Goal: Transaction & Acquisition: Book appointment/travel/reservation

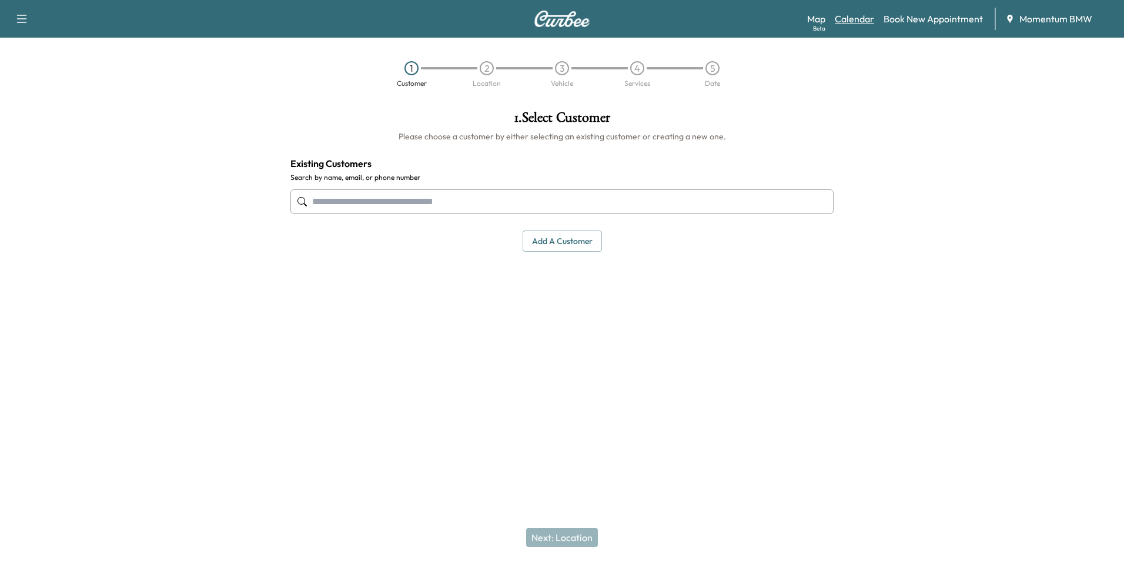
click at [847, 19] on link "Calendar" at bounding box center [854, 19] width 39 height 14
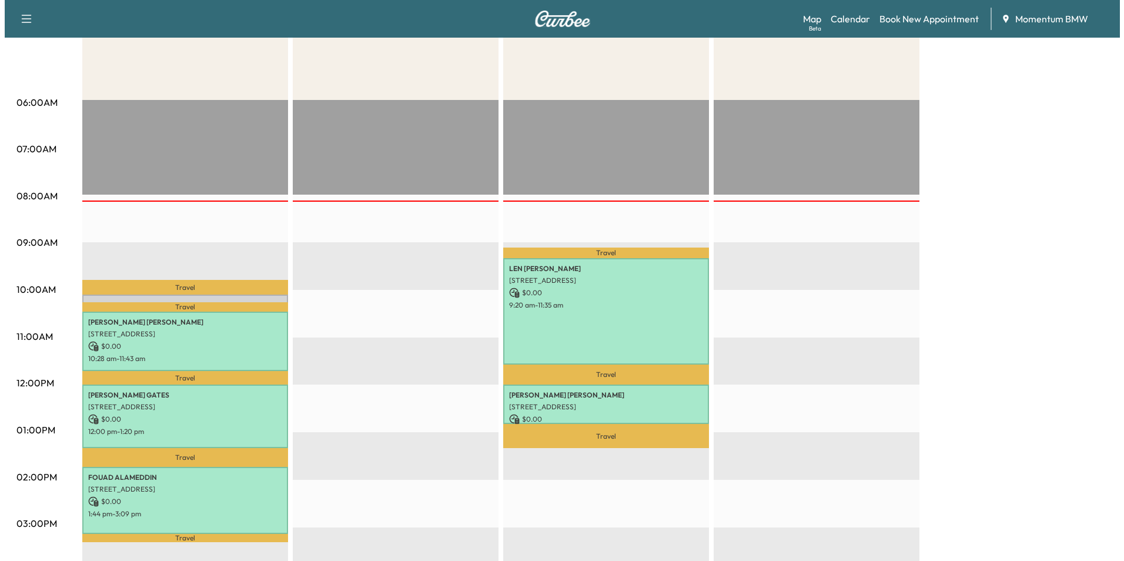
scroll to position [176, 0]
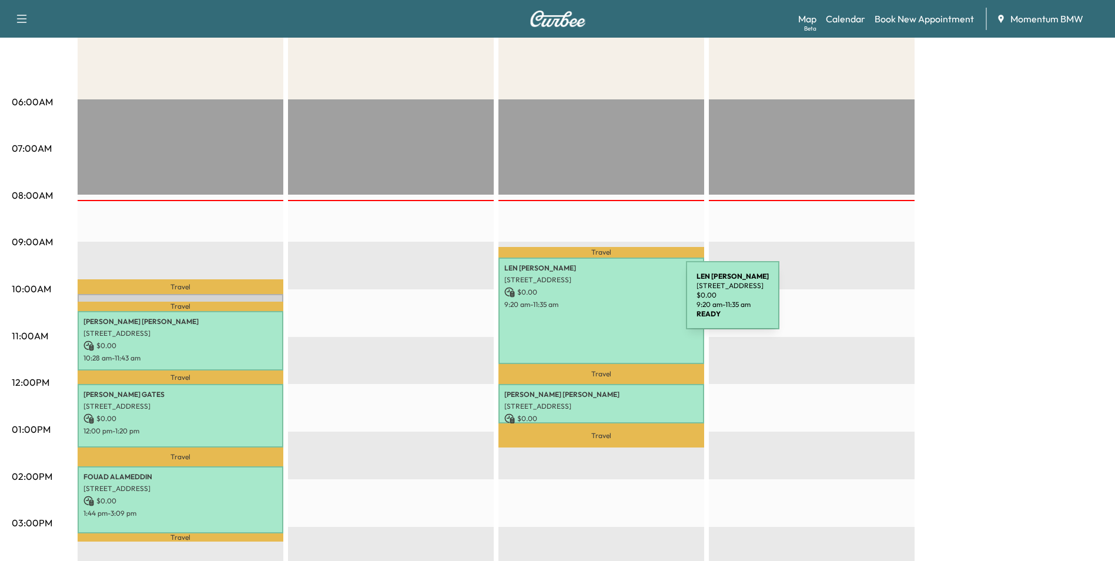
click at [598, 302] on p "9:20 am - 11:35 am" at bounding box center [601, 304] width 194 height 9
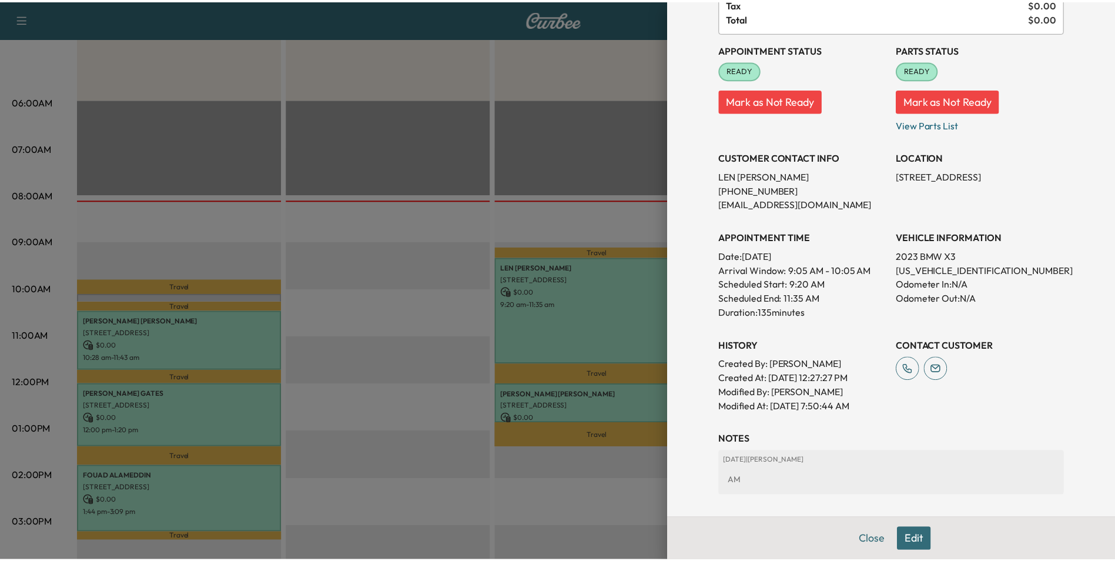
scroll to position [192, 0]
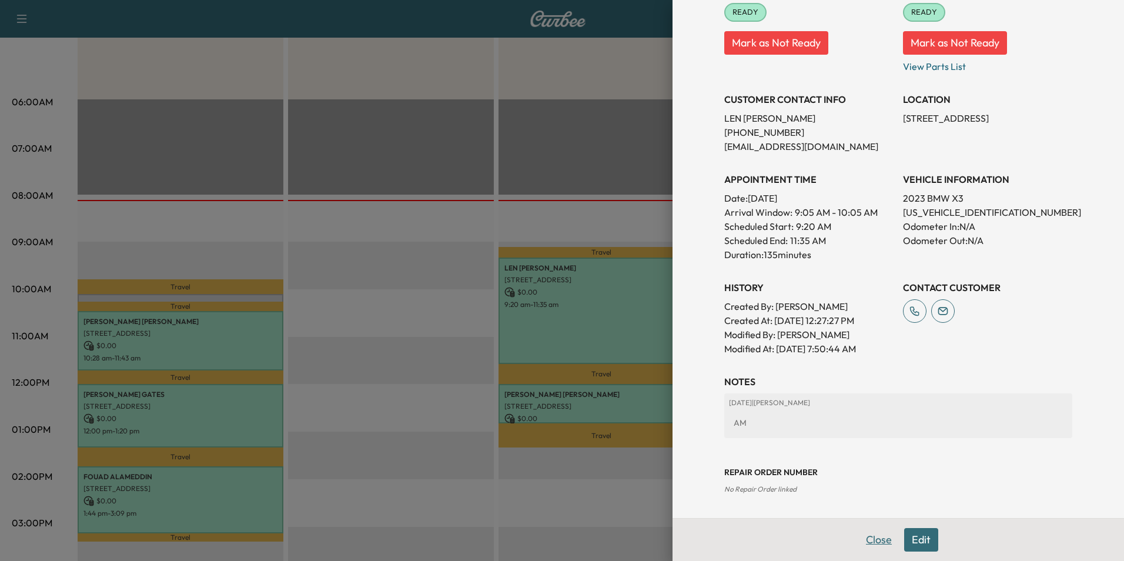
click at [869, 536] on button "Close" at bounding box center [878, 540] width 41 height 24
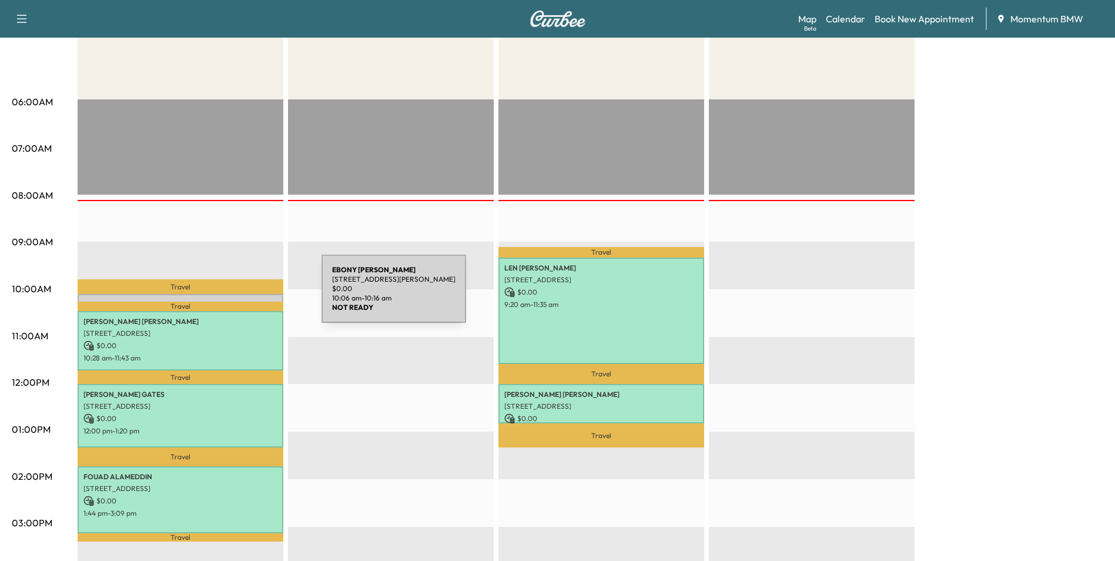
click at [233, 297] on div "[PERSON_NAME] [STREET_ADDRESS][PERSON_NAME] $ 0.00 10:06 am - 10:16 am" at bounding box center [181, 300] width 206 height 12
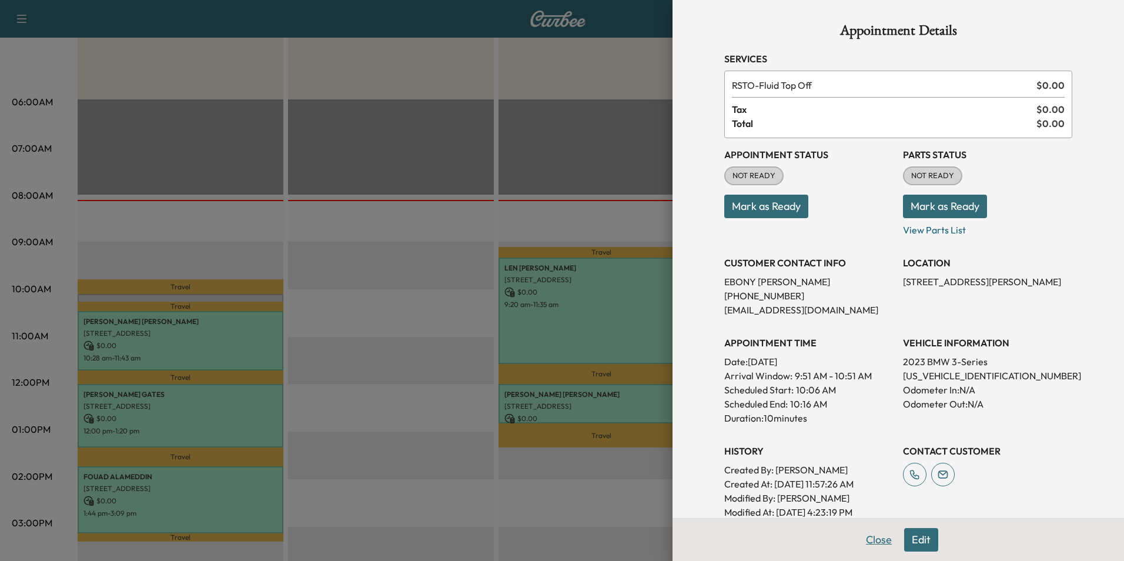
click at [870, 544] on button "Close" at bounding box center [878, 540] width 41 height 24
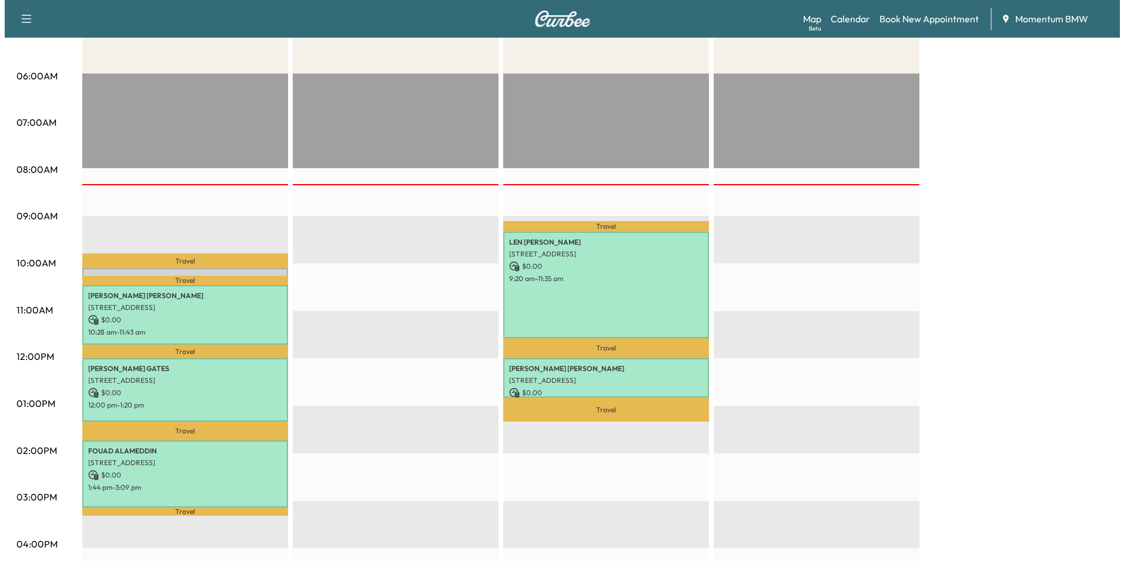
scroll to position [353, 0]
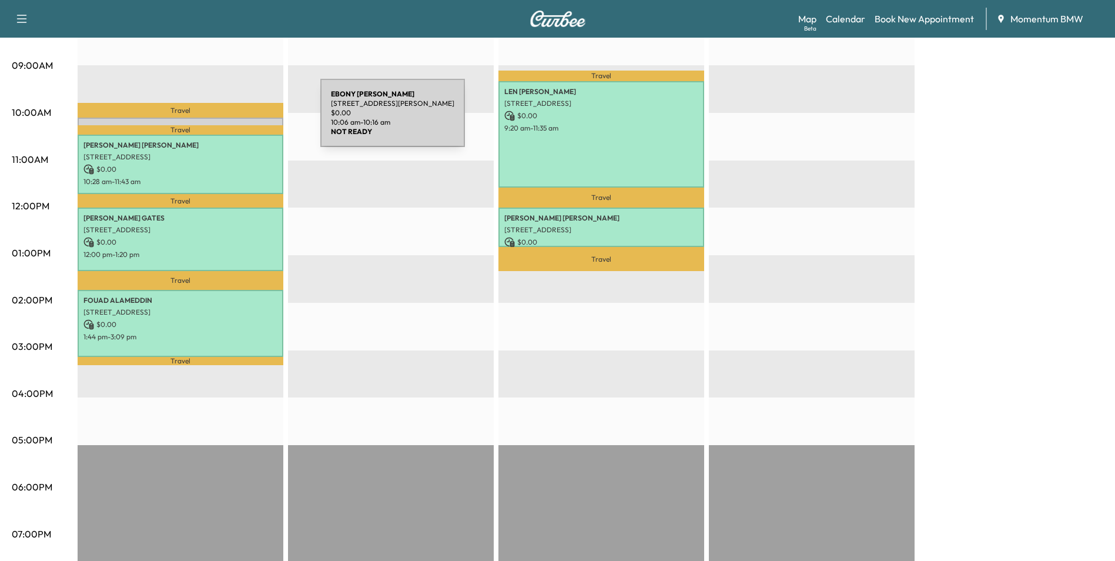
click at [232, 120] on div "[PERSON_NAME] [STREET_ADDRESS][PERSON_NAME] $ 0.00 10:06 am - 10:16 am" at bounding box center [181, 124] width 206 height 12
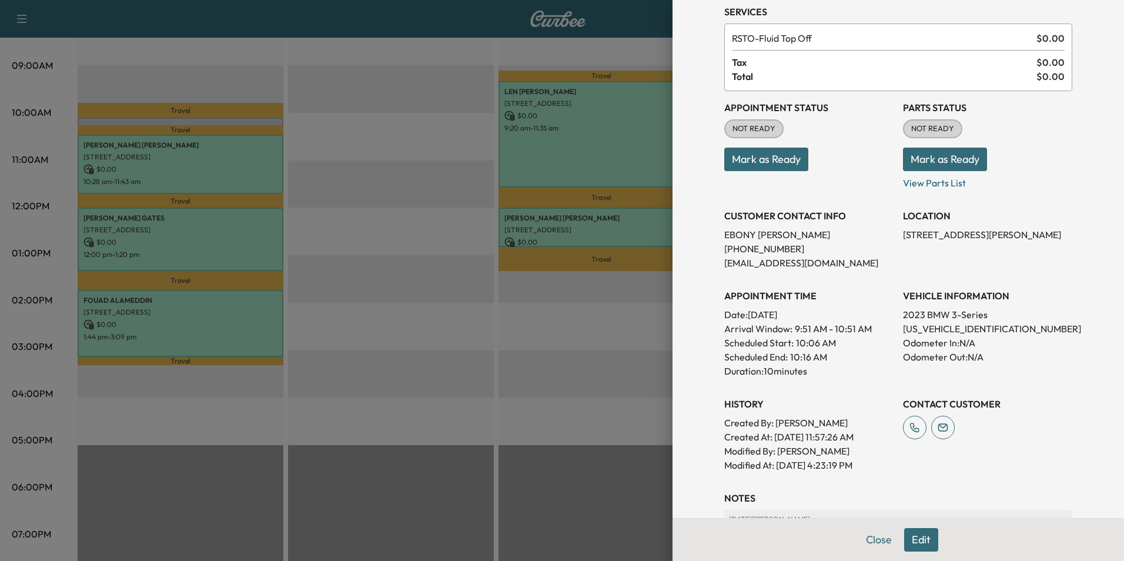
scroll to position [163, 0]
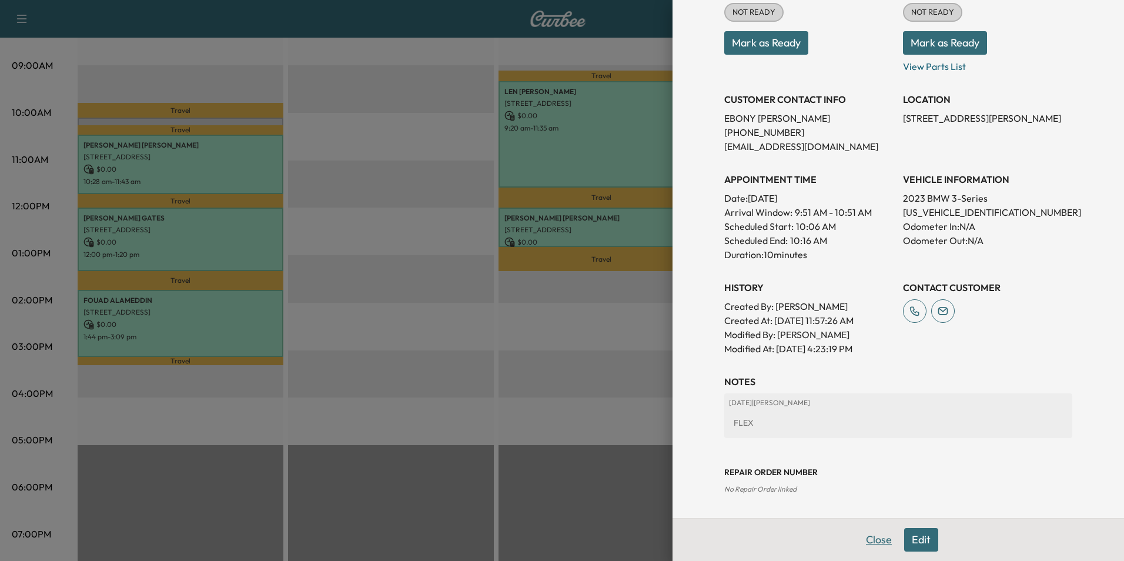
drag, startPoint x: 877, startPoint y: 537, endPoint x: 855, endPoint y: 530, distance: 23.1
click at [875, 537] on button "Close" at bounding box center [878, 540] width 41 height 24
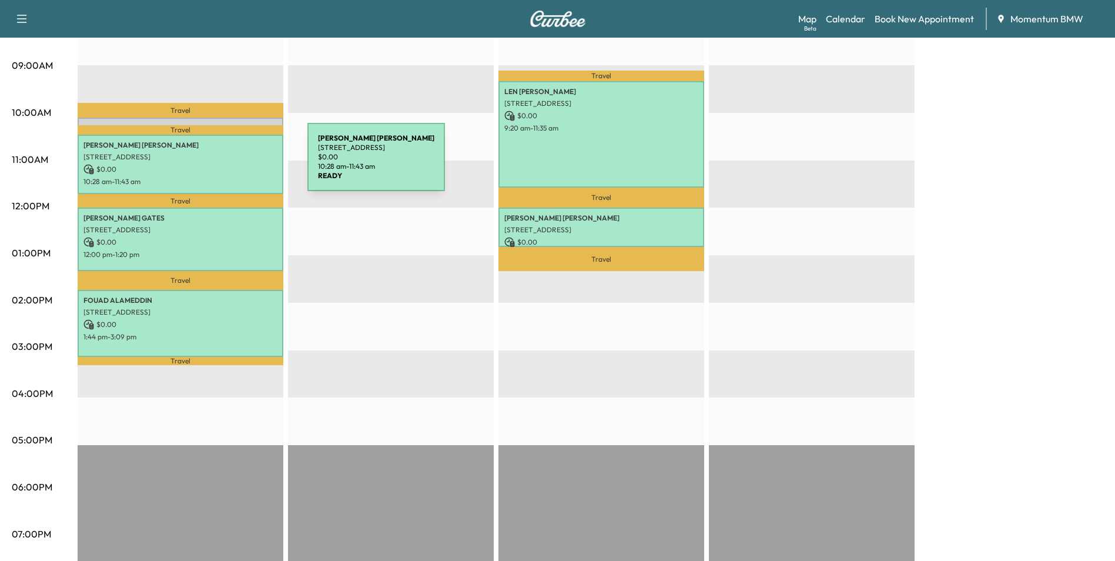
click at [219, 164] on p "$ 0.00" at bounding box center [180, 169] width 194 height 11
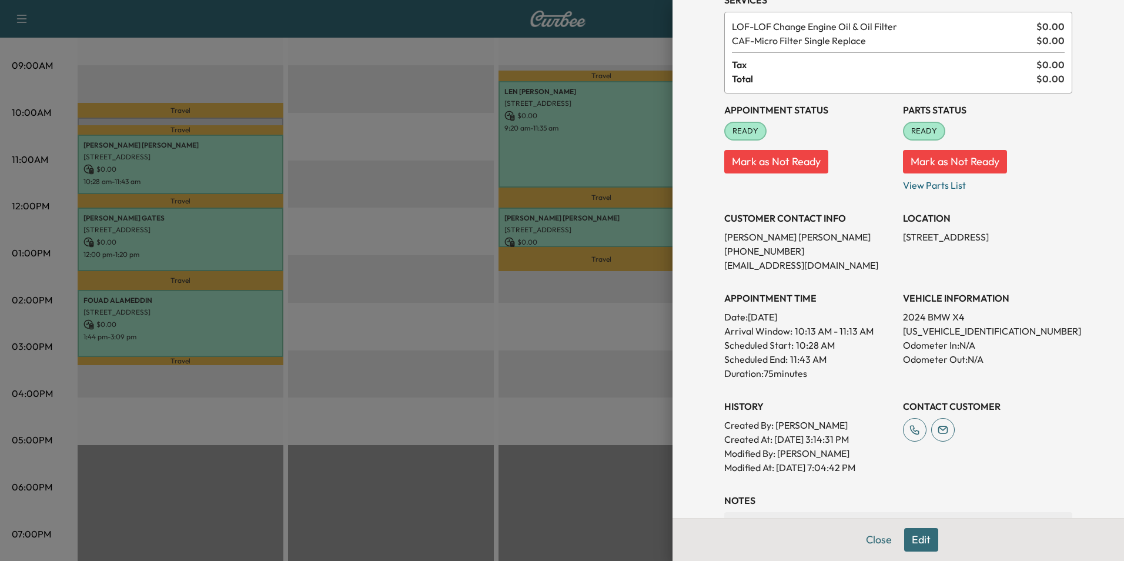
scroll to position [176, 0]
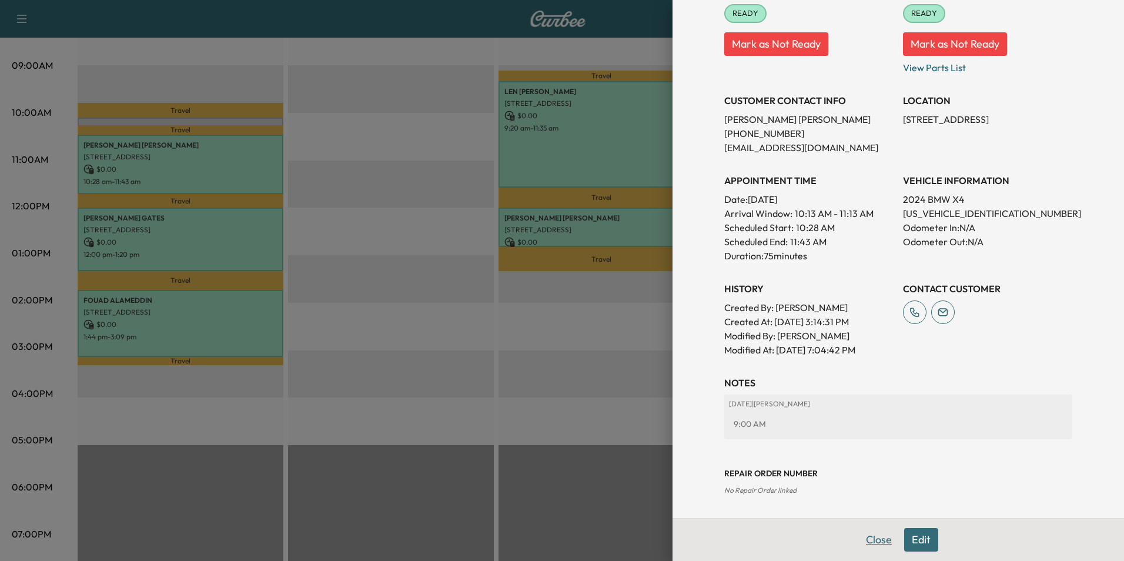
click at [869, 531] on button "Close" at bounding box center [878, 540] width 41 height 24
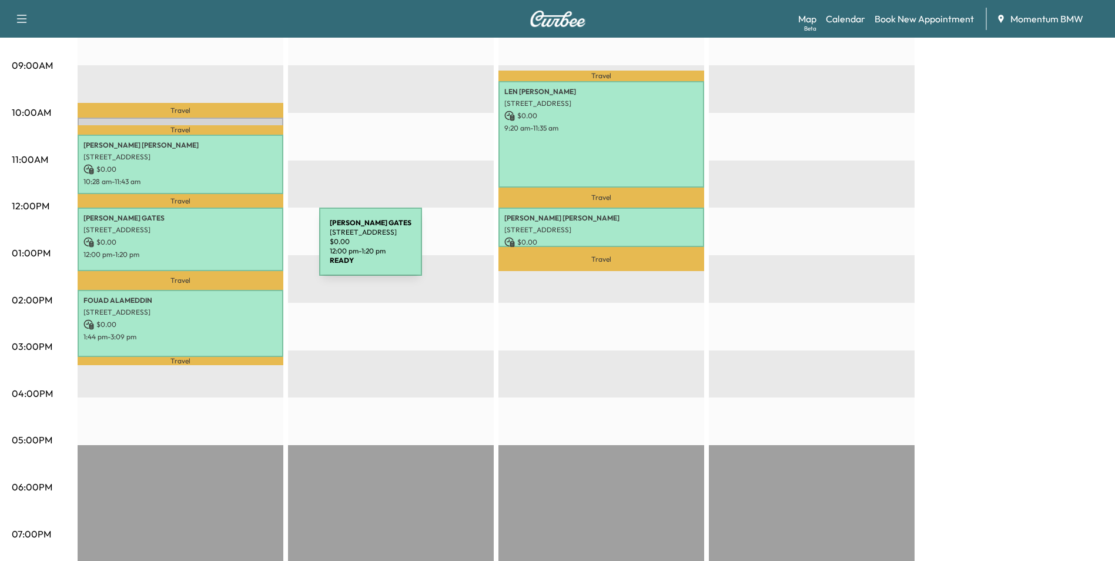
click at [231, 250] on p "12:00 pm - 1:20 pm" at bounding box center [180, 254] width 194 height 9
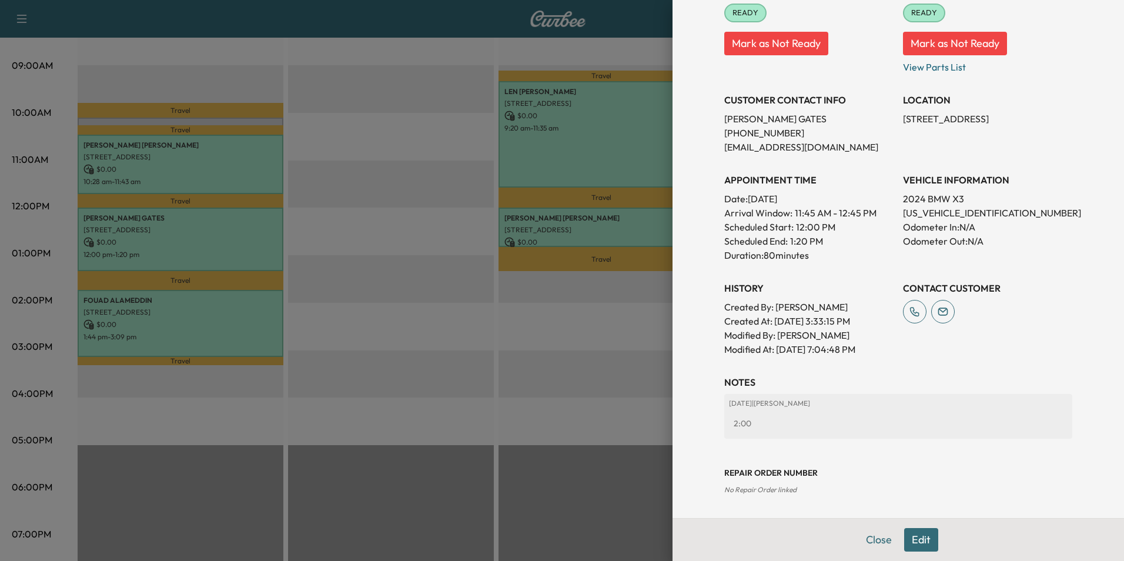
scroll to position [163, 0]
click at [864, 534] on button "Close" at bounding box center [878, 540] width 41 height 24
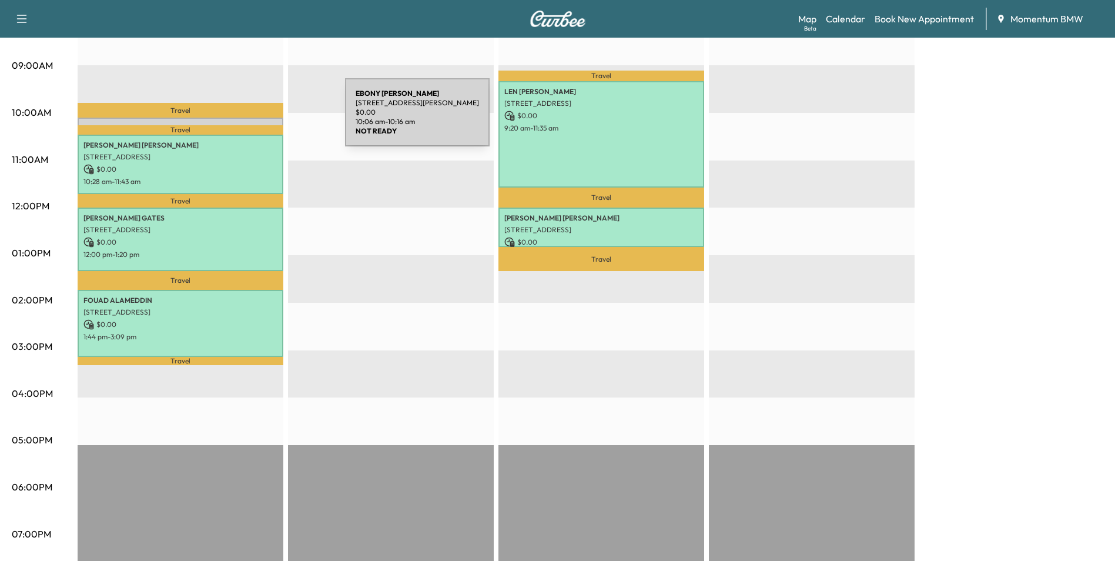
click at [257, 119] on div "[PERSON_NAME] [STREET_ADDRESS][PERSON_NAME] $ 0.00 10:06 am - 10:16 am" at bounding box center [181, 124] width 206 height 12
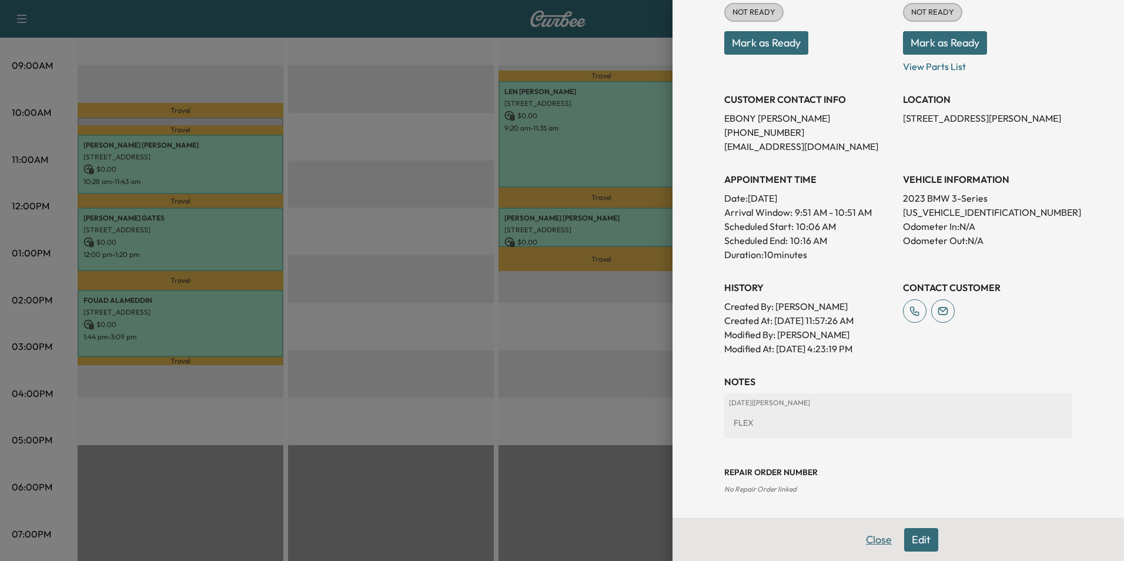
click at [868, 545] on button "Close" at bounding box center [878, 540] width 41 height 24
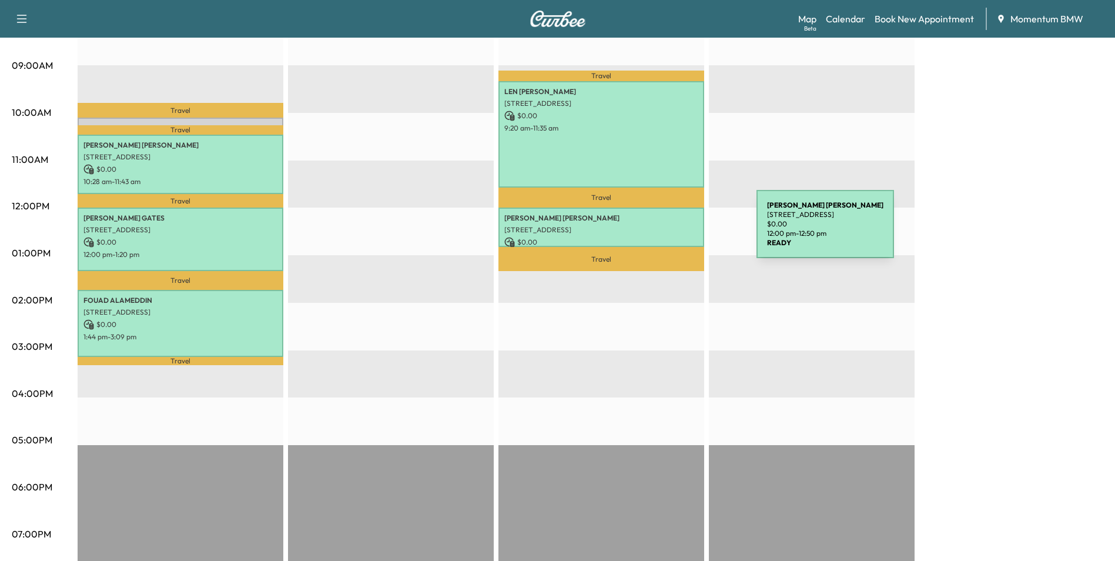
click at [668, 231] on p "[STREET_ADDRESS]" at bounding box center [601, 229] width 194 height 9
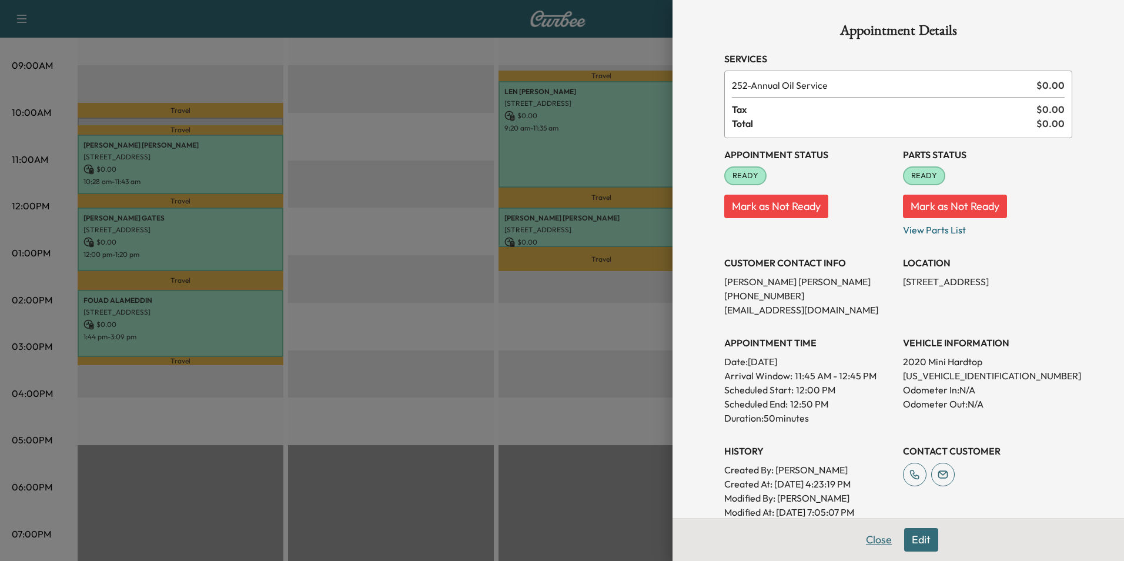
click at [871, 540] on button "Close" at bounding box center [878, 540] width 41 height 24
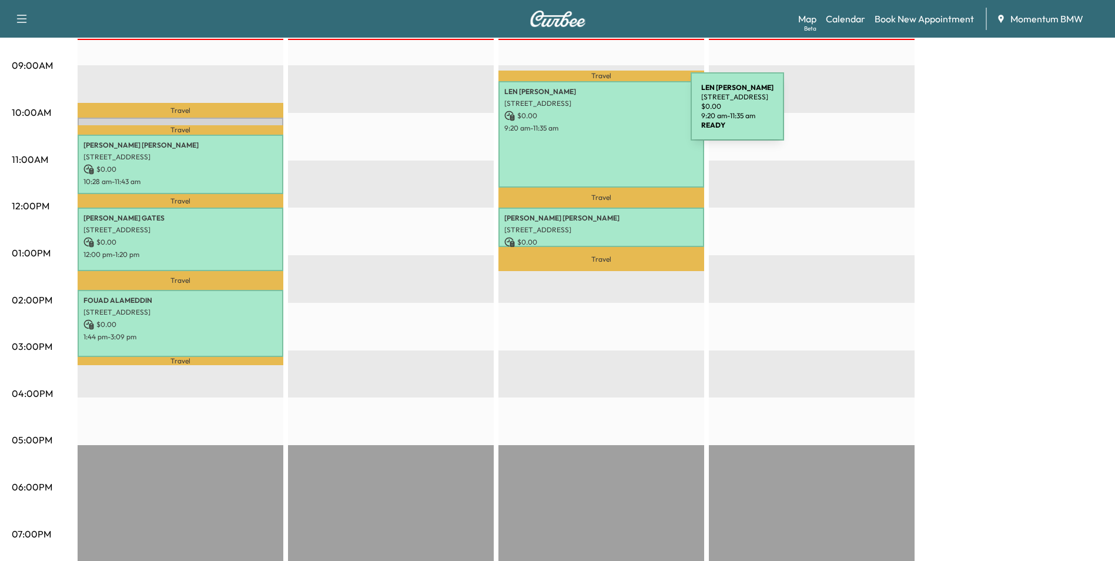
click at [603, 113] on p "$ 0.00" at bounding box center [601, 116] width 194 height 11
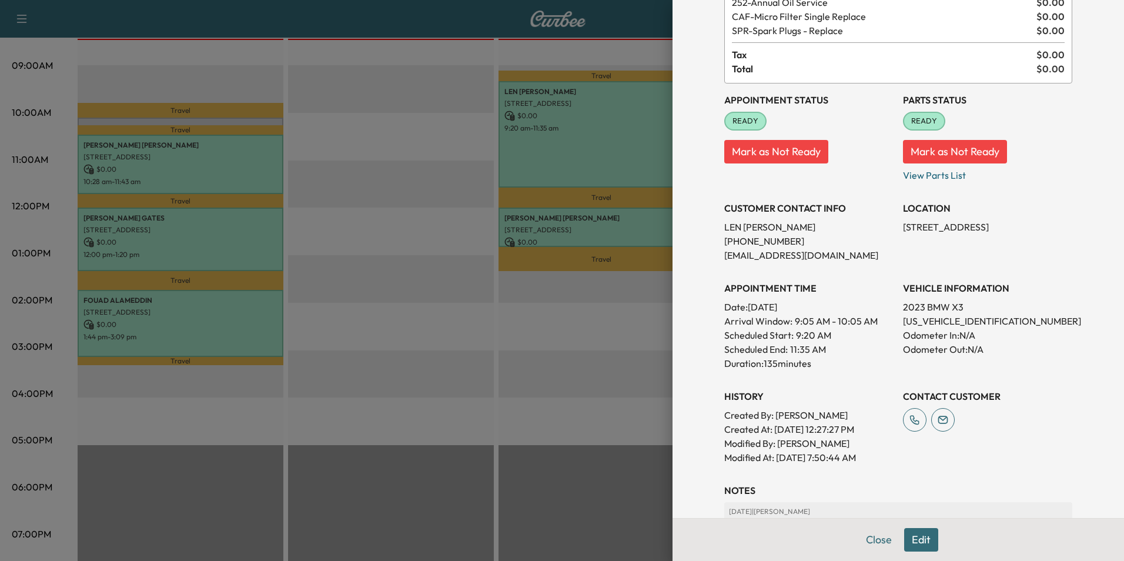
scroll to position [192, 0]
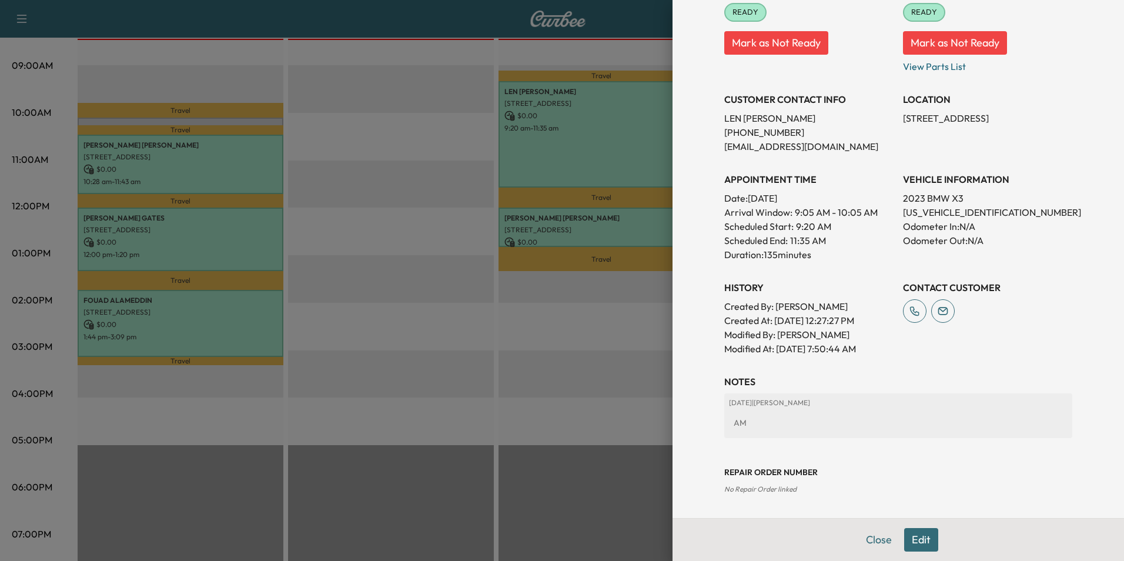
click at [912, 543] on button "Edit" at bounding box center [921, 540] width 34 height 24
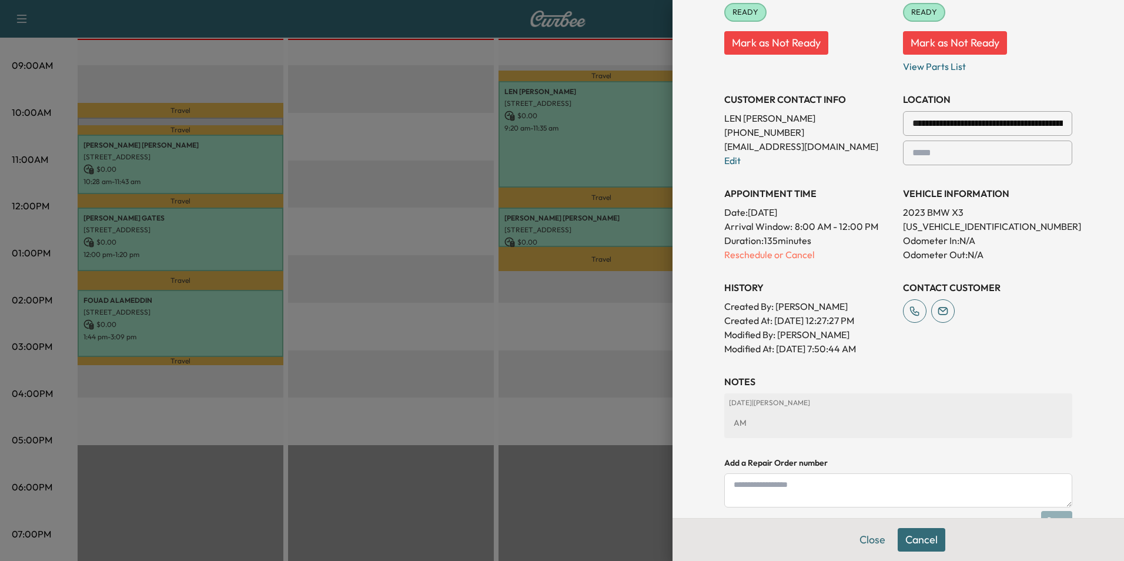
scroll to position [315, 0]
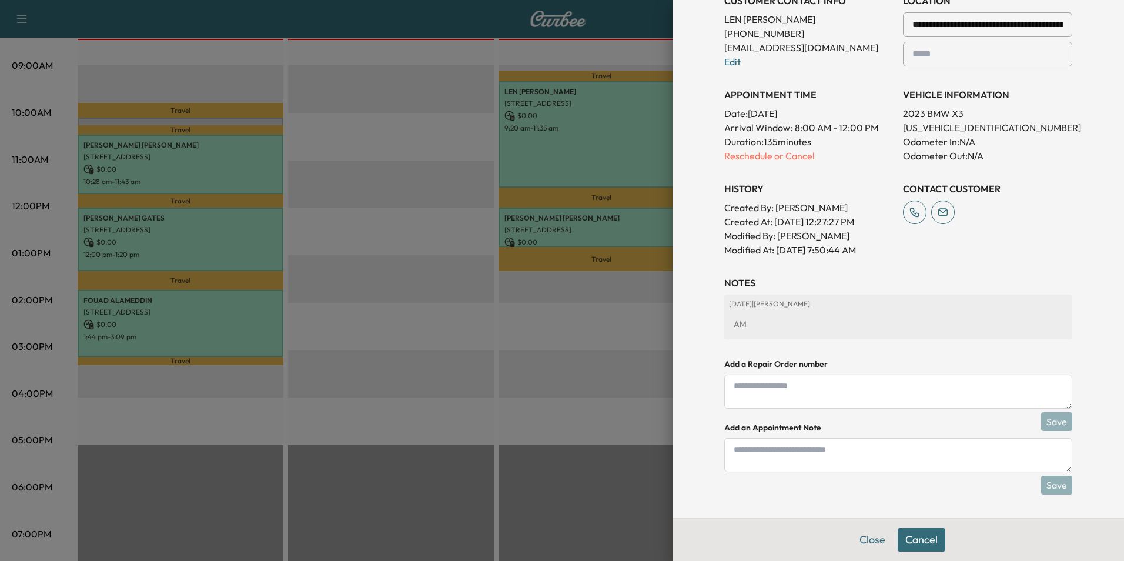
click at [808, 454] on textarea at bounding box center [898, 455] width 348 height 34
type textarea "****"
click at [1053, 489] on button "Save" at bounding box center [1056, 485] width 31 height 19
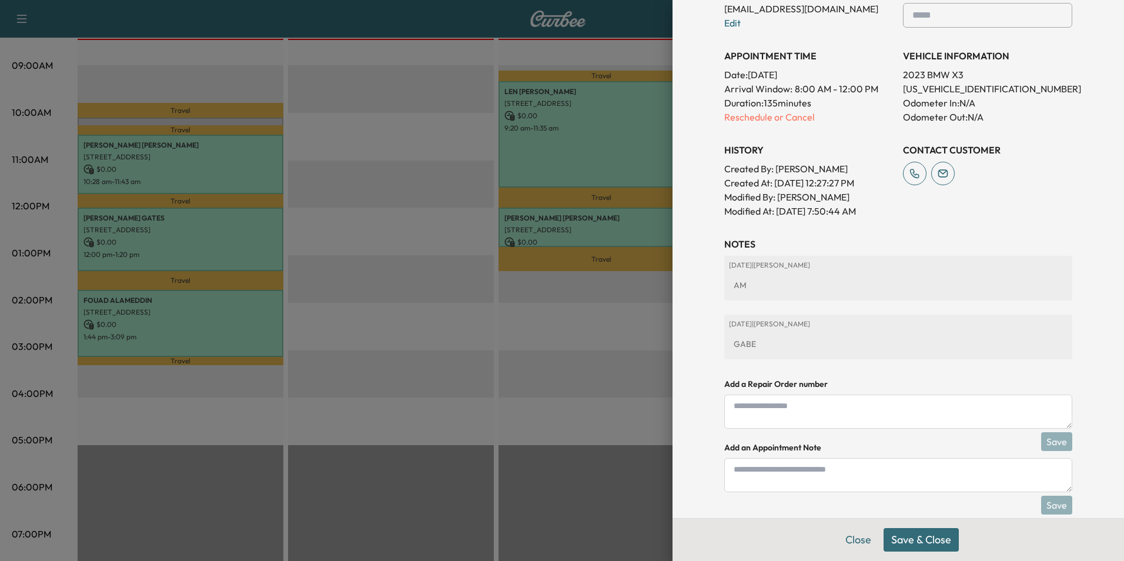
scroll to position [374, 0]
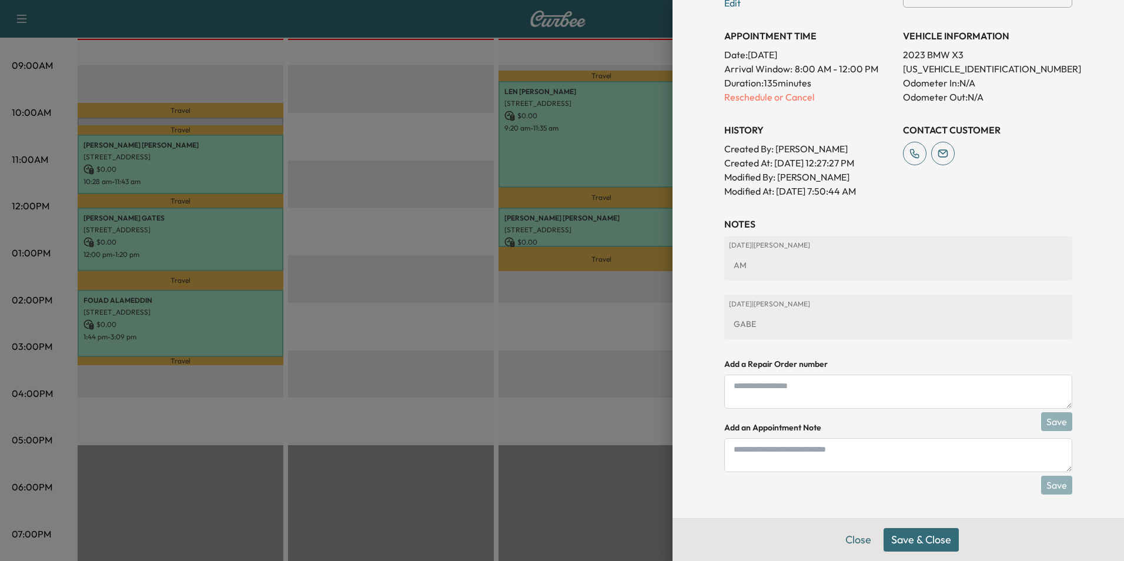
click at [829, 460] on textarea at bounding box center [898, 455] width 348 height 34
type textarea "****"
click at [939, 541] on button "Save & Close" at bounding box center [921, 540] width 75 height 24
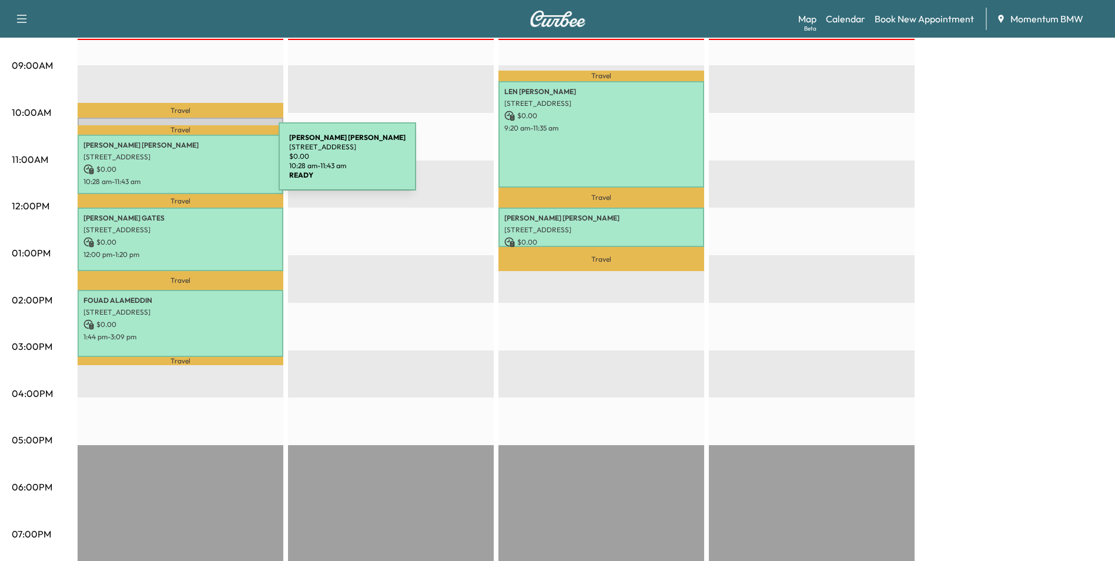
click at [190, 164] on p "$ 0.00" at bounding box center [180, 169] width 194 height 11
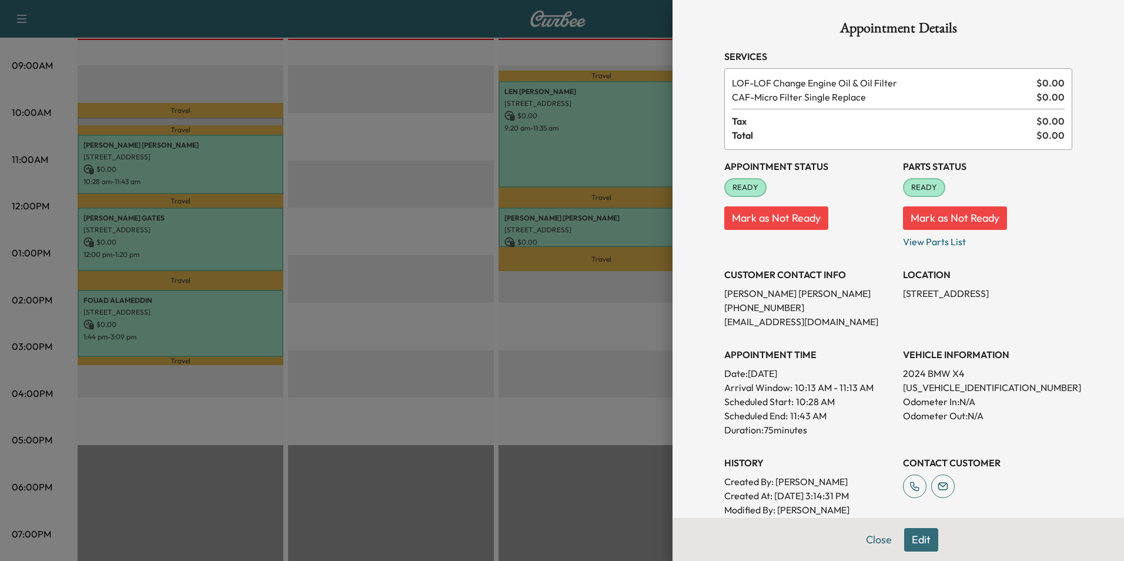
scroll to position [0, 0]
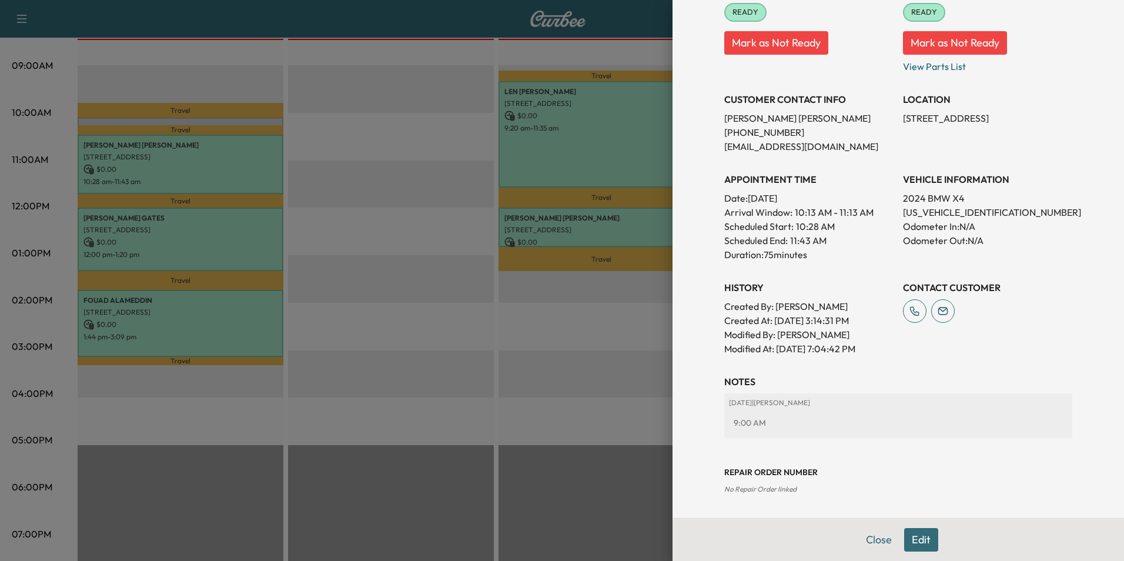
click at [916, 537] on button "Edit" at bounding box center [921, 540] width 34 height 24
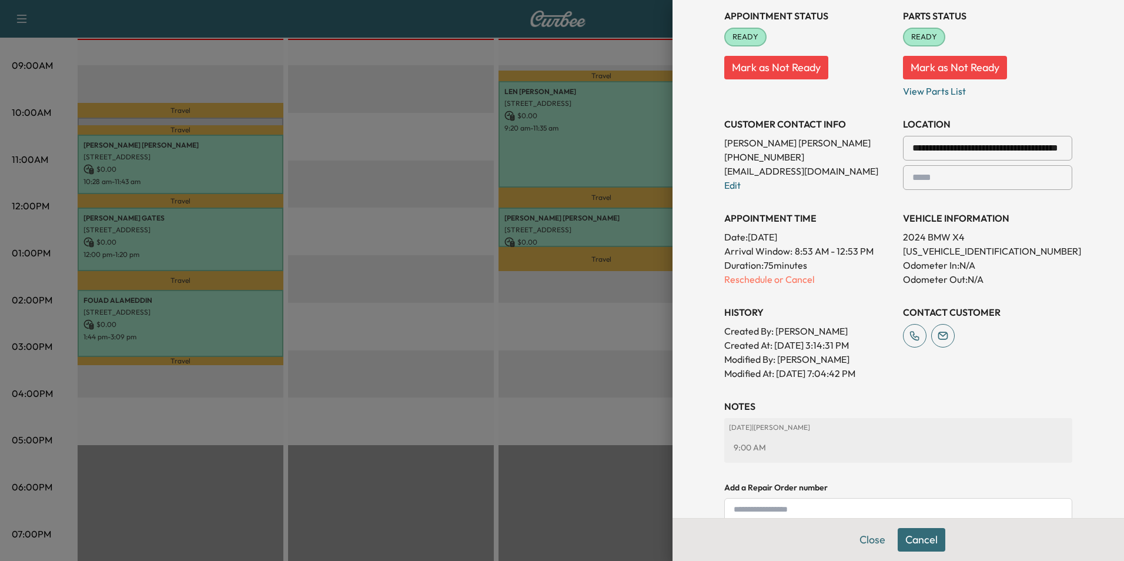
scroll to position [202, 0]
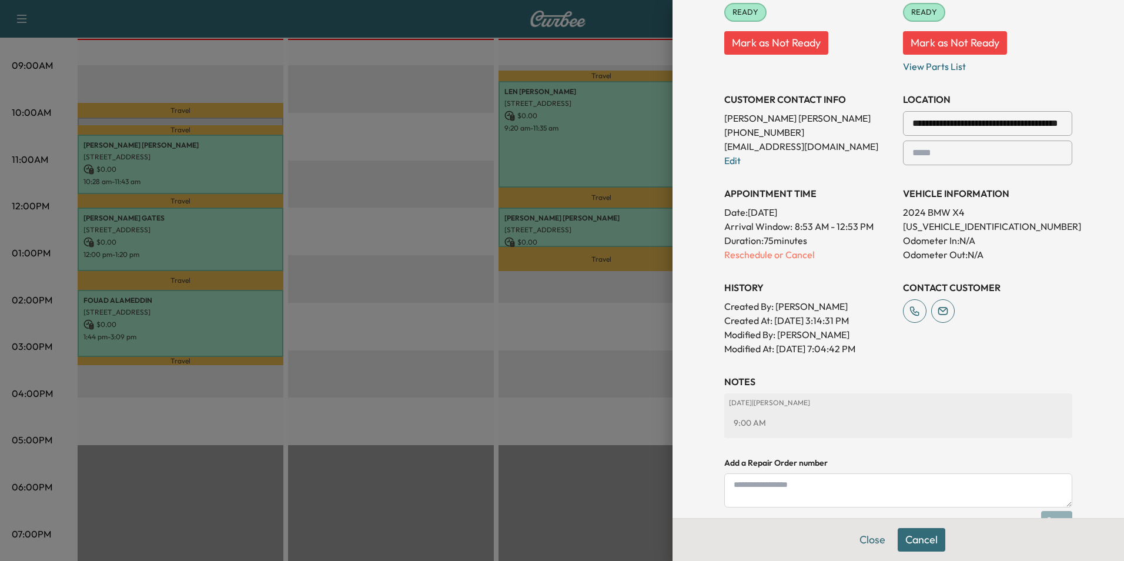
click at [825, 496] on textarea at bounding box center [898, 490] width 348 height 34
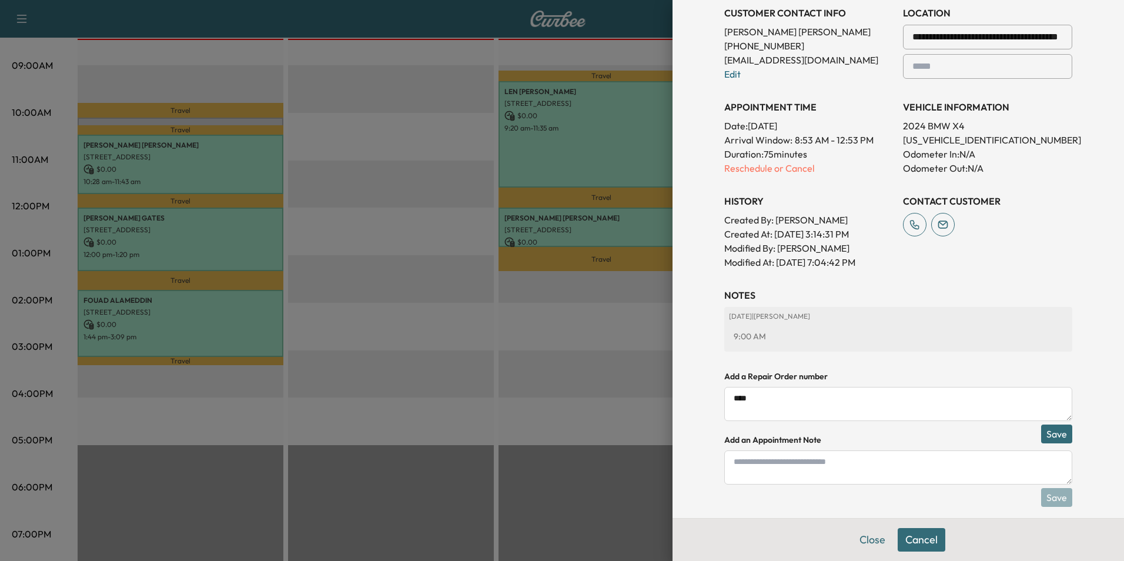
scroll to position [301, 0]
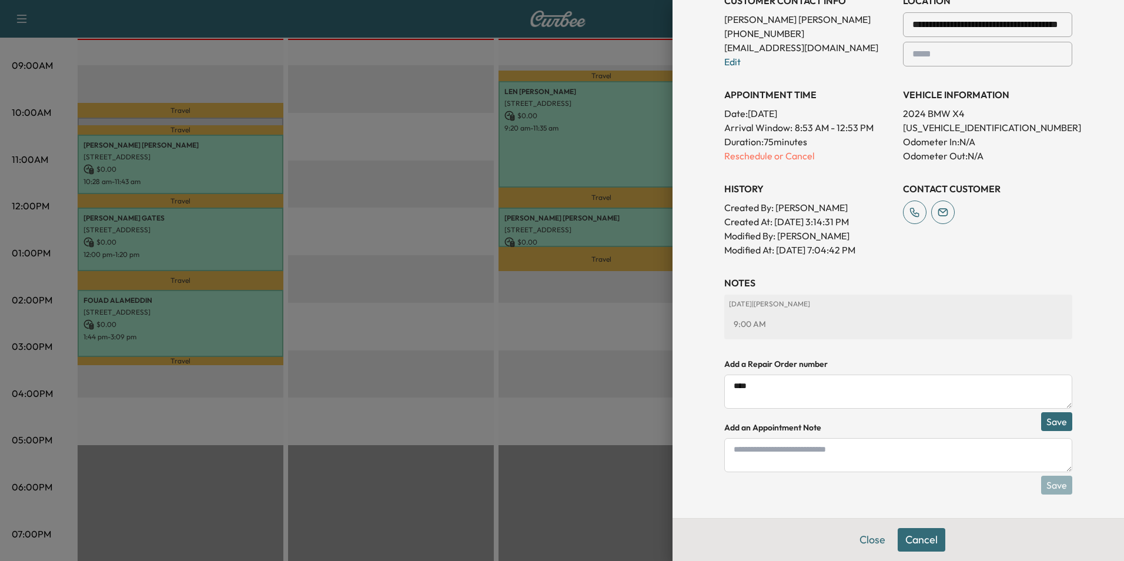
type textarea "****"
click at [1049, 424] on button "Save" at bounding box center [1056, 421] width 31 height 19
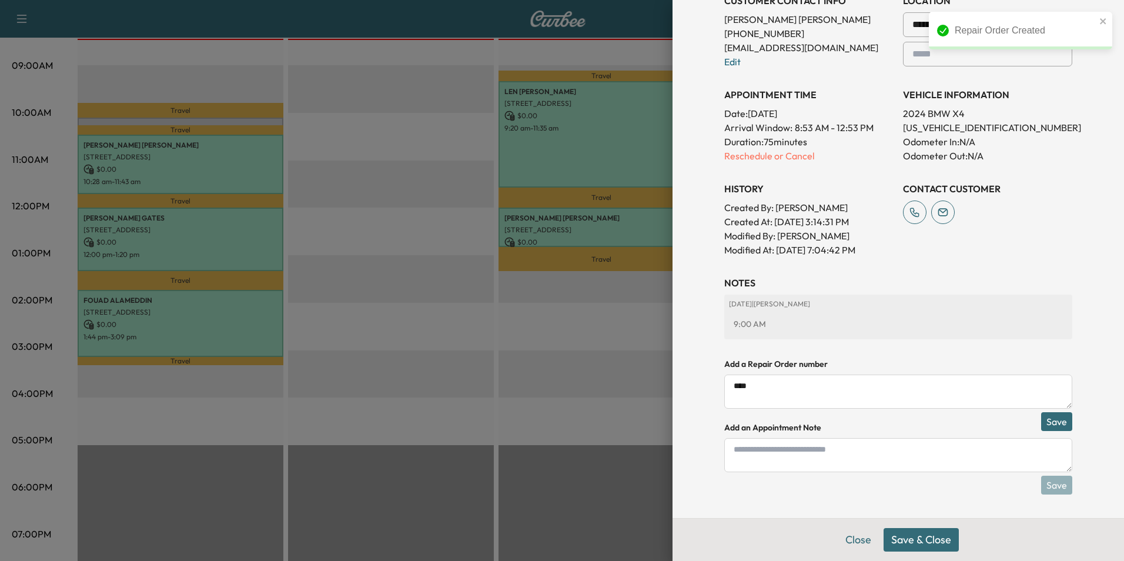
click at [904, 537] on button "Save & Close" at bounding box center [921, 540] width 75 height 24
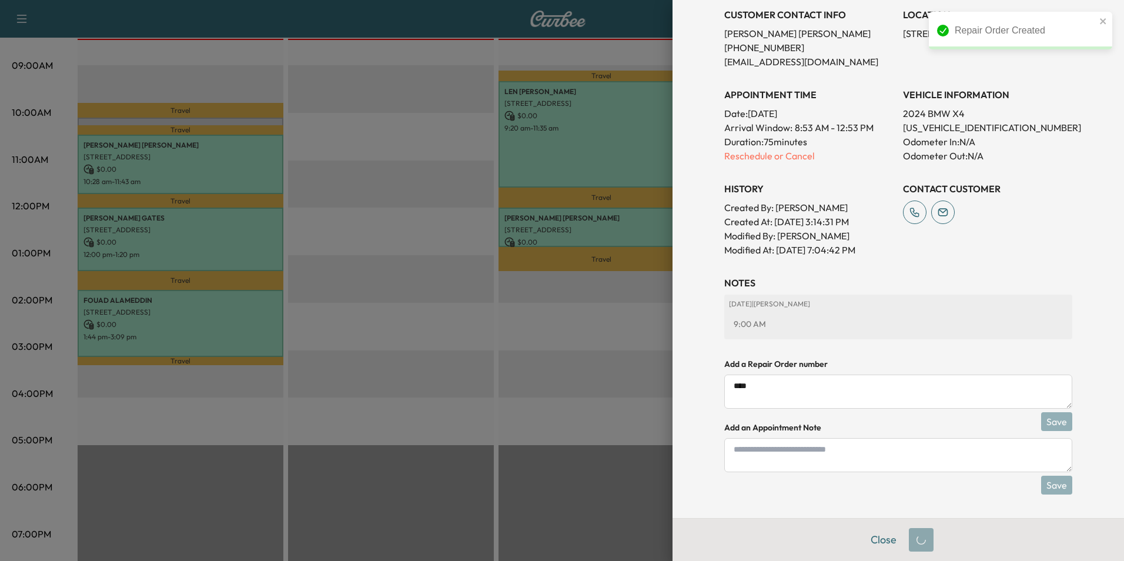
scroll to position [262, 0]
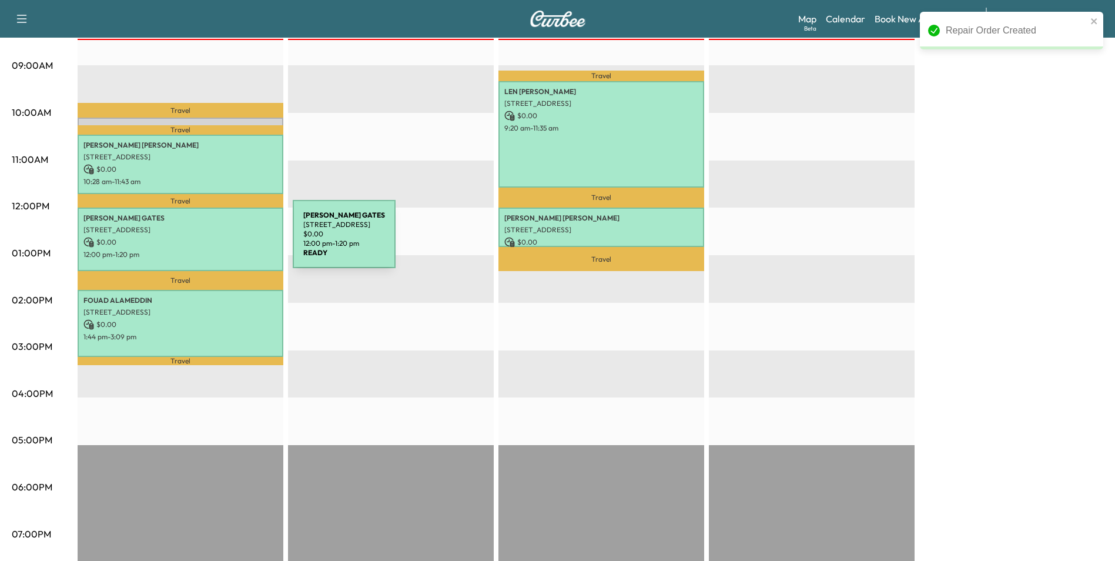
click at [205, 242] on p "$ 0.00" at bounding box center [180, 242] width 194 height 11
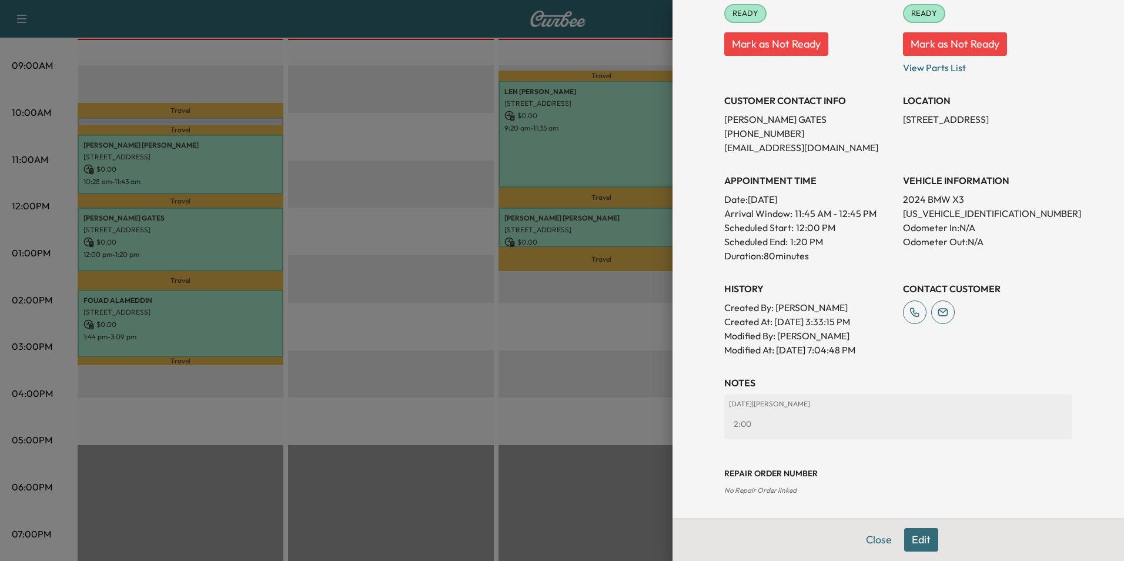
scroll to position [163, 0]
click at [910, 546] on button "Edit" at bounding box center [921, 540] width 34 height 24
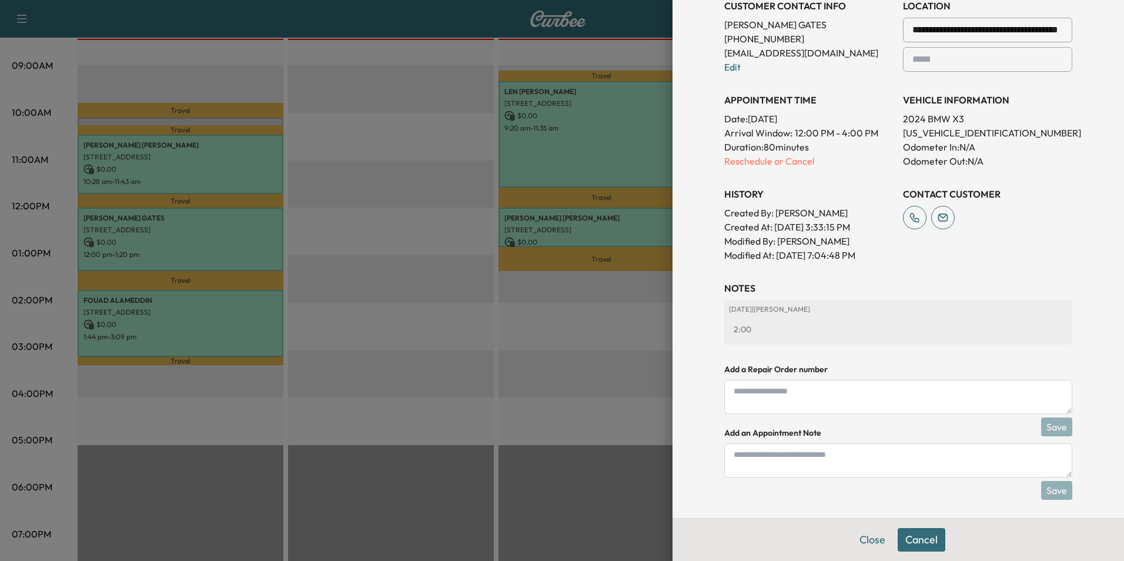
scroll to position [287, 0]
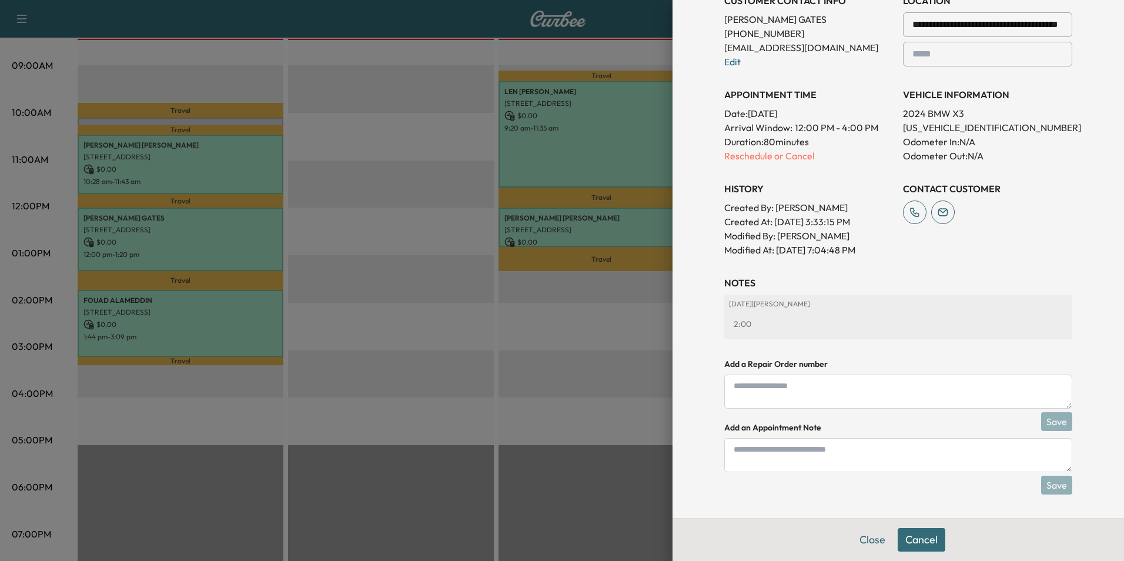
click at [847, 461] on textarea at bounding box center [898, 455] width 348 height 34
type textarea "****"
click at [1048, 488] on button "Save" at bounding box center [1056, 485] width 31 height 19
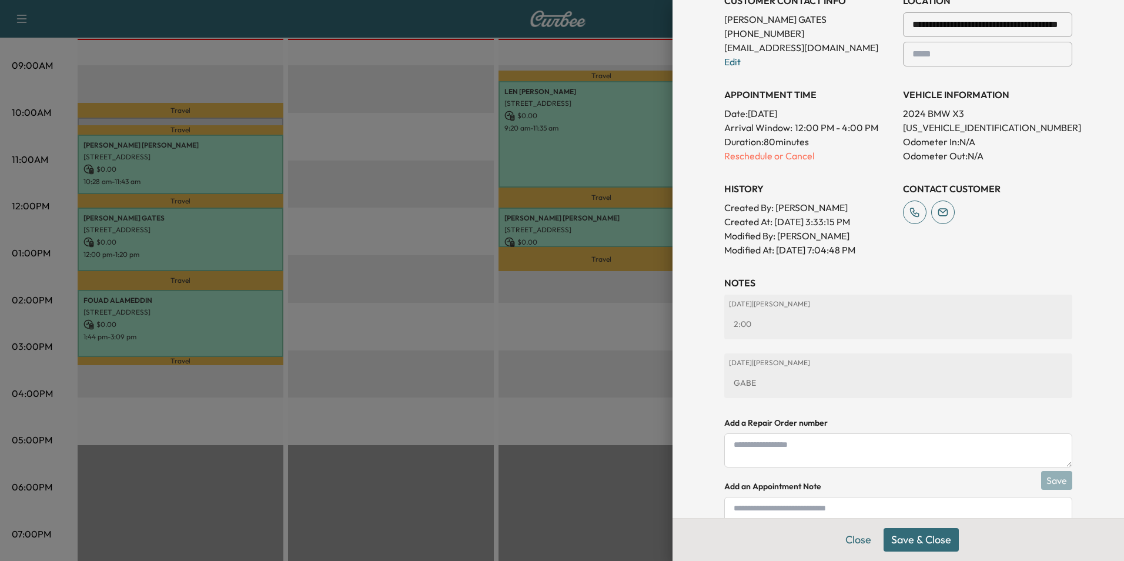
click at [914, 540] on button "Save & Close" at bounding box center [921, 540] width 75 height 24
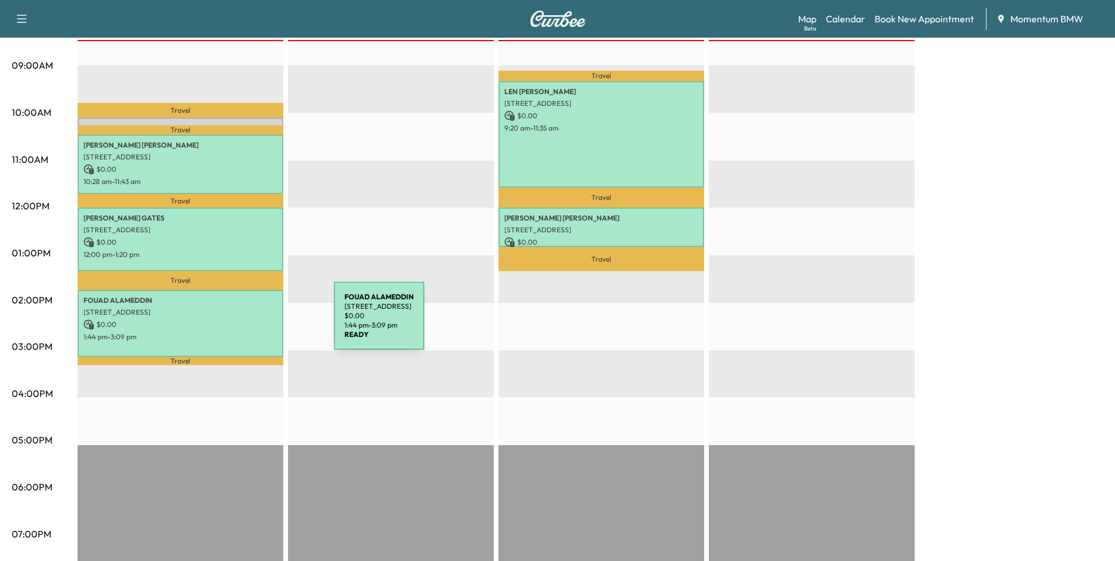
click at [246, 323] on p "$ 0.00" at bounding box center [180, 324] width 194 height 11
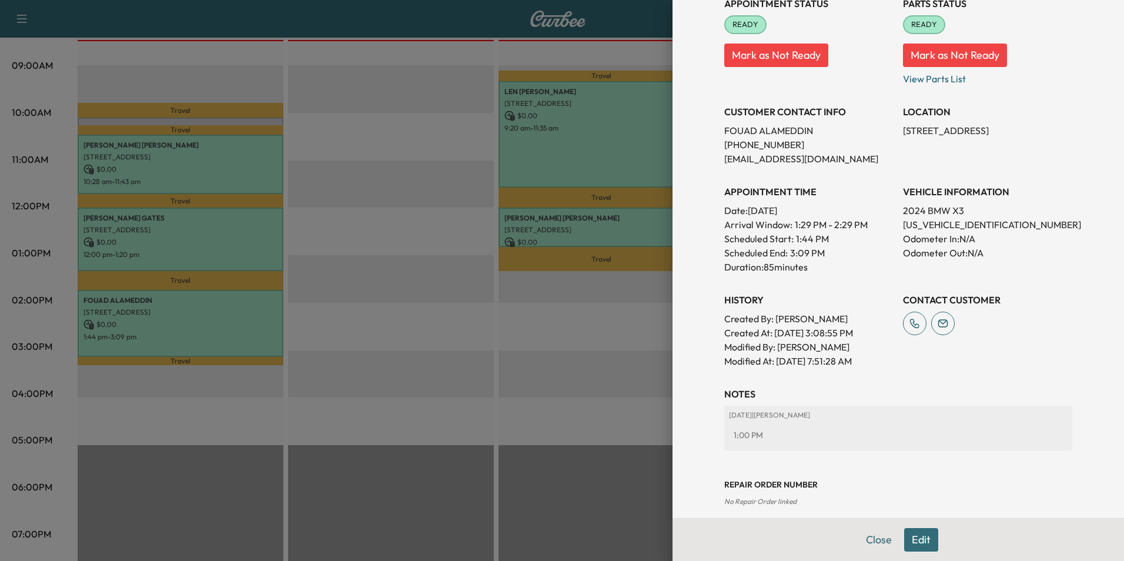
scroll to position [178, 0]
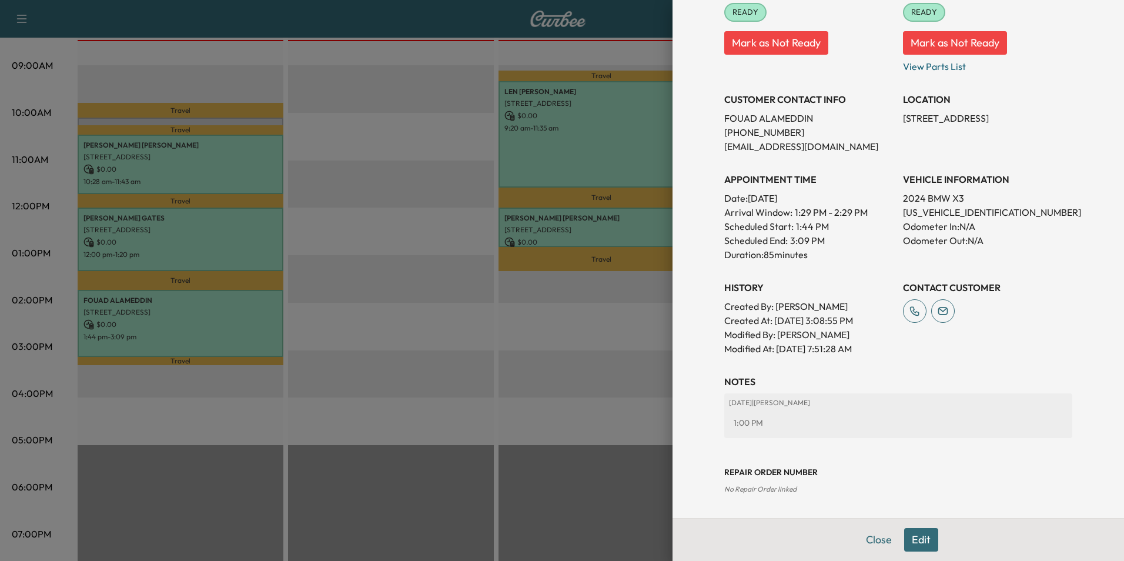
click at [918, 544] on button "Edit" at bounding box center [921, 540] width 34 height 24
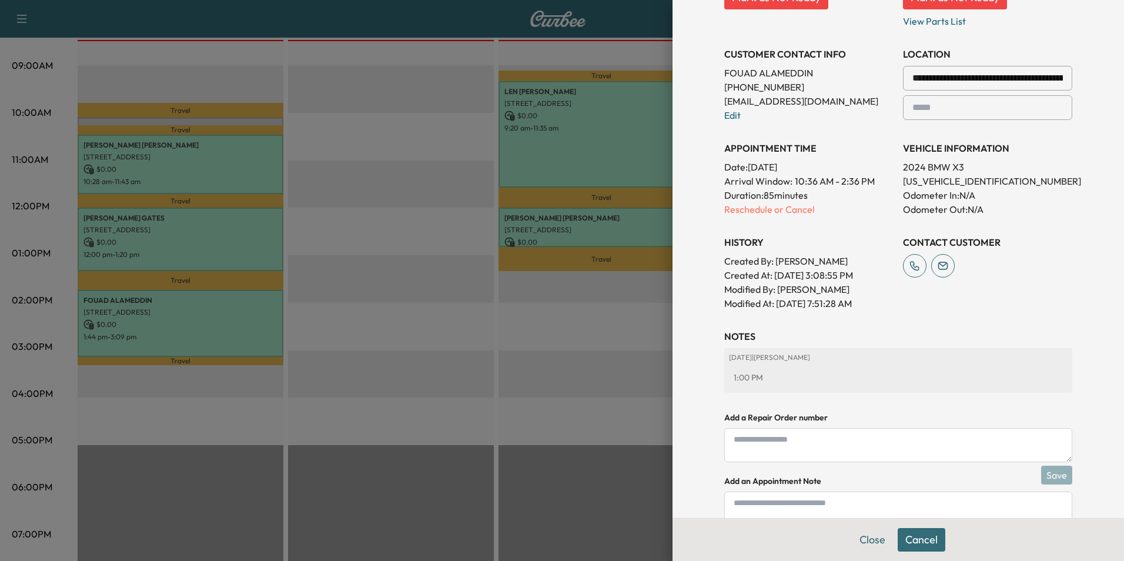
scroll to position [301, 0]
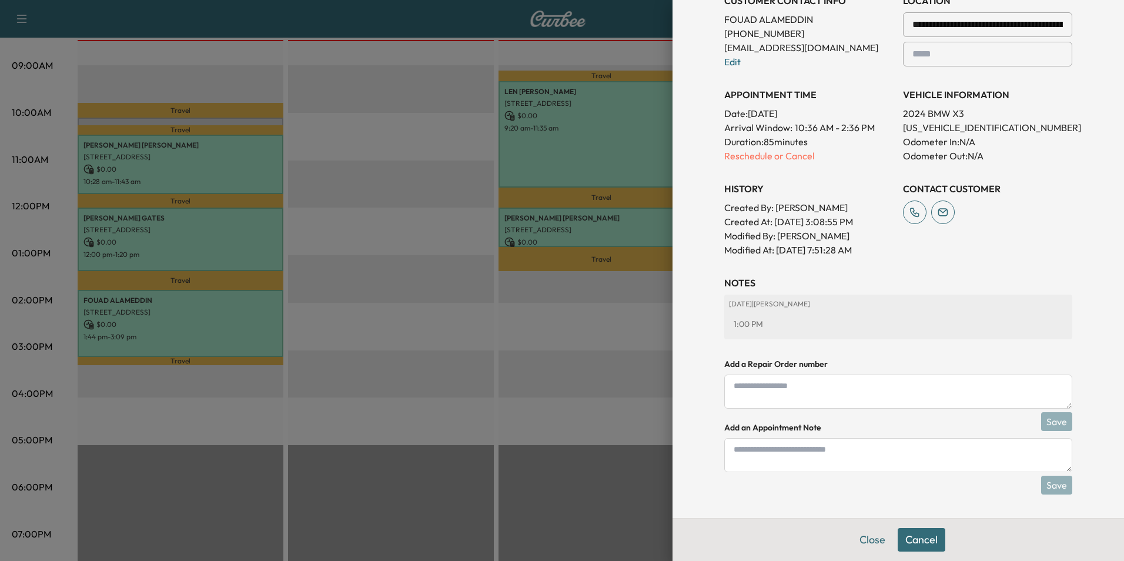
click at [868, 457] on textarea at bounding box center [898, 455] width 348 height 34
type textarea "****"
click at [1049, 486] on button "Save" at bounding box center [1056, 485] width 31 height 19
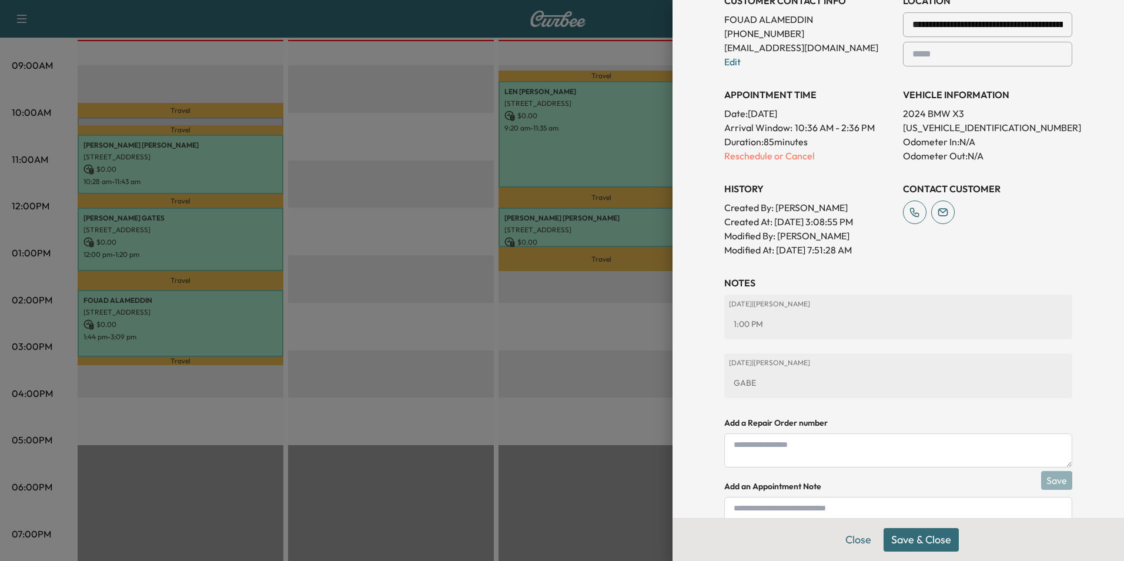
click at [921, 540] on button "Save & Close" at bounding box center [921, 540] width 75 height 24
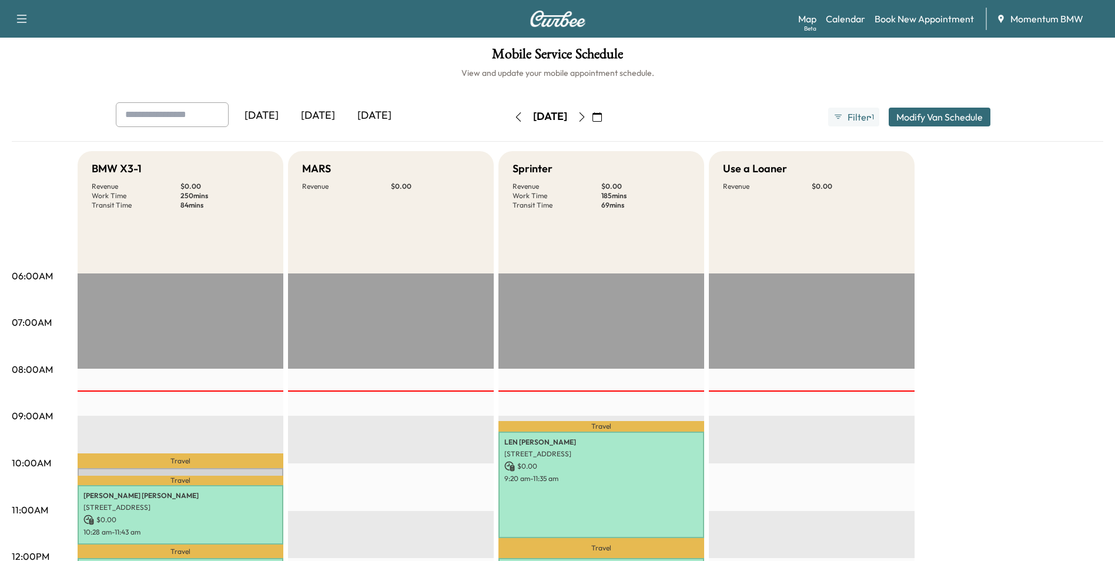
scroll to position [0, 0]
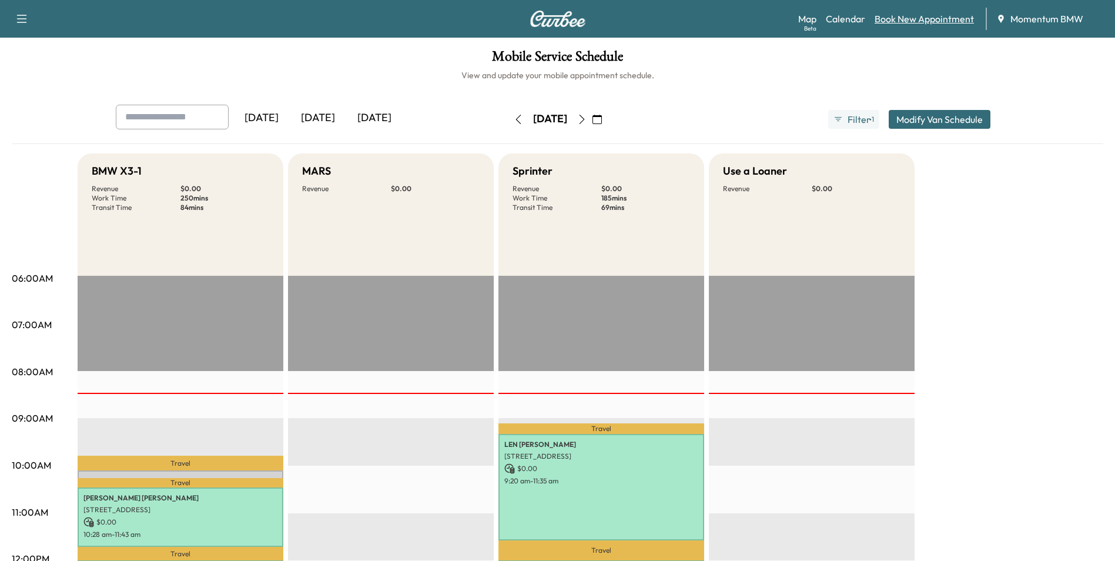
click at [950, 20] on link "Book New Appointment" at bounding box center [924, 19] width 99 height 14
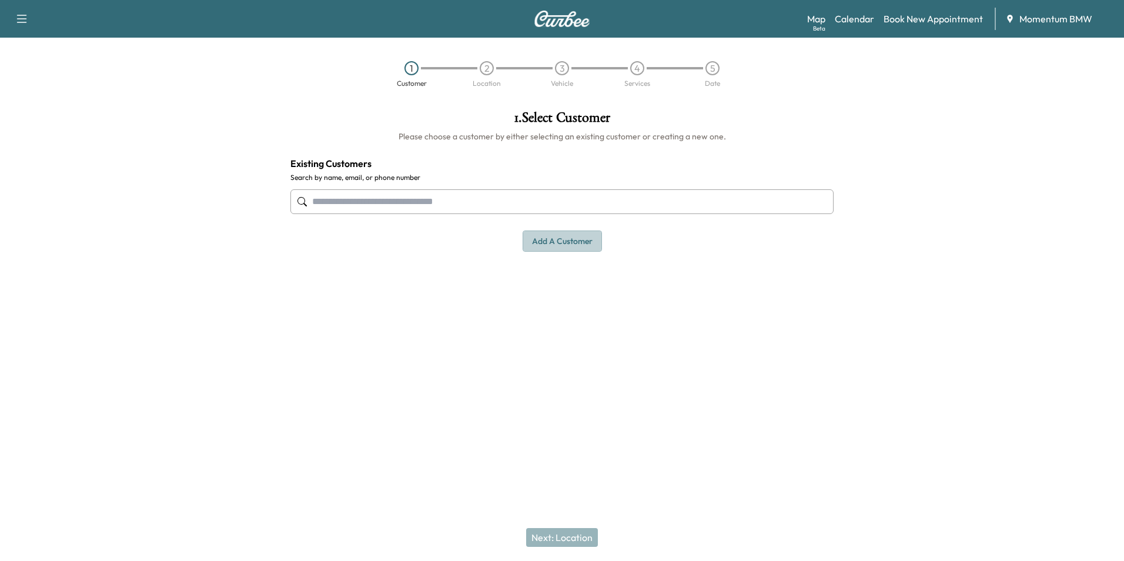
click at [548, 238] on button "Add a customer" at bounding box center [562, 241] width 79 height 22
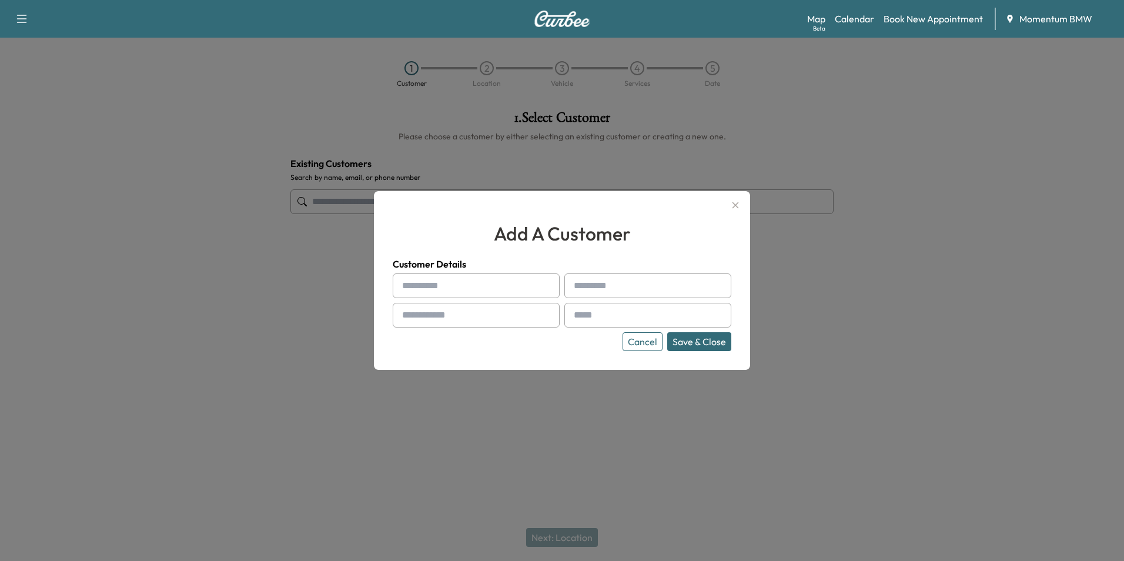
click at [530, 287] on input "text" at bounding box center [476, 285] width 167 height 25
type input "****"
type input "**********"
click at [642, 317] on input "text" at bounding box center [647, 315] width 167 height 25
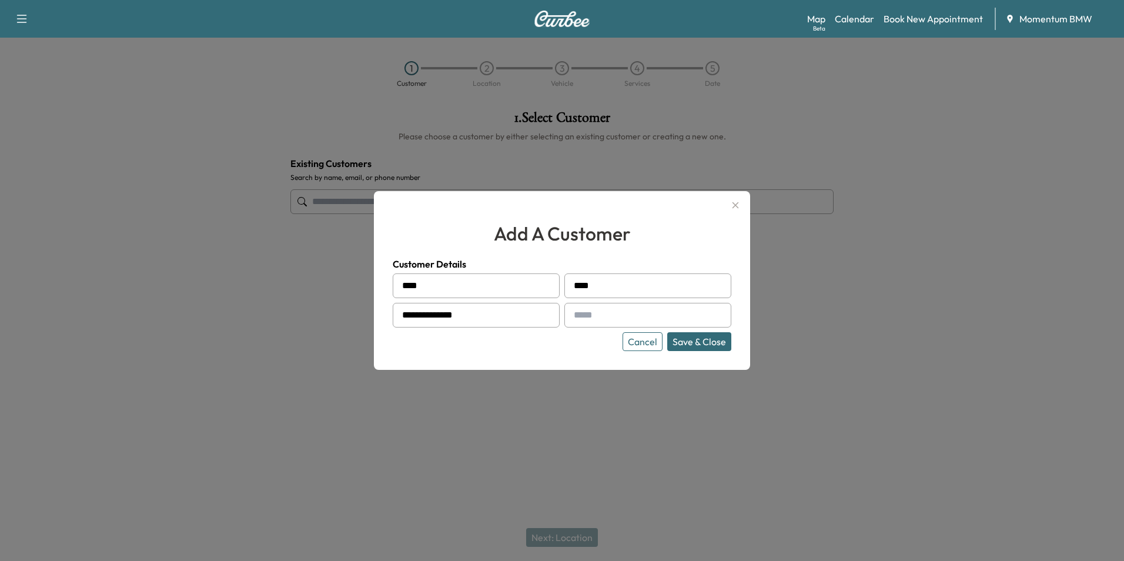
click at [433, 287] on input "****" at bounding box center [476, 285] width 167 height 25
type input "***"
click at [929, 477] on div at bounding box center [562, 280] width 1124 height 561
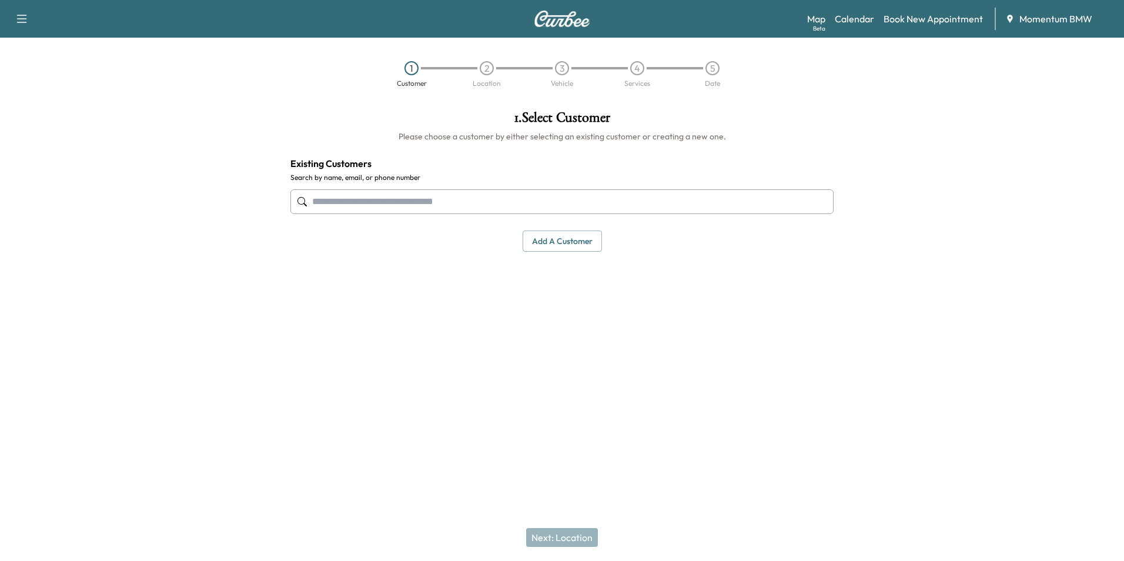
click at [561, 238] on button "Add a customer" at bounding box center [562, 241] width 79 height 22
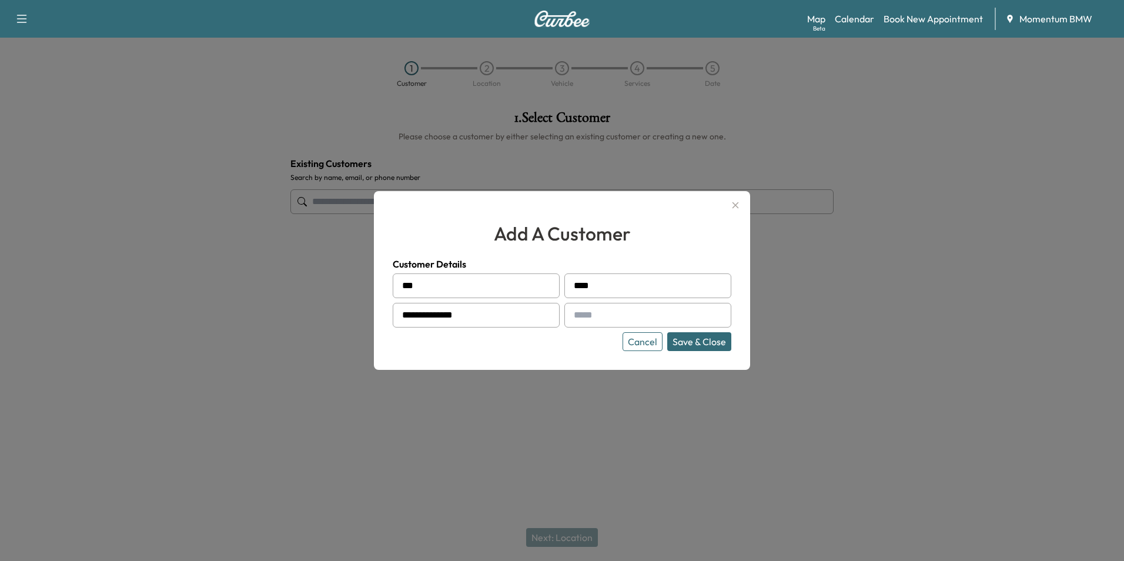
click at [620, 313] on input "text" at bounding box center [647, 315] width 167 height 25
type input "**********"
click at [699, 342] on button "Save & Close" at bounding box center [699, 341] width 64 height 19
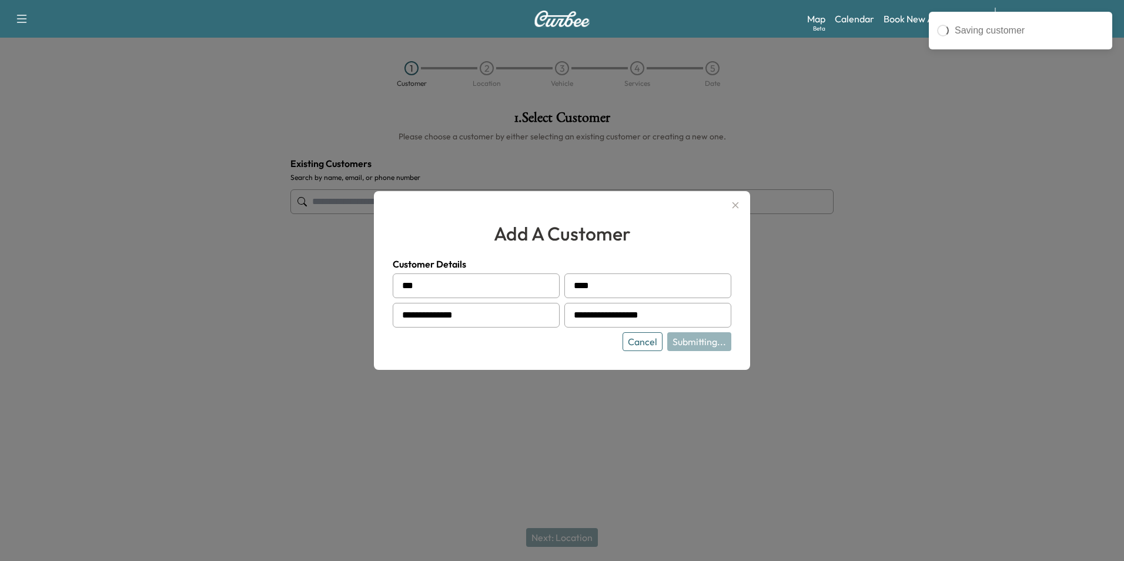
type input "********"
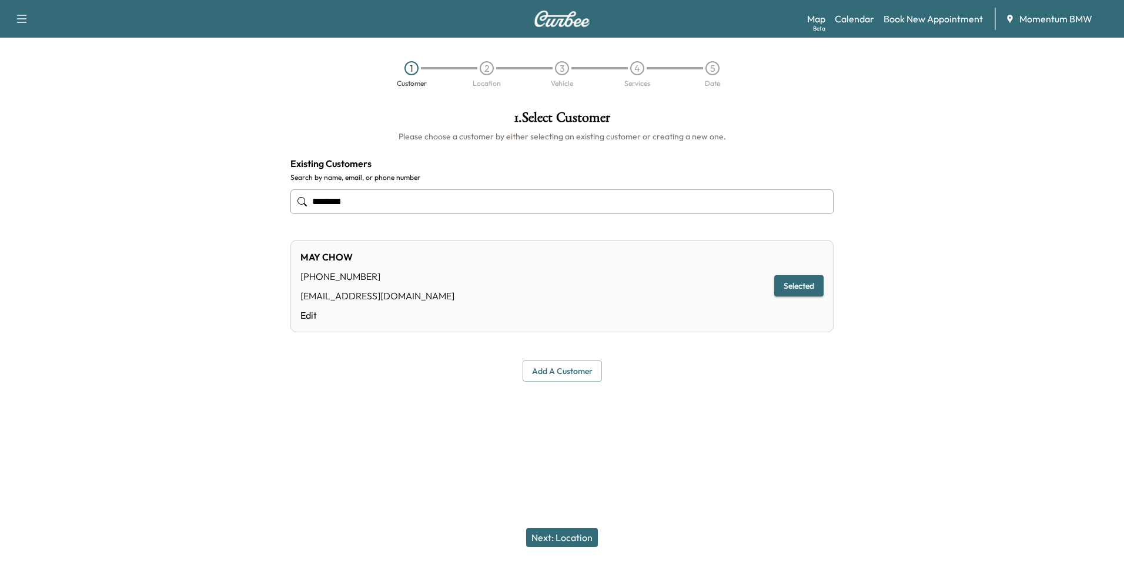
click at [581, 534] on button "Next: Location" at bounding box center [562, 537] width 72 height 19
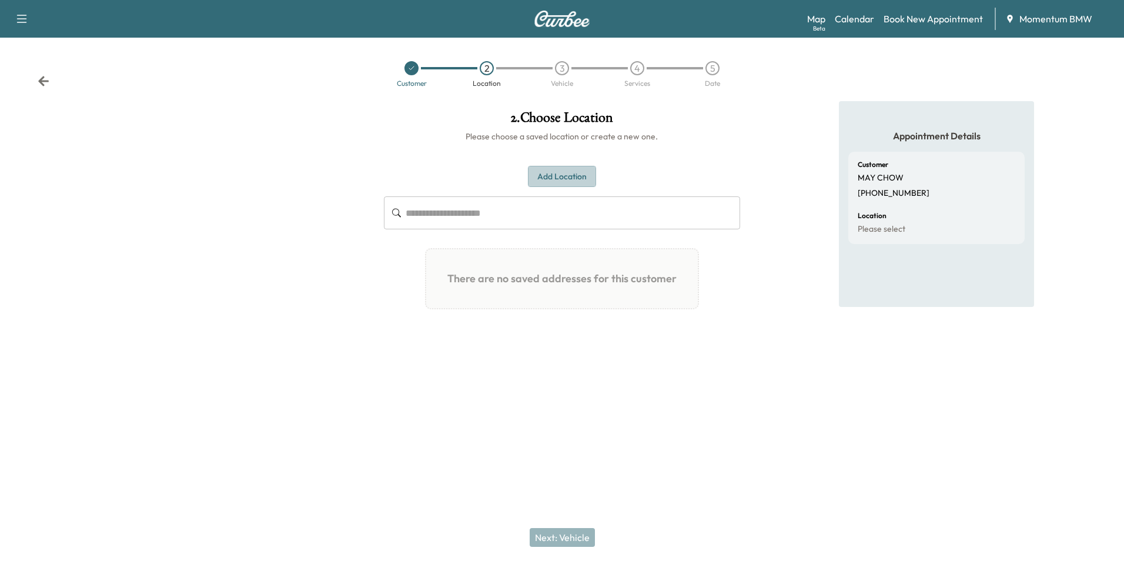
click at [581, 180] on button "Add Location" at bounding box center [562, 177] width 68 height 22
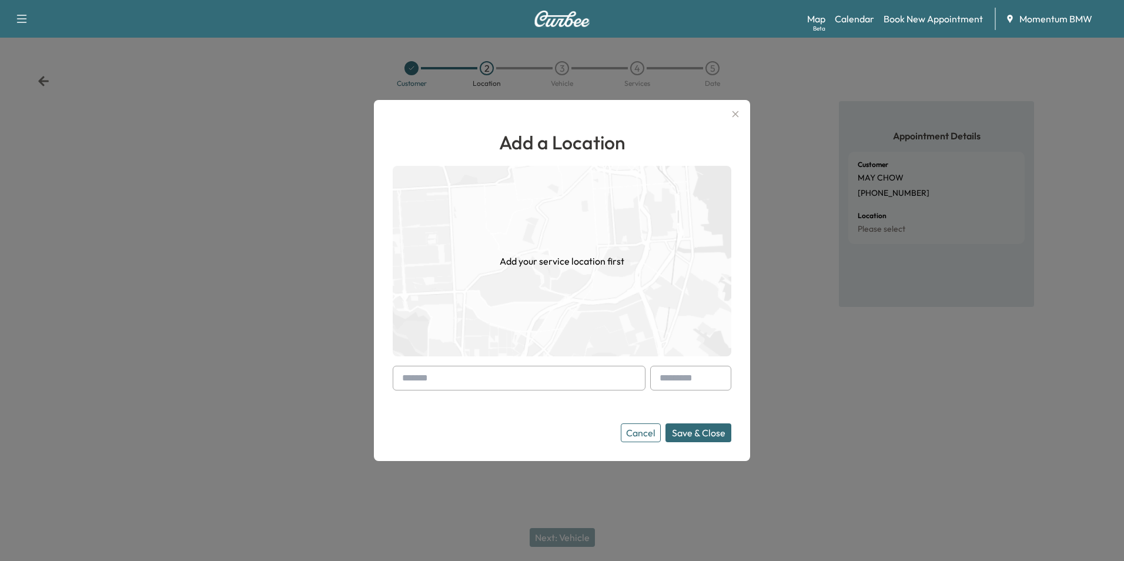
click at [501, 383] on input "text" at bounding box center [519, 378] width 253 height 25
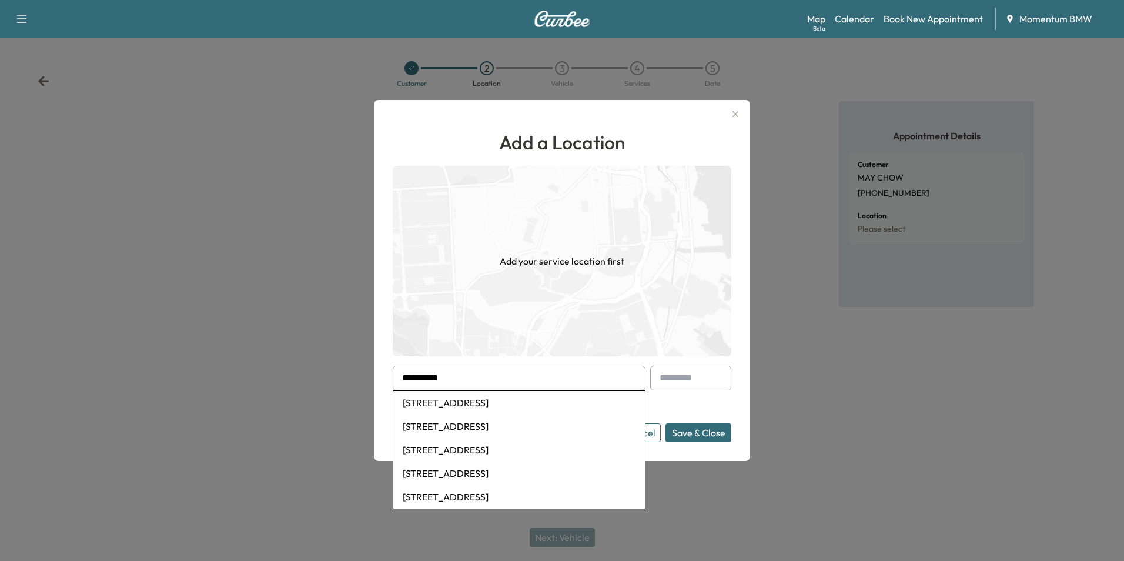
click at [551, 405] on li "[STREET_ADDRESS]" at bounding box center [519, 403] width 252 height 24
type input "**********"
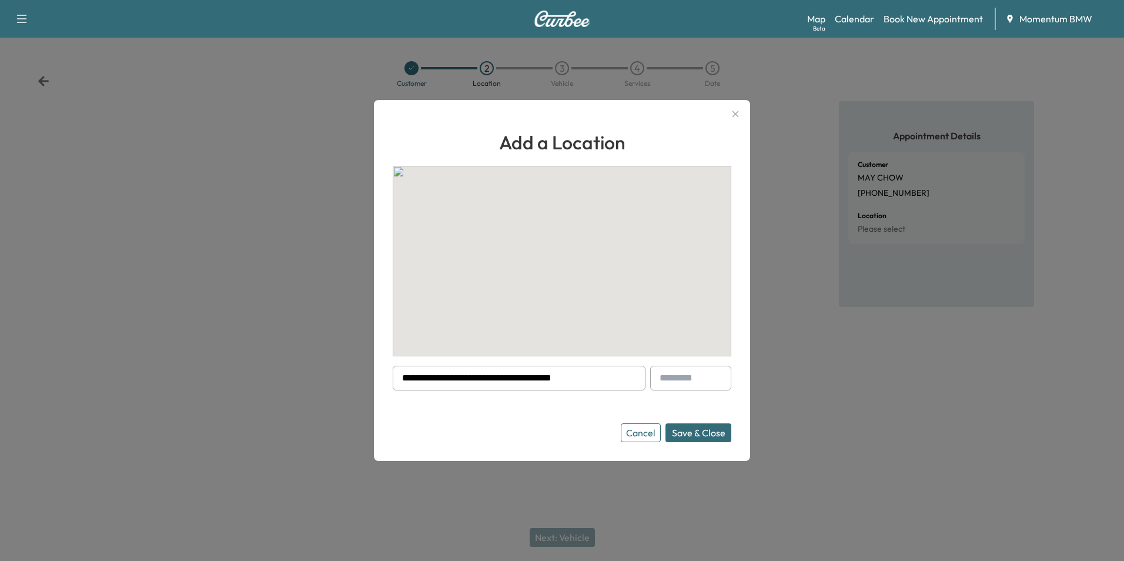
click at [710, 436] on button "Save & Close" at bounding box center [698, 432] width 66 height 19
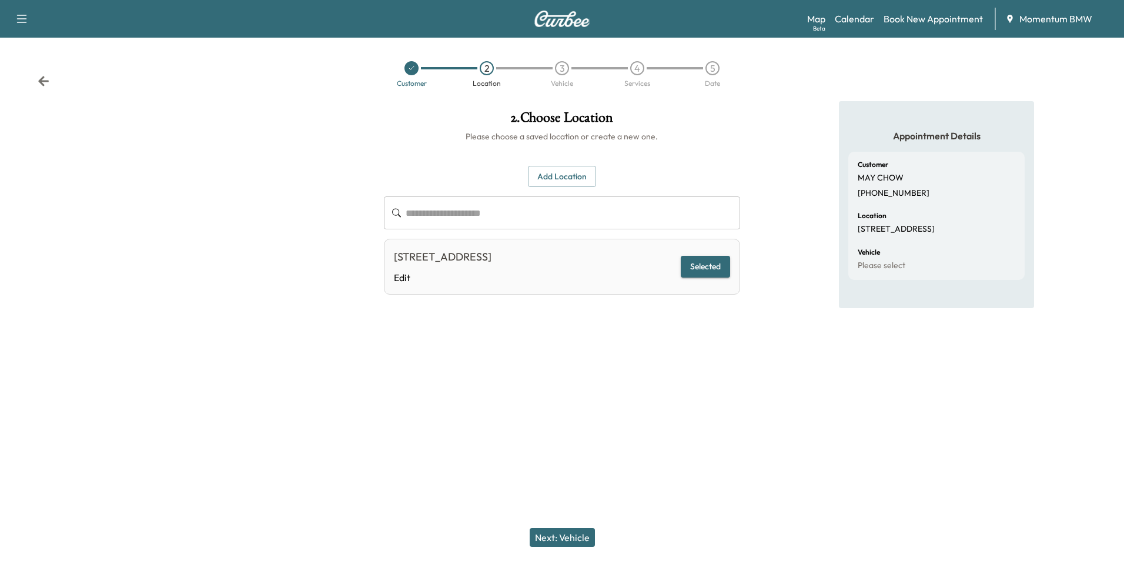
click at [566, 534] on button "Next: Vehicle" at bounding box center [562, 537] width 65 height 19
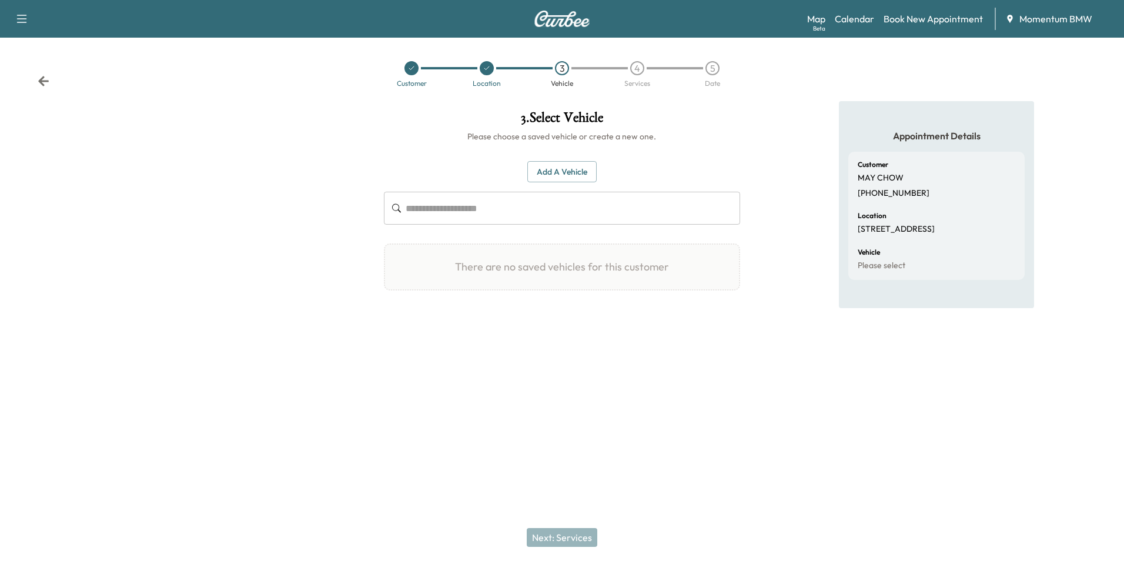
click at [574, 175] on button "Add a Vehicle" at bounding box center [561, 172] width 69 height 22
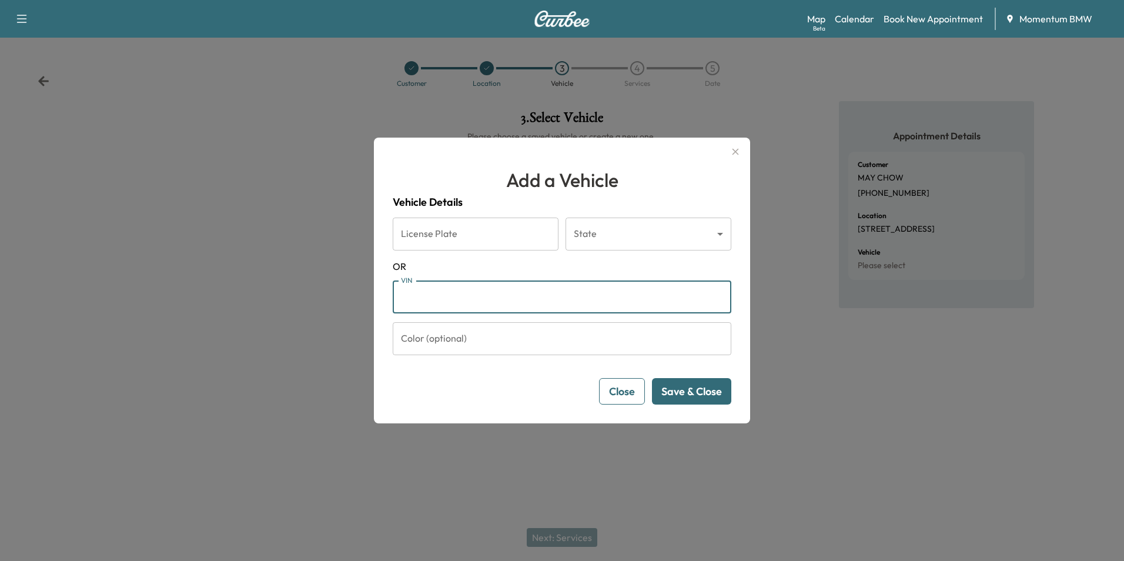
paste input "**********"
type input "**********"
click at [705, 395] on button "Save & Close" at bounding box center [691, 391] width 79 height 26
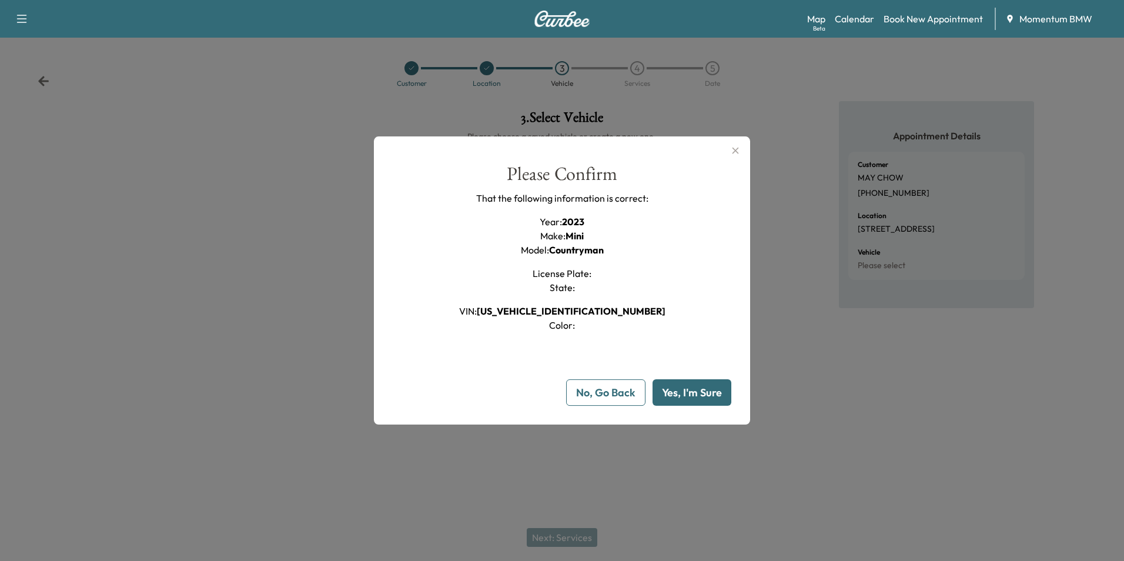
click at [705, 395] on button "Yes, I'm Sure" at bounding box center [692, 392] width 79 height 26
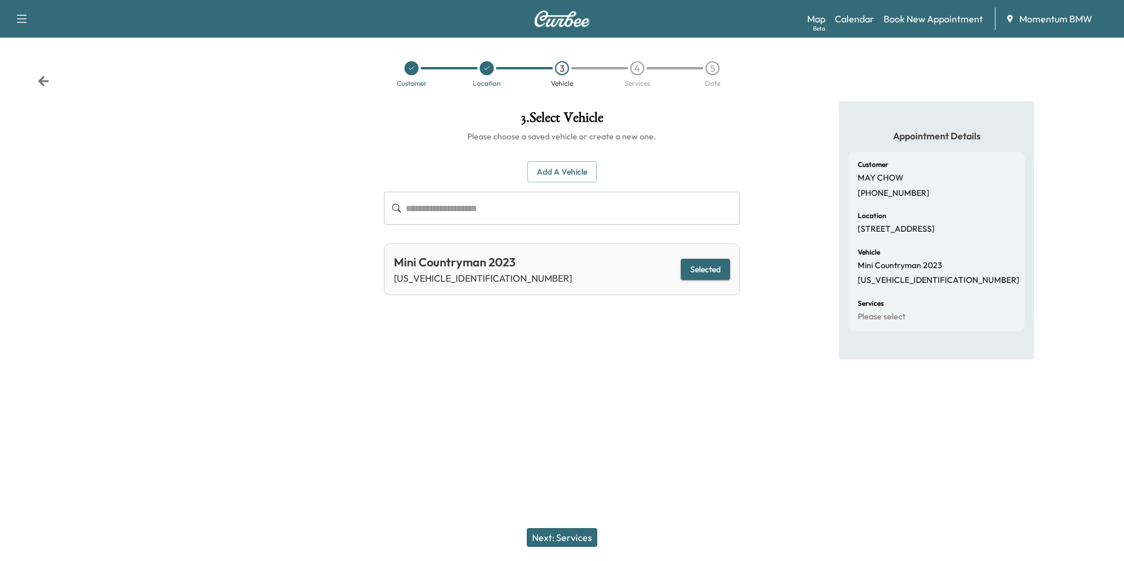
click at [584, 536] on button "Next: Services" at bounding box center [562, 537] width 71 height 19
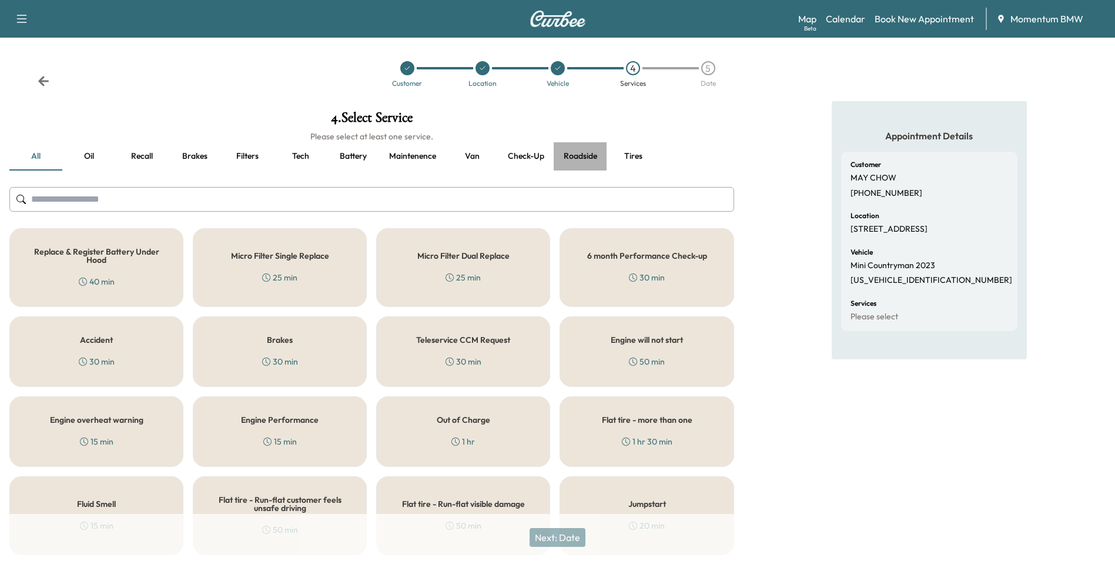
click at [583, 158] on button "Roadside" at bounding box center [580, 156] width 53 height 28
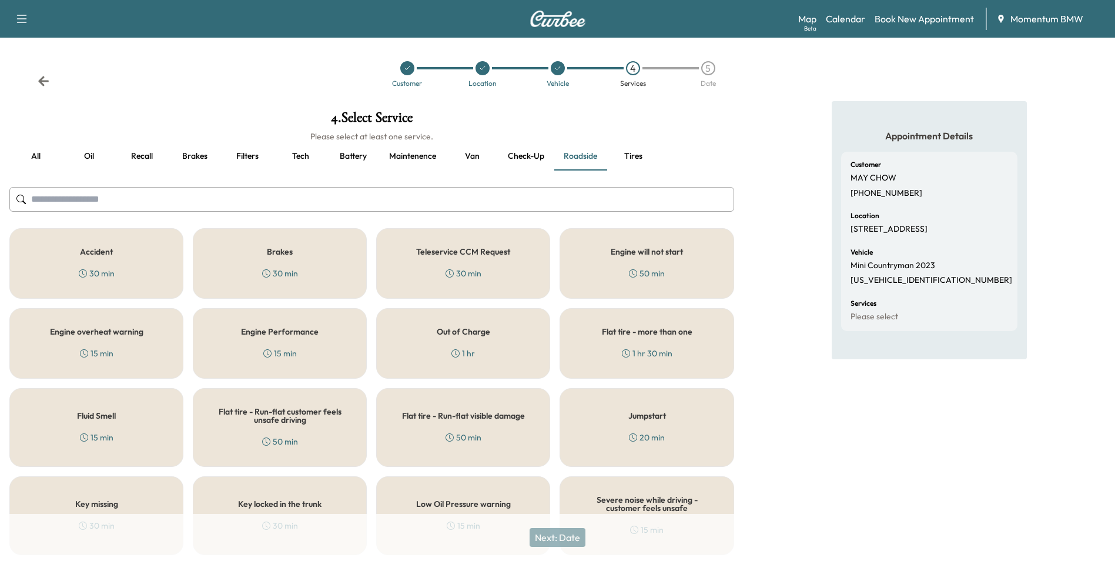
click at [634, 270] on icon at bounding box center [633, 273] width 8 height 8
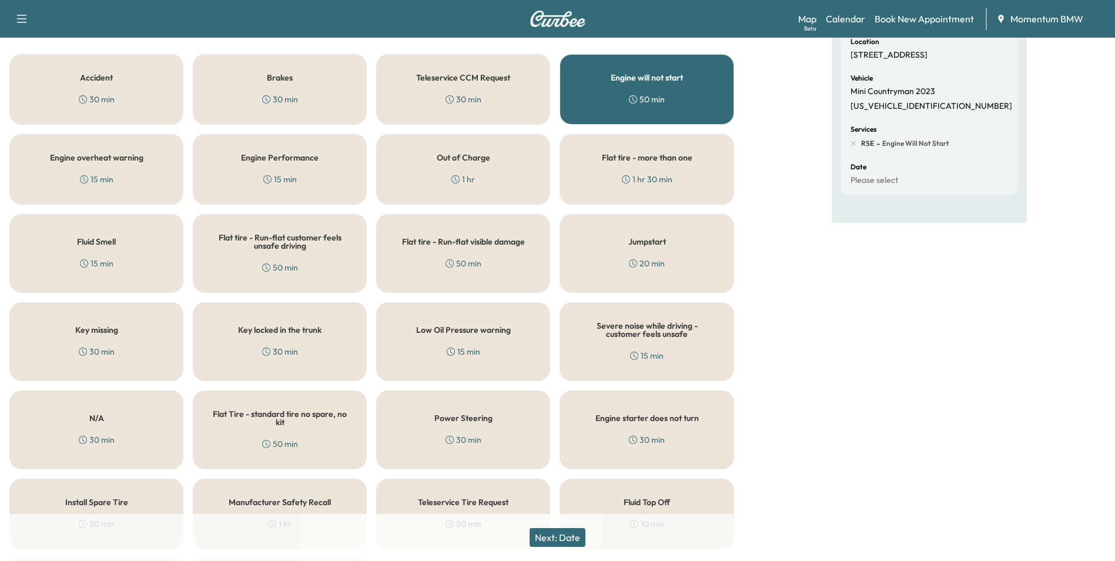
scroll to position [176, 0]
click at [556, 538] on button "Next: Date" at bounding box center [558, 537] width 56 height 19
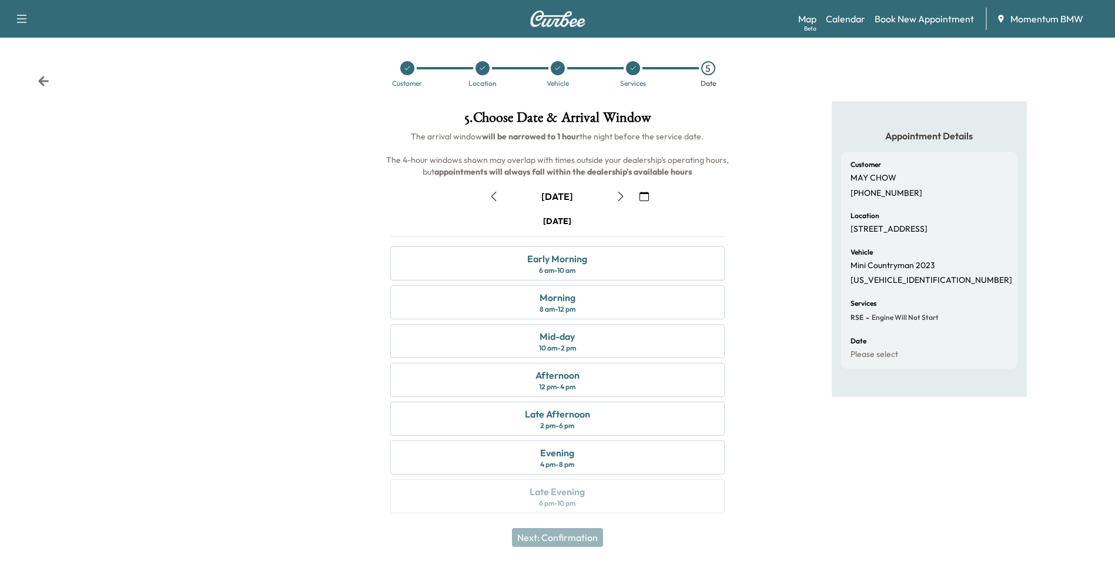
click at [494, 199] on icon "button" at bounding box center [493, 196] width 5 height 9
click at [581, 267] on div "Early Morning 6 am - 10 am" at bounding box center [557, 263] width 334 height 34
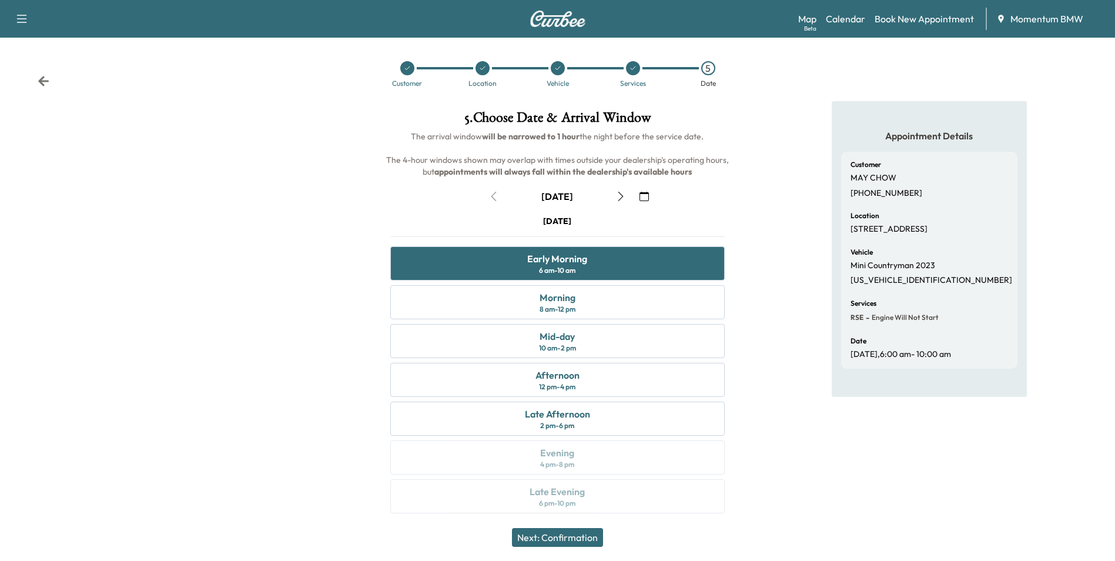
click at [566, 538] on button "Next: Confirmation" at bounding box center [557, 537] width 91 height 19
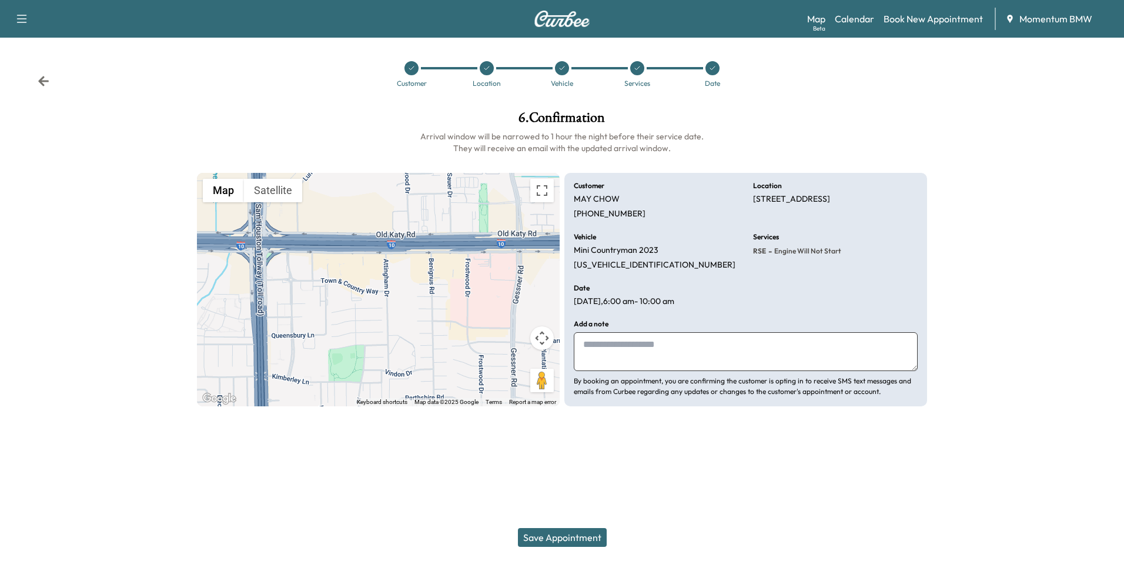
click at [680, 352] on textarea at bounding box center [746, 351] width 344 height 39
type textarea "****"
click at [586, 536] on button "Save Appointment" at bounding box center [562, 537] width 89 height 19
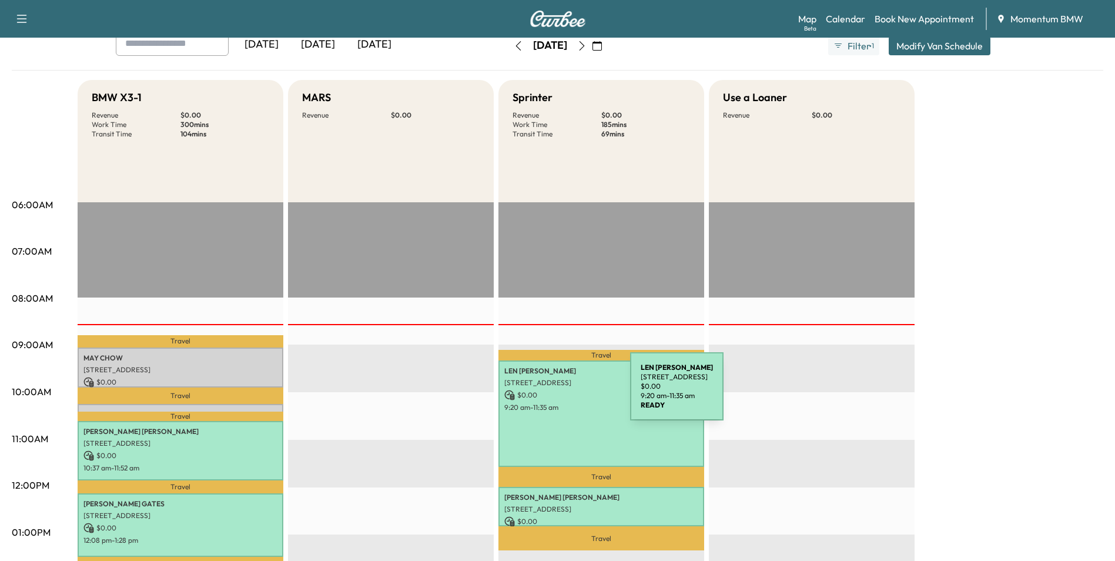
scroll to position [118, 0]
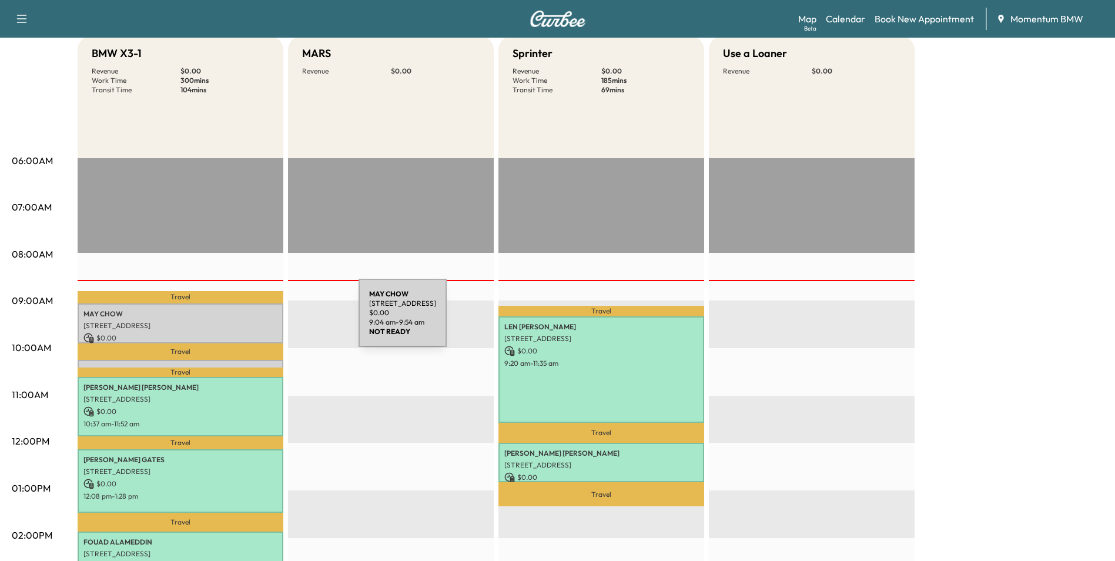
click at [270, 321] on p "[STREET_ADDRESS]" at bounding box center [180, 325] width 194 height 9
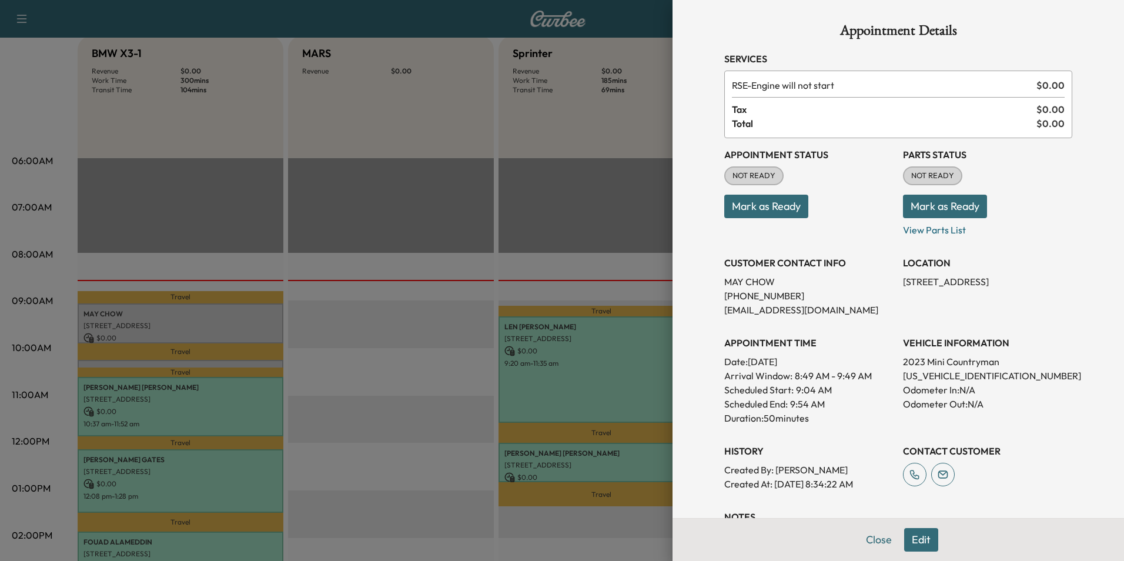
click at [787, 210] on button "Mark as Ready" at bounding box center [766, 207] width 84 height 24
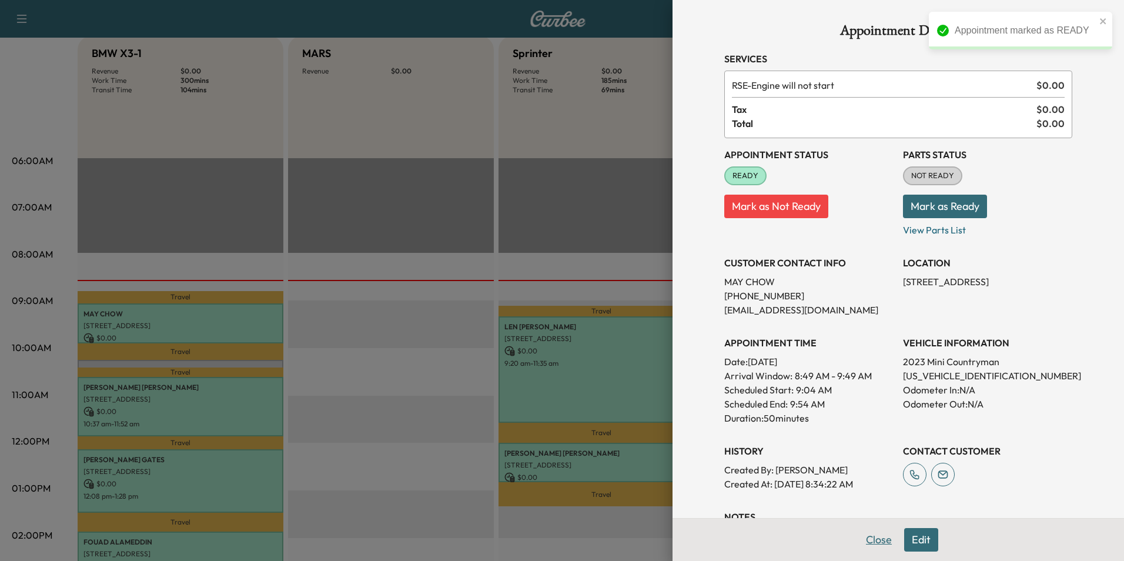
click at [872, 539] on button "Close" at bounding box center [878, 540] width 41 height 24
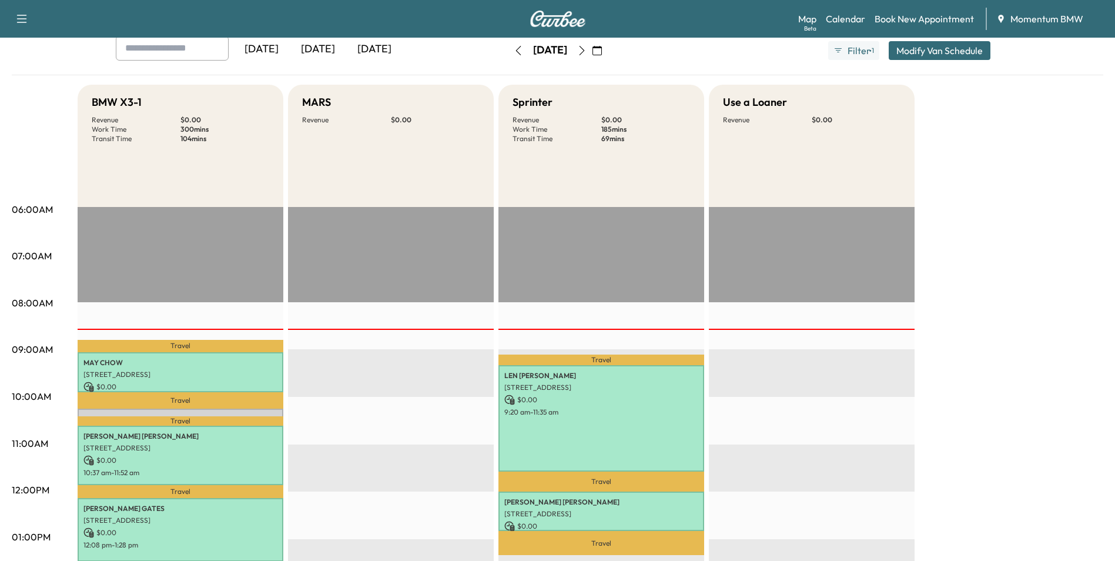
scroll to position [59, 0]
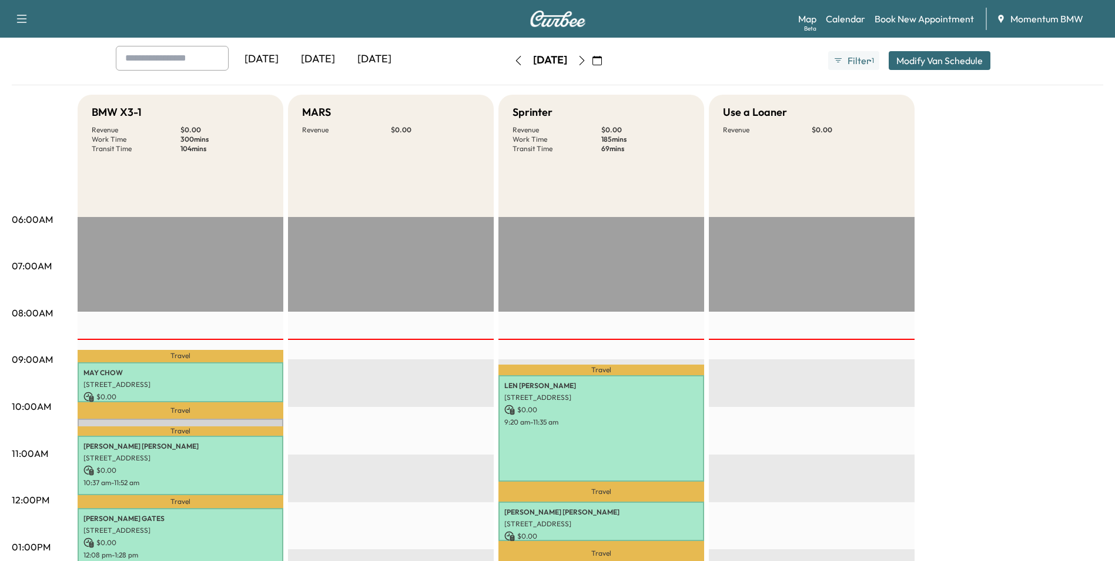
click at [587, 59] on icon "button" at bounding box center [581, 60] width 9 height 9
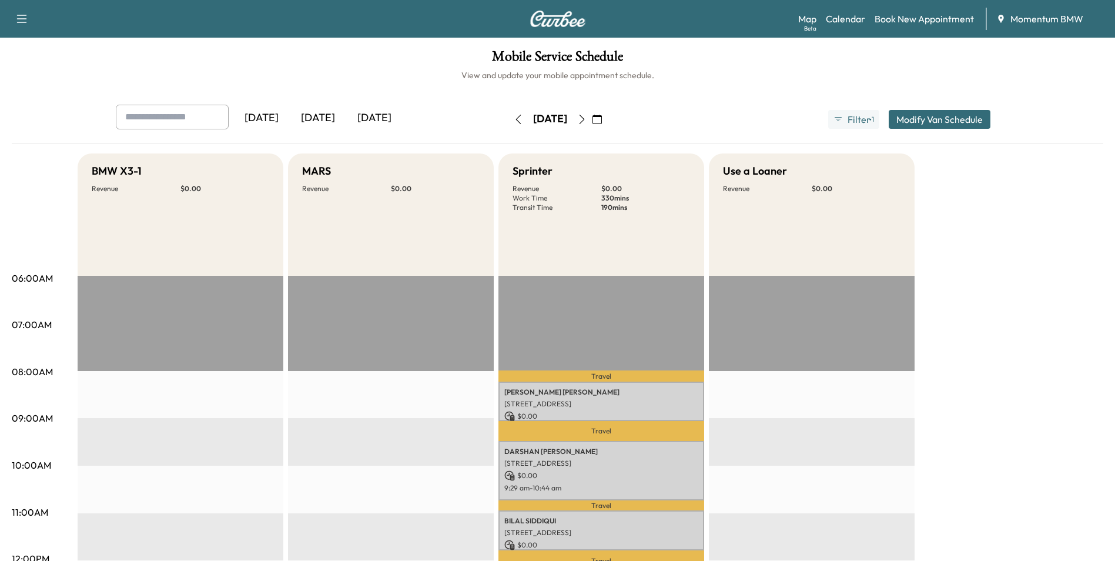
click at [514, 118] on icon "button" at bounding box center [518, 119] width 9 height 9
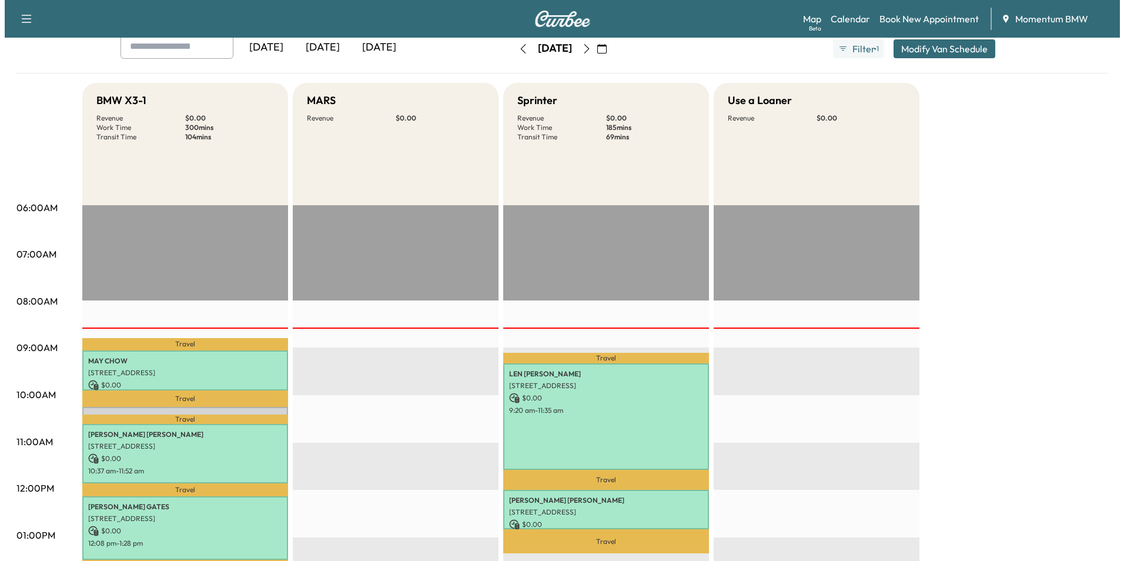
scroll to position [118, 0]
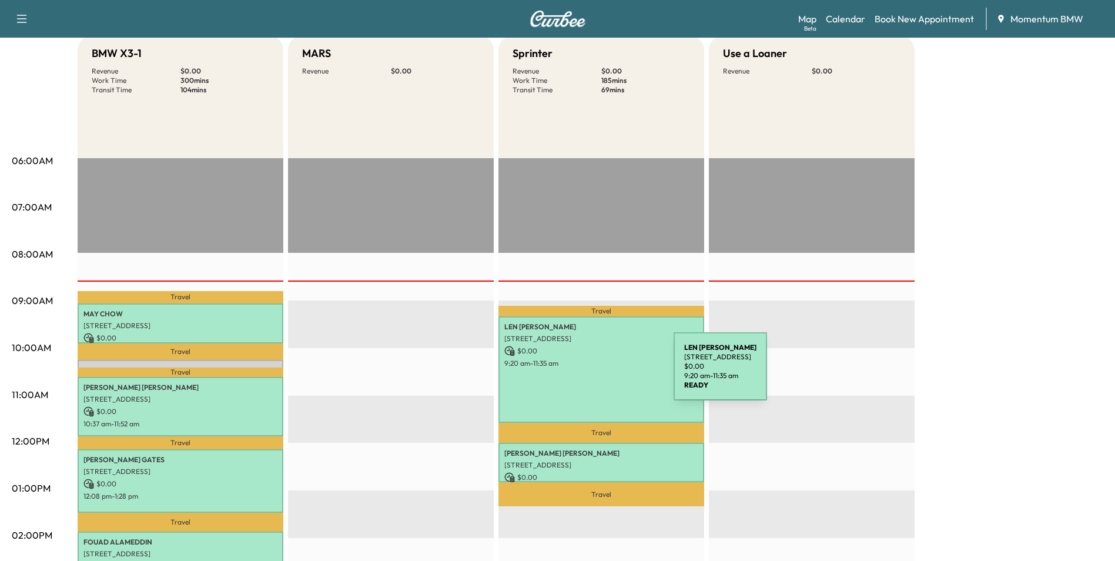
click at [586, 373] on div "[PERSON_NAME] [STREET_ADDRESS] $ 0.00 9:20 am - 11:35 am" at bounding box center [602, 369] width 206 height 107
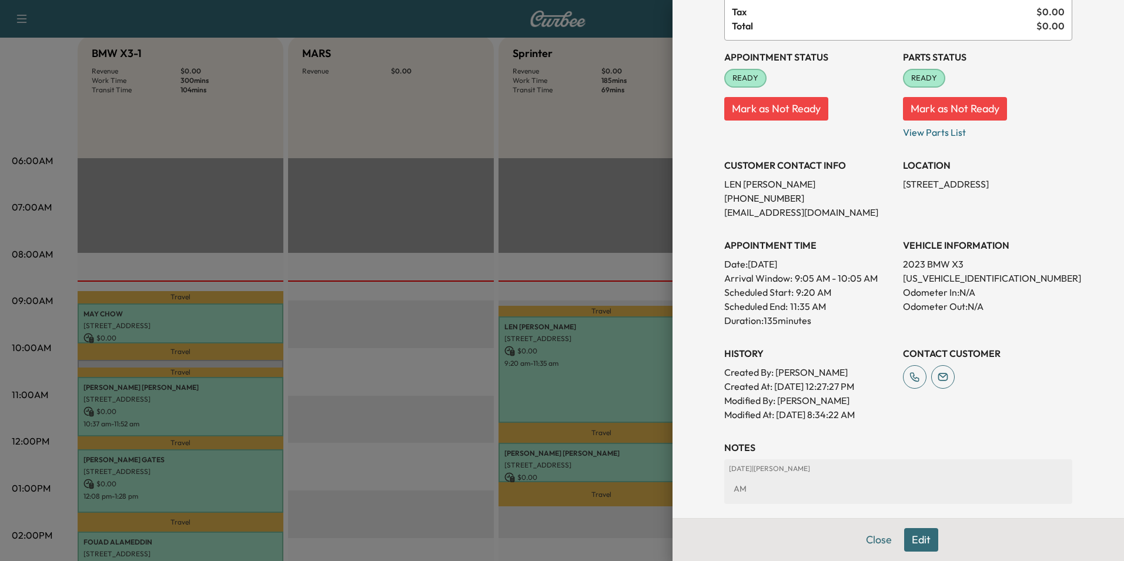
scroll to position [74, 0]
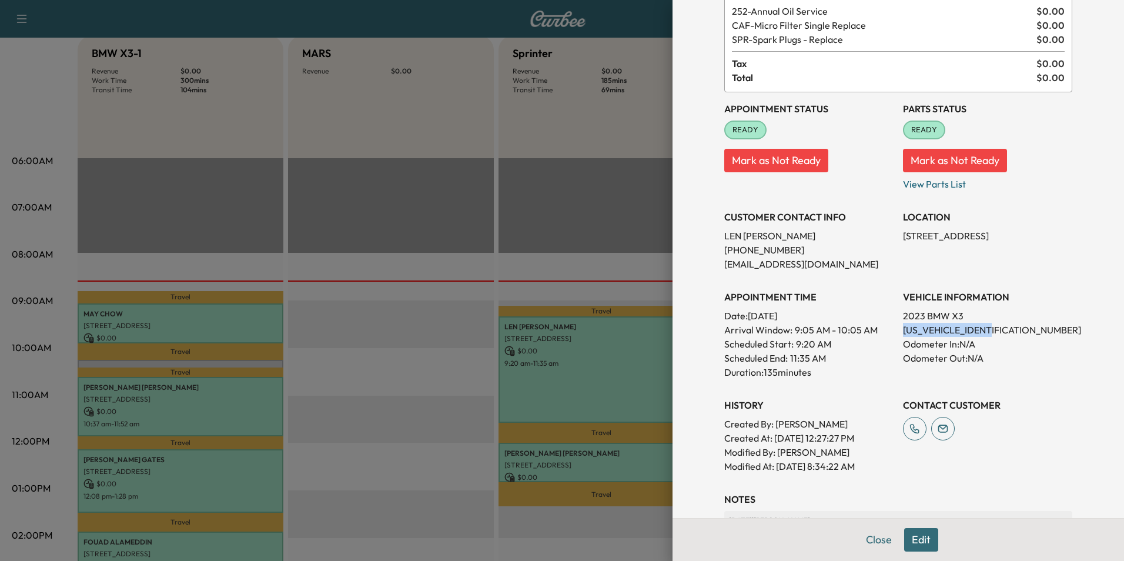
drag, startPoint x: 990, startPoint y: 330, endPoint x: 891, endPoint y: 331, distance: 98.8
click at [891, 331] on div "Appointment Status READY Mark as Not Ready Parts Status READY Mark as Not Ready…" at bounding box center [898, 282] width 348 height 381
drag, startPoint x: 891, startPoint y: 331, endPoint x: 974, endPoint y: 330, distance: 82.3
copy p "[US_VEHICLE_IDENTIFICATION_NUMBER]"
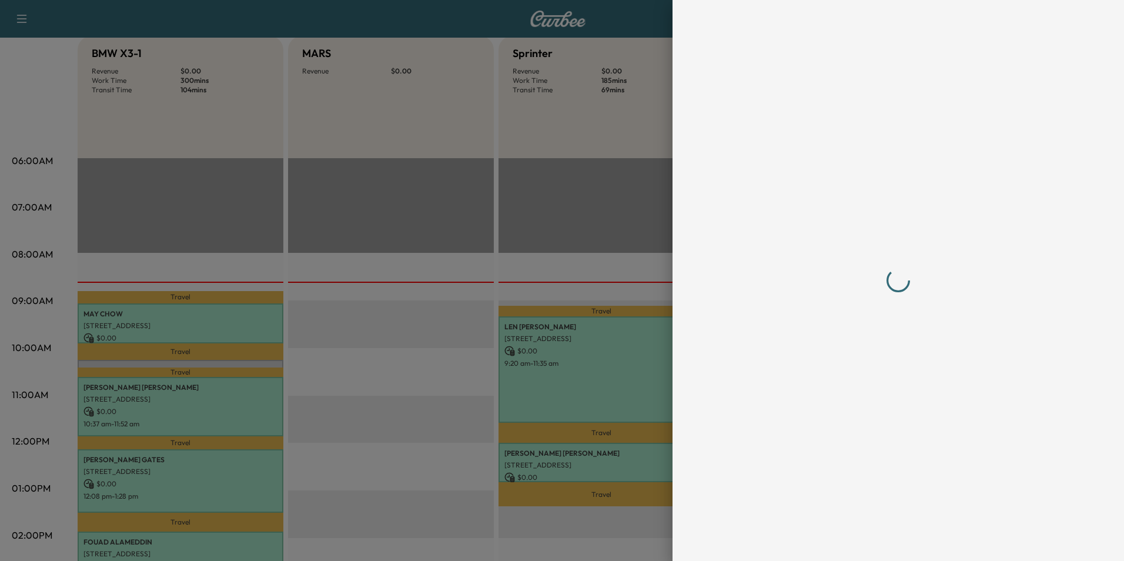
scroll to position [0, 0]
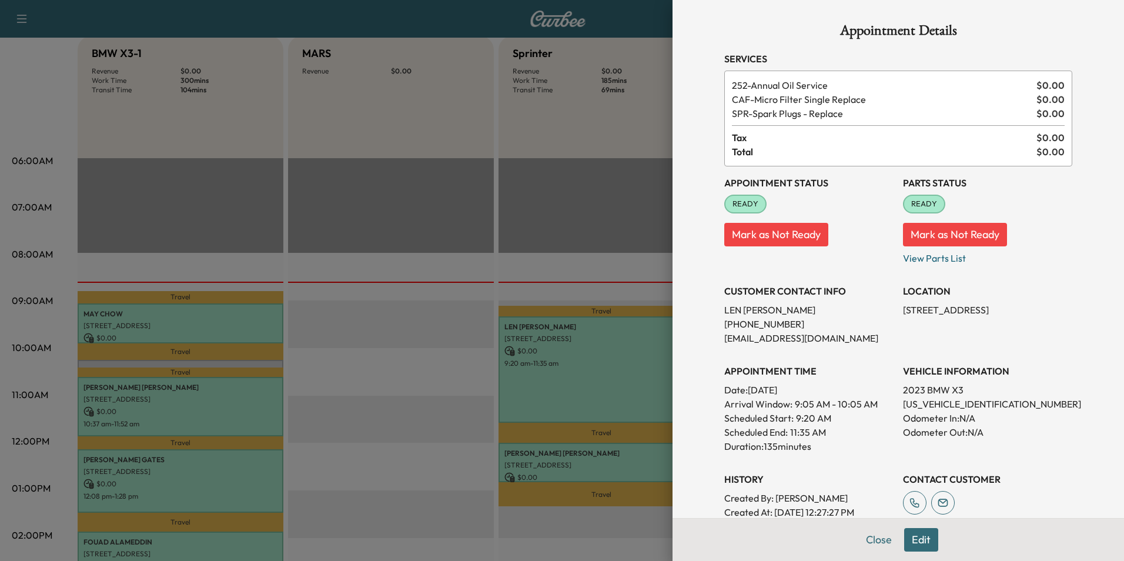
drag, startPoint x: 1014, startPoint y: 311, endPoint x: 895, endPoint y: 312, distance: 119.3
click at [903, 312] on p "[STREET_ADDRESS]" at bounding box center [987, 310] width 169 height 14
drag, startPoint x: 895, startPoint y: 312, endPoint x: 967, endPoint y: 311, distance: 72.3
copy p "[STREET_ADDRESS]"
click at [867, 541] on button "Close" at bounding box center [878, 540] width 41 height 24
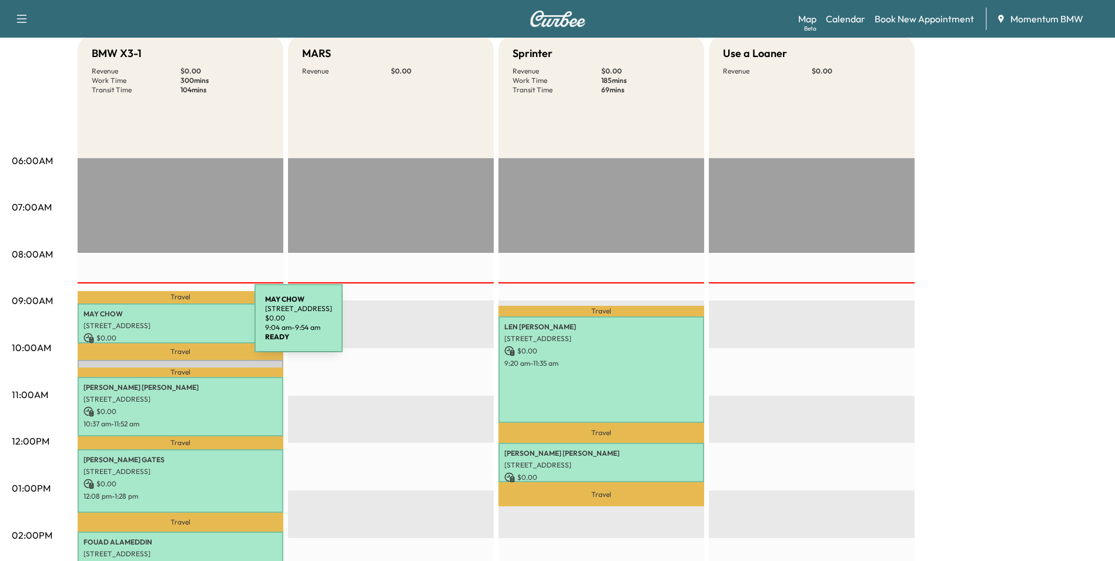
click at [166, 326] on p "[STREET_ADDRESS]" at bounding box center [180, 325] width 194 height 9
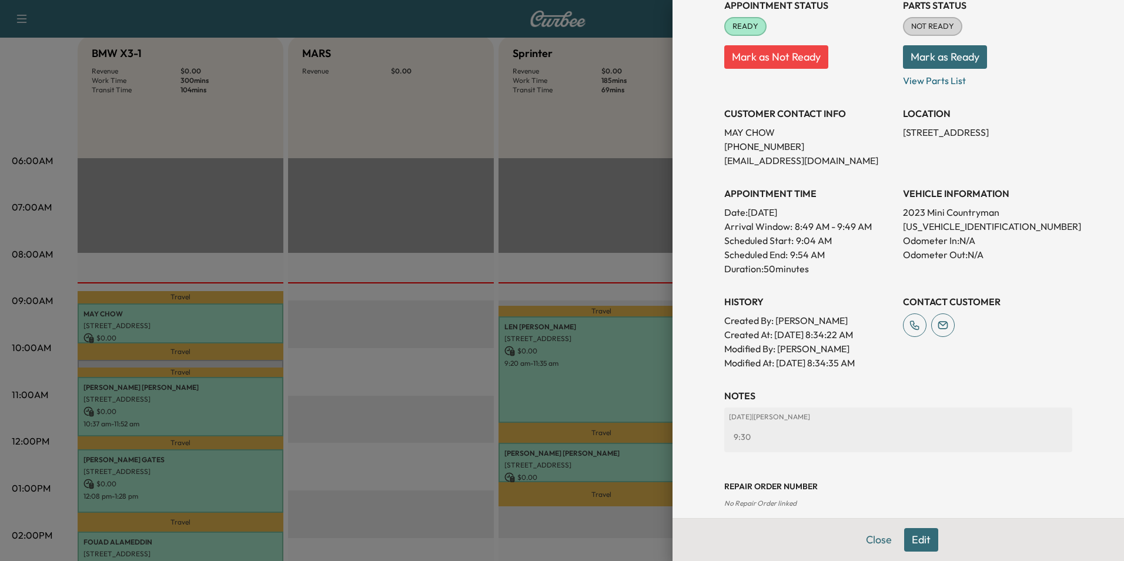
scroll to position [163, 0]
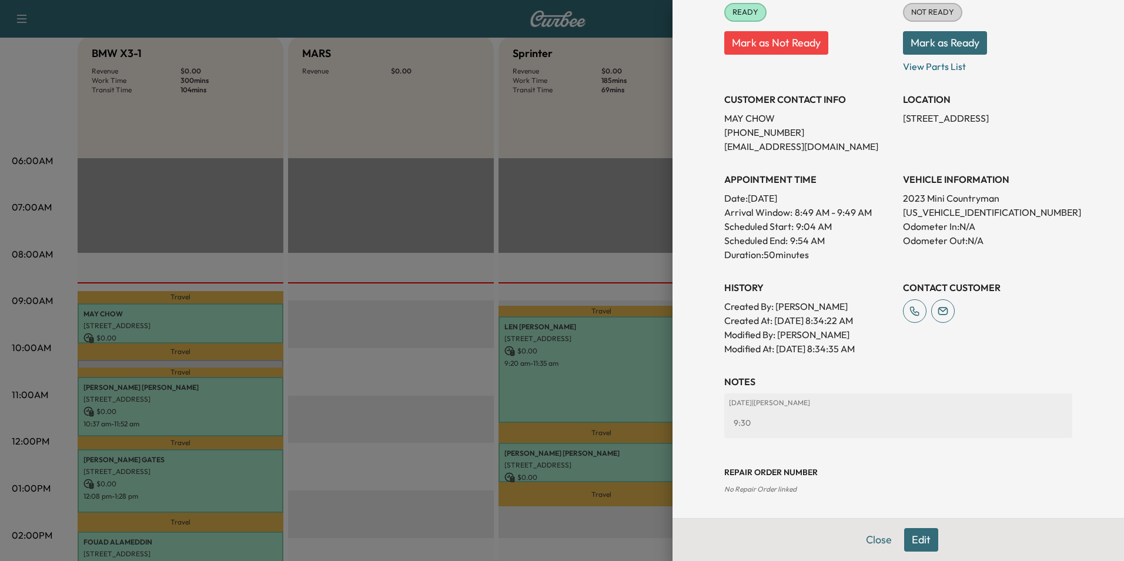
click at [911, 544] on button "Edit" at bounding box center [921, 540] width 34 height 24
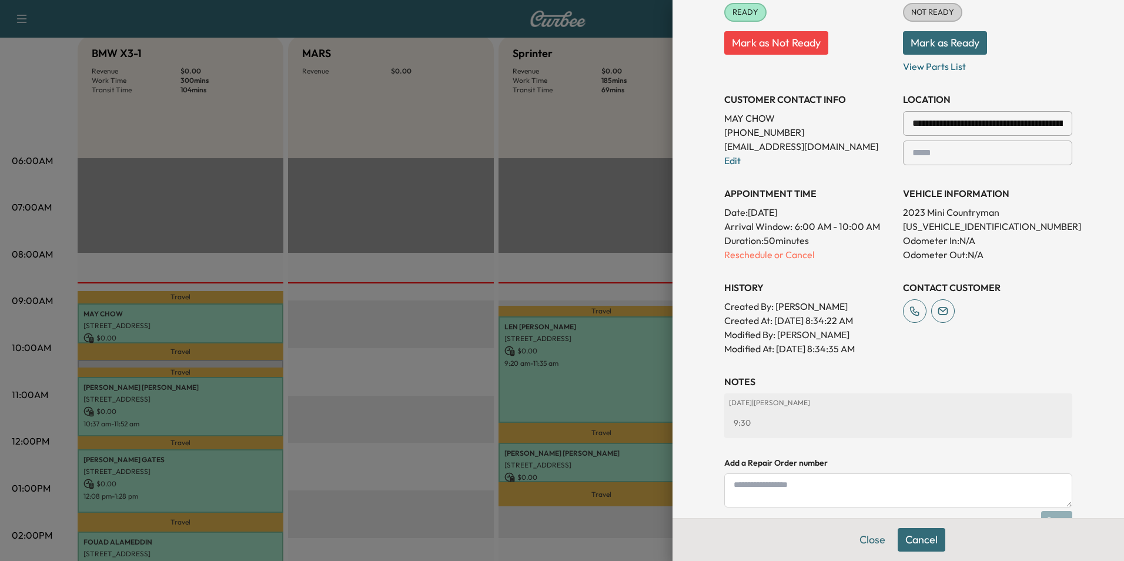
scroll to position [287, 0]
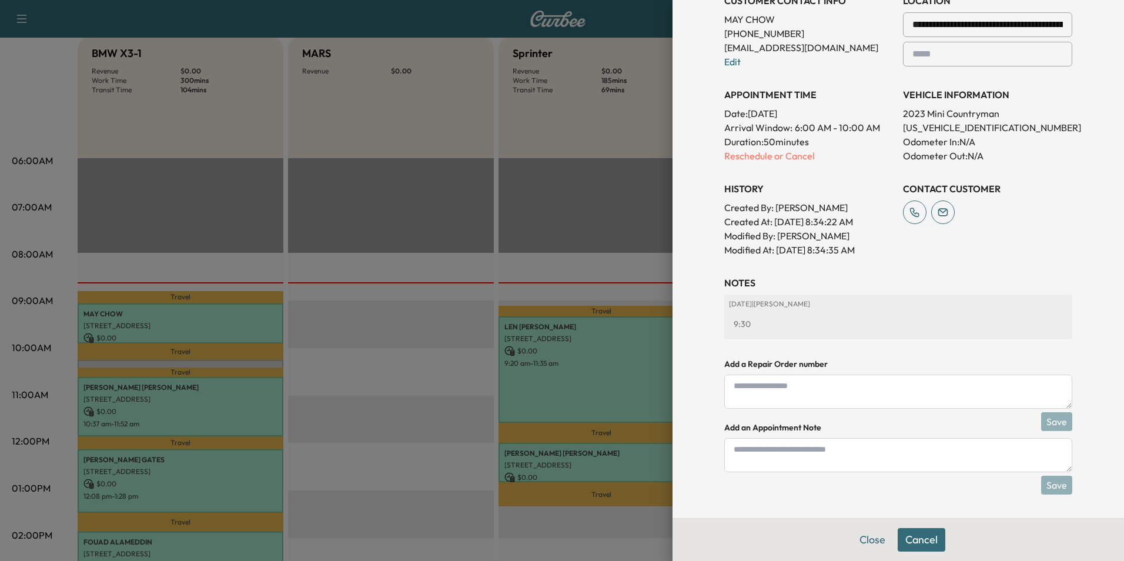
click at [847, 451] on textarea at bounding box center [898, 455] width 348 height 34
type textarea "****"
click at [1045, 485] on button "Save" at bounding box center [1056, 485] width 31 height 19
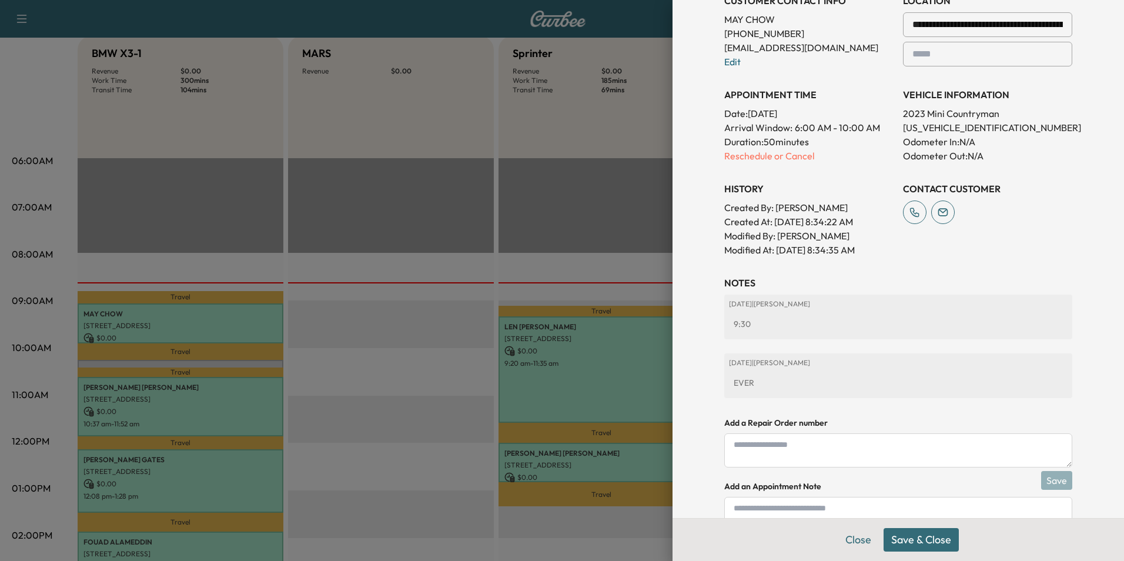
click at [918, 545] on button "Save & Close" at bounding box center [921, 540] width 75 height 24
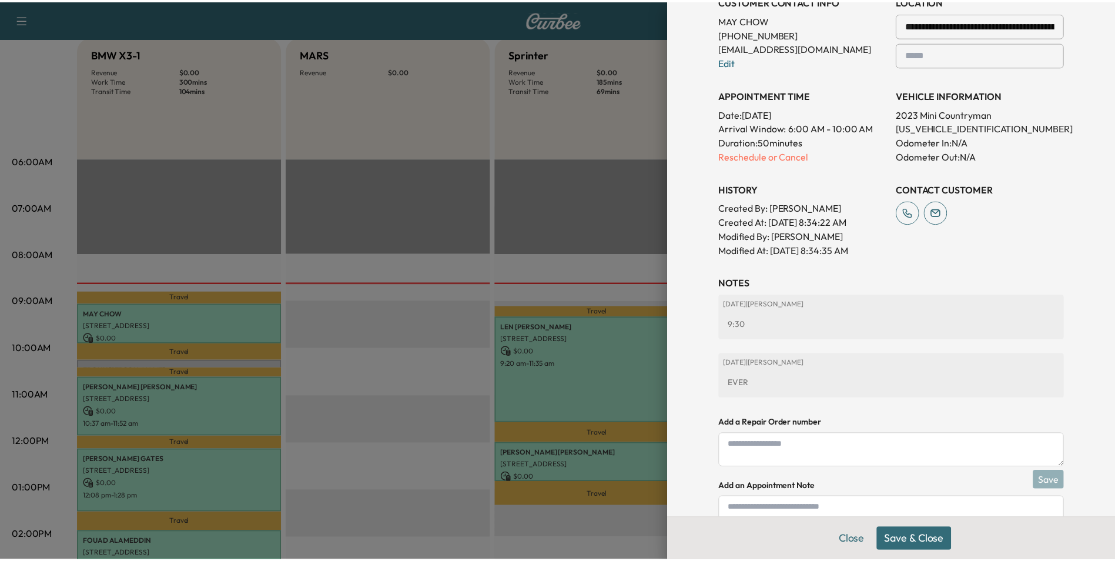
scroll to position [262, 0]
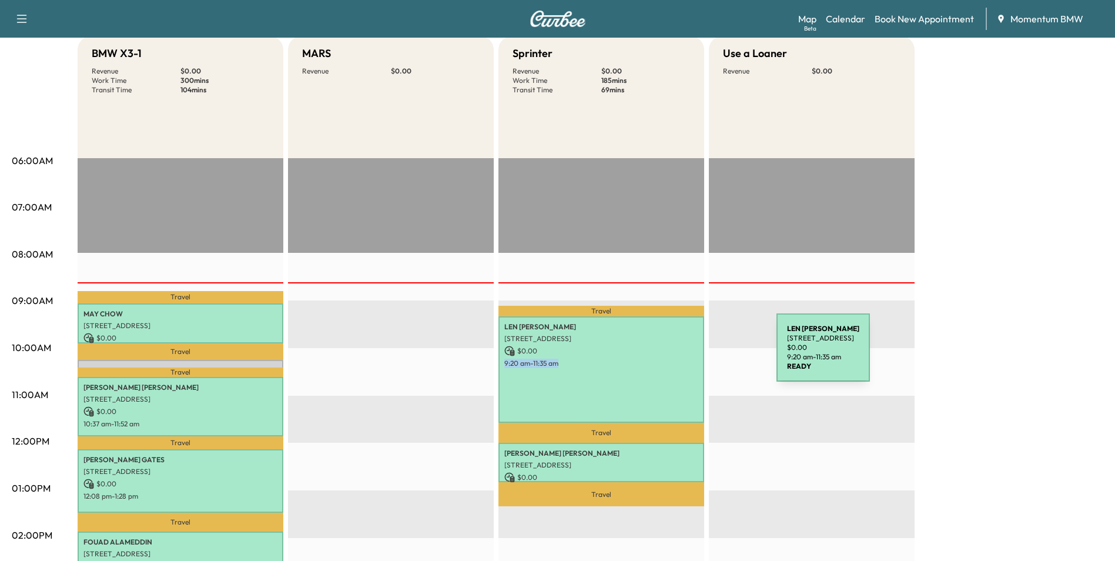
click at [688, 356] on div "[PERSON_NAME] [STREET_ADDRESS] $ 0.00 9:20 am - 11:35 am" at bounding box center [602, 369] width 206 height 107
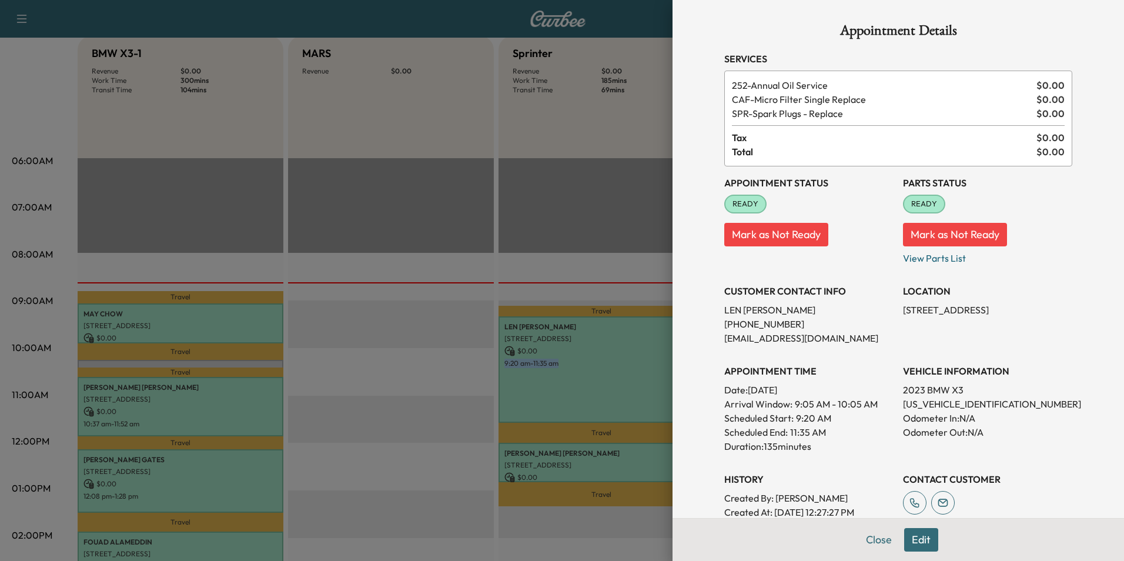
drag, startPoint x: 878, startPoint y: 539, endPoint x: 884, endPoint y: 533, distance: 8.3
click at [877, 539] on button "Close" at bounding box center [878, 540] width 41 height 24
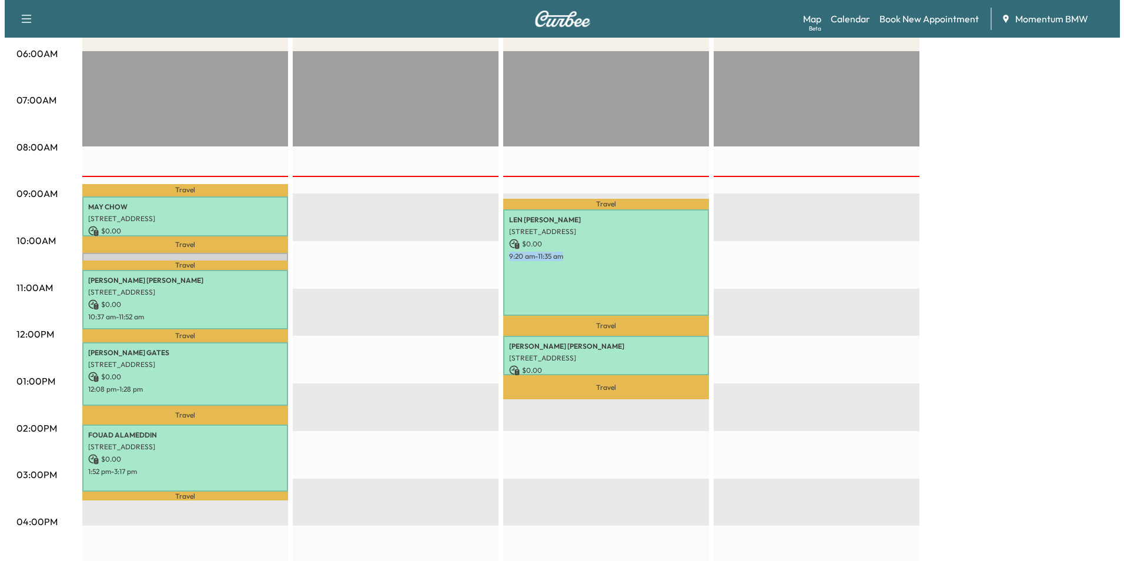
scroll to position [235, 0]
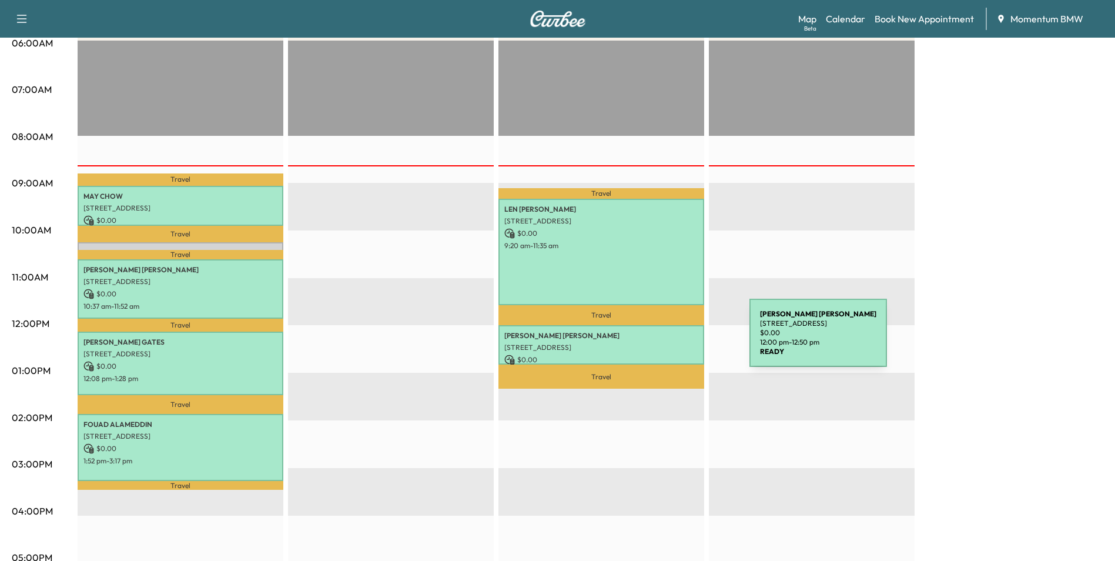
click at [661, 343] on p "[STREET_ADDRESS]" at bounding box center [601, 347] width 194 height 9
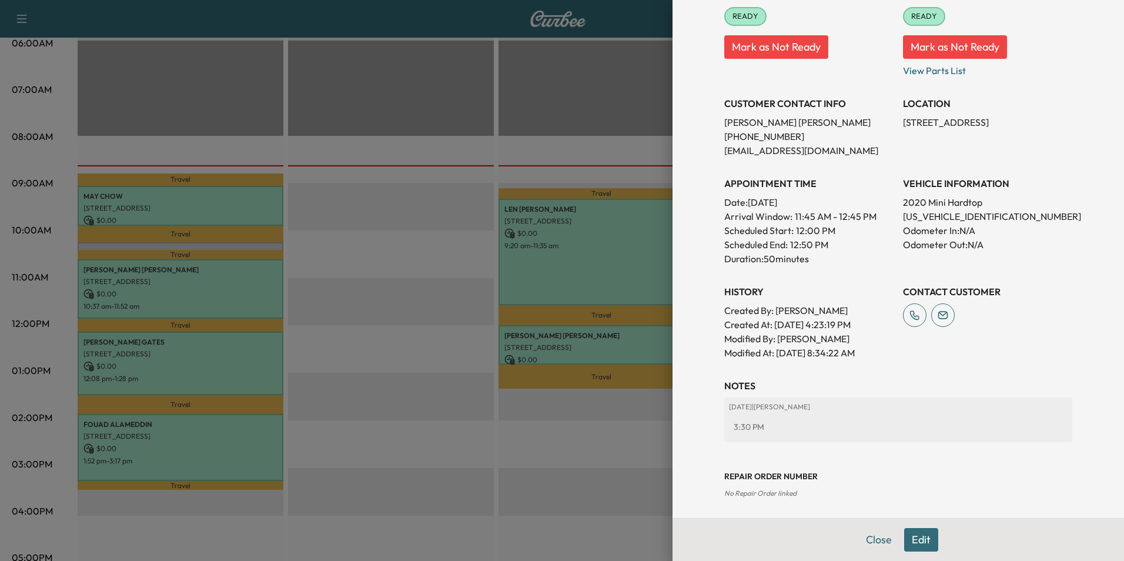
scroll to position [163, 0]
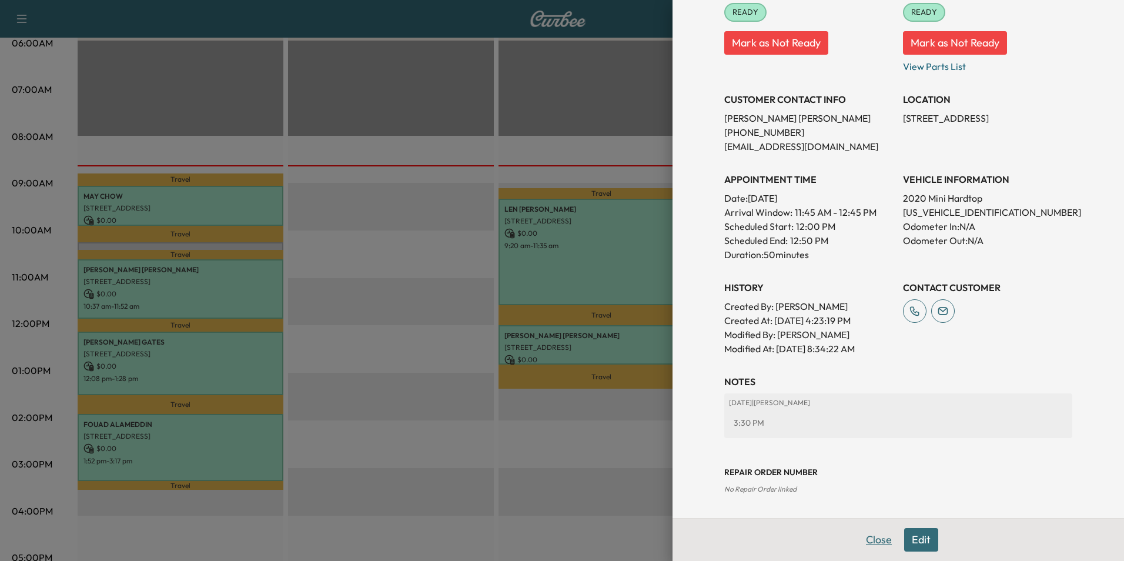
click at [867, 538] on button "Close" at bounding box center [878, 540] width 41 height 24
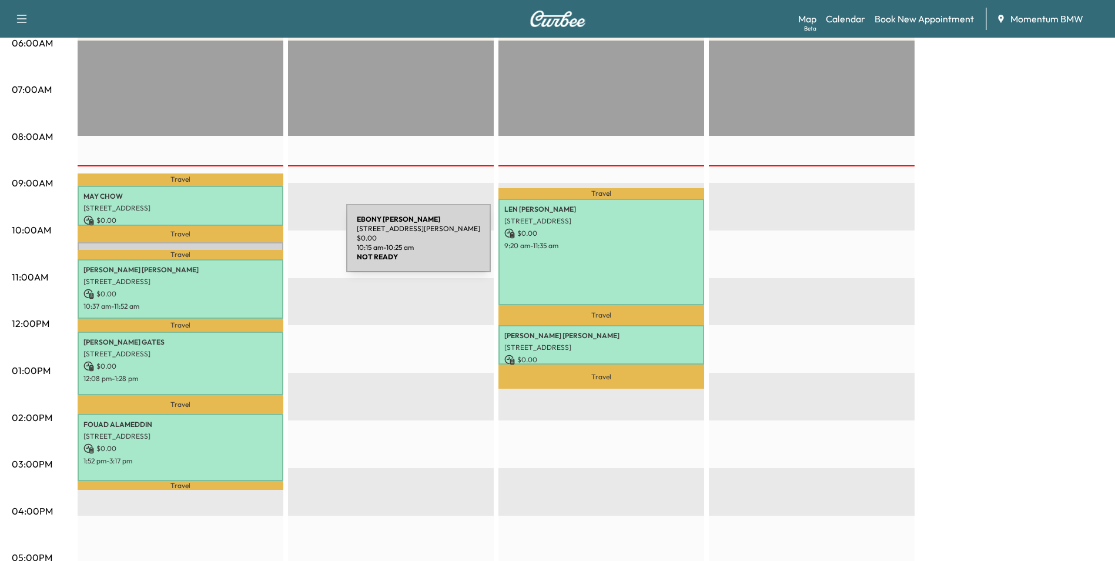
click at [258, 248] on p "[PERSON_NAME]" at bounding box center [180, 252] width 194 height 9
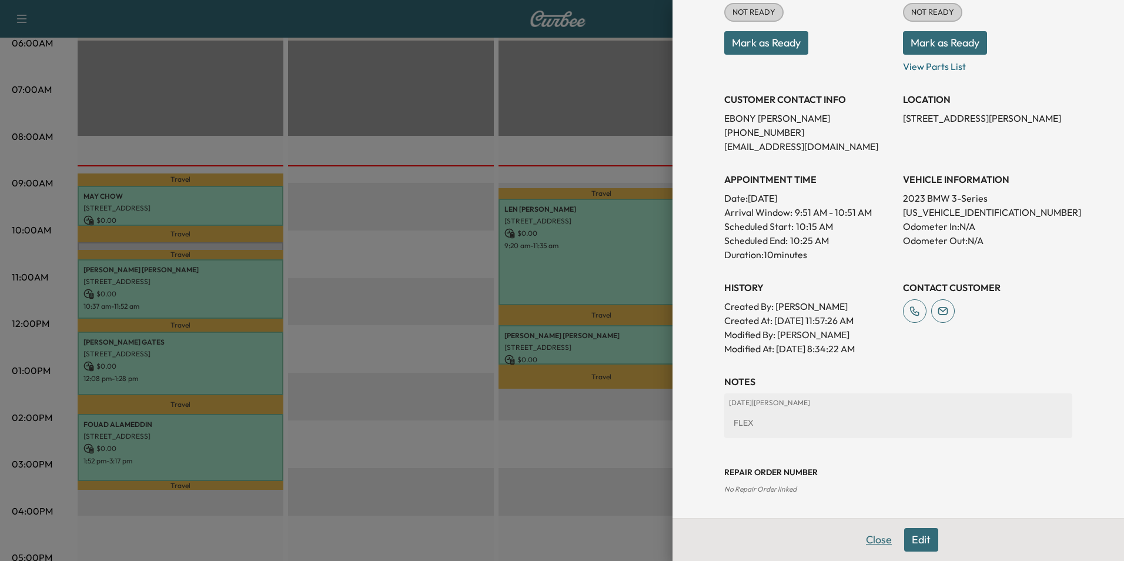
click at [881, 541] on button "Close" at bounding box center [878, 540] width 41 height 24
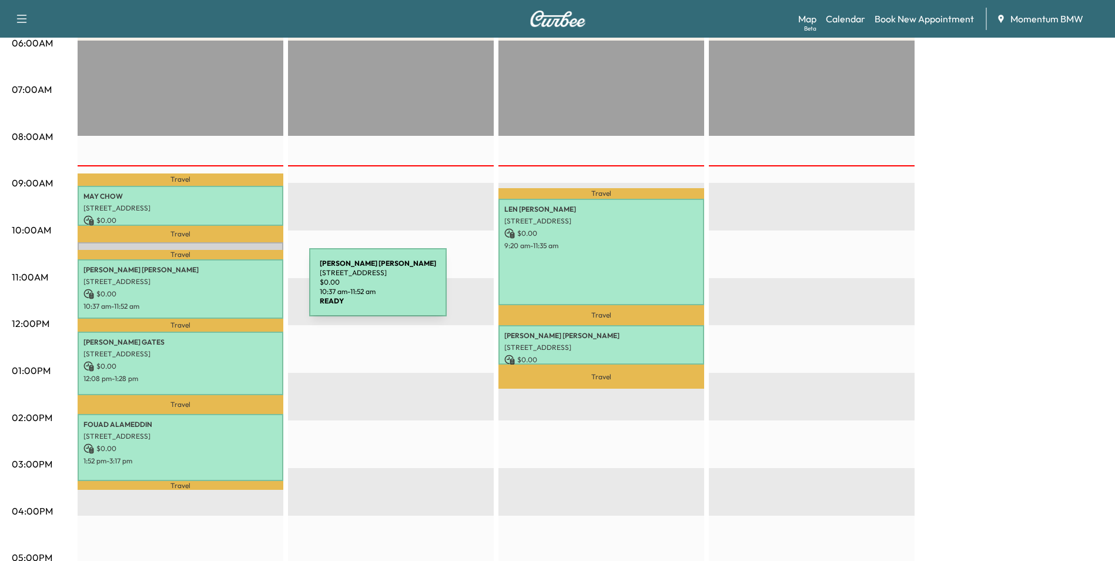
click at [221, 290] on p "$ 0.00" at bounding box center [180, 294] width 194 height 11
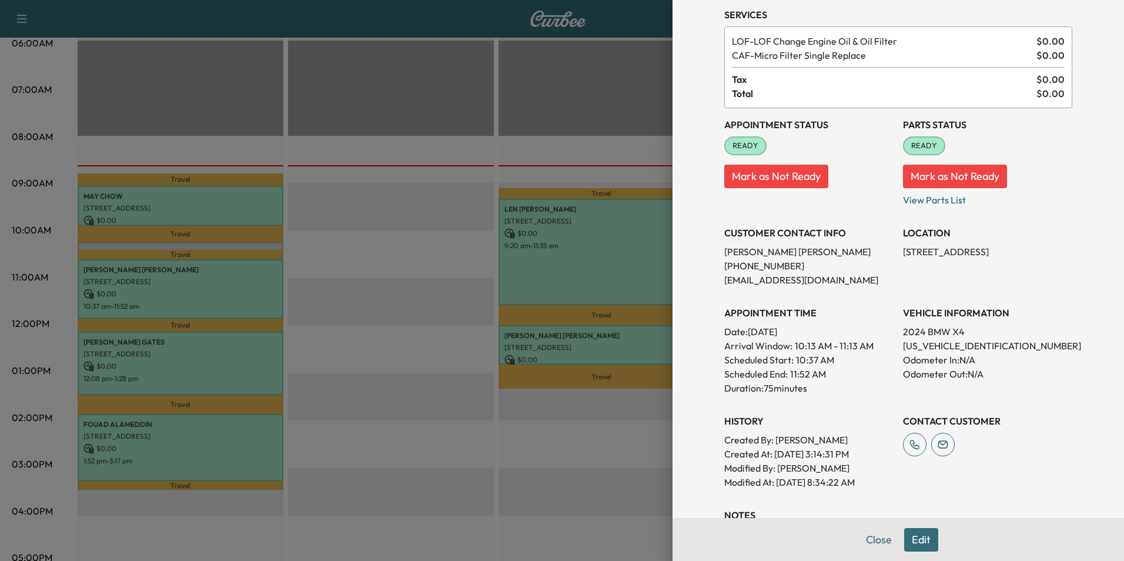
scroll to position [183, 0]
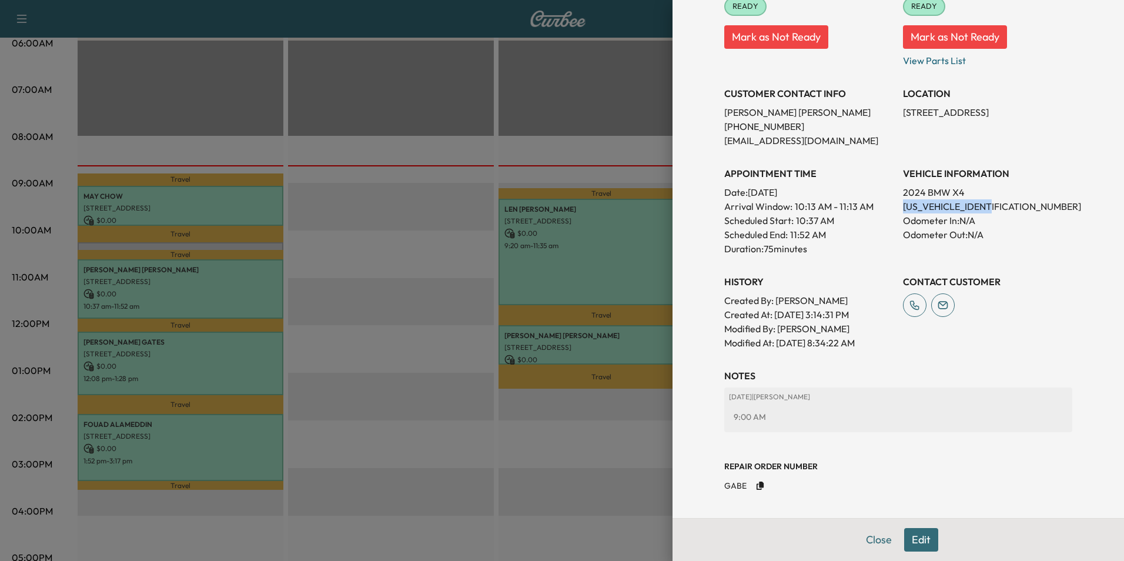
drag, startPoint x: 994, startPoint y: 207, endPoint x: 895, endPoint y: 203, distance: 98.8
click at [903, 203] on p "[US_VEHICLE_IDENTIFICATION_NUMBER]" at bounding box center [987, 206] width 169 height 14
drag, startPoint x: 895, startPoint y: 203, endPoint x: 959, endPoint y: 203, distance: 64.7
copy p "[US_VEHICLE_IDENTIFICATION_NUMBER]"
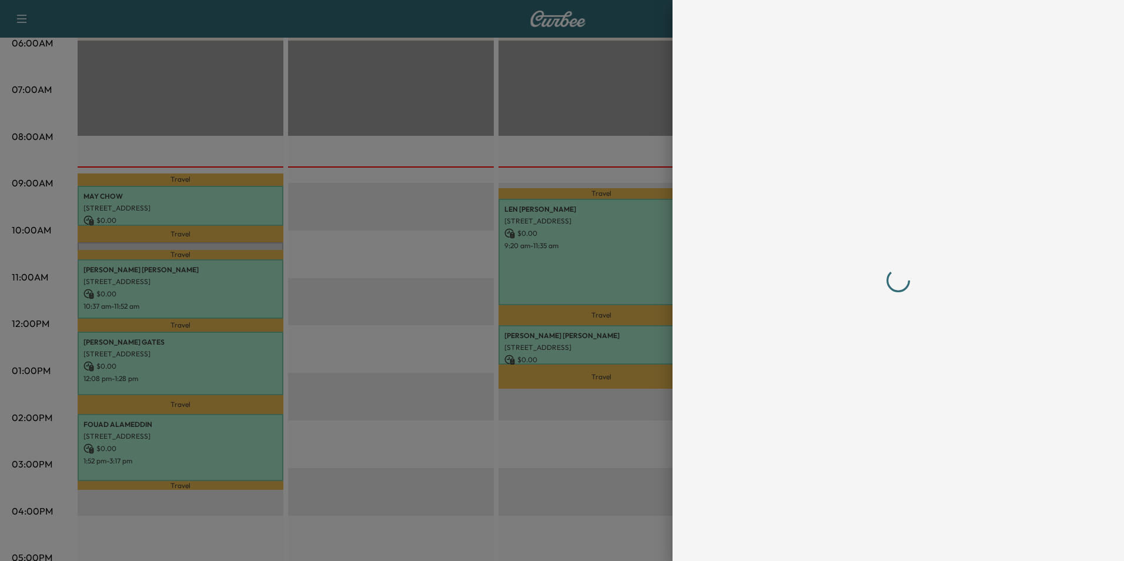
scroll to position [0, 0]
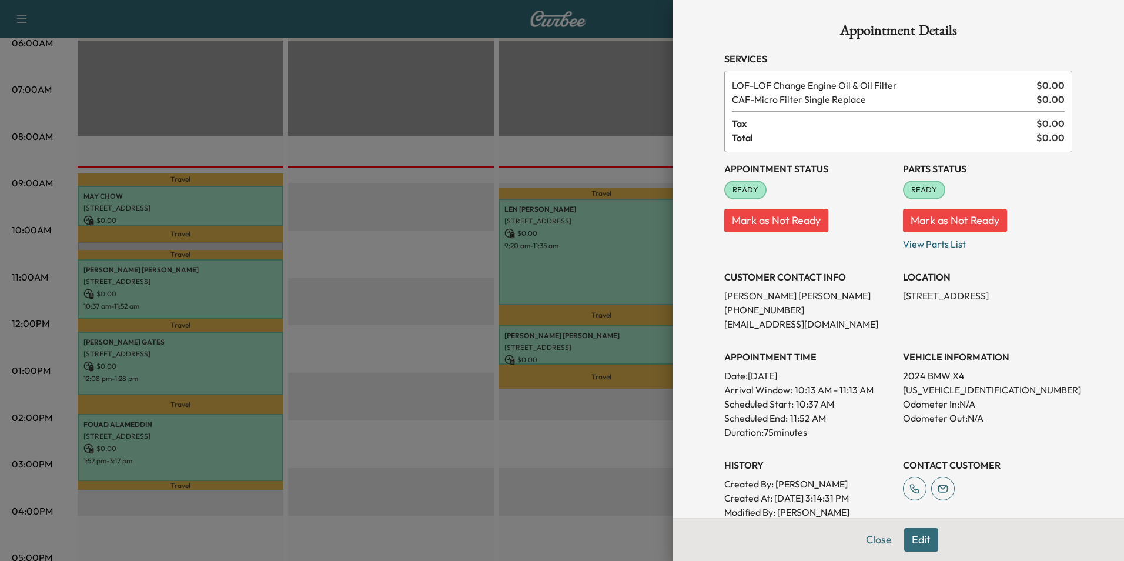
drag, startPoint x: 1004, startPoint y: 296, endPoint x: 894, endPoint y: 298, distance: 109.9
click at [894, 298] on div "Appointment Status READY Mark as Not Ready Parts Status READY Mark as Not Ready…" at bounding box center [898, 342] width 348 height 381
drag, startPoint x: 894, startPoint y: 298, endPoint x: 948, endPoint y: 299, distance: 54.7
copy p "[STREET_ADDRESS]"
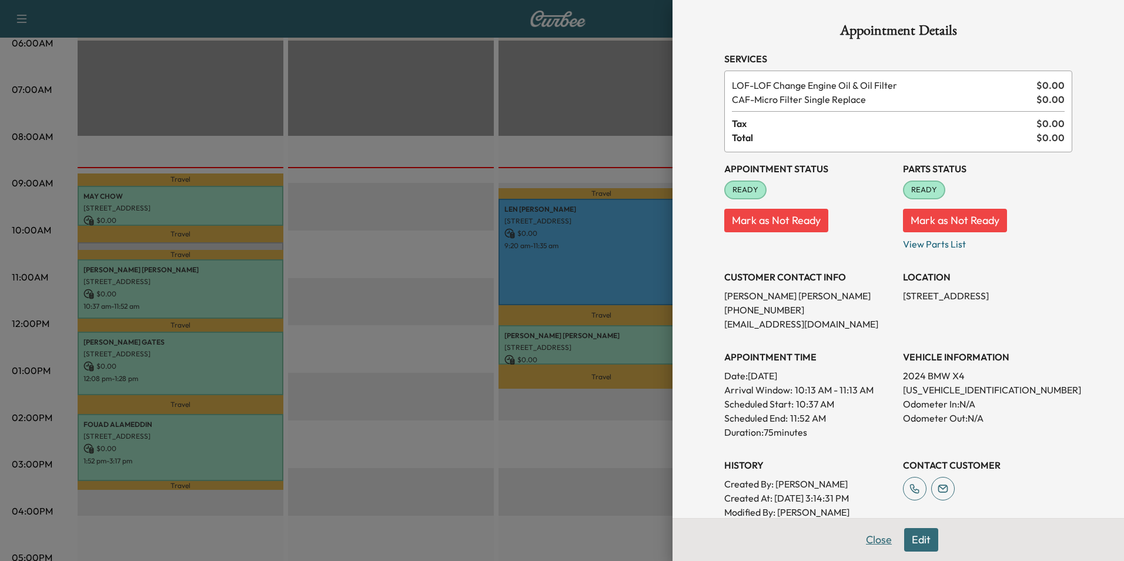
click at [873, 543] on button "Close" at bounding box center [878, 540] width 41 height 24
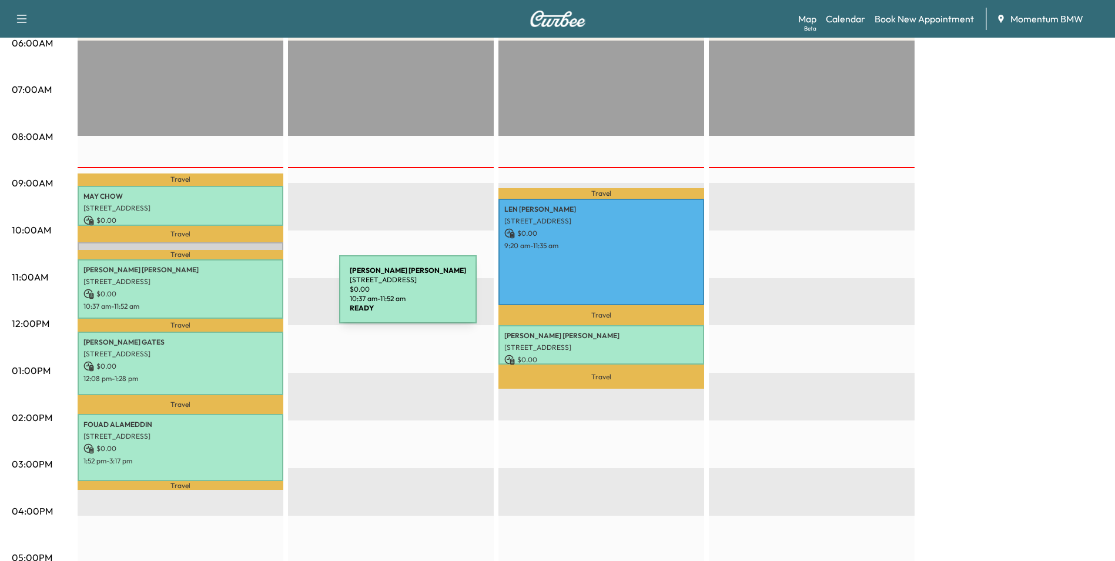
click at [251, 296] on p "$ 0.00" at bounding box center [180, 294] width 194 height 11
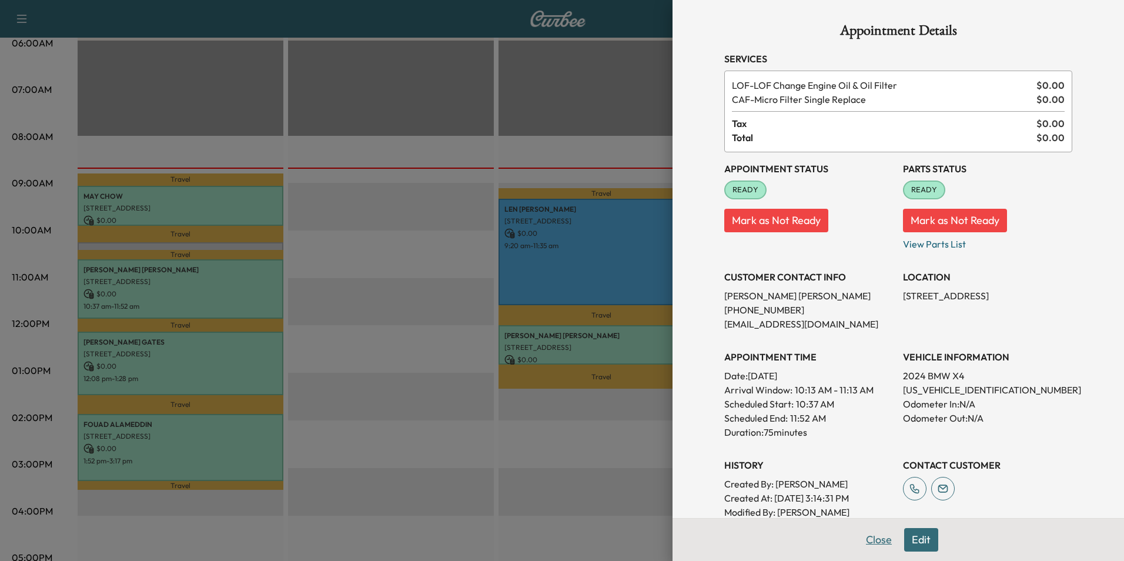
click at [870, 542] on button "Close" at bounding box center [878, 540] width 41 height 24
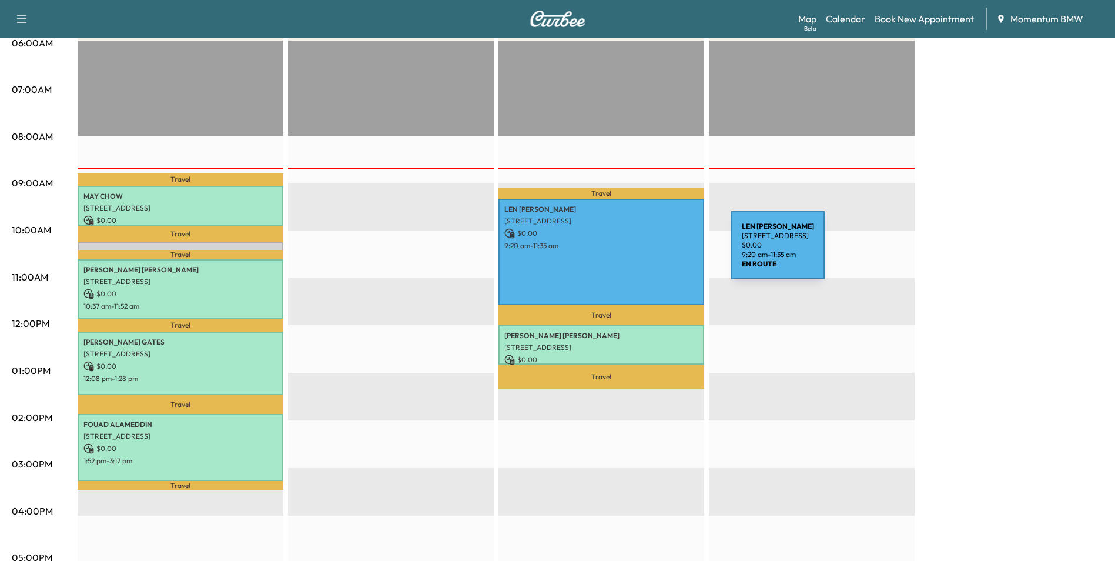
click at [644, 252] on div "[PERSON_NAME] [STREET_ADDRESS] $ 0.00 9:20 am - 11:35 am" at bounding box center [602, 252] width 206 height 107
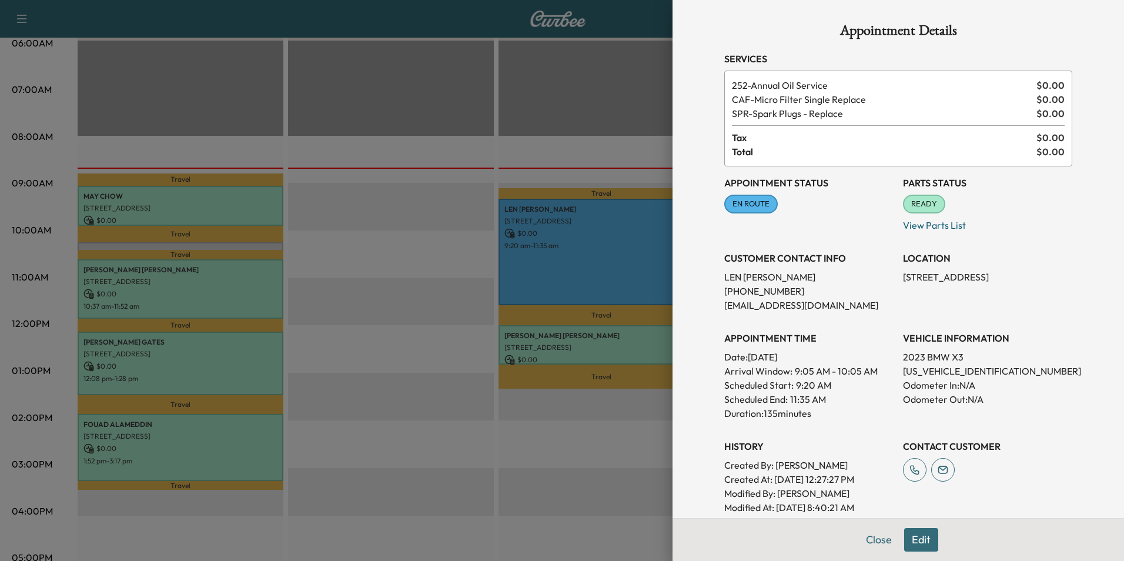
click at [875, 541] on button "Close" at bounding box center [878, 540] width 41 height 24
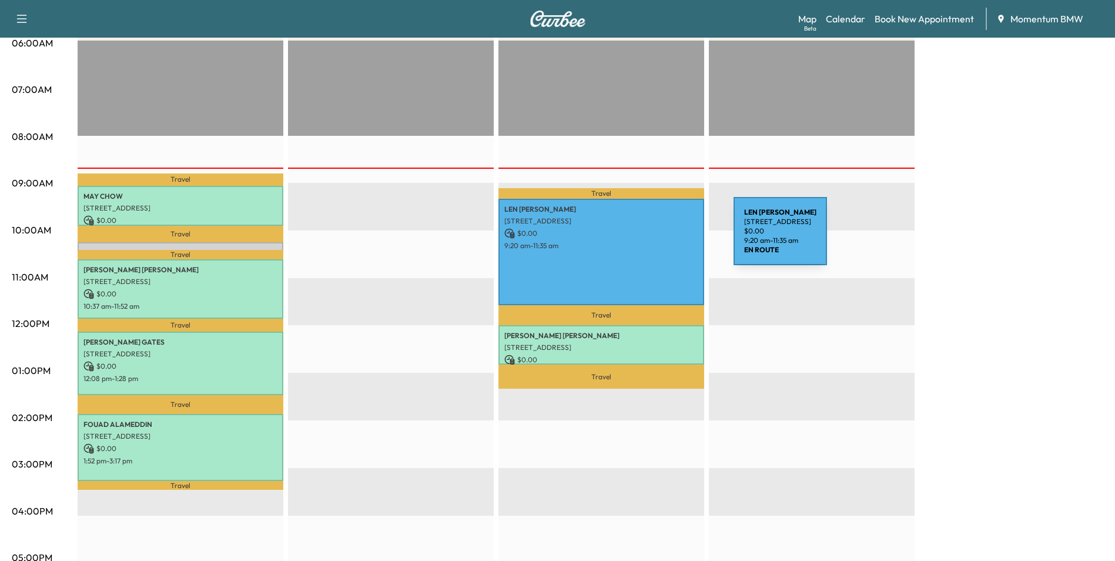
click at [645, 238] on div "[PERSON_NAME] [STREET_ADDRESS] $ 0.00 9:20 am - 11:35 am" at bounding box center [602, 252] width 206 height 107
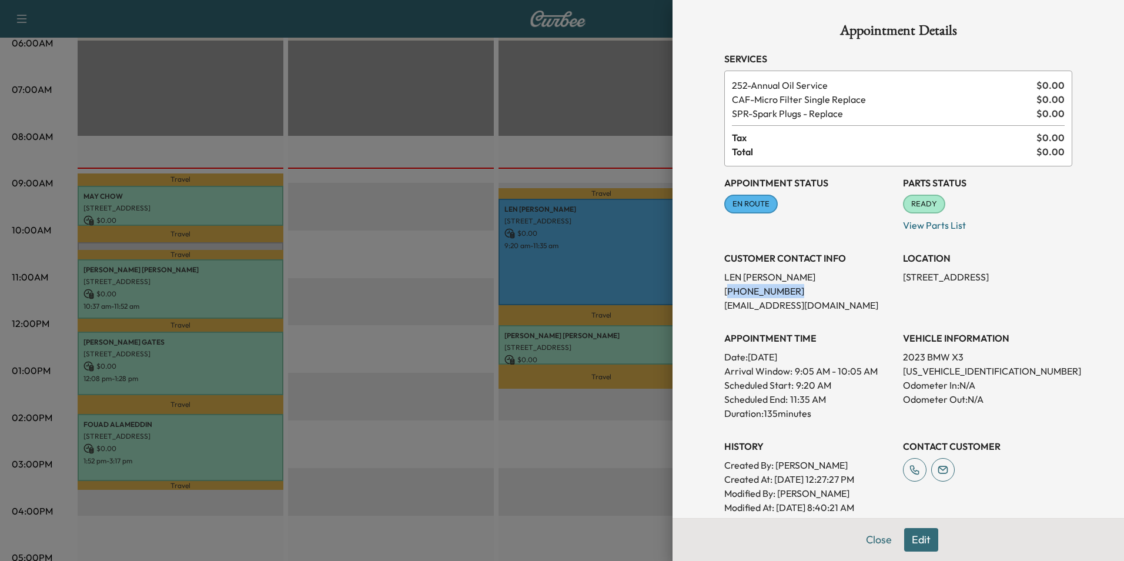
drag, startPoint x: 782, startPoint y: 290, endPoint x: 718, endPoint y: 294, distance: 64.2
click at [724, 294] on p "[PHONE_NUMBER]" at bounding box center [808, 291] width 169 height 14
drag, startPoint x: 718, startPoint y: 294, endPoint x: 770, endPoint y: 293, distance: 51.7
copy p "626) 627-8660"
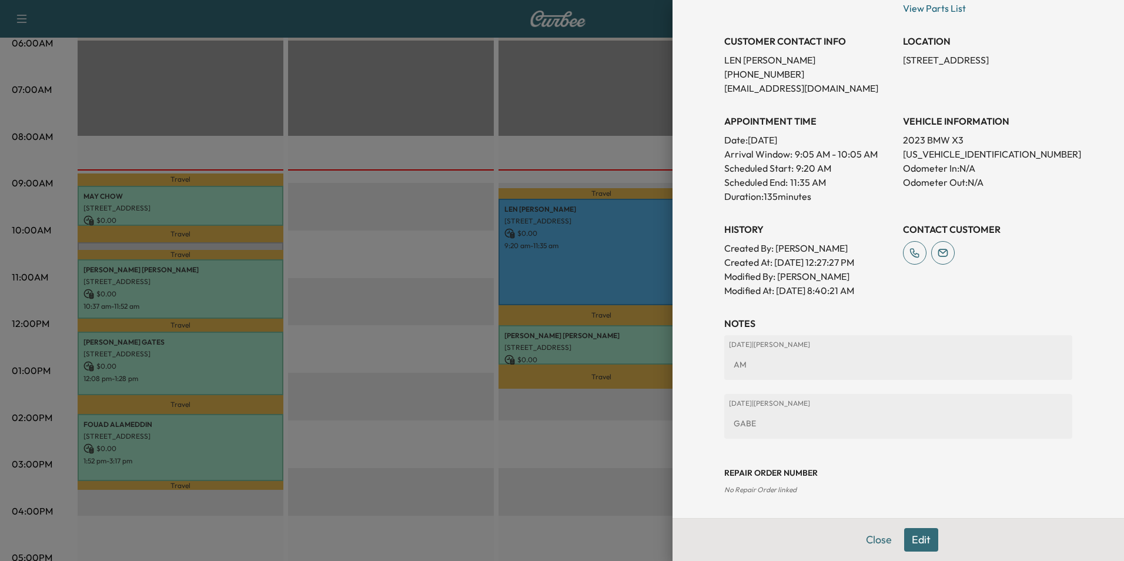
scroll to position [218, 0]
click at [915, 541] on button "Edit" at bounding box center [921, 540] width 34 height 24
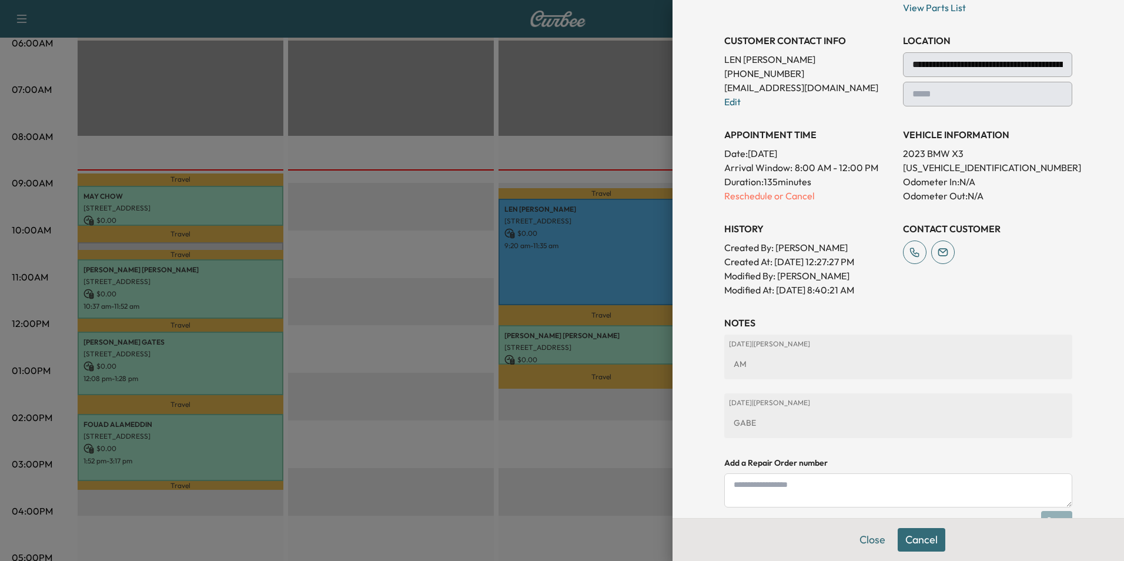
click at [822, 493] on textarea at bounding box center [898, 490] width 348 height 34
type textarea "*"
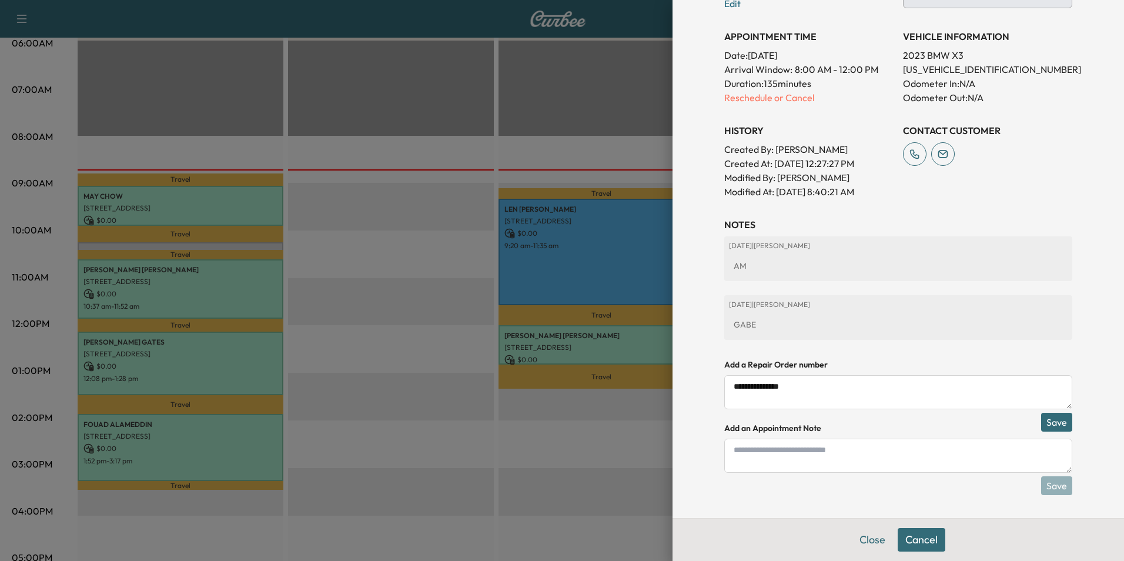
scroll to position [316, 0]
type textarea "**********"
click at [1050, 422] on button "Save" at bounding box center [1056, 421] width 31 height 19
click at [922, 543] on button "Save & Close" at bounding box center [921, 540] width 75 height 24
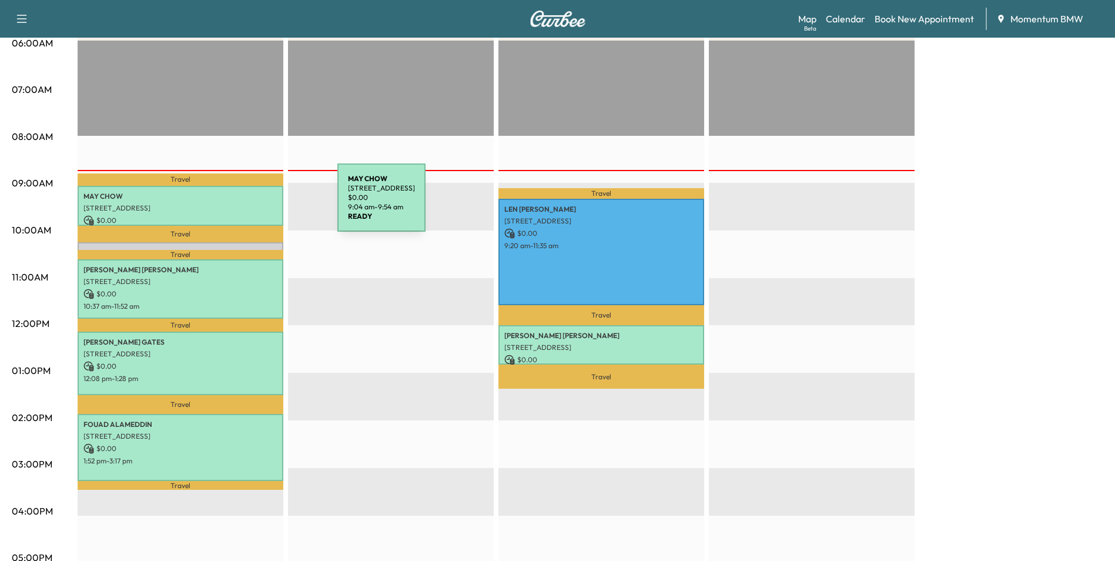
click at [249, 205] on p "[STREET_ADDRESS]" at bounding box center [180, 207] width 194 height 9
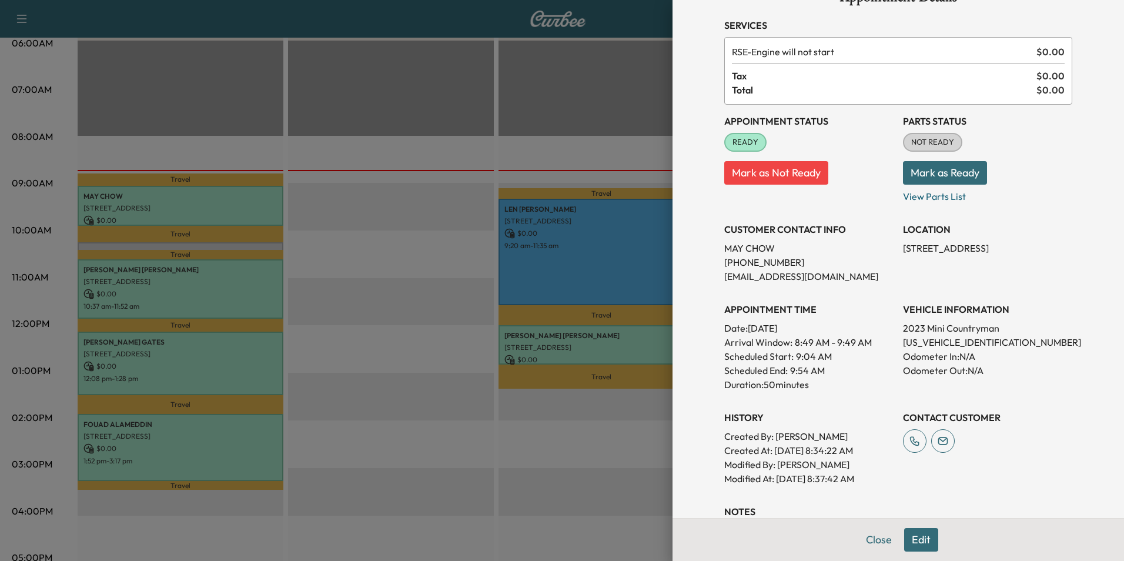
scroll to position [0, 0]
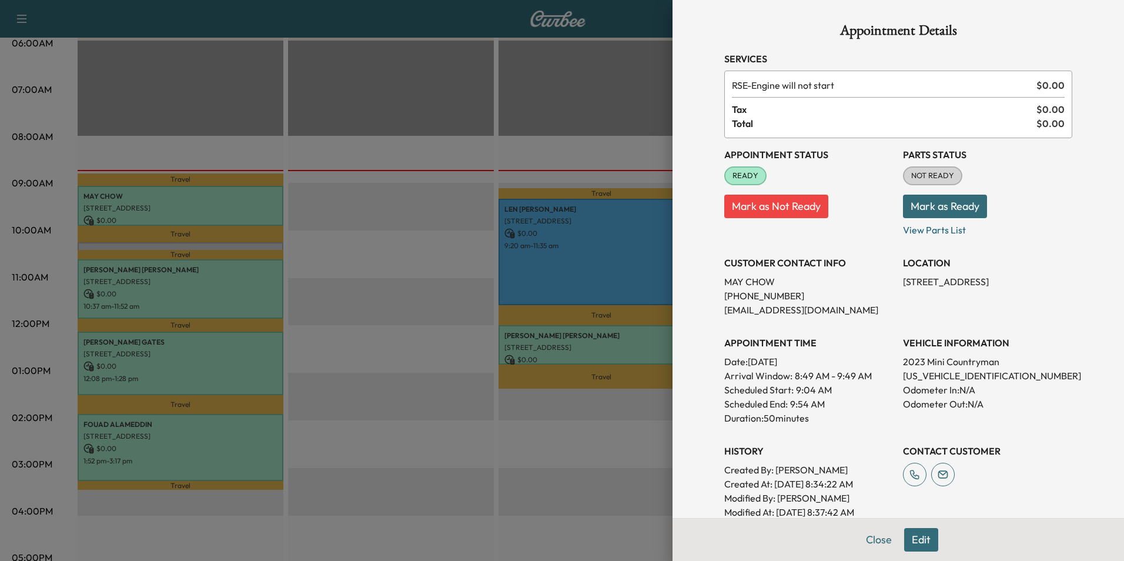
drag, startPoint x: 1009, startPoint y: 282, endPoint x: 895, endPoint y: 289, distance: 114.9
click at [903, 289] on p "[STREET_ADDRESS]" at bounding box center [987, 282] width 169 height 14
drag, startPoint x: 895, startPoint y: 289, endPoint x: 988, endPoint y: 303, distance: 94.6
click at [984, 307] on div "LOCATION [STREET_ADDRESS]" at bounding box center [987, 281] width 169 height 71
drag, startPoint x: 1009, startPoint y: 281, endPoint x: 893, endPoint y: 281, distance: 115.8
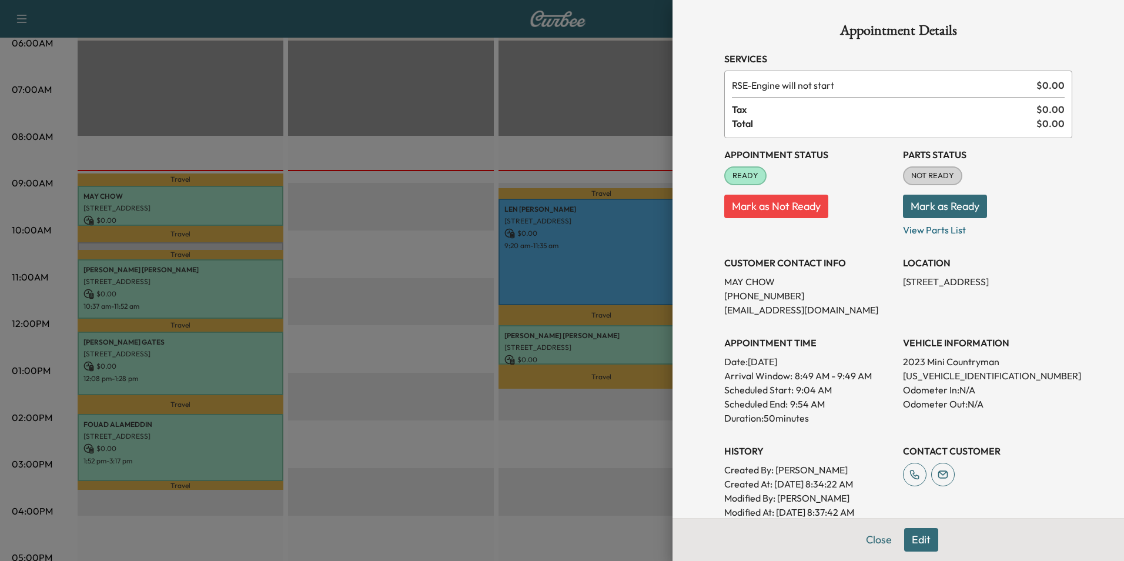
click at [893, 281] on div "Appointment Status READY Mark as Not Ready Parts Status NOT READY Mark as Ready…" at bounding box center [898, 328] width 348 height 381
drag, startPoint x: 893, startPoint y: 281, endPoint x: 971, endPoint y: 283, distance: 77.6
copy p "[STREET_ADDRESS]"
click at [874, 540] on button "Close" at bounding box center [878, 540] width 41 height 24
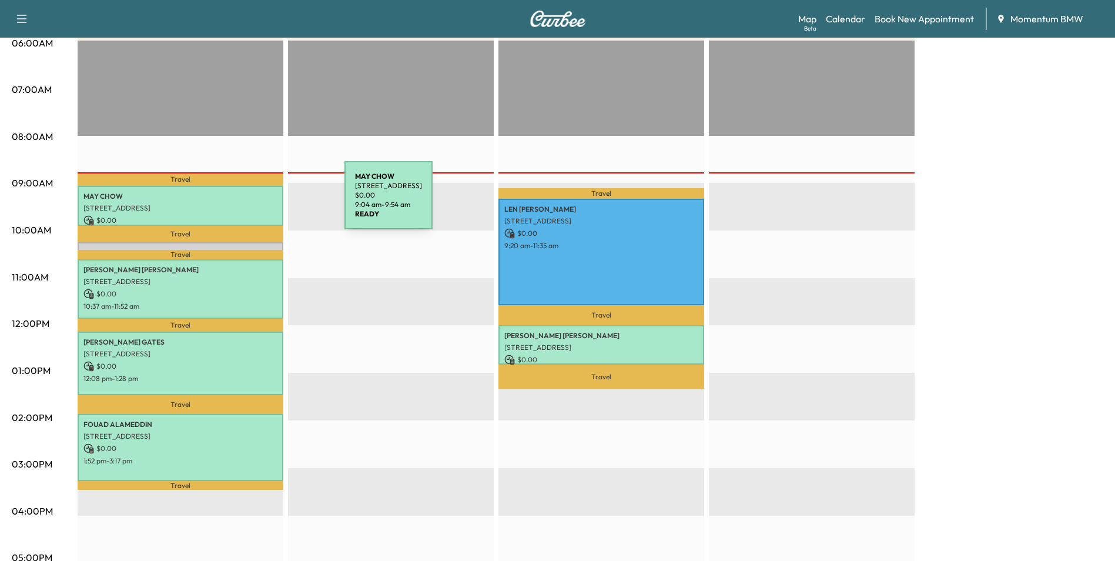
click at [256, 203] on p "[STREET_ADDRESS]" at bounding box center [180, 207] width 194 height 9
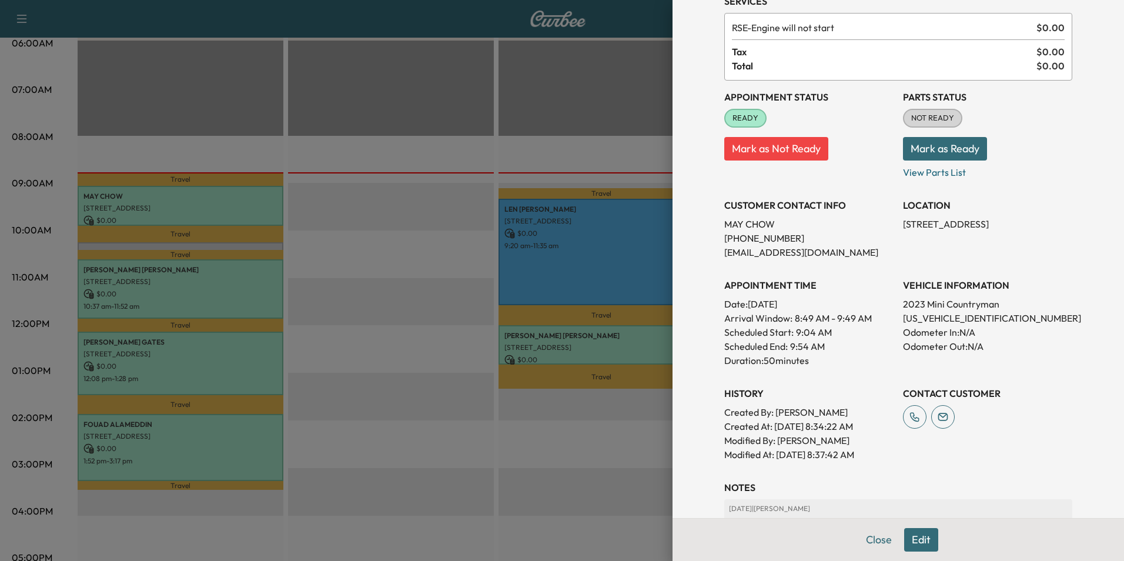
scroll to position [222, 0]
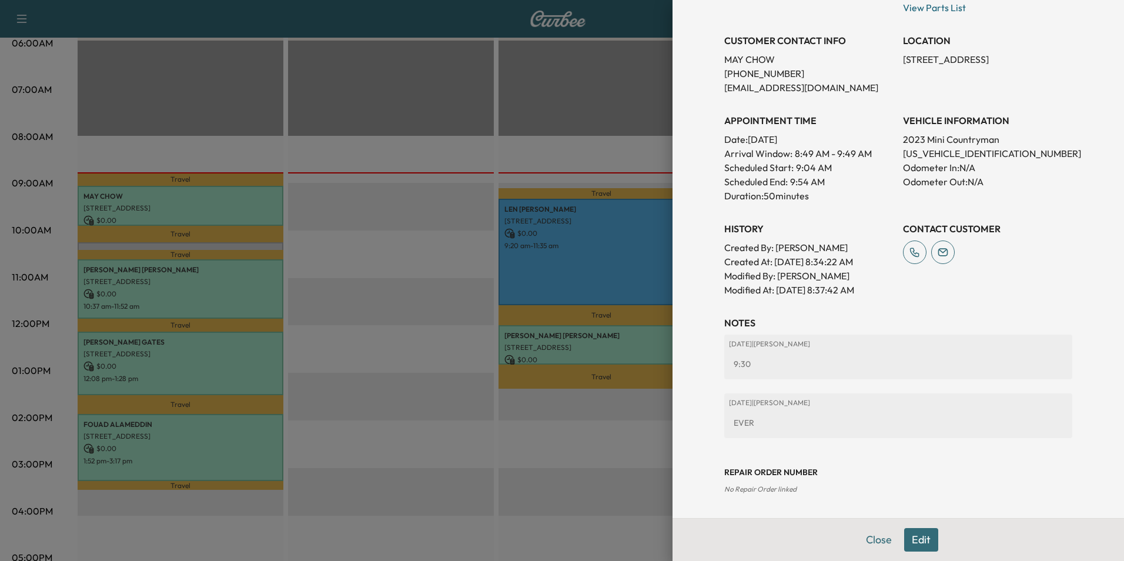
click at [919, 540] on button "Edit" at bounding box center [921, 540] width 34 height 24
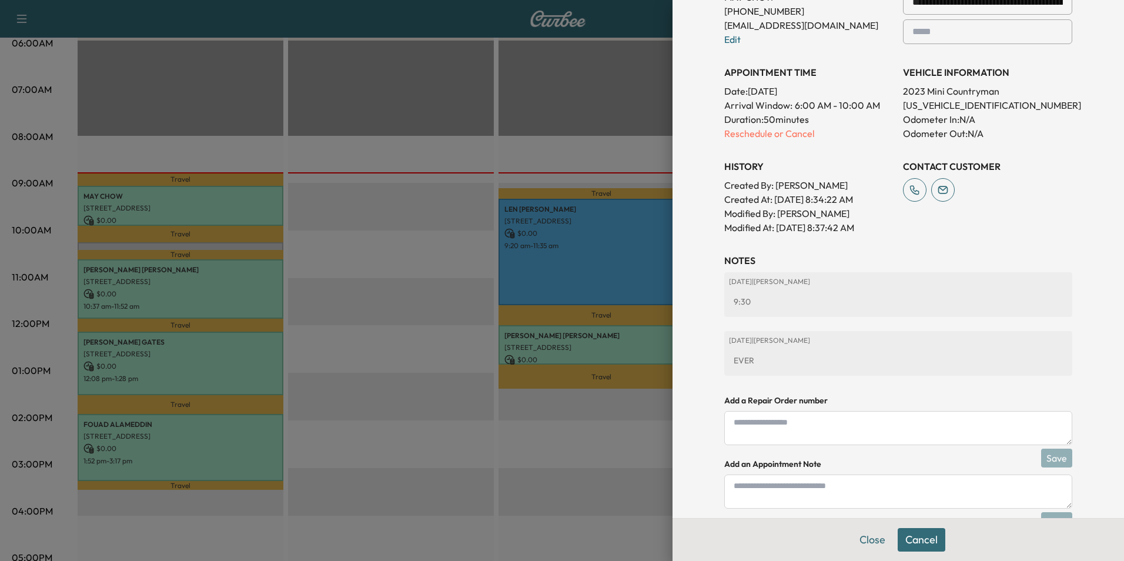
scroll to position [346, 0]
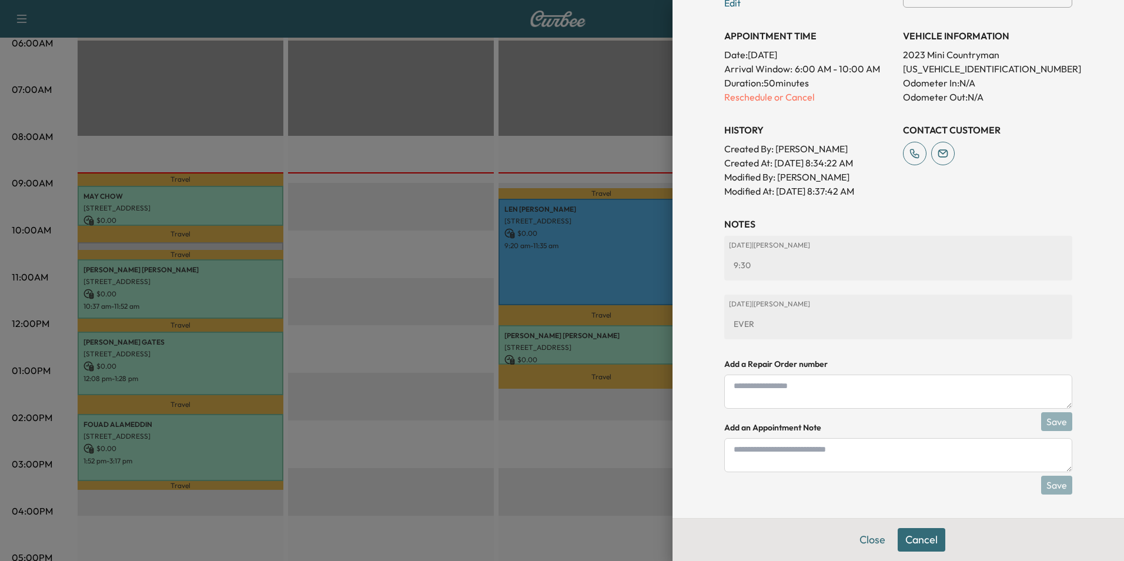
click at [850, 460] on textarea at bounding box center [898, 455] width 348 height 34
type textarea "**********"
click at [974, 380] on textarea at bounding box center [898, 391] width 348 height 34
click at [1048, 487] on button "Save" at bounding box center [1056, 485] width 31 height 19
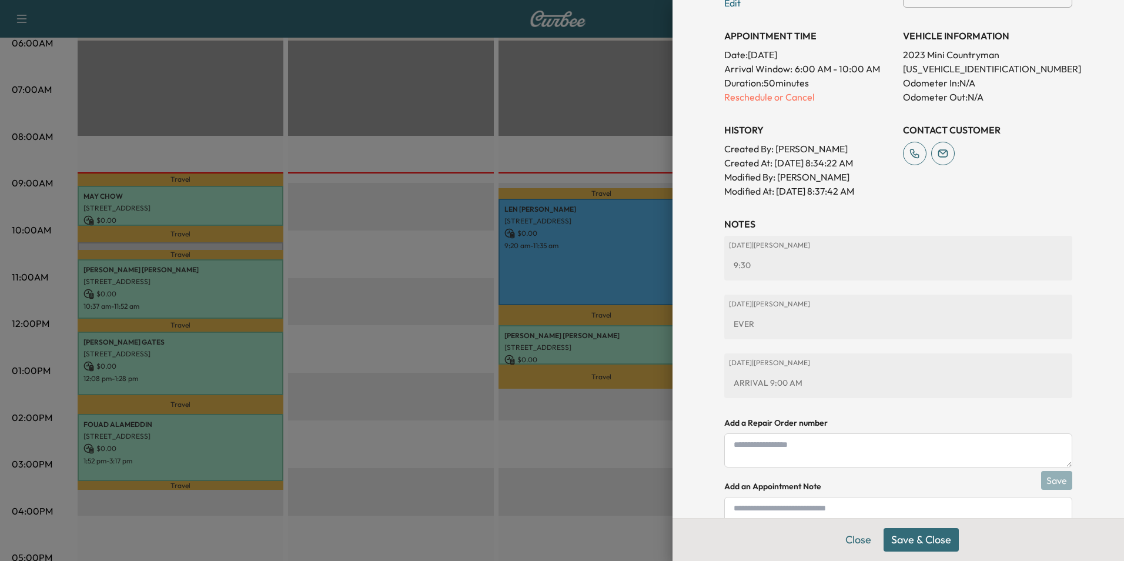
click at [925, 543] on button "Save & Close" at bounding box center [921, 540] width 75 height 24
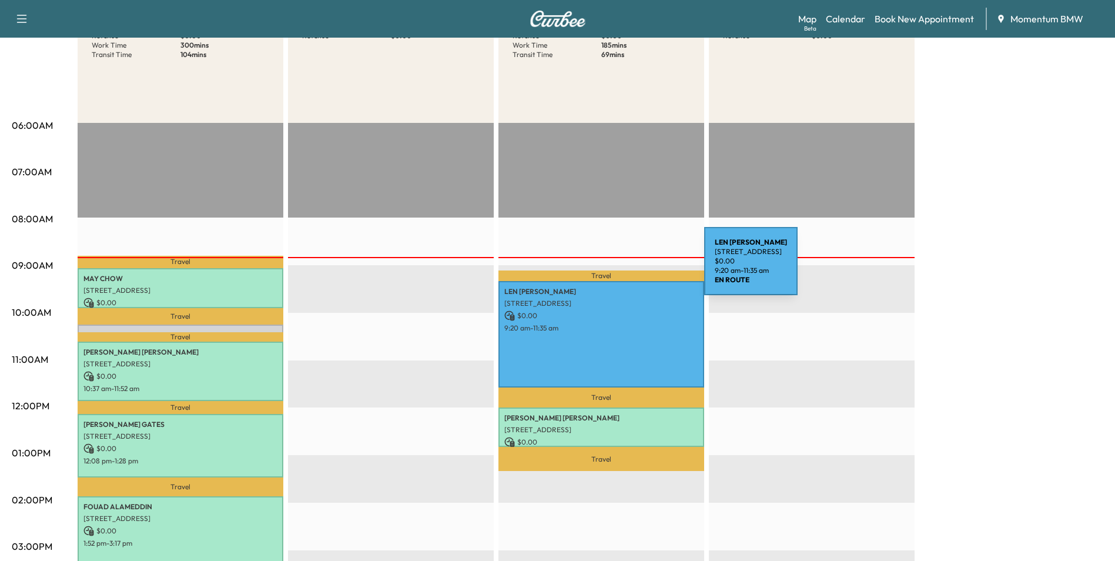
scroll to position [0, 0]
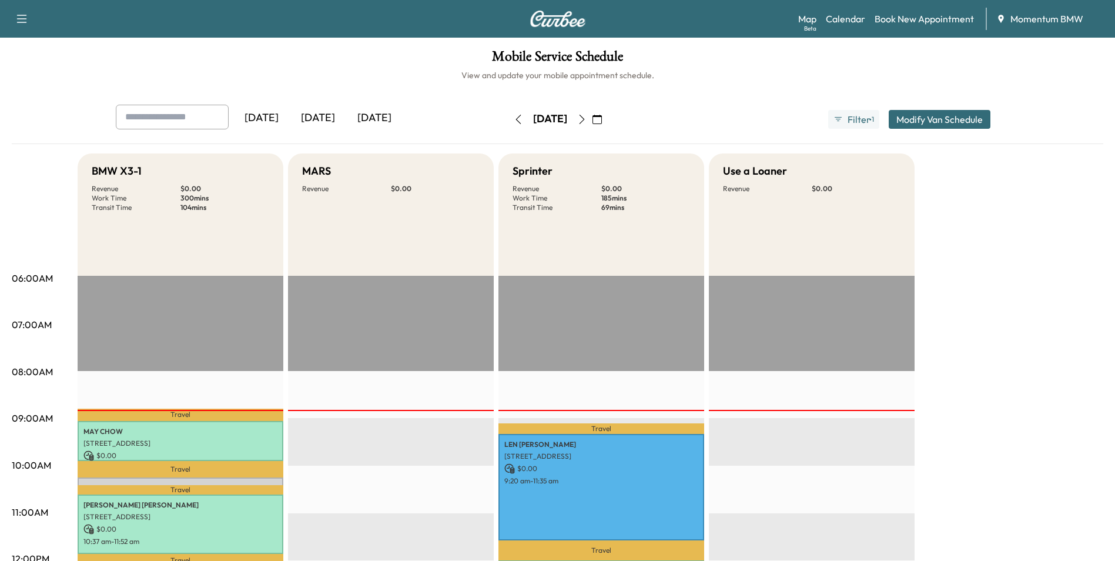
click at [602, 119] on icon "button" at bounding box center [597, 119] width 9 height 9
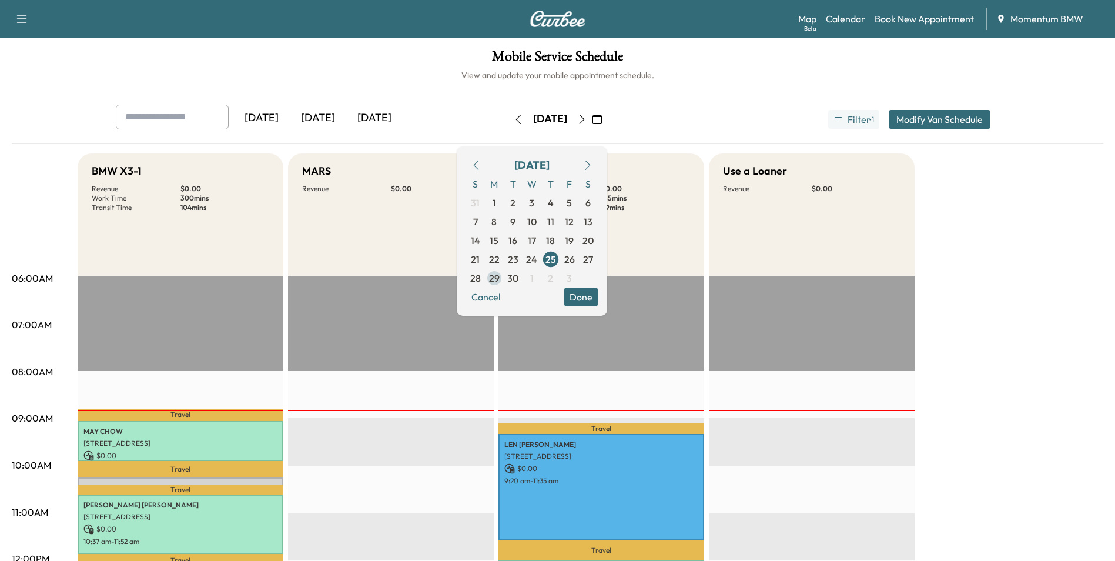
click at [500, 281] on span "29" at bounding box center [494, 278] width 11 height 14
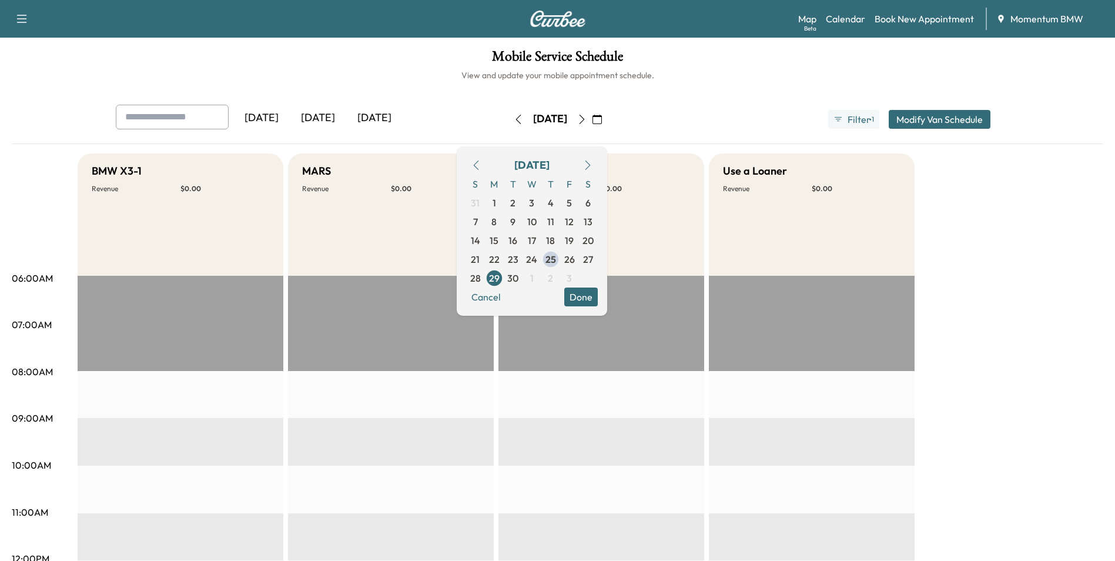
click at [598, 293] on button "Done" at bounding box center [581, 296] width 34 height 19
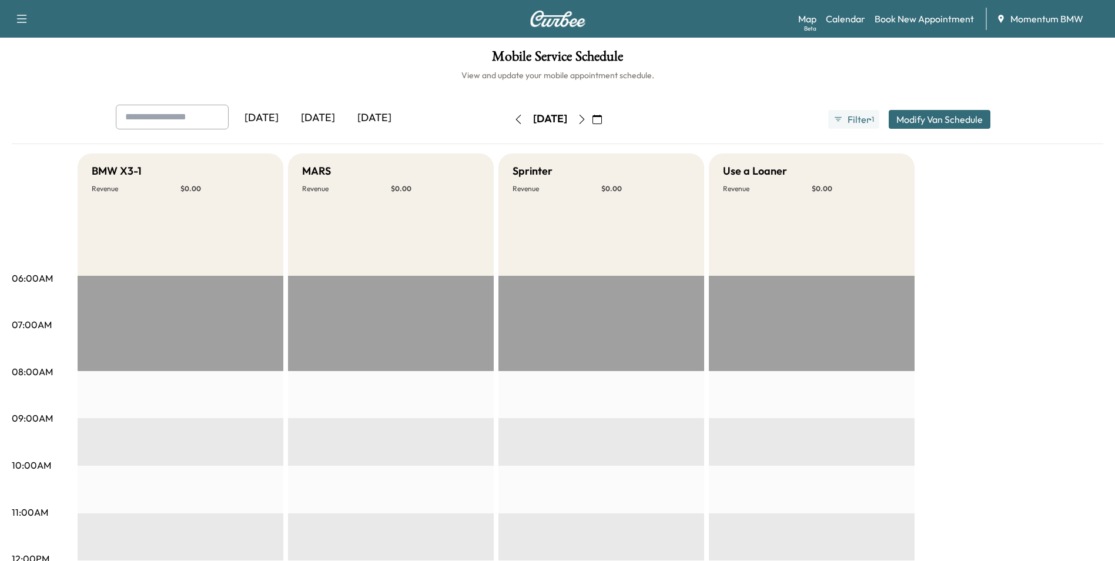
click at [602, 119] on icon "button" at bounding box center [597, 119] width 9 height 9
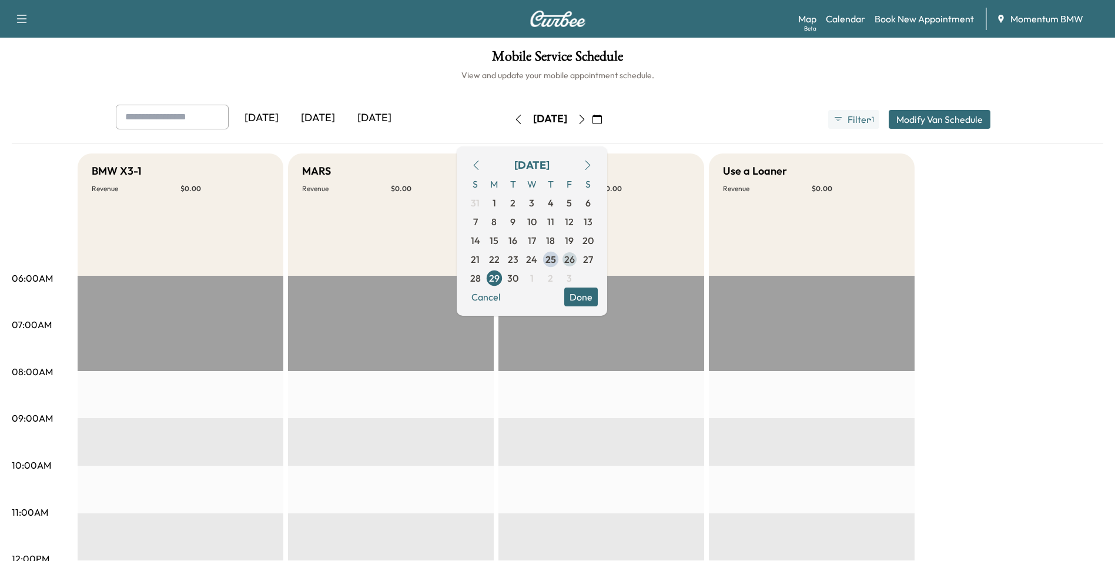
click at [575, 259] on span "26" at bounding box center [569, 259] width 11 height 14
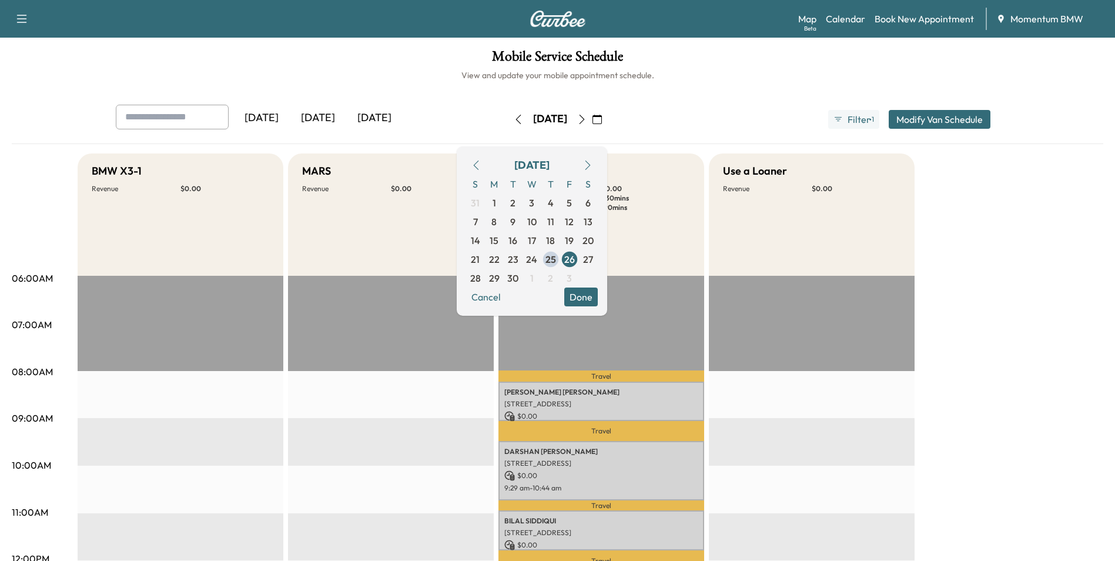
scroll to position [59, 0]
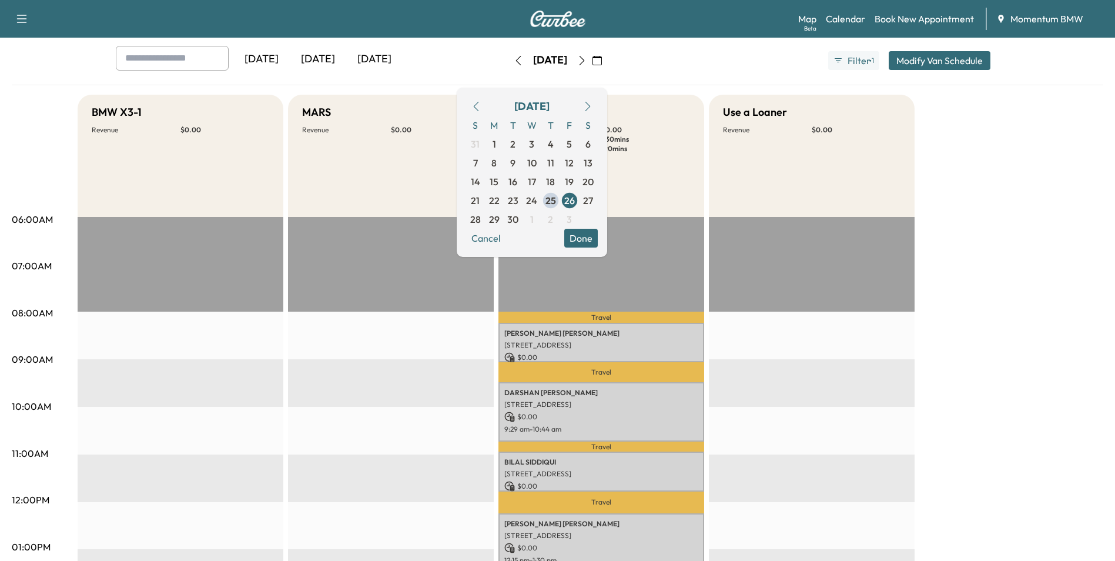
click at [516, 57] on icon "button" at bounding box center [518, 60] width 5 height 9
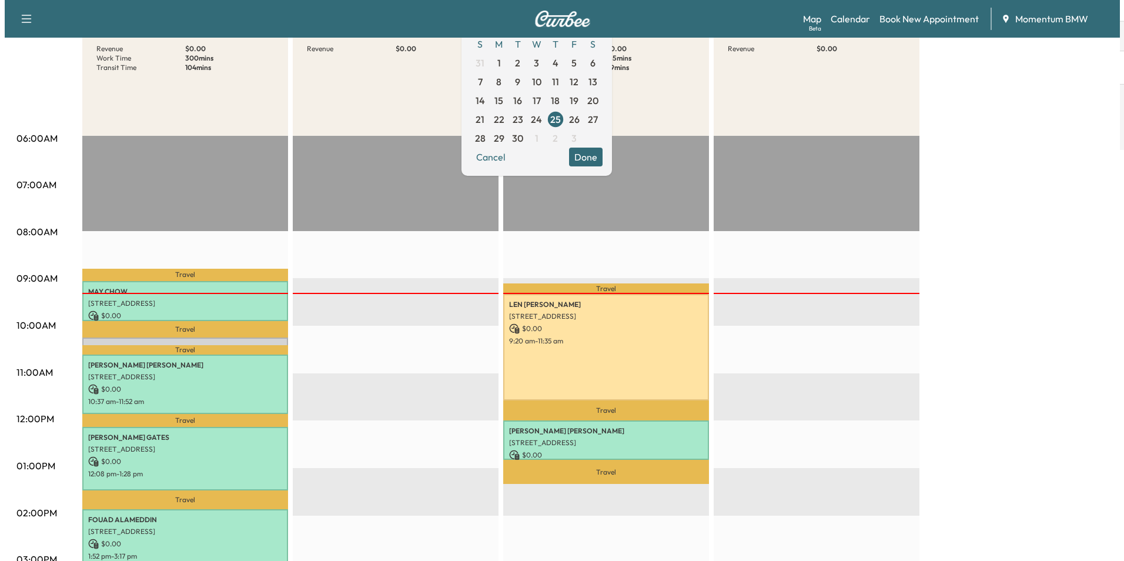
scroll to position [176, 0]
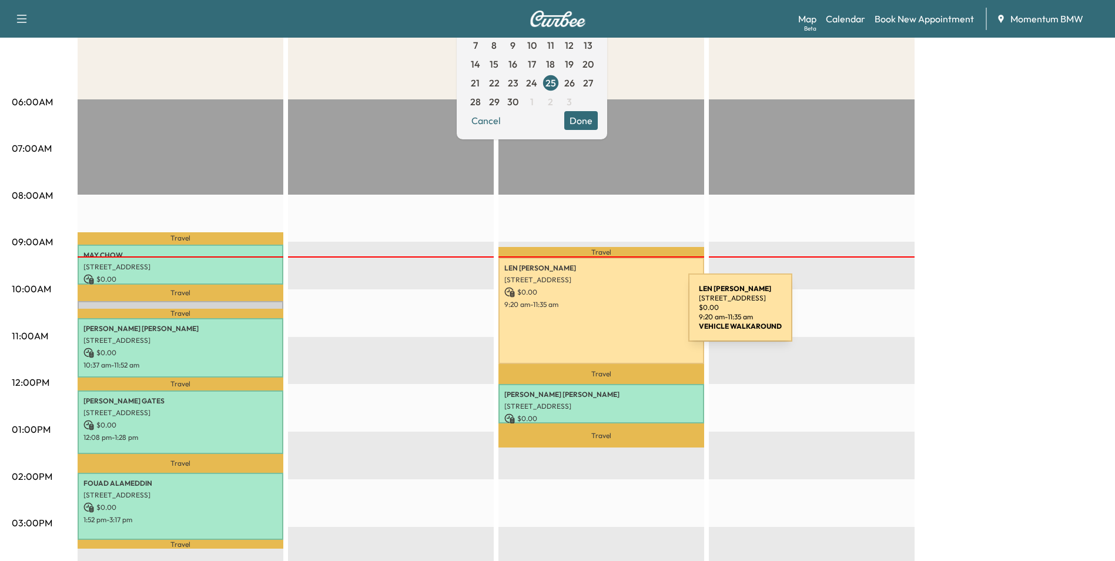
click at [600, 315] on div "[PERSON_NAME] [STREET_ADDRESS] $ 0.00 9:20 am - 11:35 am" at bounding box center [602, 310] width 206 height 107
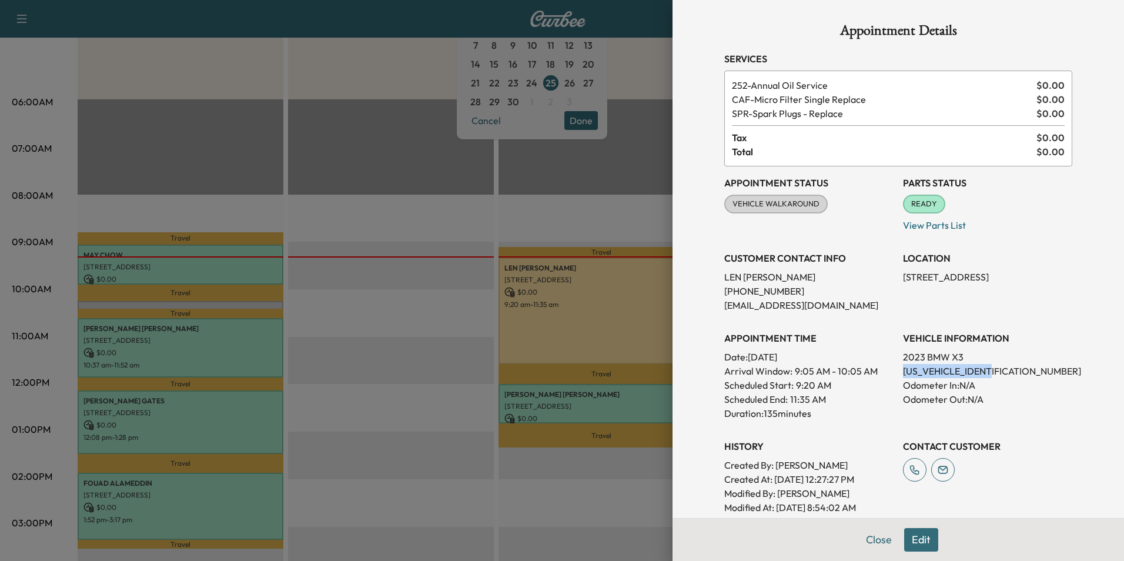
drag, startPoint x: 991, startPoint y: 367, endPoint x: 896, endPoint y: 375, distance: 95.0
click at [903, 375] on p "[US_VEHICLE_IDENTIFICATION_NUMBER]" at bounding box center [987, 371] width 169 height 14
drag, startPoint x: 896, startPoint y: 375, endPoint x: 973, endPoint y: 374, distance: 77.0
drag, startPoint x: 973, startPoint y: 374, endPoint x: 869, endPoint y: 538, distance: 194.2
click at [869, 538] on button "Close" at bounding box center [878, 540] width 41 height 24
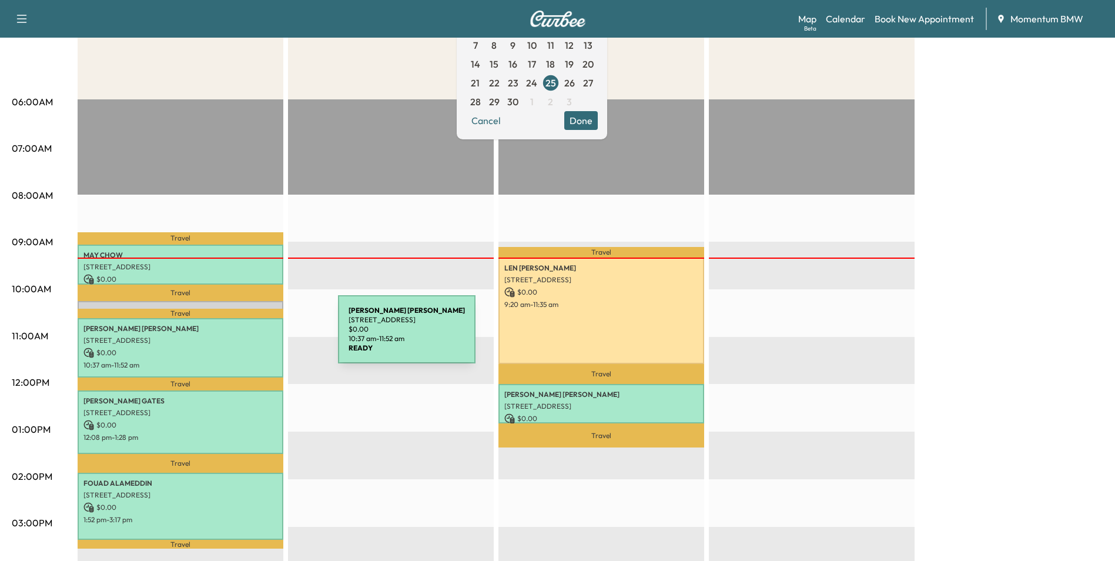
click at [250, 336] on p "[STREET_ADDRESS]" at bounding box center [180, 340] width 194 height 9
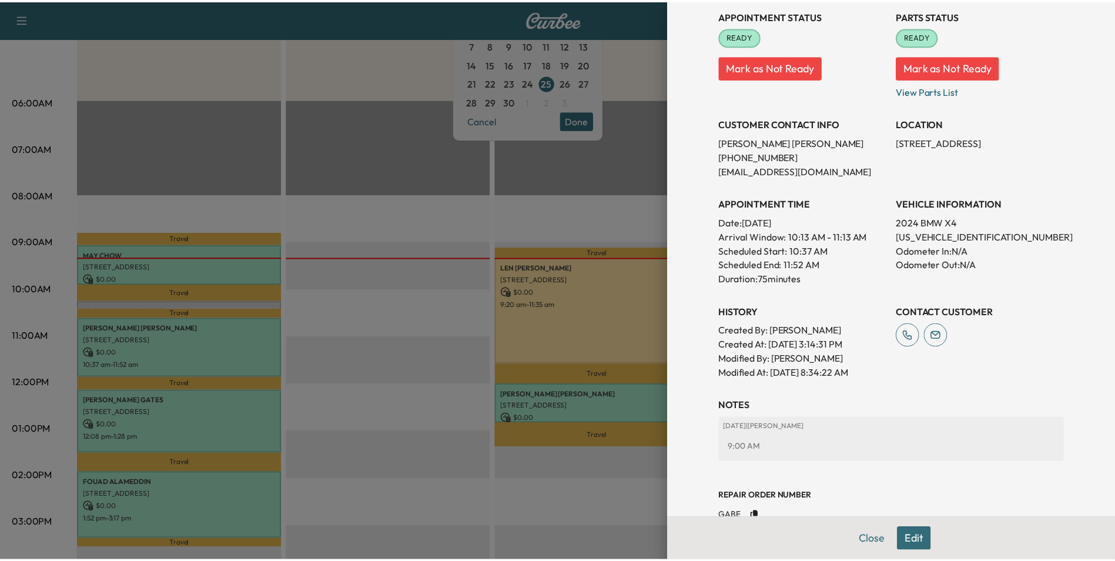
scroll to position [183, 0]
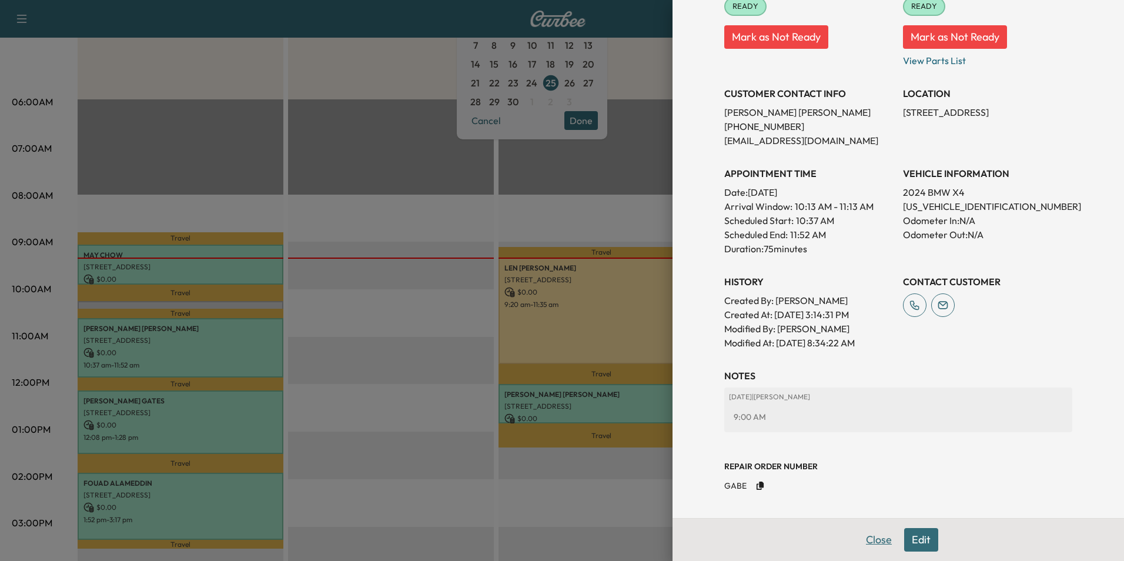
click at [869, 540] on button "Close" at bounding box center [878, 540] width 41 height 24
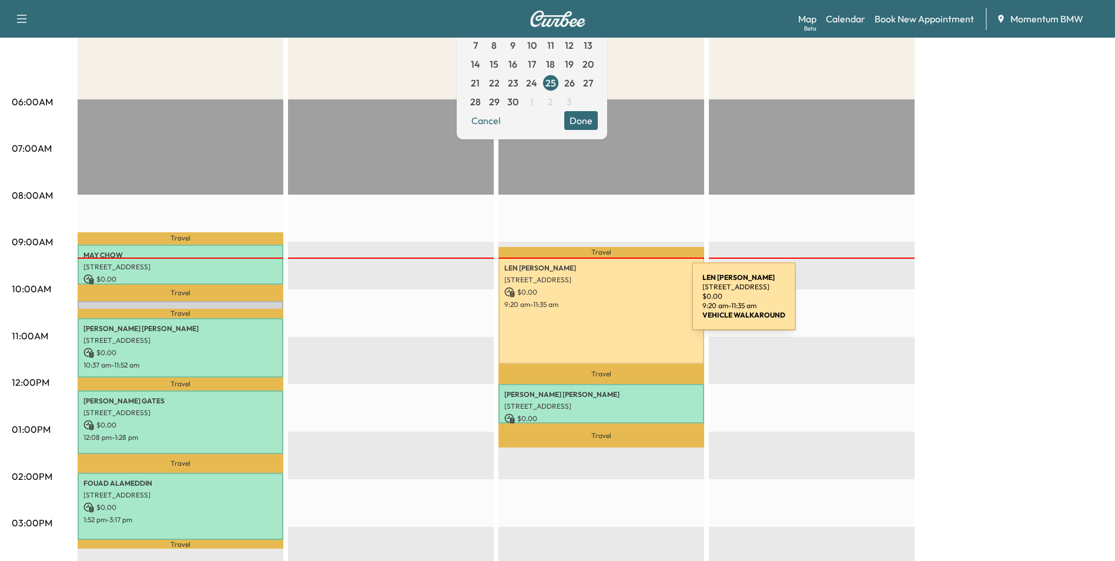
click at [607, 305] on p "9:20 am - 11:35 am" at bounding box center [601, 304] width 194 height 9
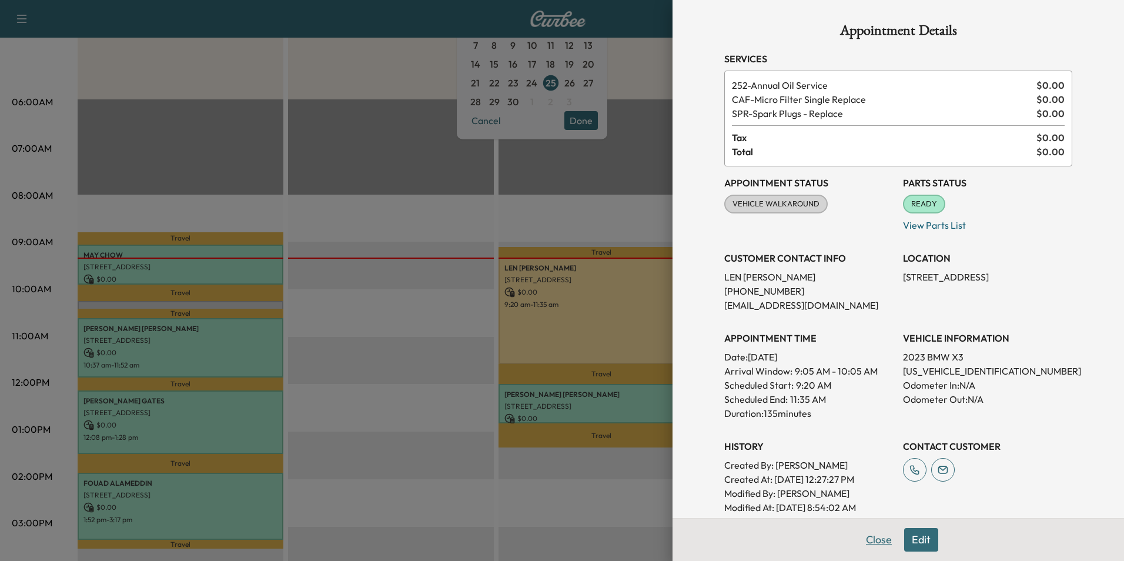
click at [877, 543] on button "Close" at bounding box center [878, 540] width 41 height 24
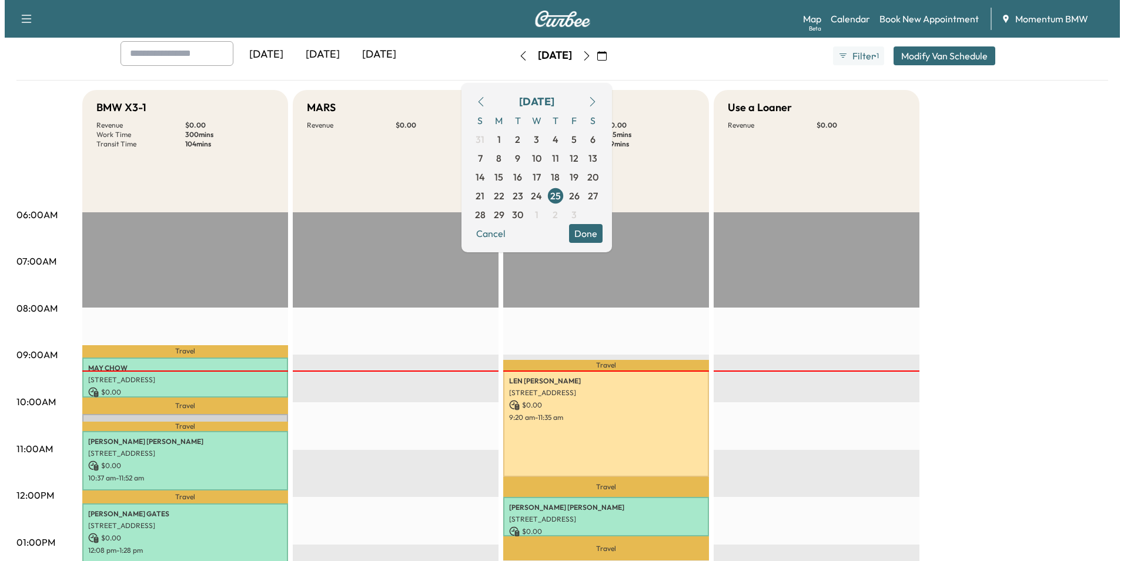
scroll to position [59, 0]
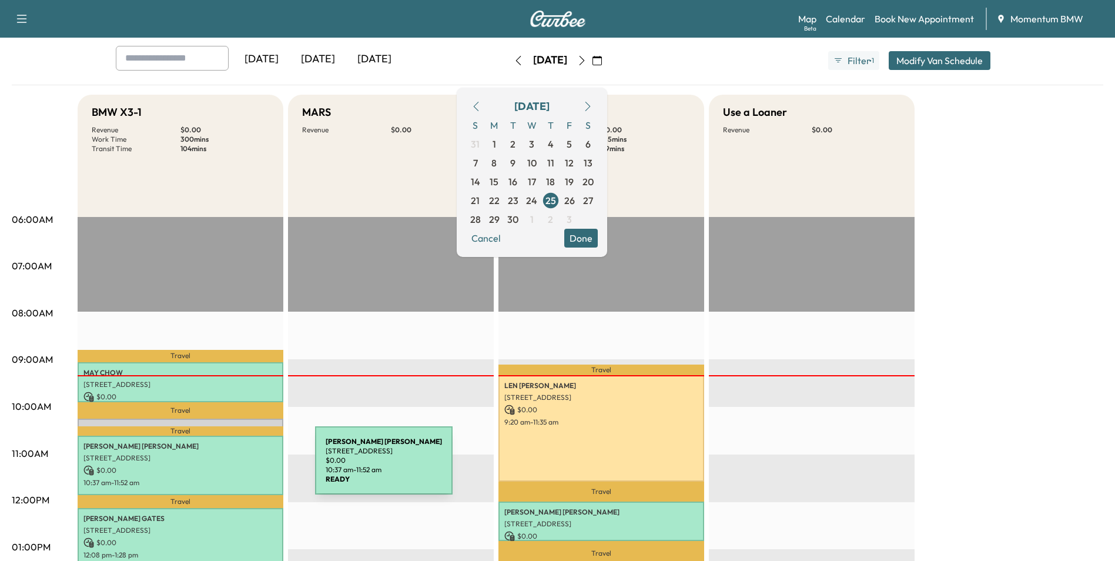
click at [234, 465] on p "$ 0.00" at bounding box center [180, 470] width 194 height 11
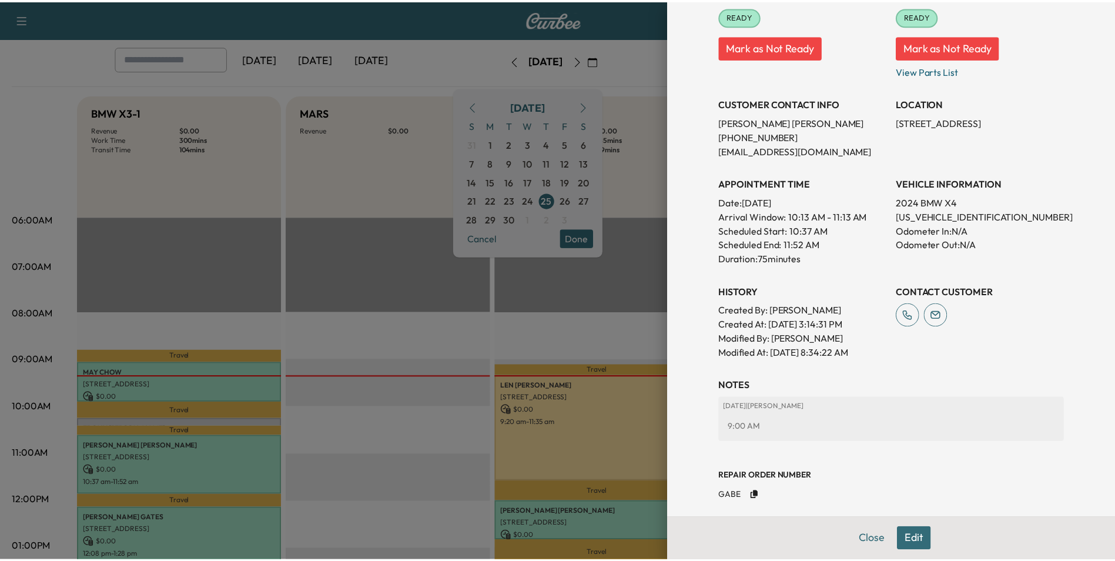
scroll to position [183, 0]
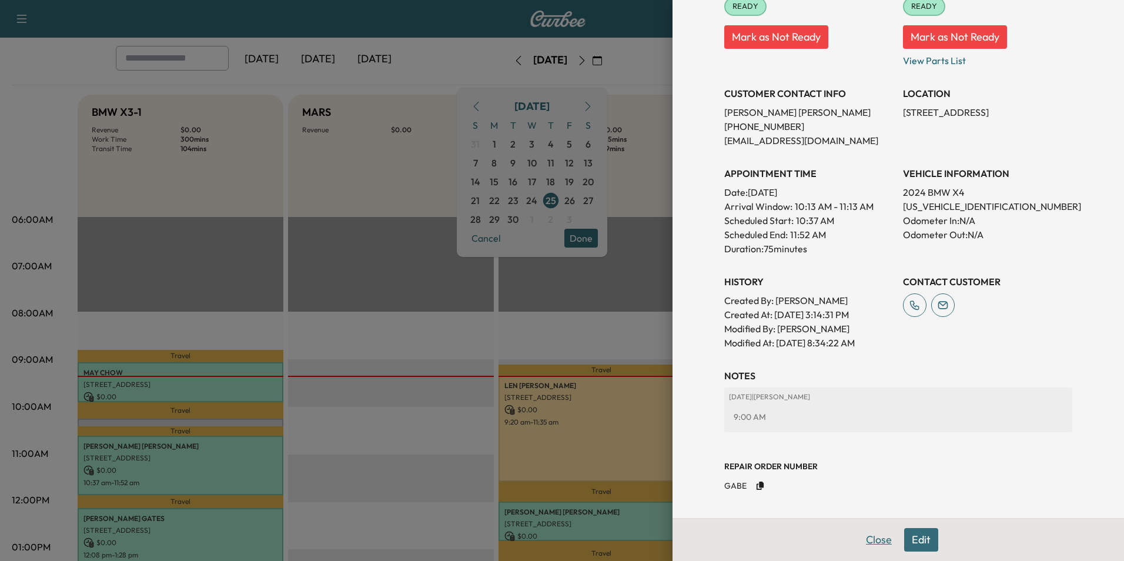
click at [875, 540] on button "Close" at bounding box center [878, 540] width 41 height 24
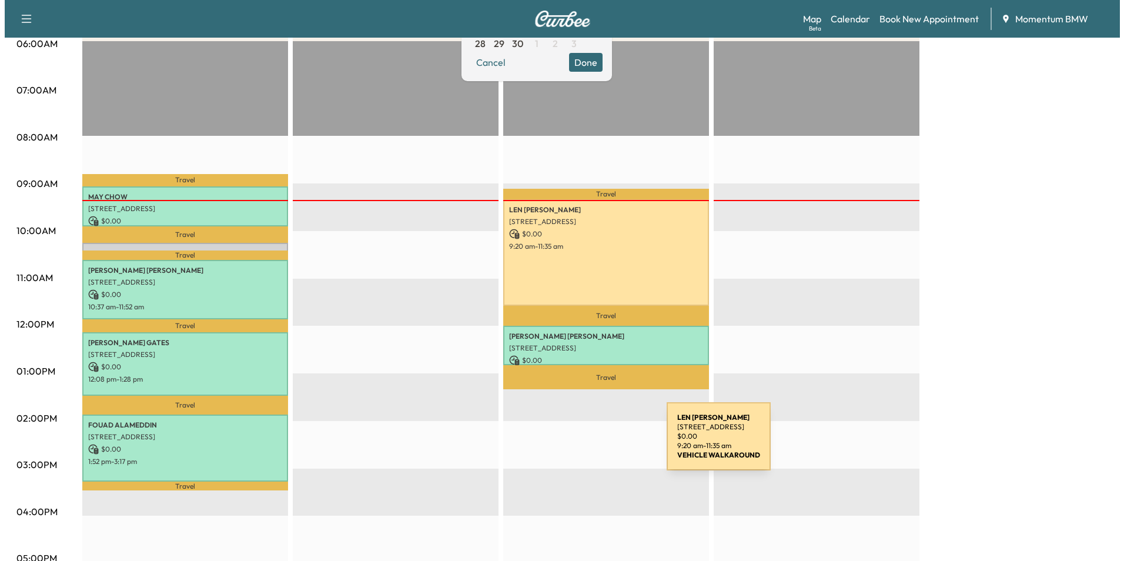
scroll to position [235, 0]
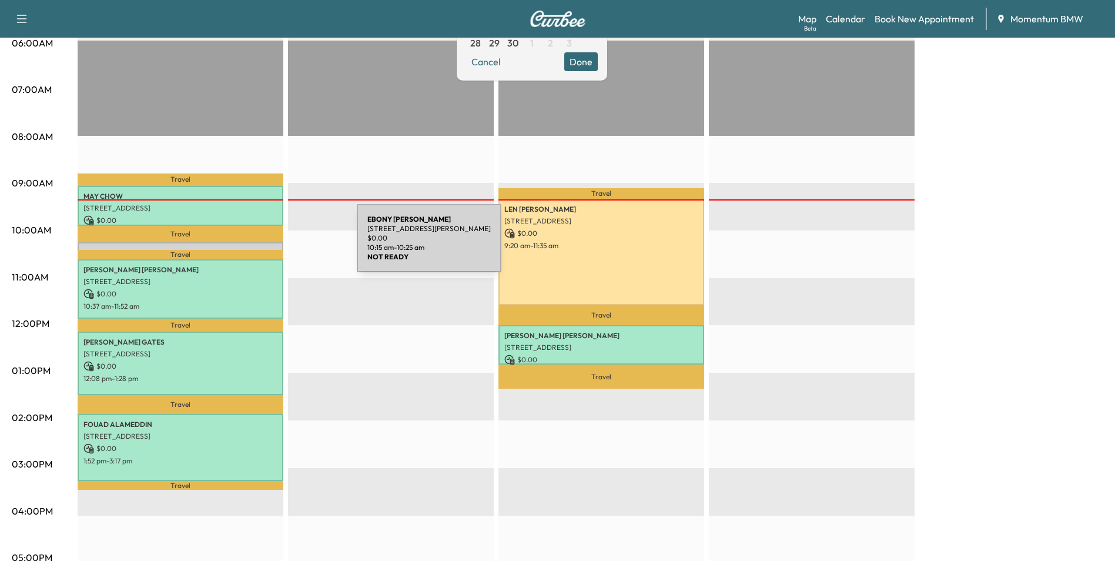
click at [269, 248] on p "[PERSON_NAME]" at bounding box center [180, 252] width 194 height 9
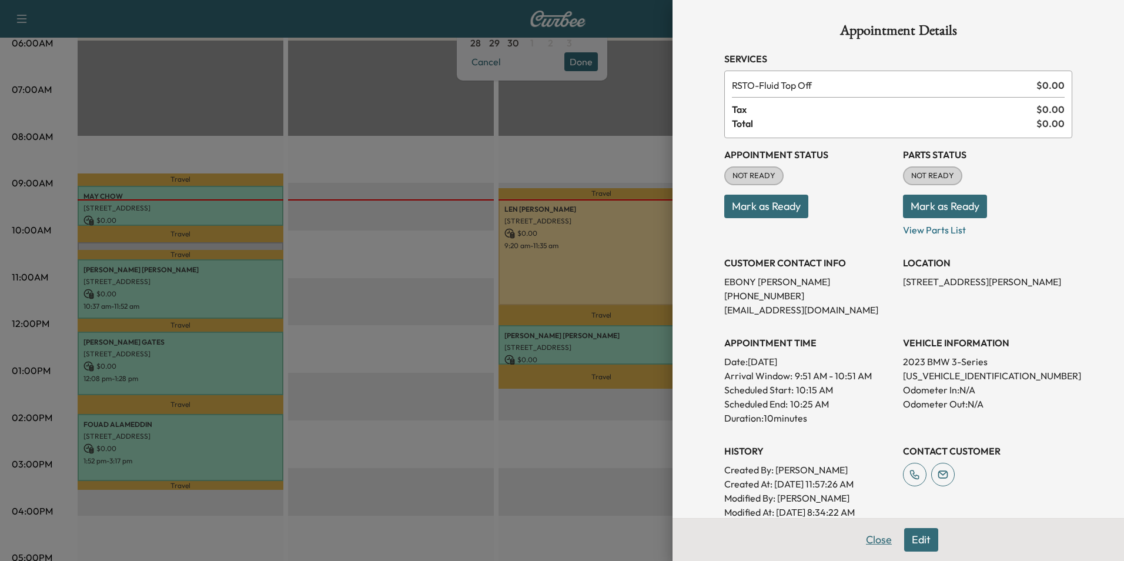
click at [869, 538] on button "Close" at bounding box center [878, 540] width 41 height 24
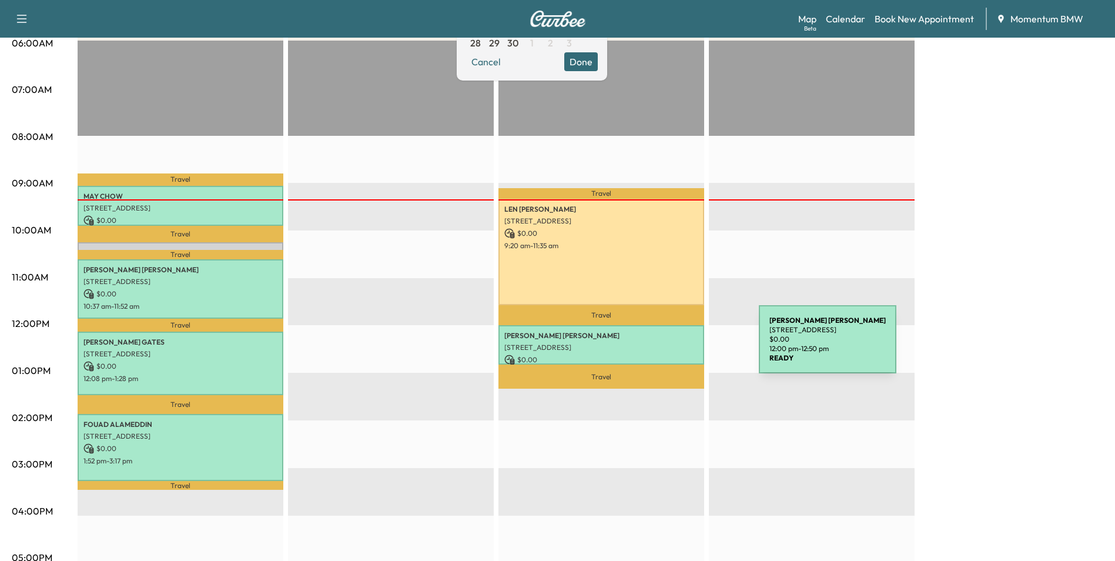
click at [671, 346] on p "[STREET_ADDRESS]" at bounding box center [601, 347] width 194 height 9
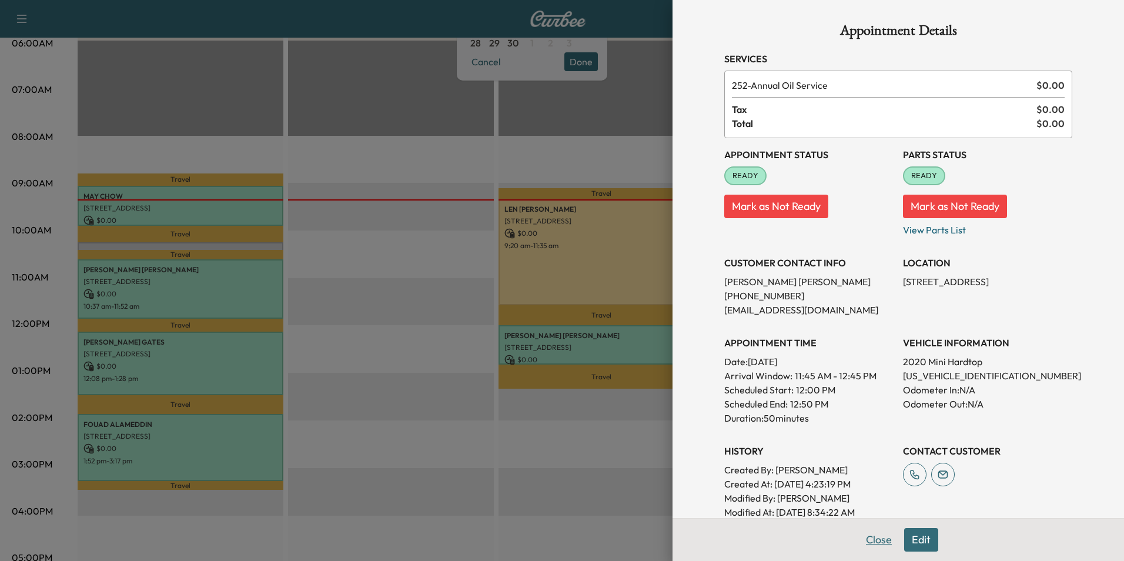
click at [878, 536] on button "Close" at bounding box center [878, 540] width 41 height 24
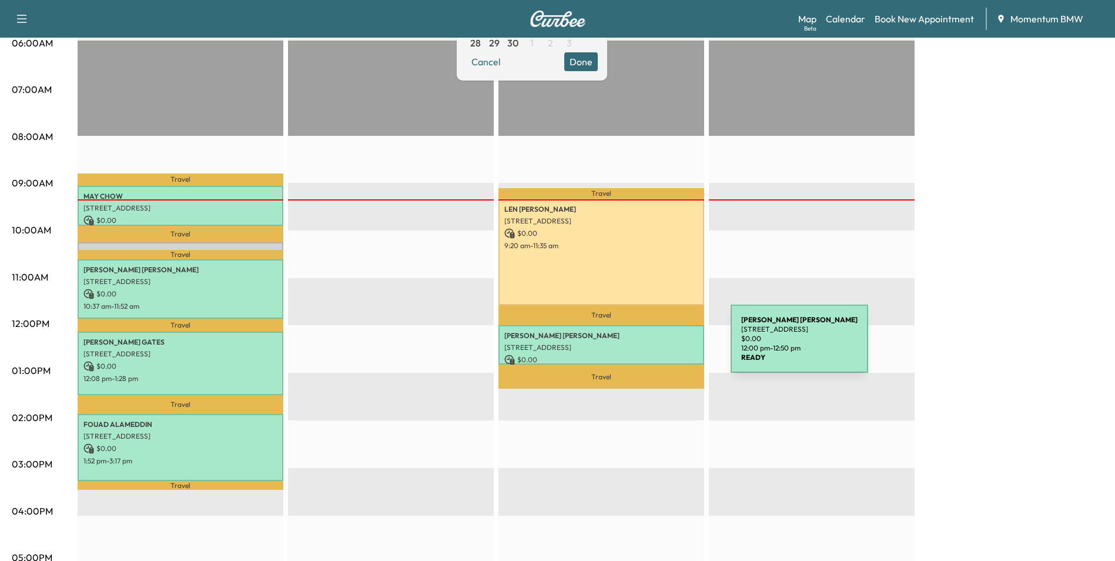
click at [643, 346] on p "[STREET_ADDRESS]" at bounding box center [601, 347] width 194 height 9
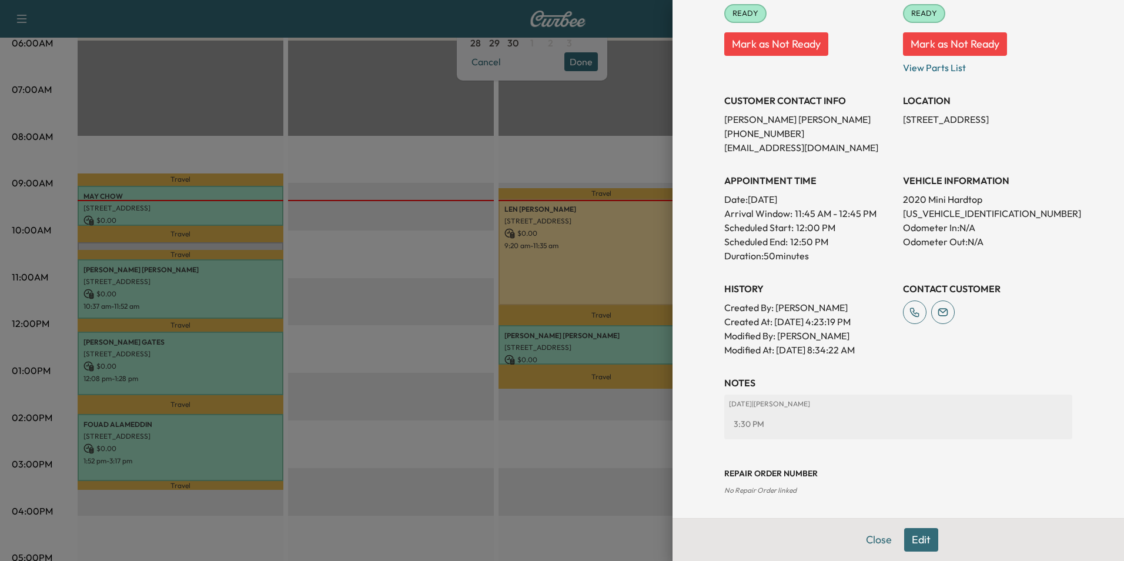
scroll to position [163, 0]
click at [865, 538] on button "Close" at bounding box center [878, 540] width 41 height 24
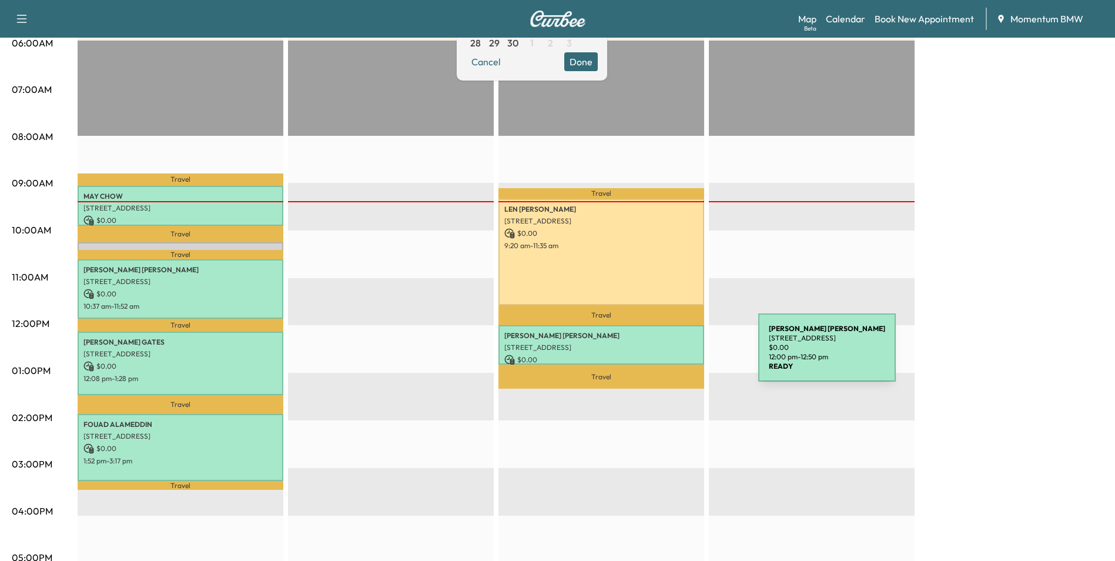
click at [670, 354] on p "$ 0.00" at bounding box center [601, 359] width 194 height 11
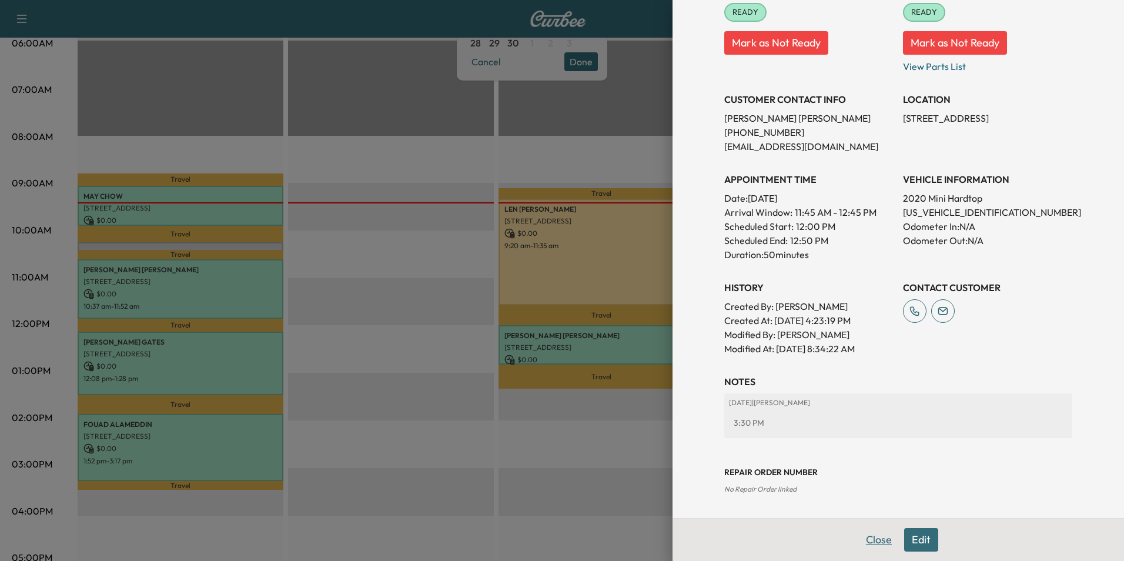
click at [882, 541] on button "Close" at bounding box center [878, 540] width 41 height 24
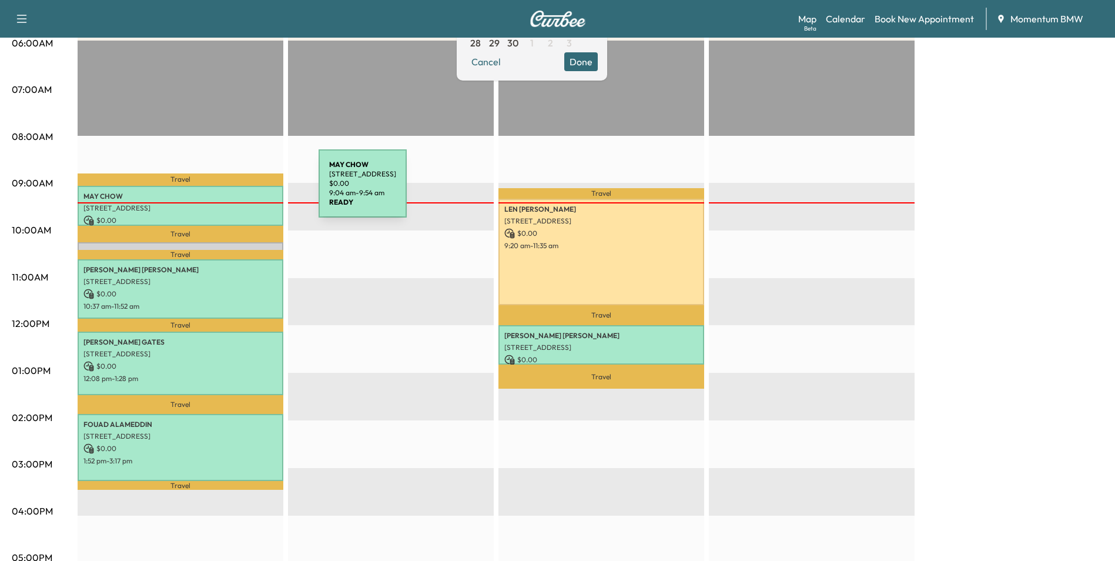
click at [230, 192] on p "[PERSON_NAME]" at bounding box center [180, 196] width 194 height 9
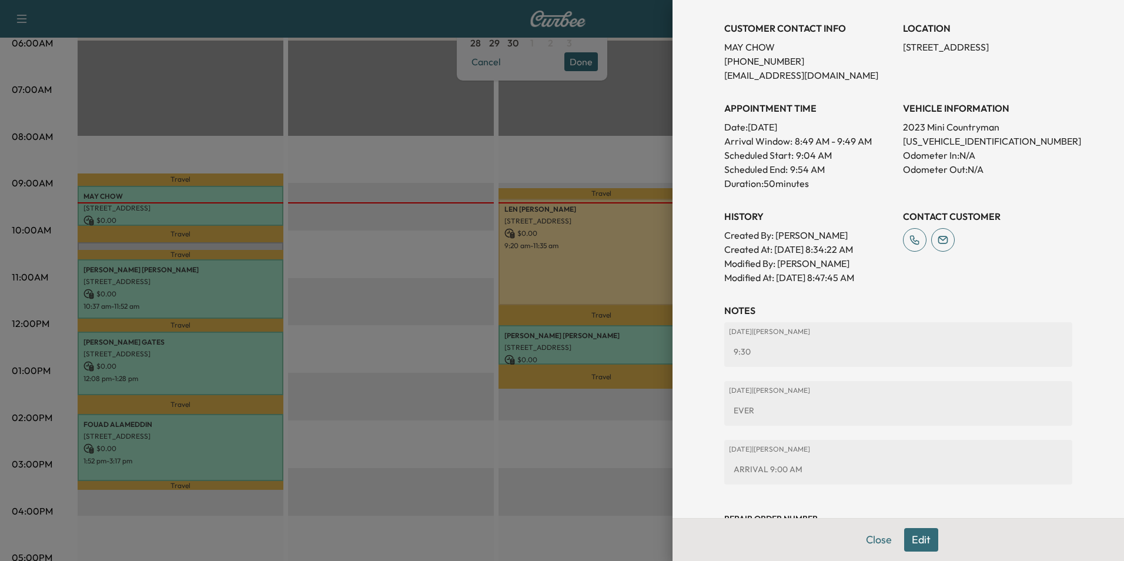
scroll to position [281, 0]
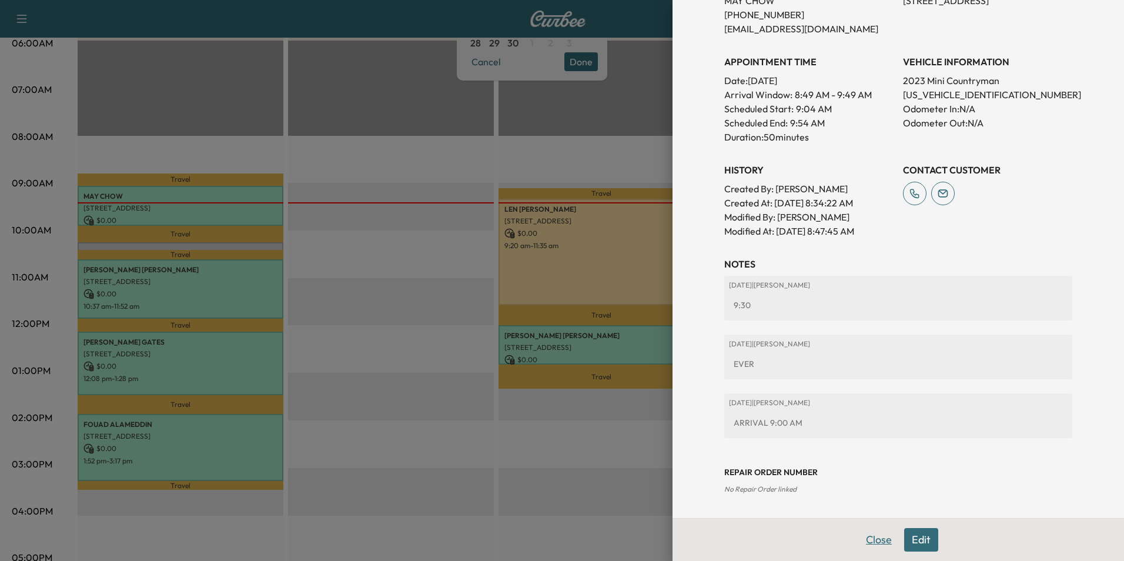
click at [867, 540] on button "Close" at bounding box center [878, 540] width 41 height 24
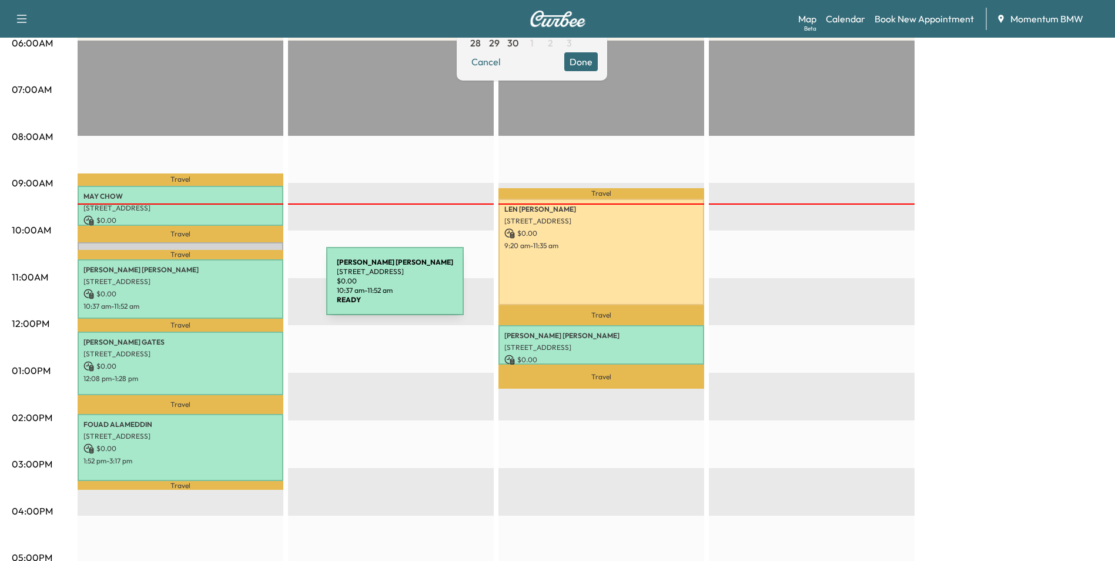
click at [238, 289] on p "$ 0.00" at bounding box center [180, 294] width 194 height 11
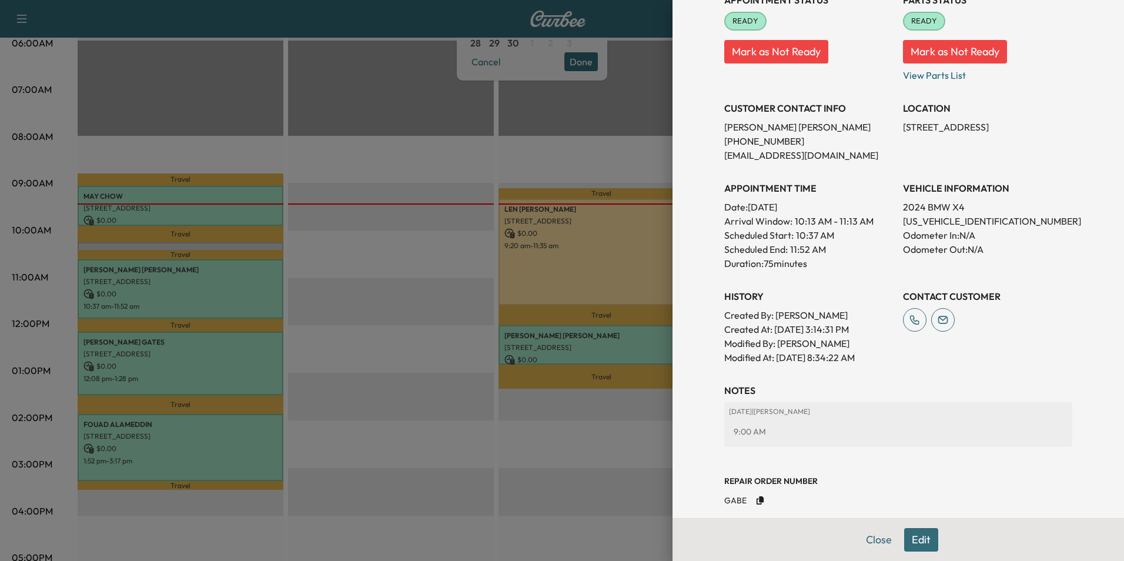
scroll to position [183, 0]
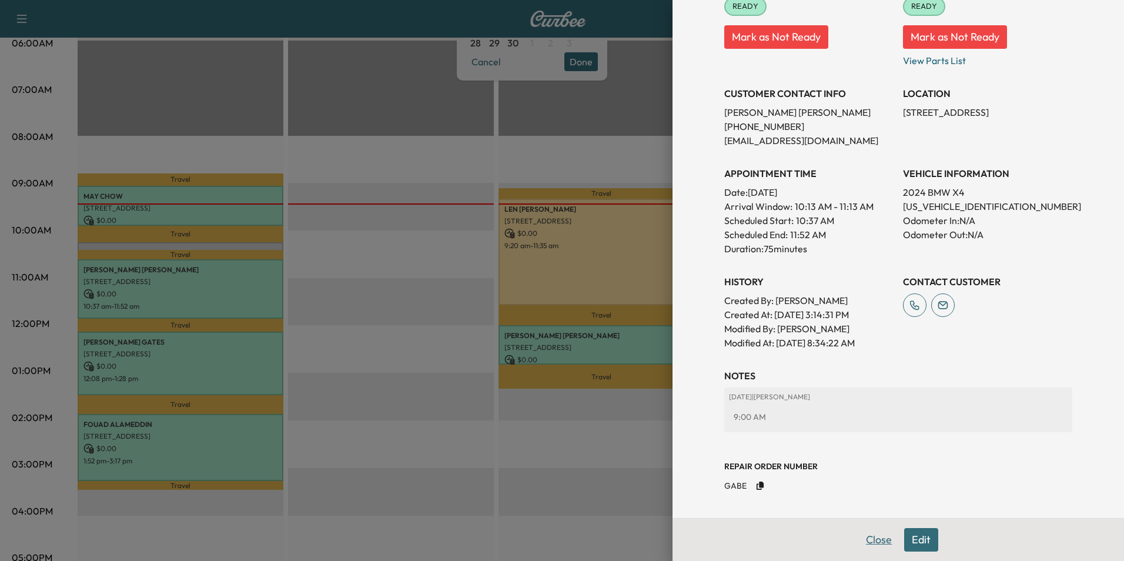
click at [872, 539] on button "Close" at bounding box center [878, 540] width 41 height 24
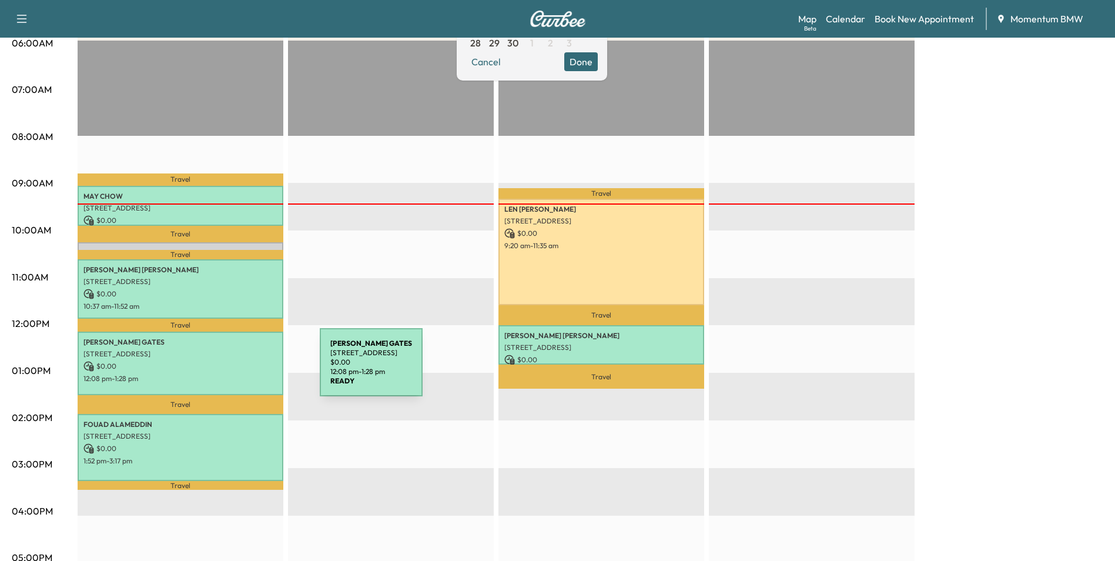
click at [232, 369] on div "[PERSON_NAME] [STREET_ADDRESS] $ 0.00 12:08 pm - 1:28 pm" at bounding box center [181, 363] width 206 height 63
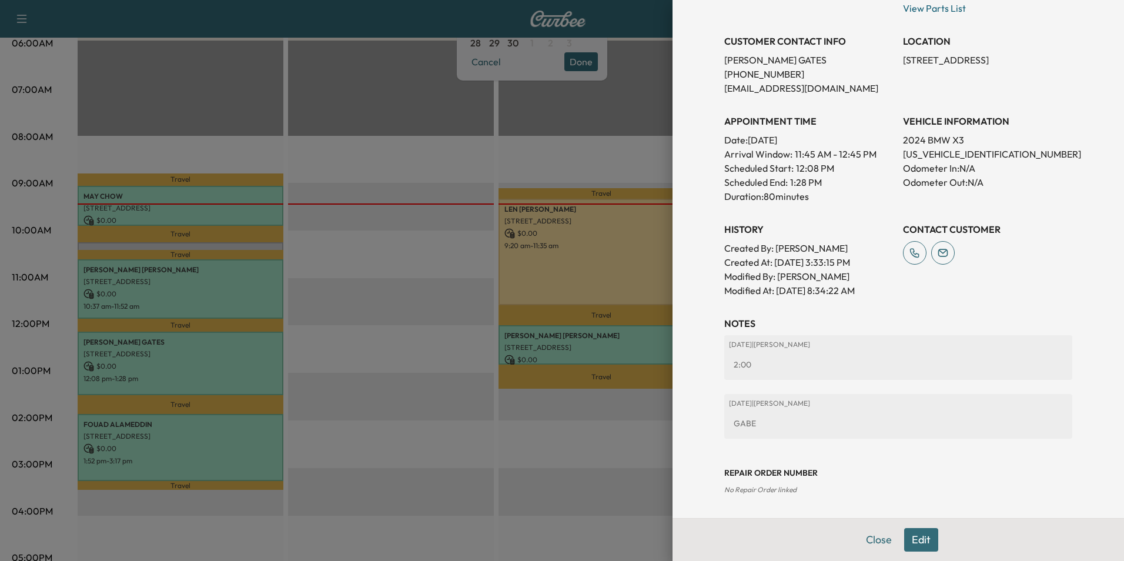
scroll to position [222, 0]
drag, startPoint x: 879, startPoint y: 538, endPoint x: 857, endPoint y: 535, distance: 21.9
click at [871, 537] on button "Close" at bounding box center [878, 540] width 41 height 24
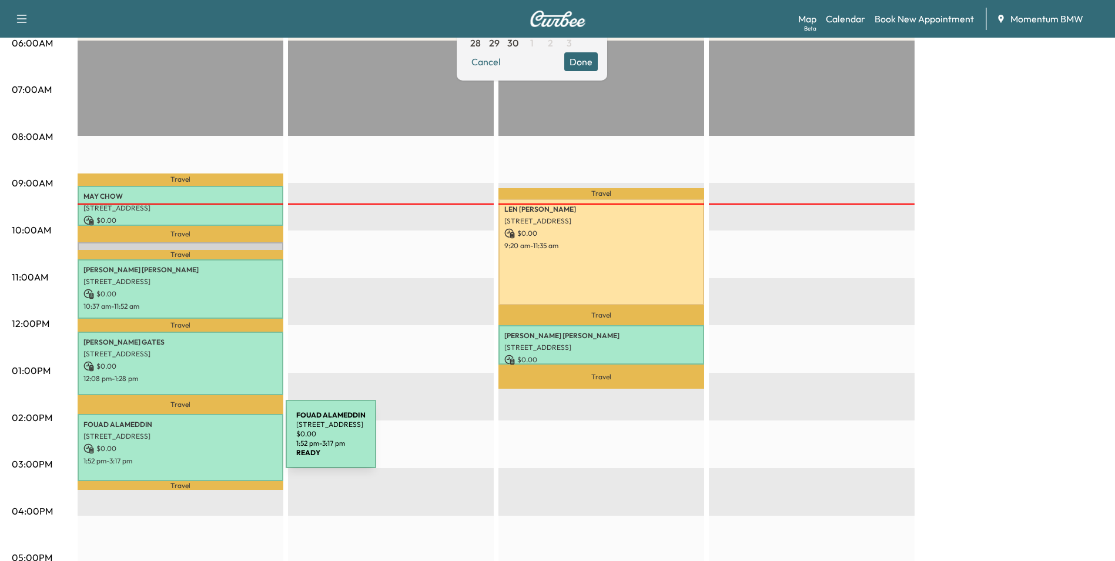
click at [198, 443] on p "$ 0.00" at bounding box center [180, 448] width 194 height 11
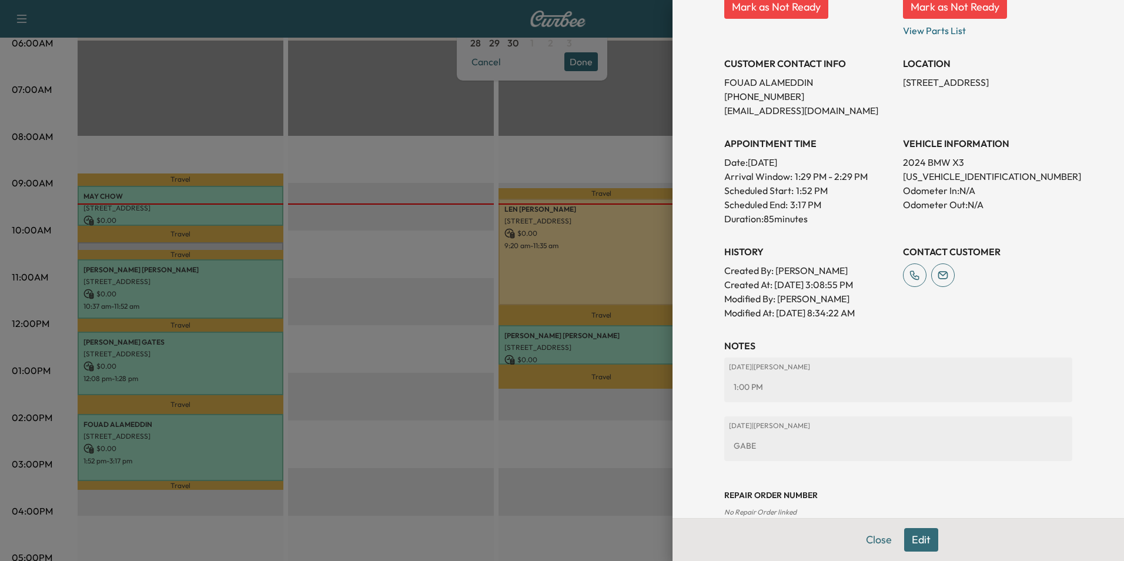
scroll to position [236, 0]
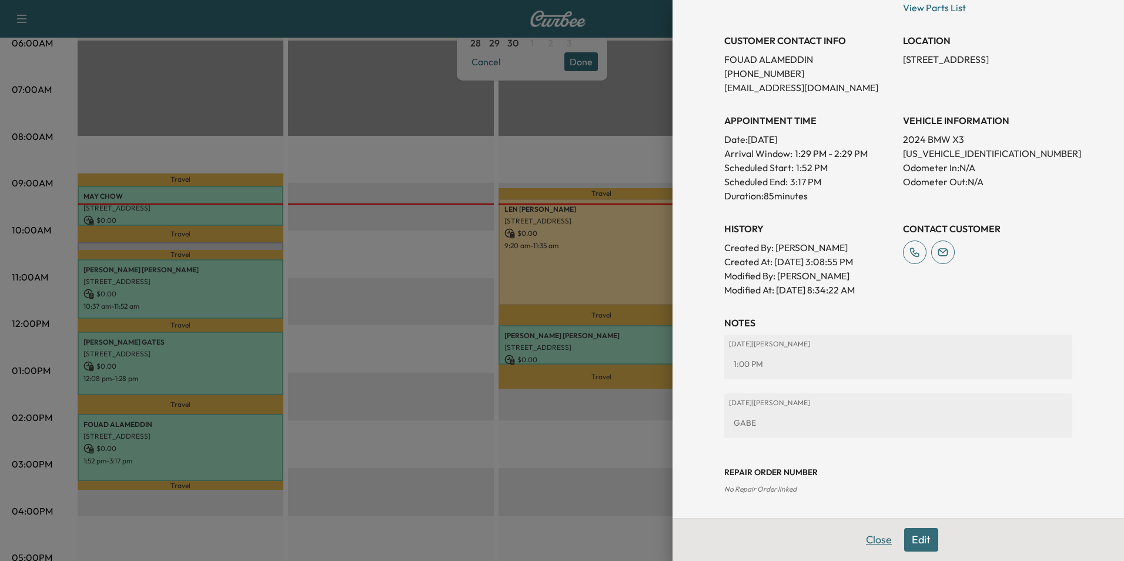
click at [858, 538] on button "Close" at bounding box center [878, 540] width 41 height 24
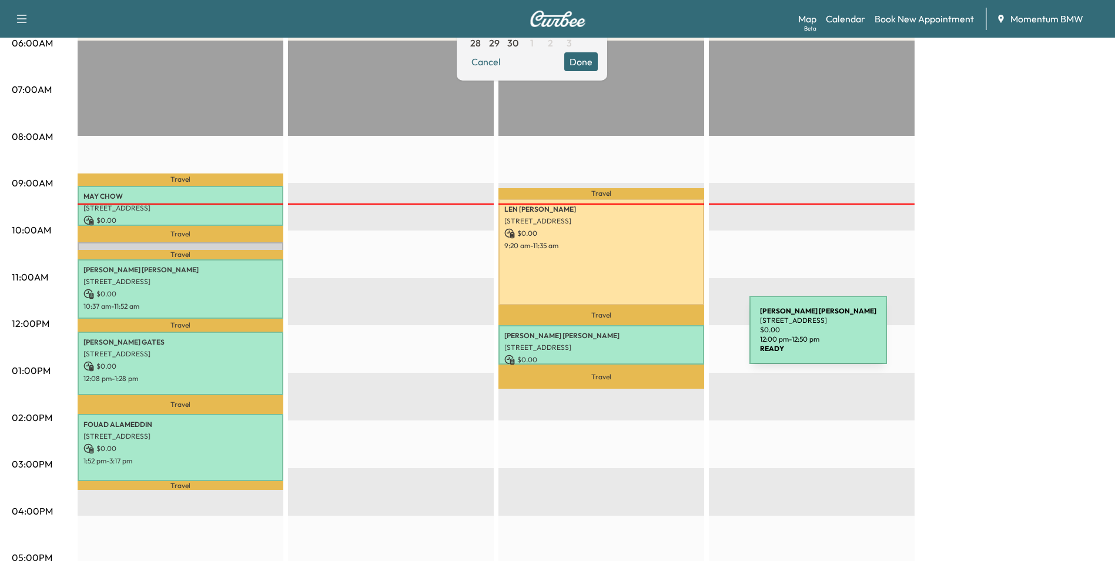
click at [661, 337] on div "[PERSON_NAME] [STREET_ADDRESS][PERSON_NAME] $ 0.00 12:00 pm - 12:50 pm" at bounding box center [602, 344] width 206 height 39
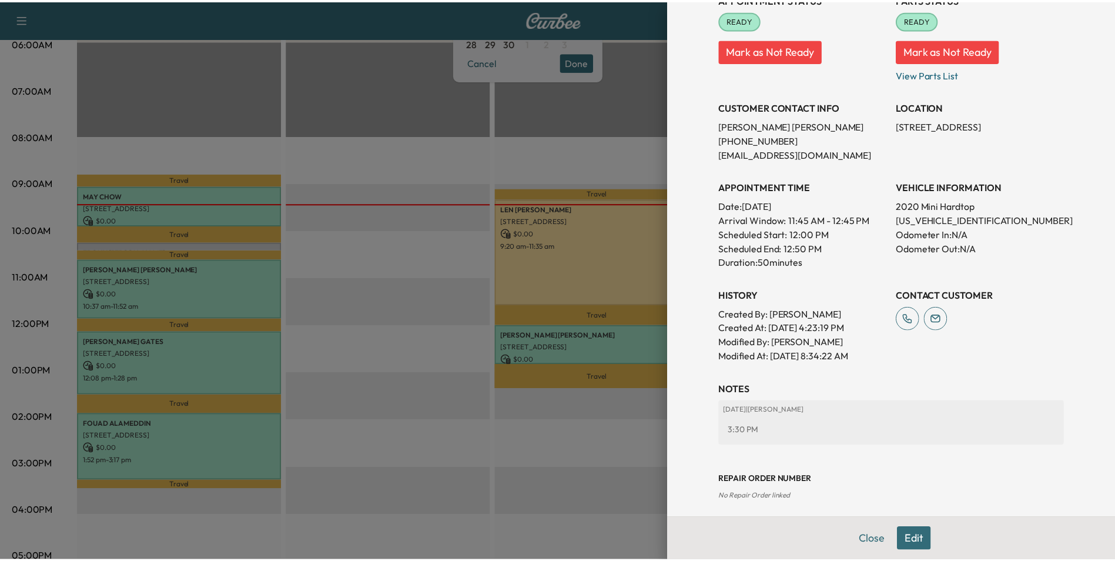
scroll to position [163, 0]
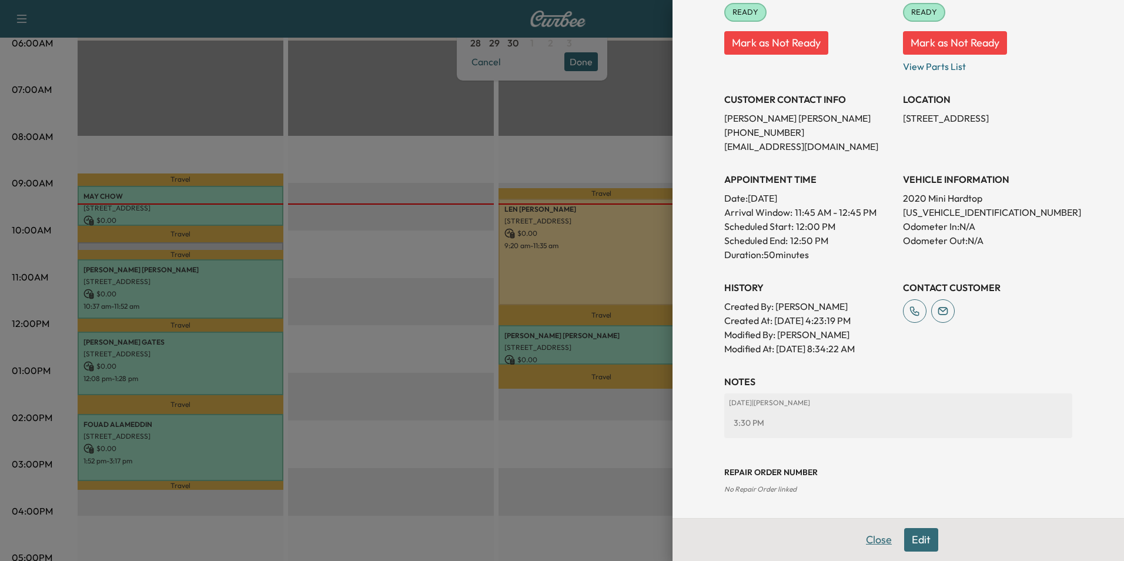
click at [867, 536] on button "Close" at bounding box center [878, 540] width 41 height 24
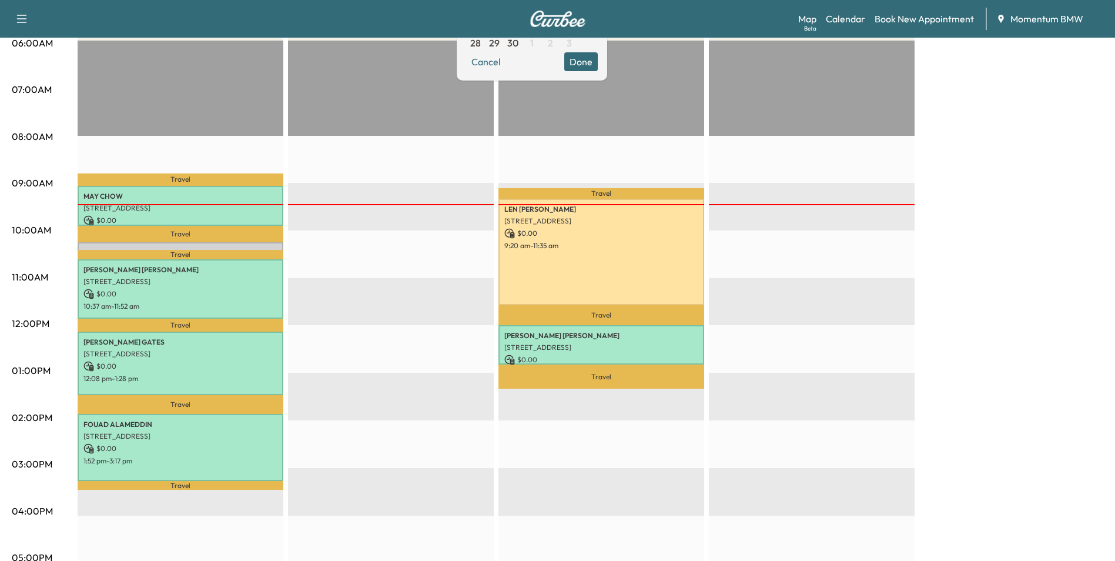
scroll to position [59, 0]
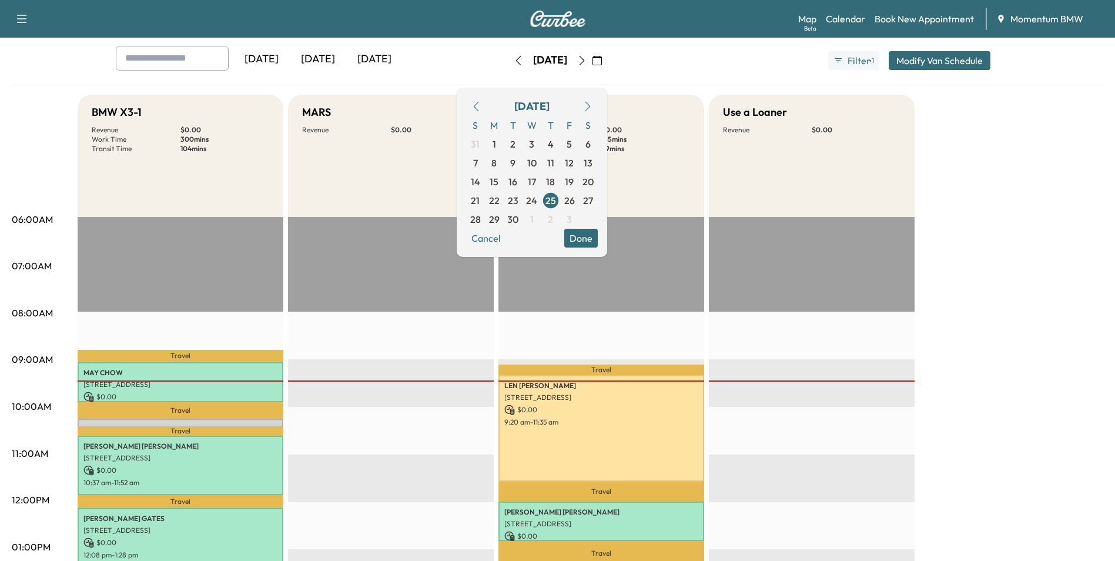
click at [587, 60] on icon "button" at bounding box center [581, 60] width 9 height 9
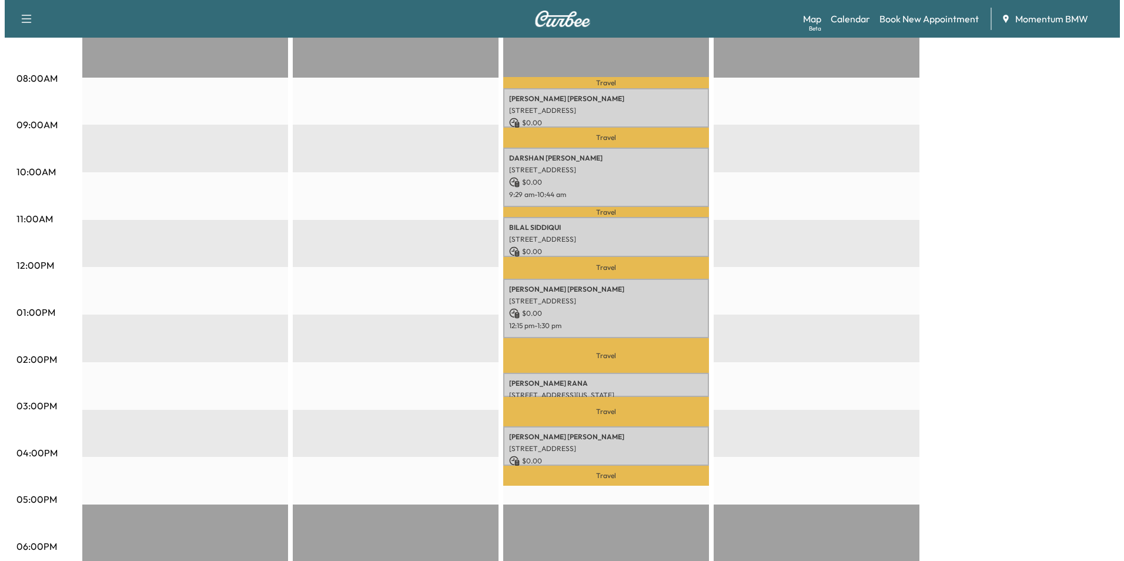
scroll to position [294, 0]
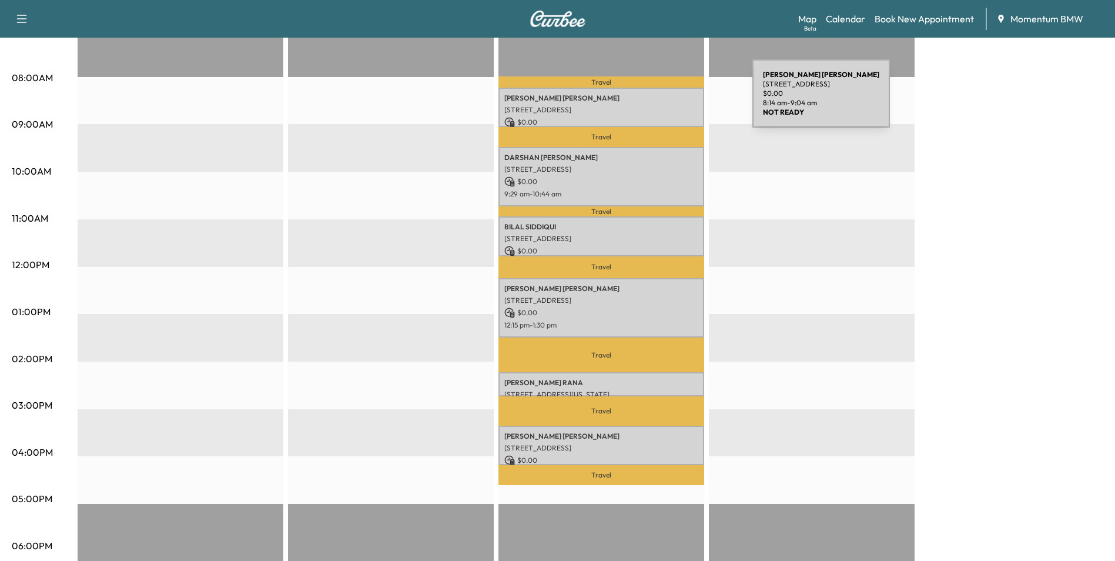
click at [664, 101] on p "[PERSON_NAME]" at bounding box center [601, 97] width 194 height 9
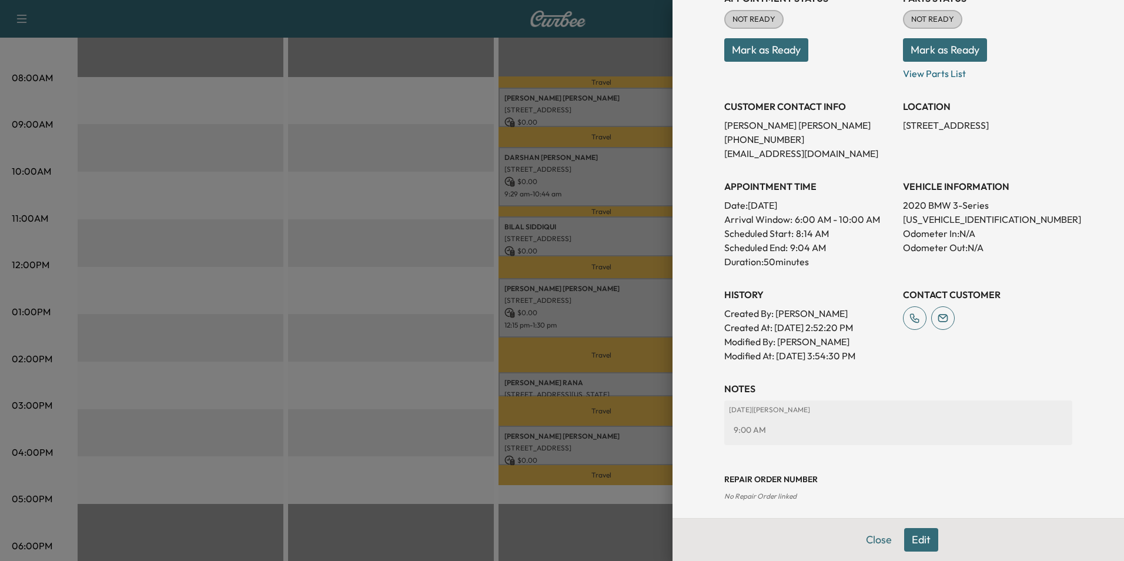
scroll to position [163, 0]
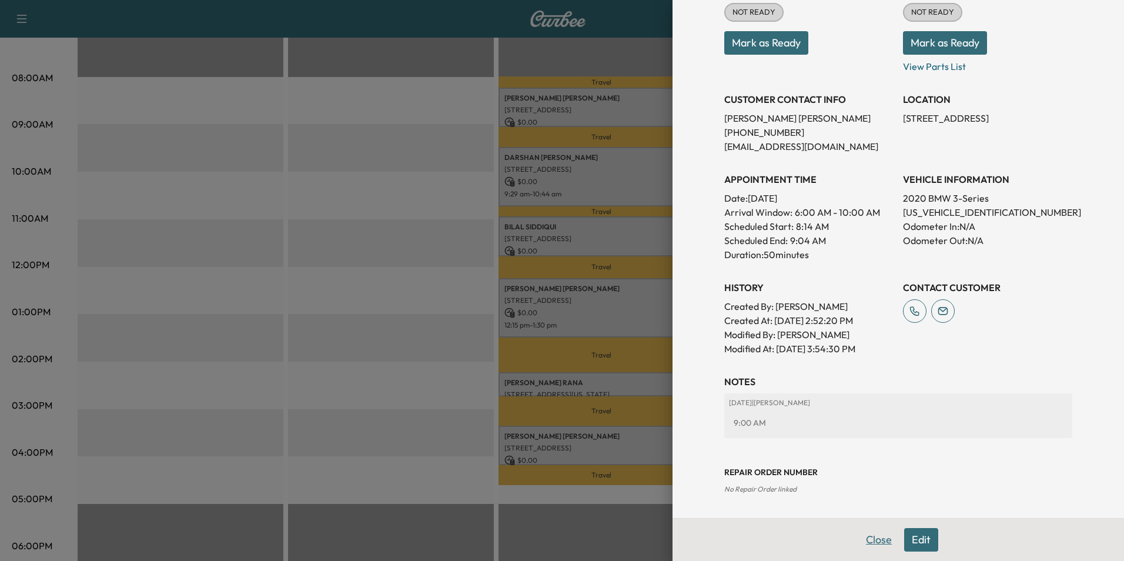
click at [861, 541] on button "Close" at bounding box center [878, 540] width 41 height 24
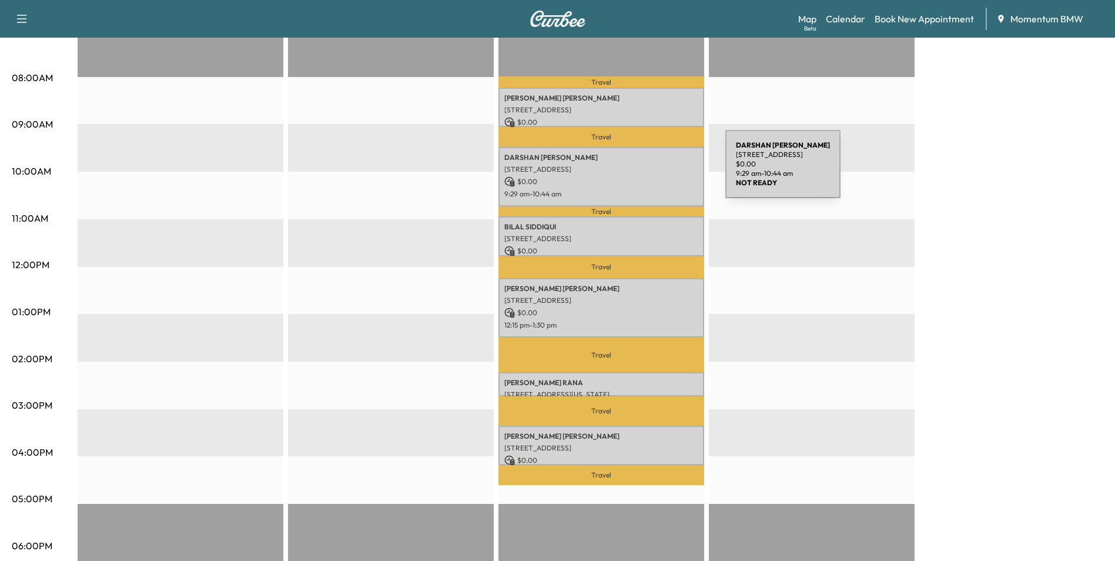
click at [637, 171] on p "[STREET_ADDRESS]" at bounding box center [601, 169] width 194 height 9
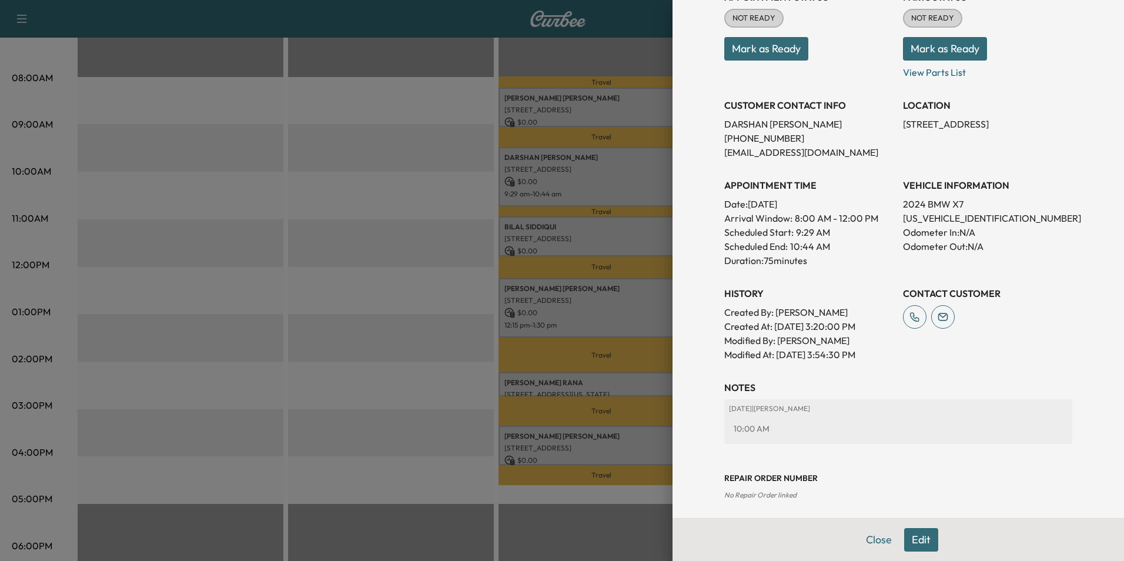
scroll to position [178, 0]
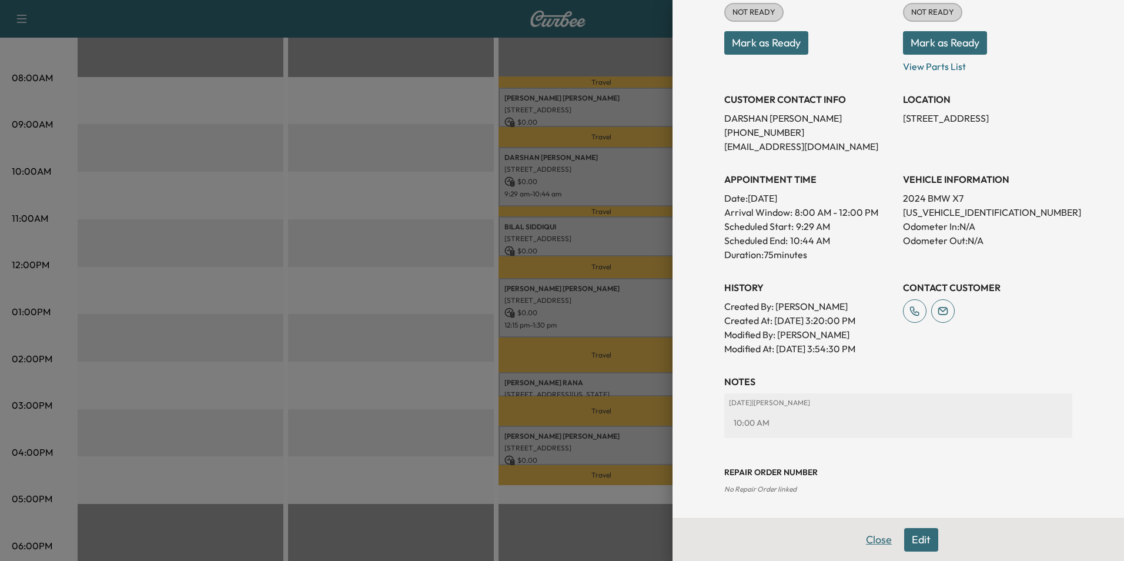
click at [875, 538] on button "Close" at bounding box center [878, 540] width 41 height 24
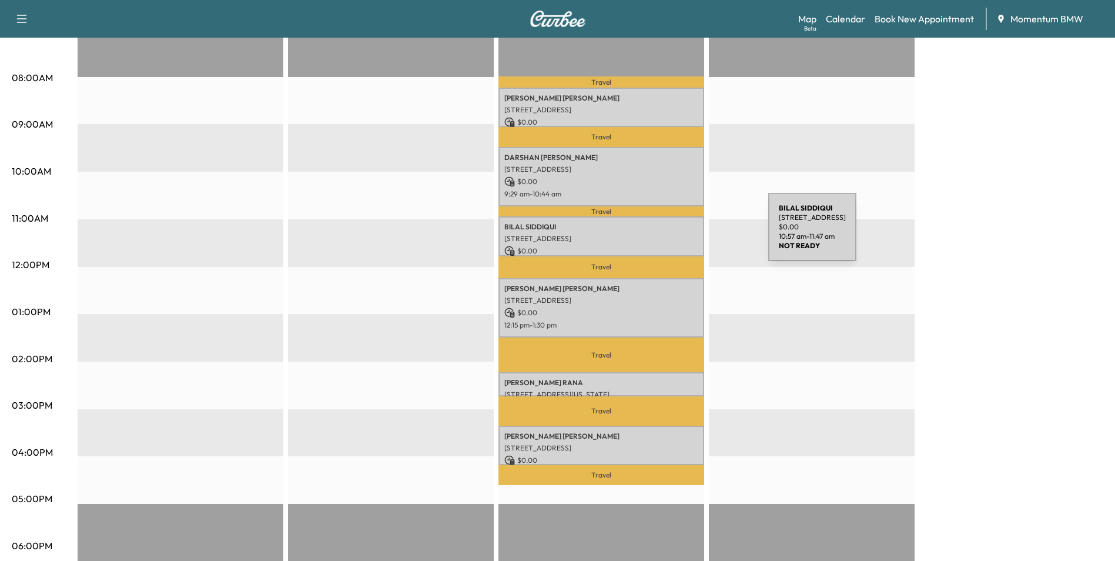
click at [680, 234] on p "[STREET_ADDRESS]" at bounding box center [601, 238] width 194 height 9
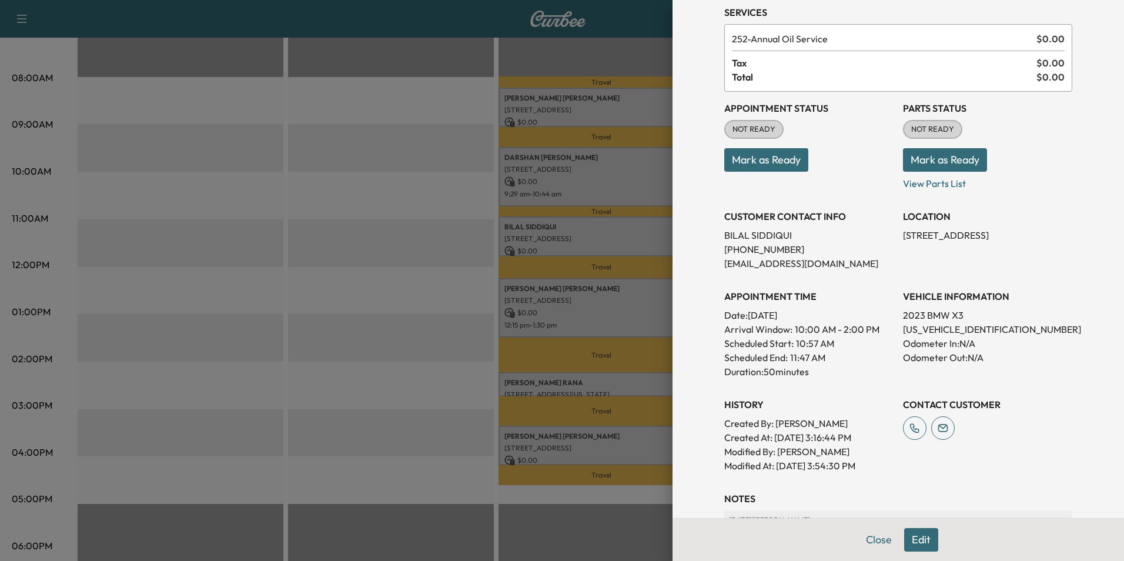
scroll to position [163, 0]
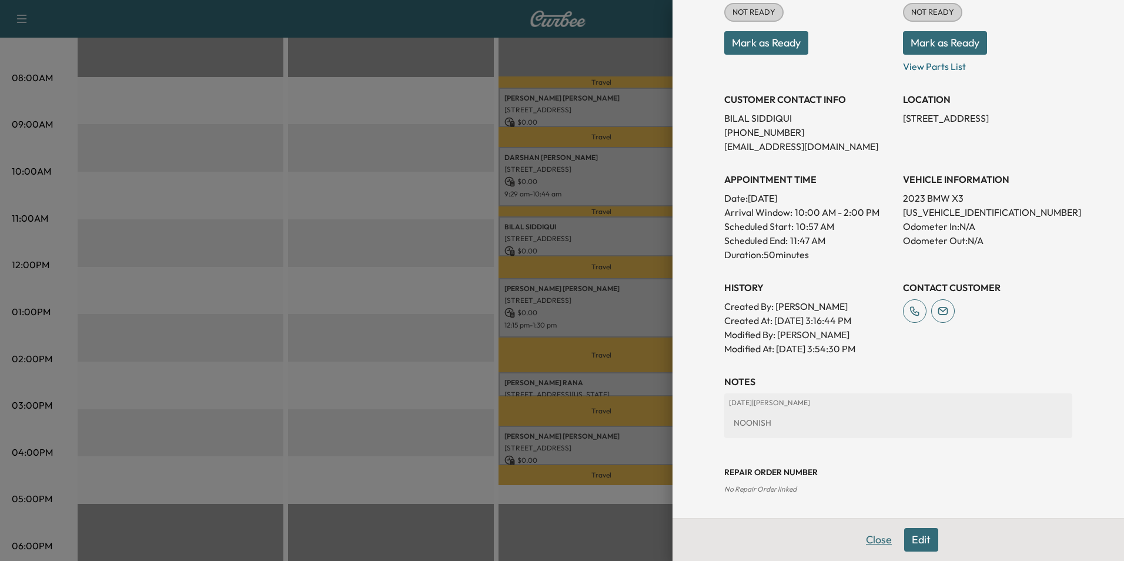
click at [872, 543] on button "Close" at bounding box center [878, 540] width 41 height 24
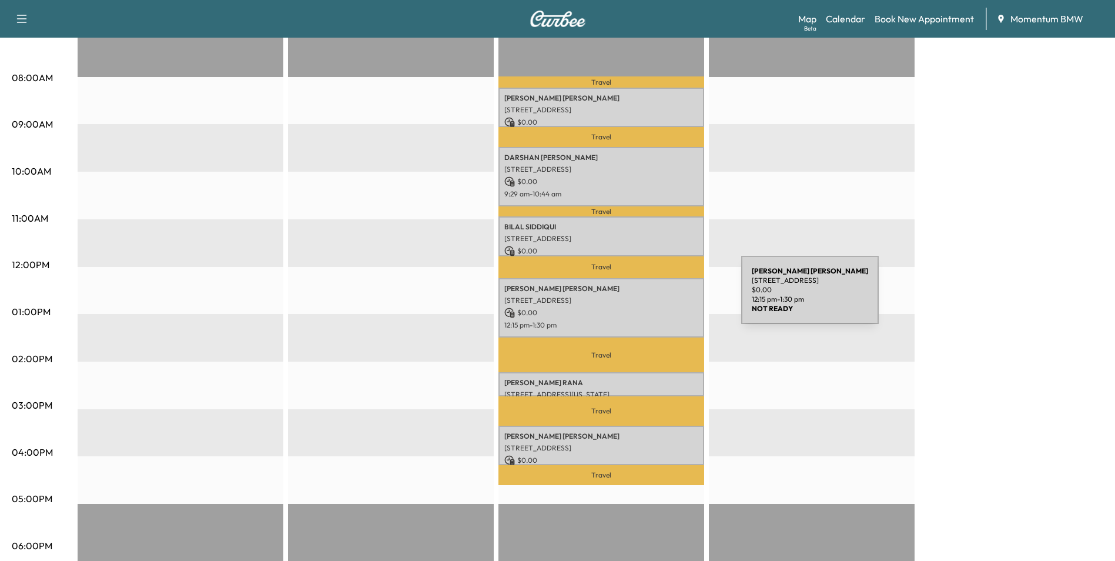
click at [653, 297] on p "[STREET_ADDRESS]" at bounding box center [601, 300] width 194 height 9
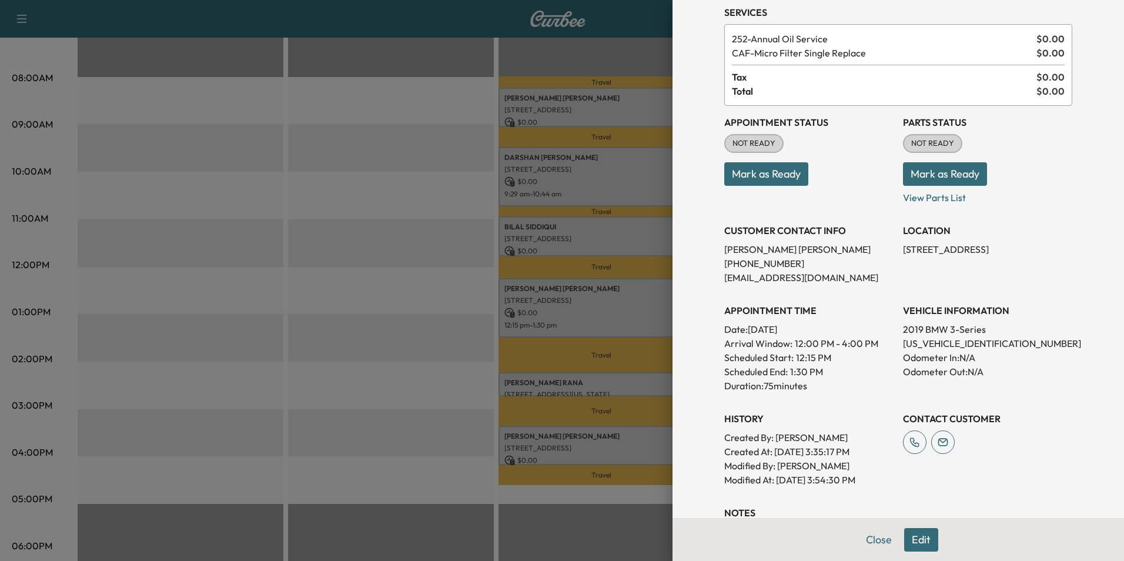
scroll to position [178, 0]
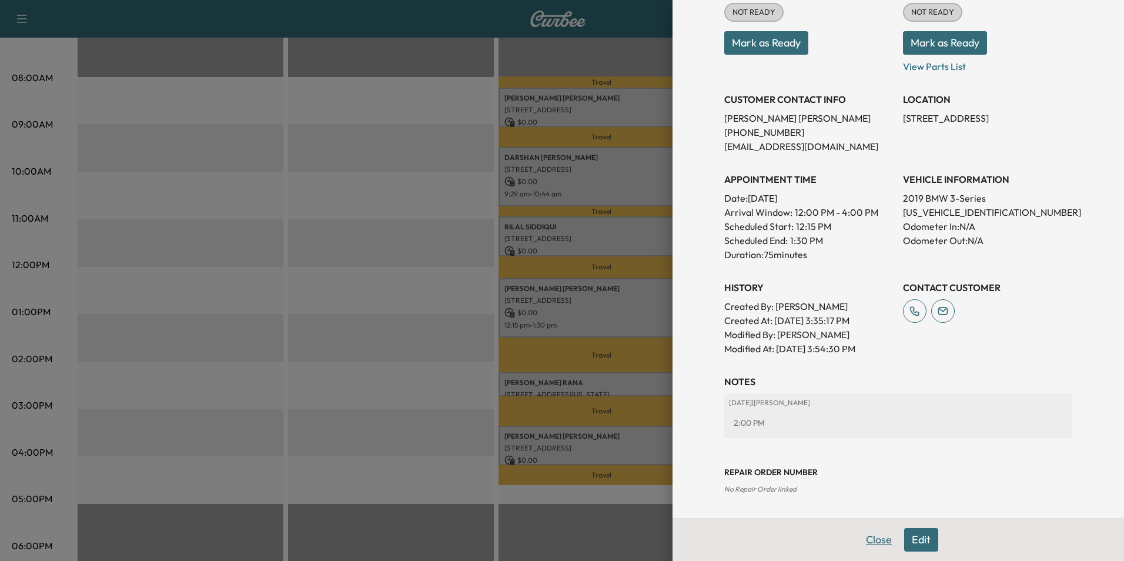
click at [866, 542] on button "Close" at bounding box center [878, 540] width 41 height 24
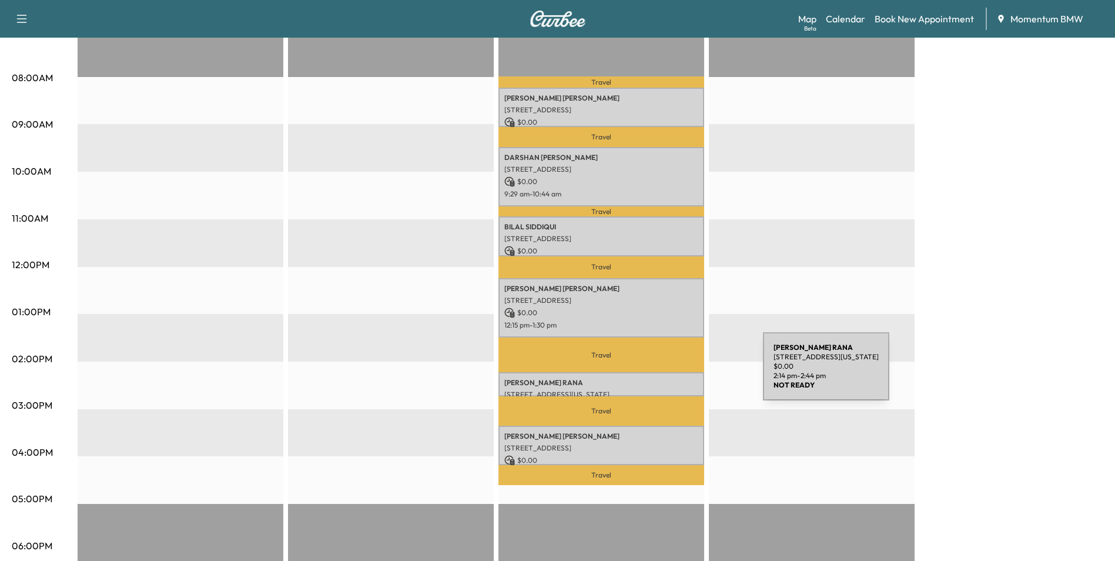
click at [675, 378] on p "[PERSON_NAME]" at bounding box center [601, 382] width 194 height 9
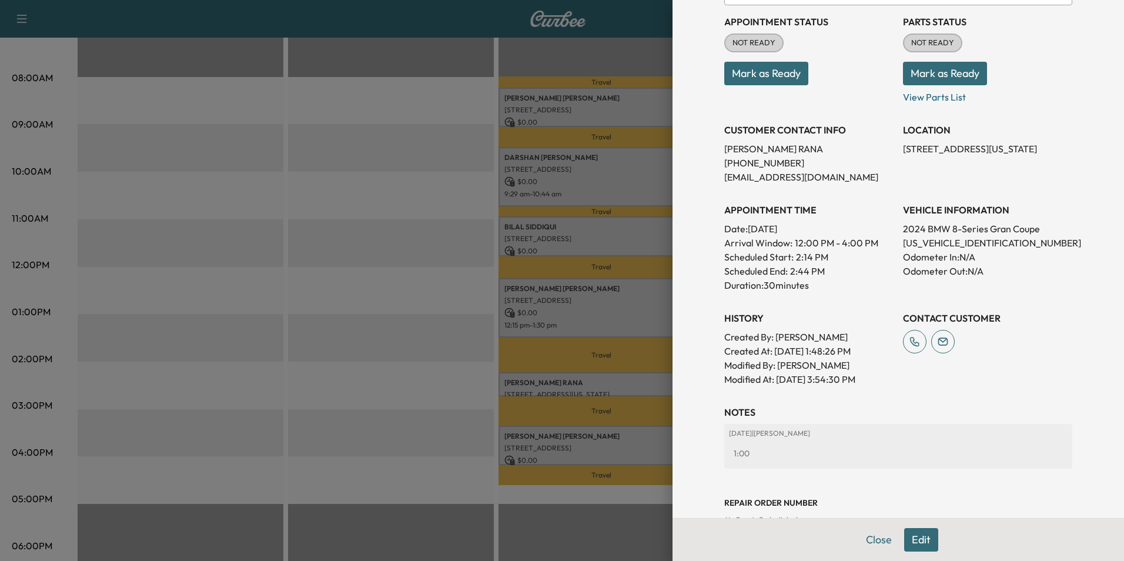
scroll to position [163, 0]
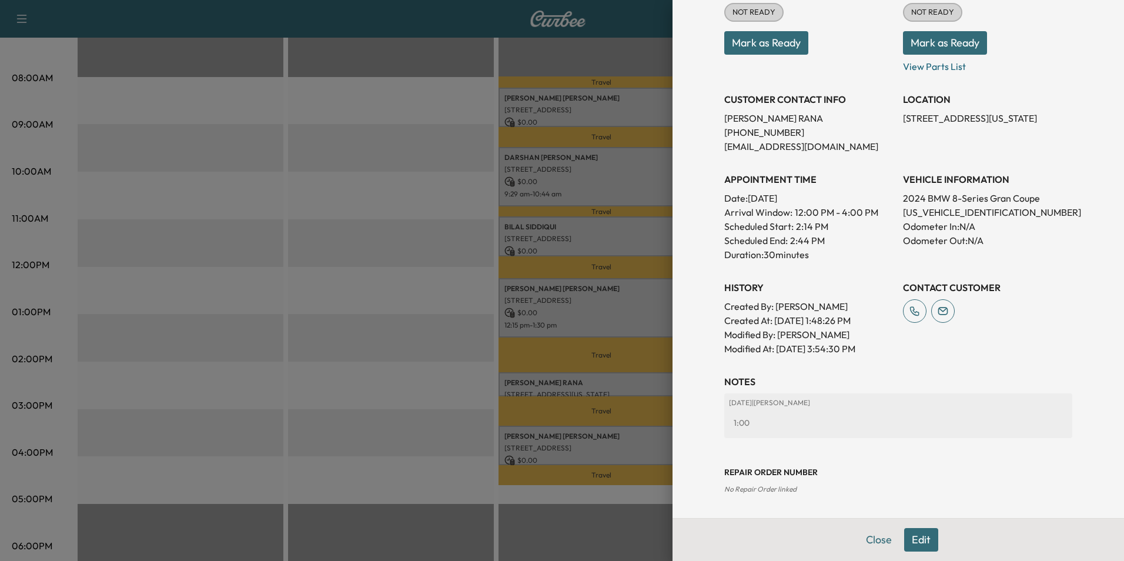
click at [860, 541] on button "Close" at bounding box center [878, 540] width 41 height 24
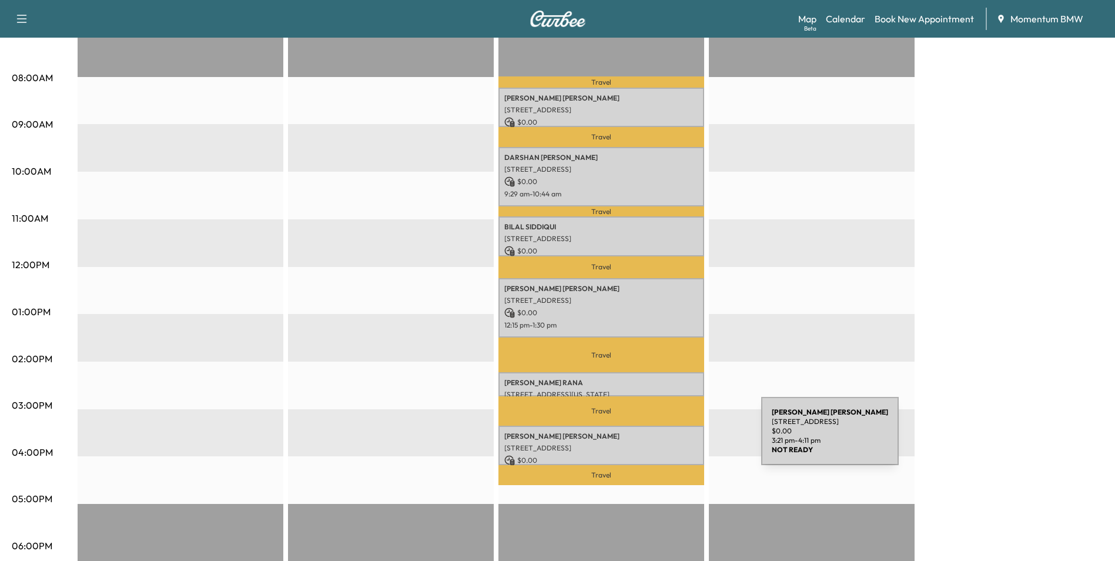
click at [673, 443] on p "[STREET_ADDRESS]" at bounding box center [601, 447] width 194 height 9
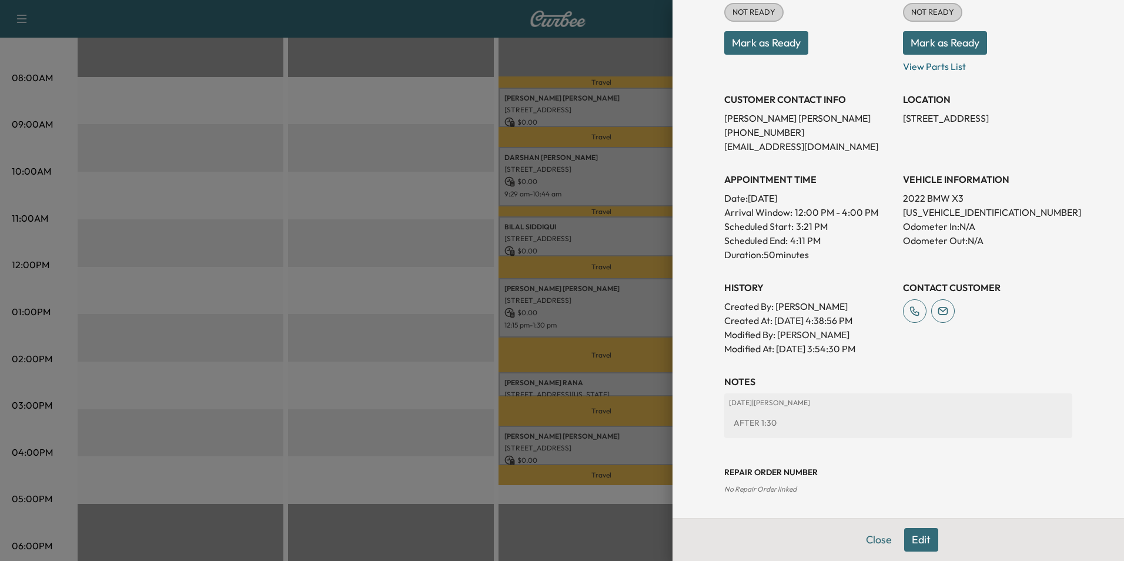
click at [872, 536] on button "Close" at bounding box center [878, 540] width 41 height 24
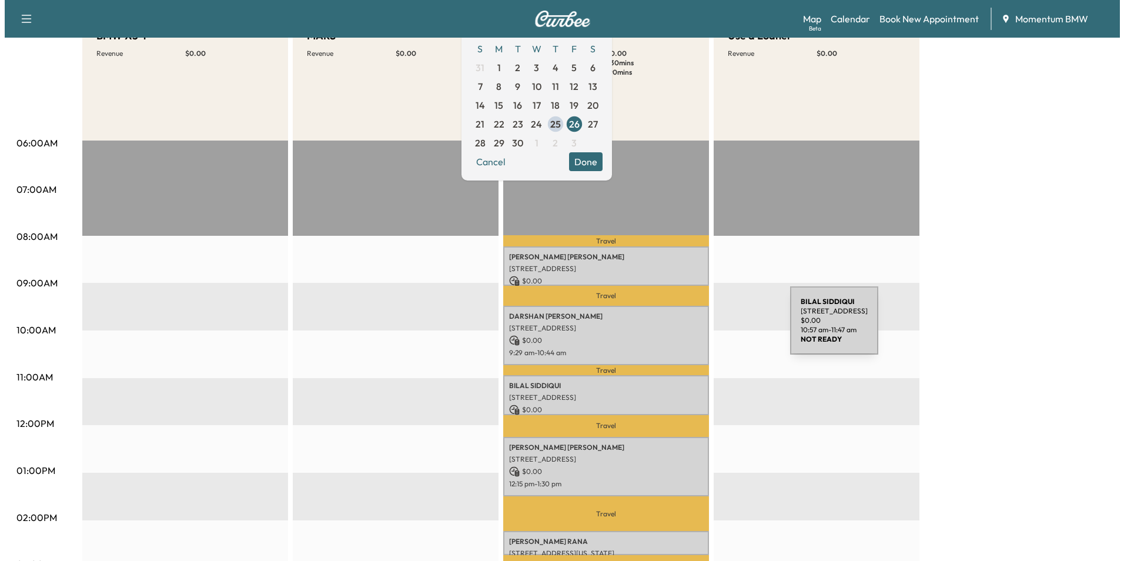
scroll to position [118, 0]
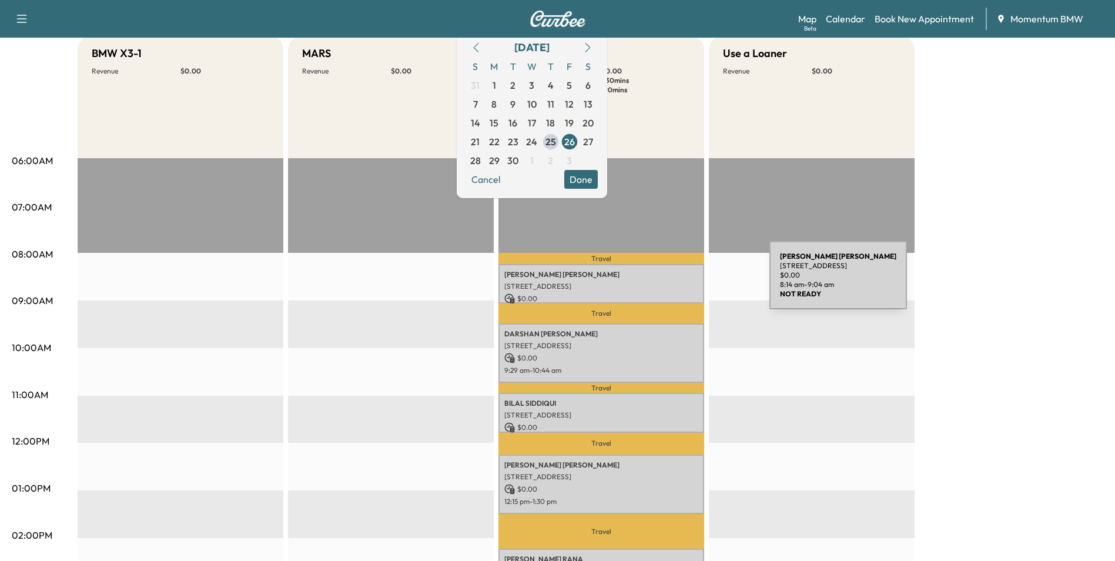
click at [681, 282] on p "[STREET_ADDRESS]" at bounding box center [601, 286] width 194 height 9
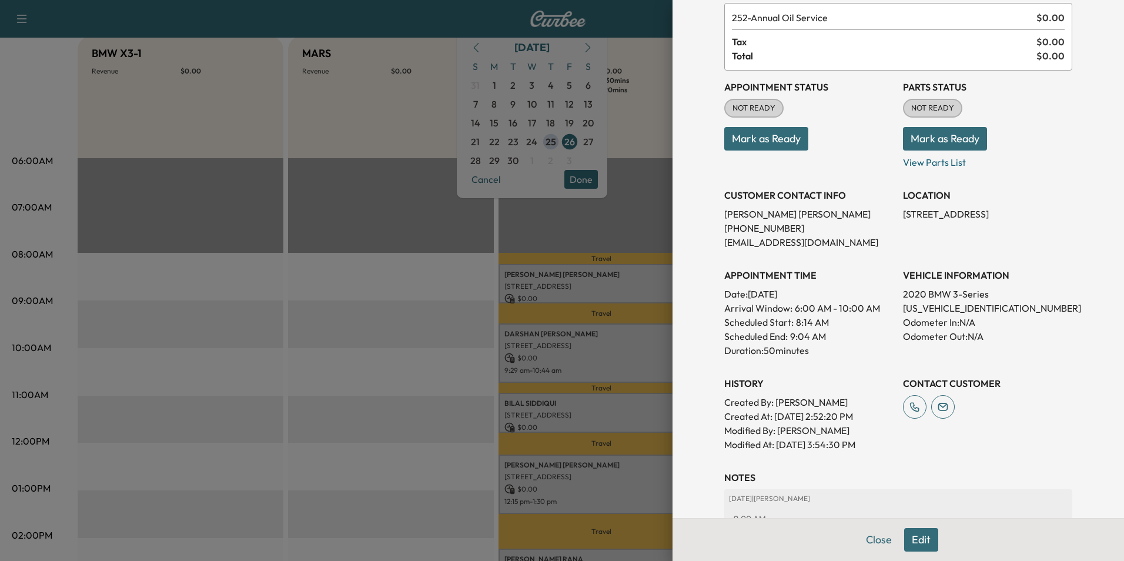
scroll to position [163, 0]
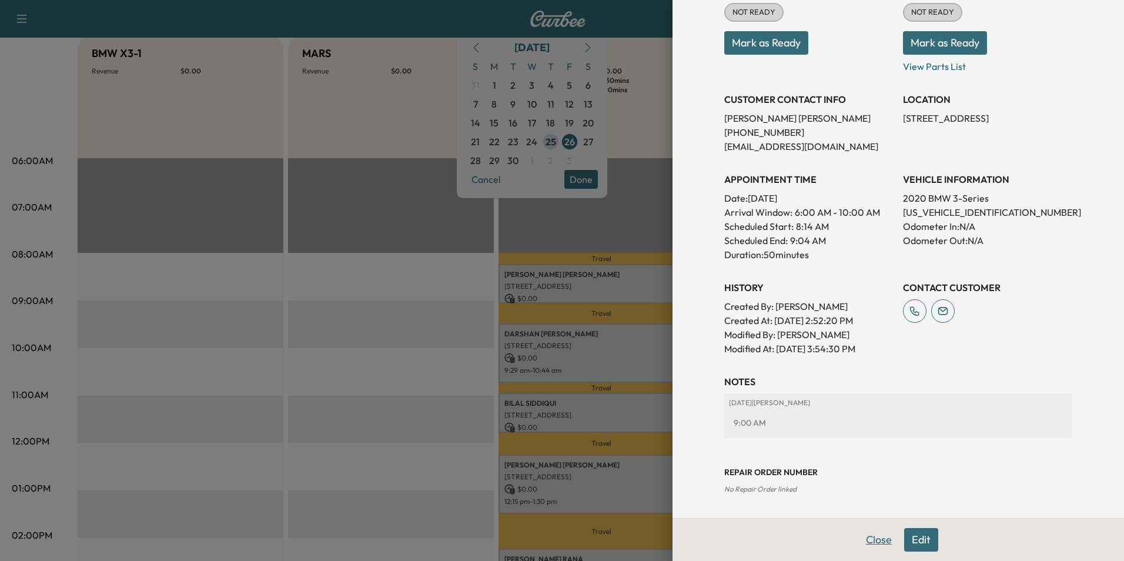
click at [873, 543] on button "Close" at bounding box center [878, 540] width 41 height 24
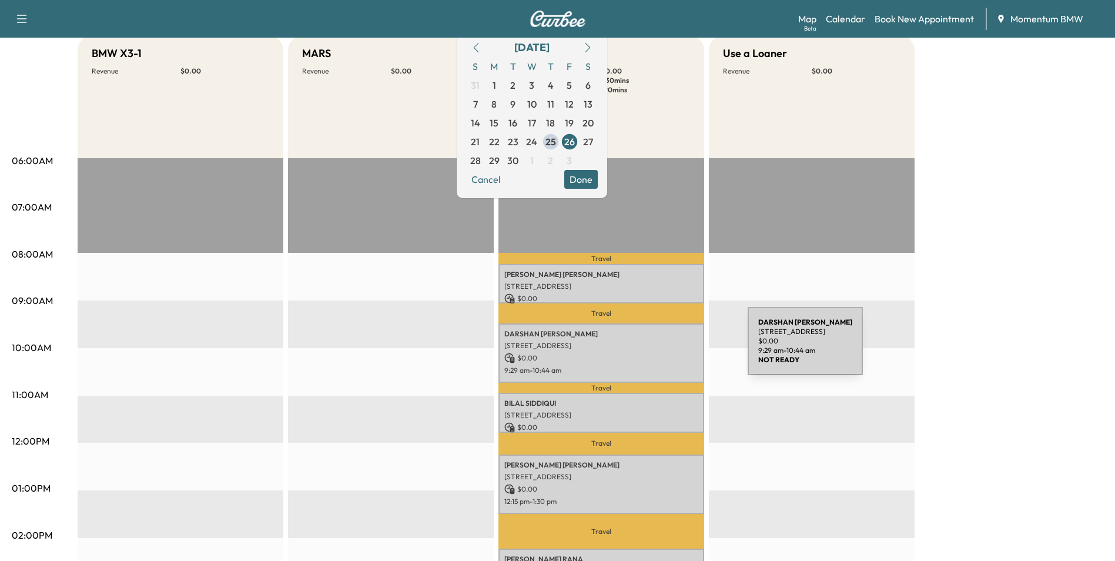
click at [660, 348] on p "[STREET_ADDRESS]" at bounding box center [601, 345] width 194 height 9
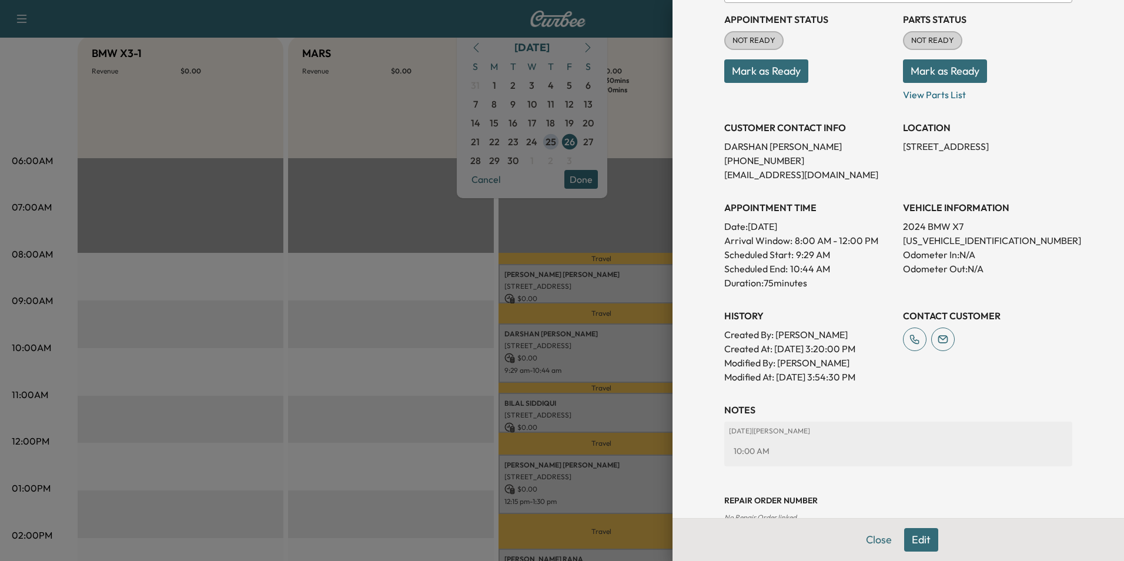
scroll to position [178, 0]
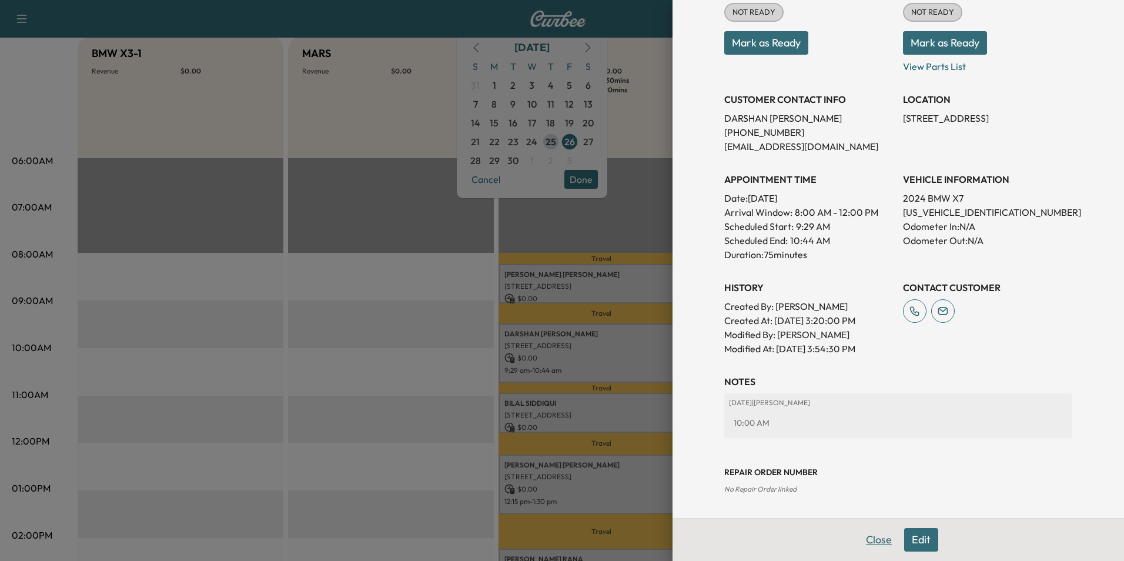
click at [874, 542] on button "Close" at bounding box center [878, 540] width 41 height 24
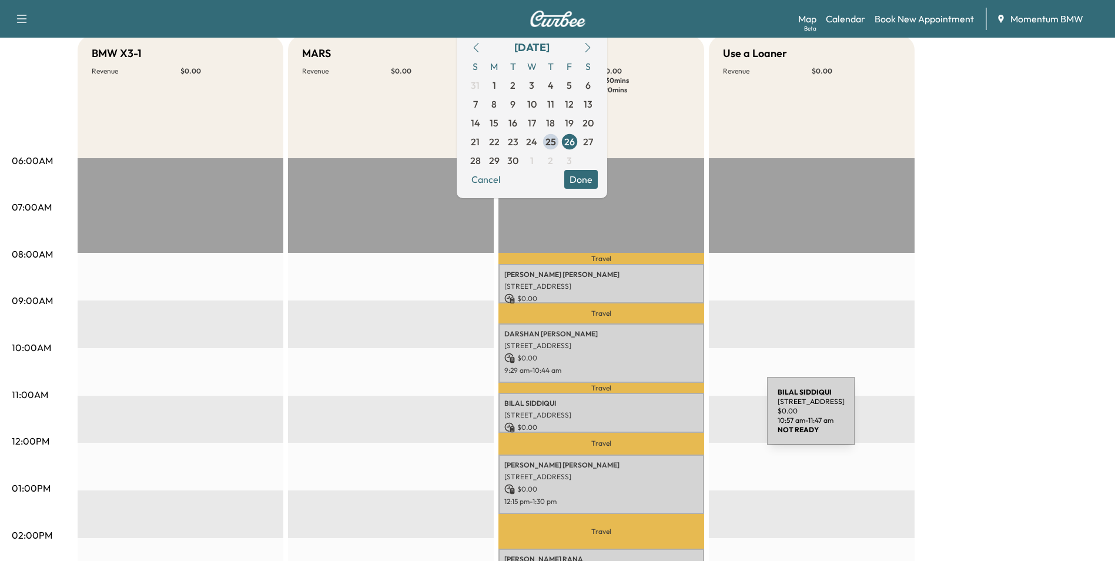
click at [679, 416] on p "[STREET_ADDRESS]" at bounding box center [601, 414] width 194 height 9
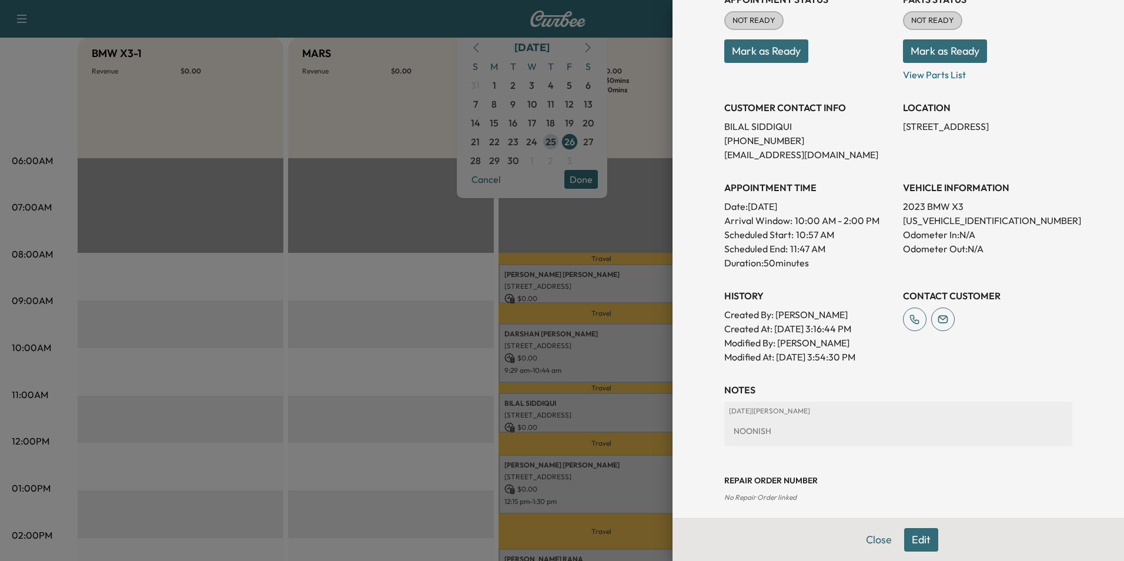
scroll to position [163, 0]
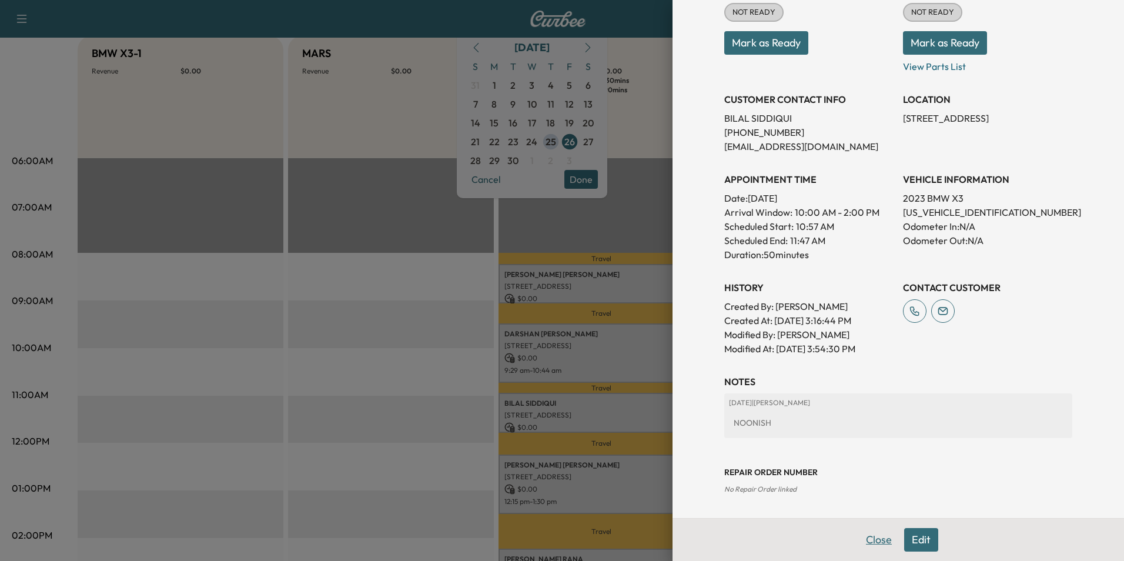
click at [869, 540] on button "Close" at bounding box center [878, 540] width 41 height 24
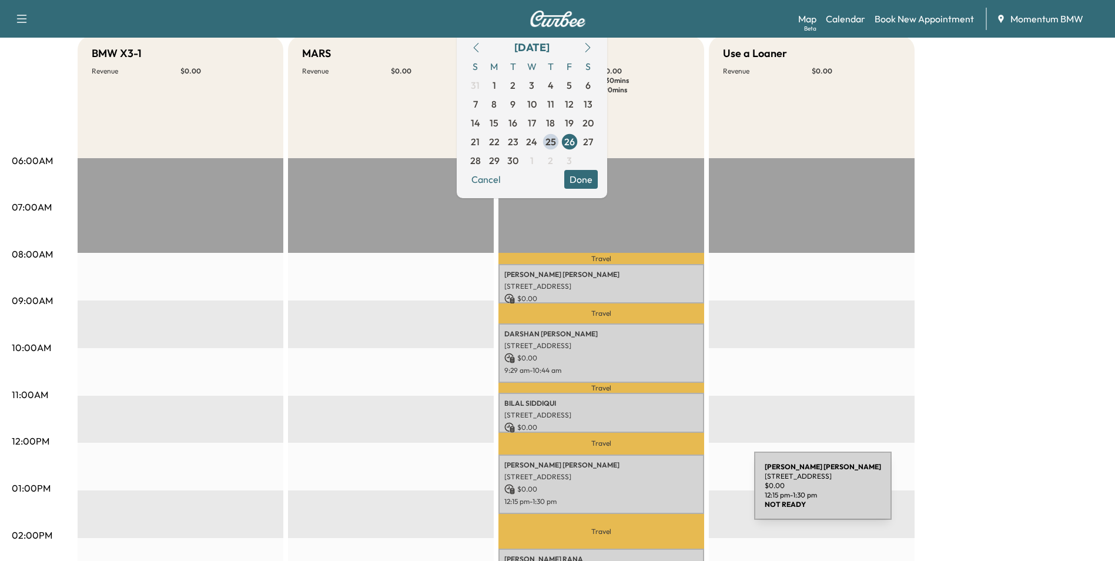
click at [666, 493] on div "[PERSON_NAME] [STREET_ADDRESS] $ 0.00 12:15 pm - 1:30 pm" at bounding box center [602, 483] width 206 height 59
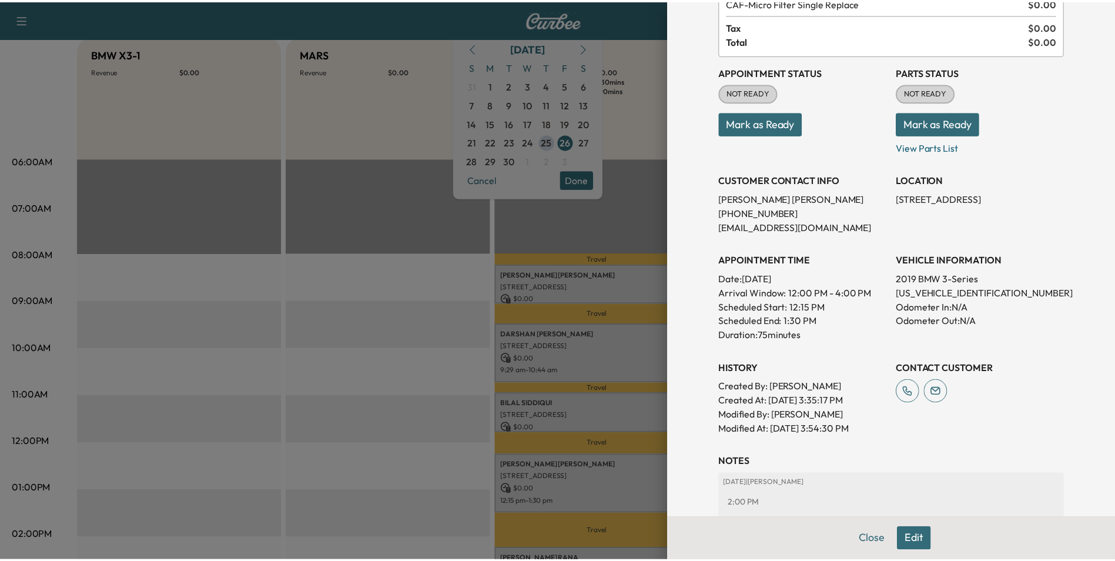
scroll to position [178, 0]
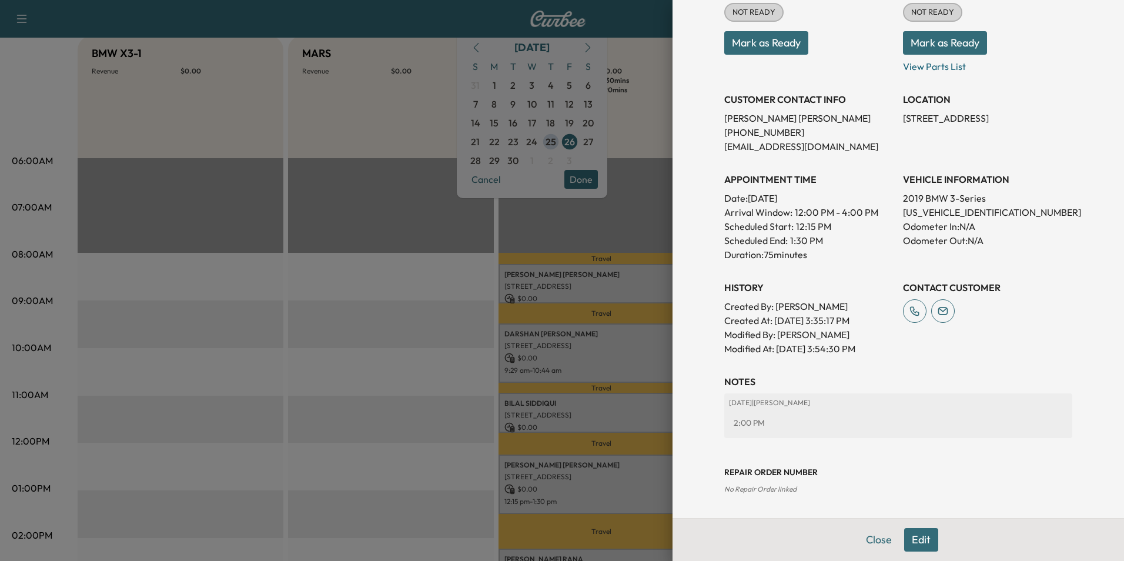
drag, startPoint x: 878, startPoint y: 541, endPoint x: 826, endPoint y: 526, distance: 53.9
click at [877, 541] on button "Close" at bounding box center [878, 540] width 41 height 24
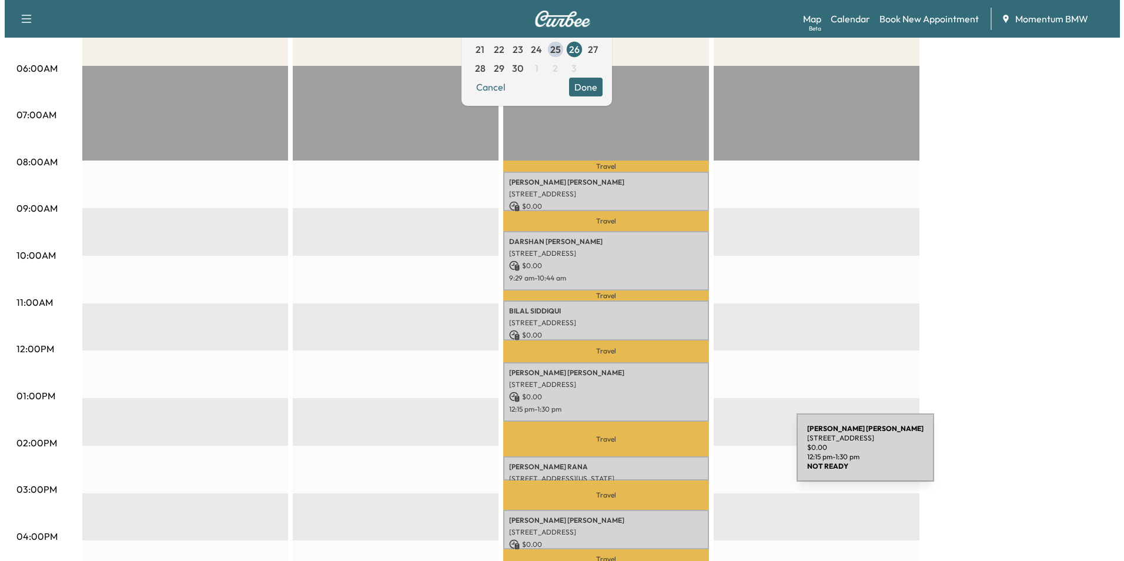
scroll to position [353, 0]
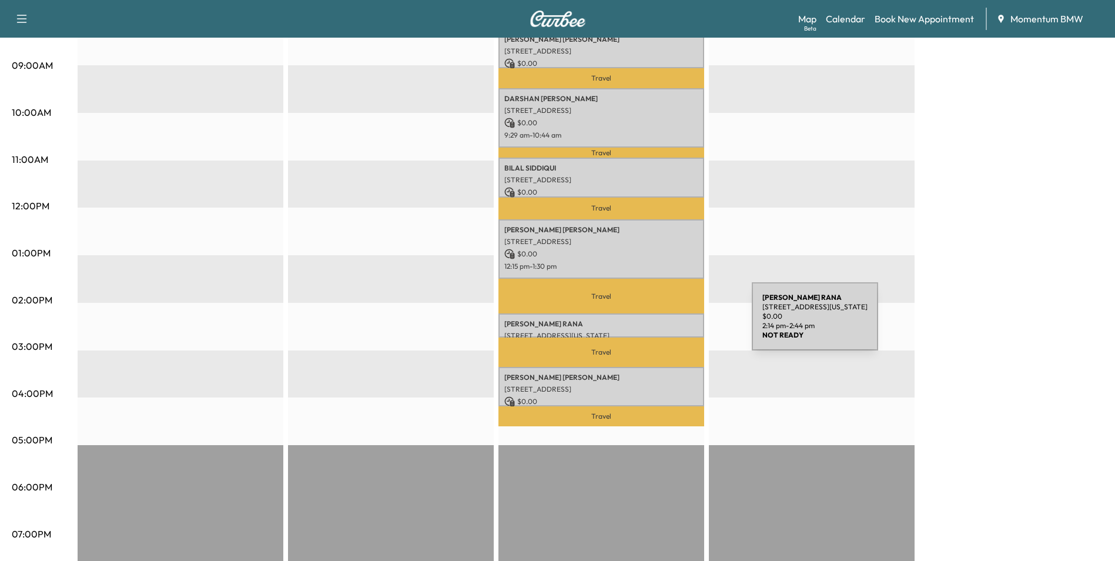
click at [664, 323] on p "[PERSON_NAME]" at bounding box center [601, 323] width 194 height 9
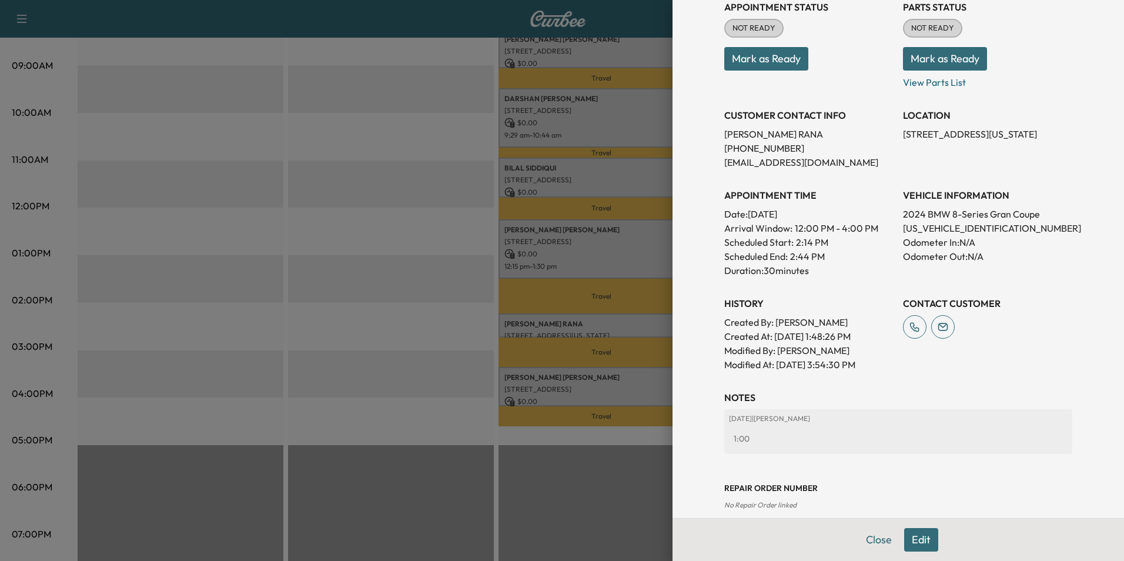
scroll to position [163, 0]
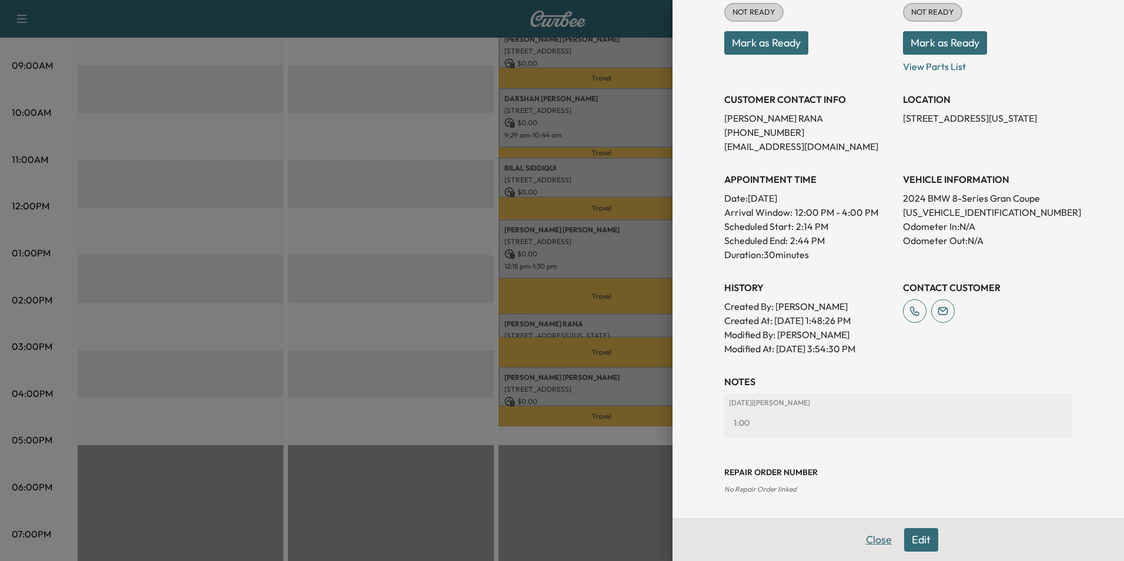
click at [867, 541] on button "Close" at bounding box center [878, 540] width 41 height 24
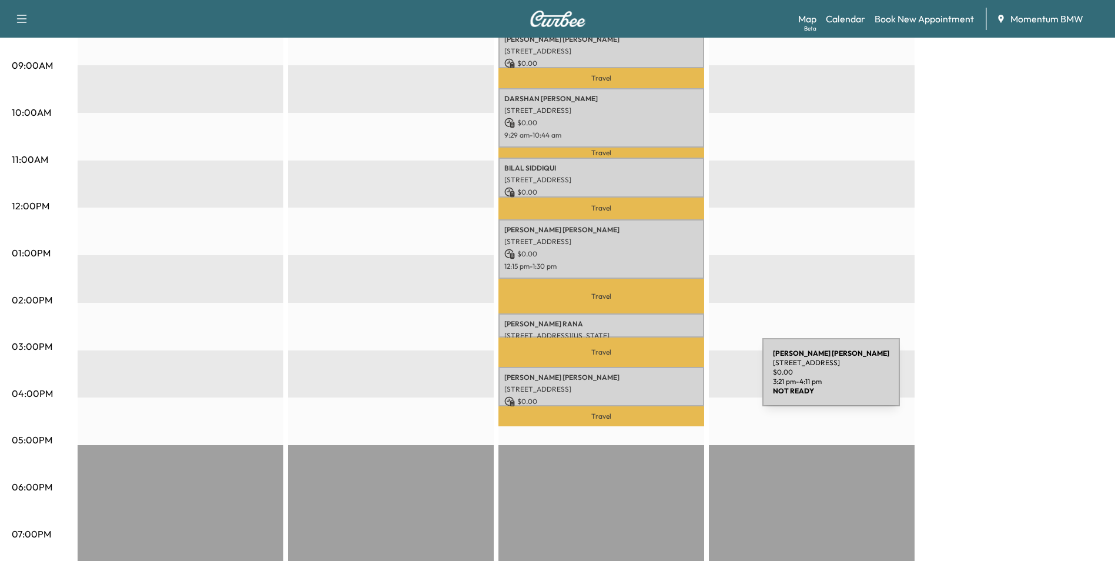
click at [674, 384] on p "[STREET_ADDRESS]" at bounding box center [601, 388] width 194 height 9
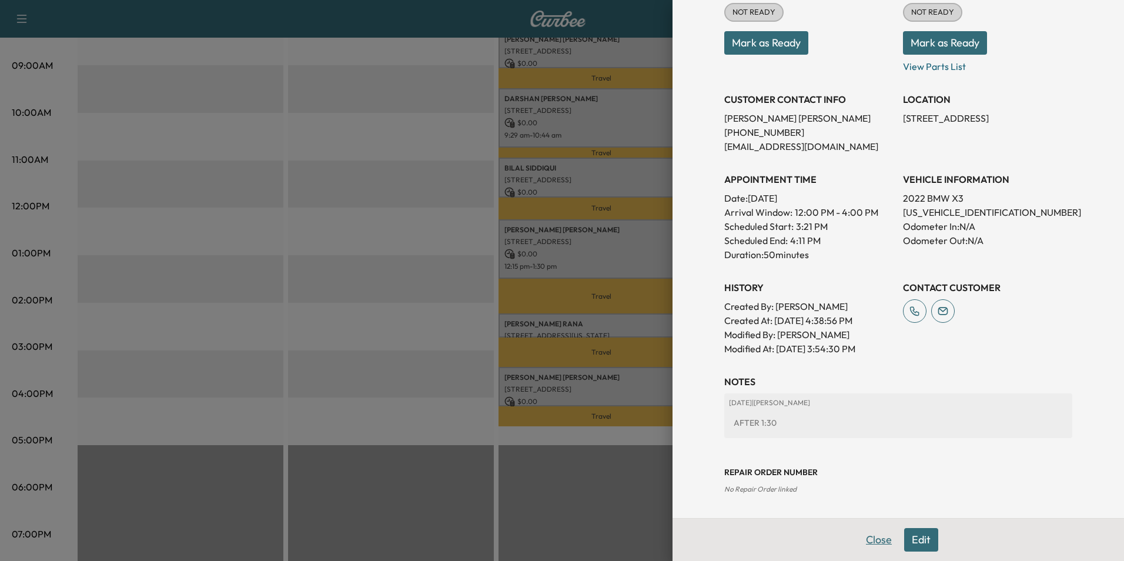
click at [867, 533] on button "Close" at bounding box center [878, 540] width 41 height 24
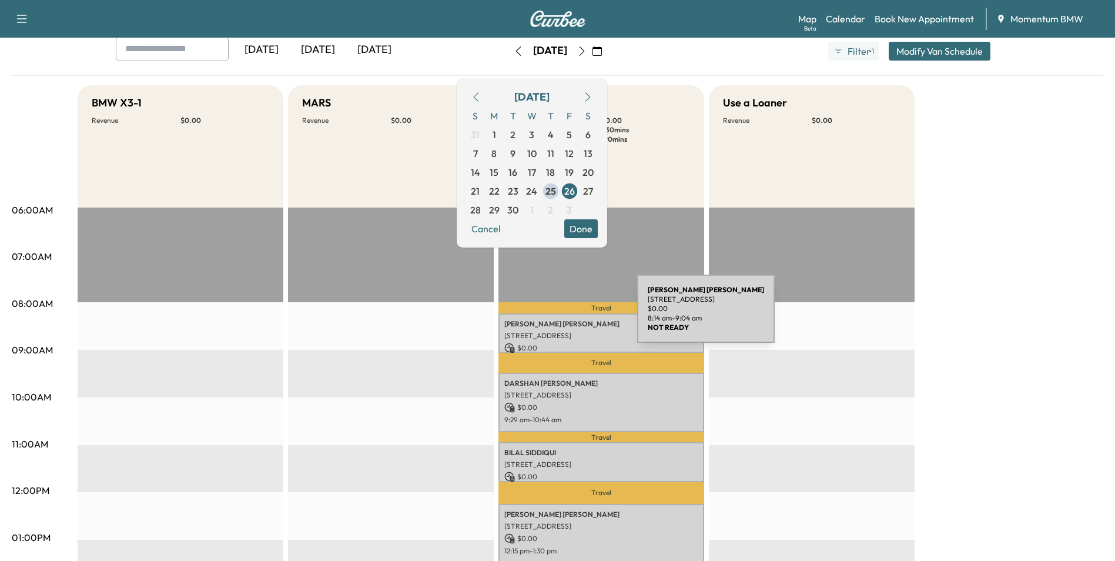
scroll to position [0, 0]
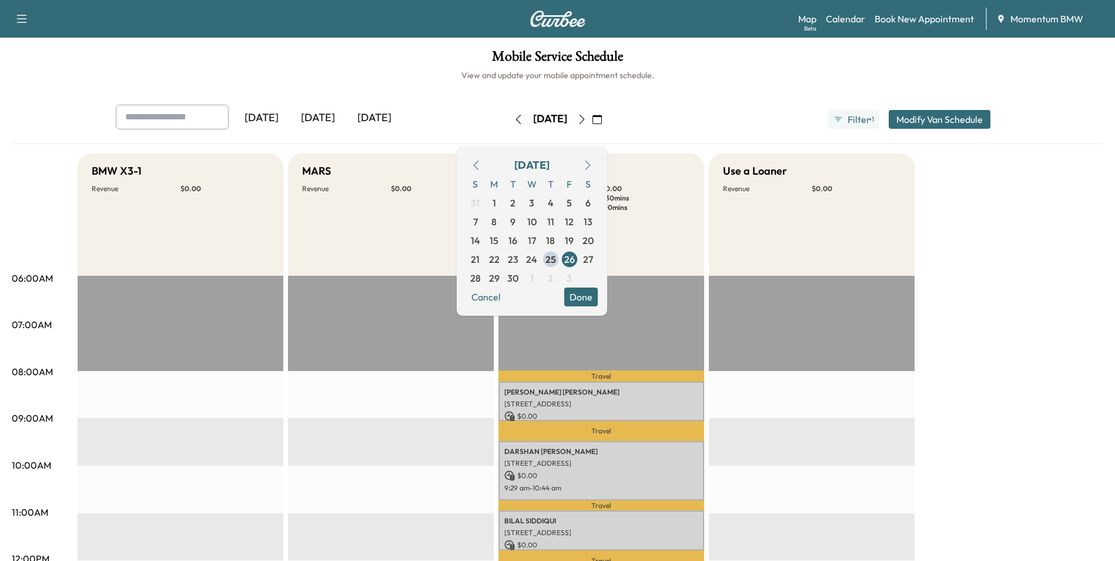
drag, startPoint x: 483, startPoint y: 119, endPoint x: 527, endPoint y: 136, distance: 47.3
click at [514, 119] on icon "button" at bounding box center [518, 119] width 9 height 9
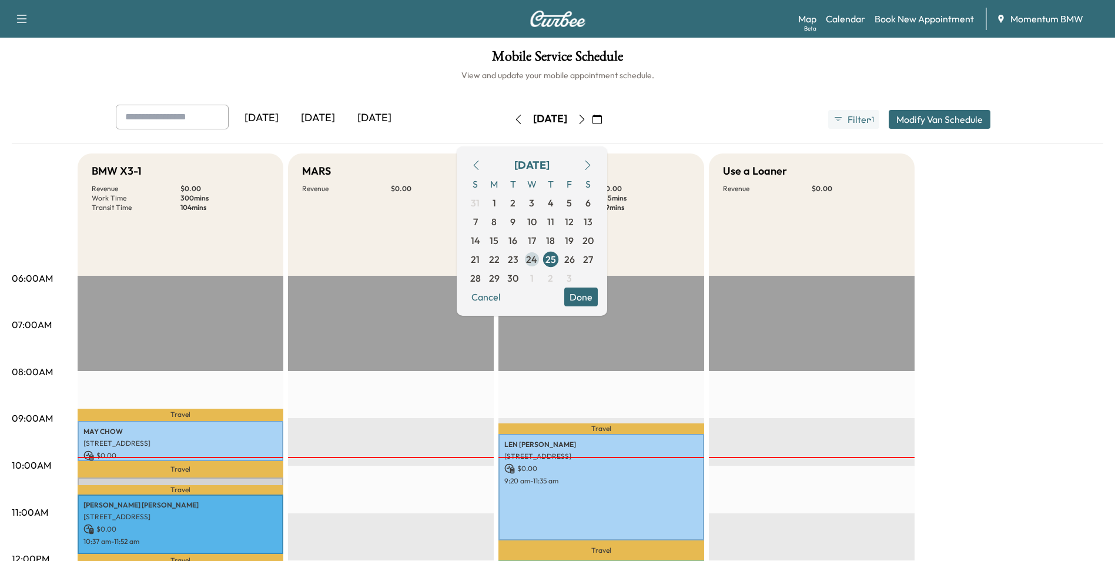
click at [537, 259] on span "24" at bounding box center [531, 259] width 11 height 14
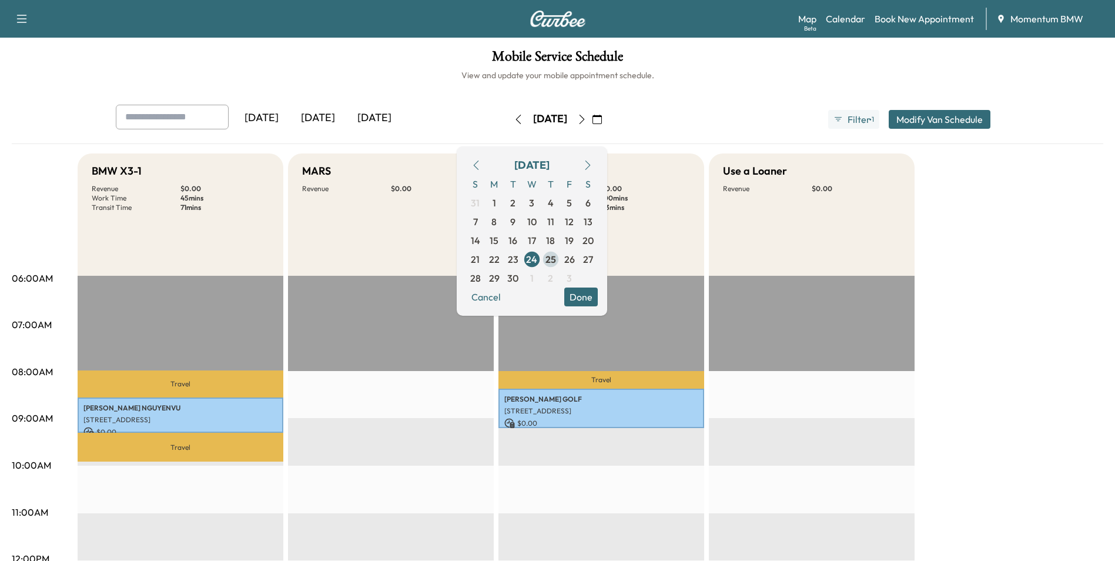
click at [556, 259] on span "25" at bounding box center [551, 259] width 11 height 14
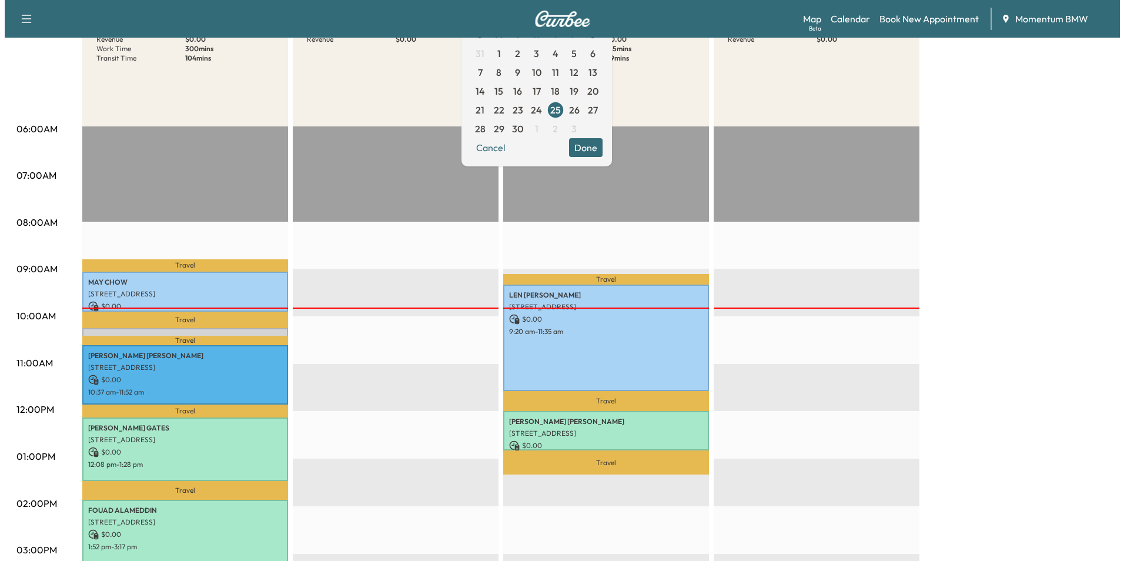
scroll to position [176, 0]
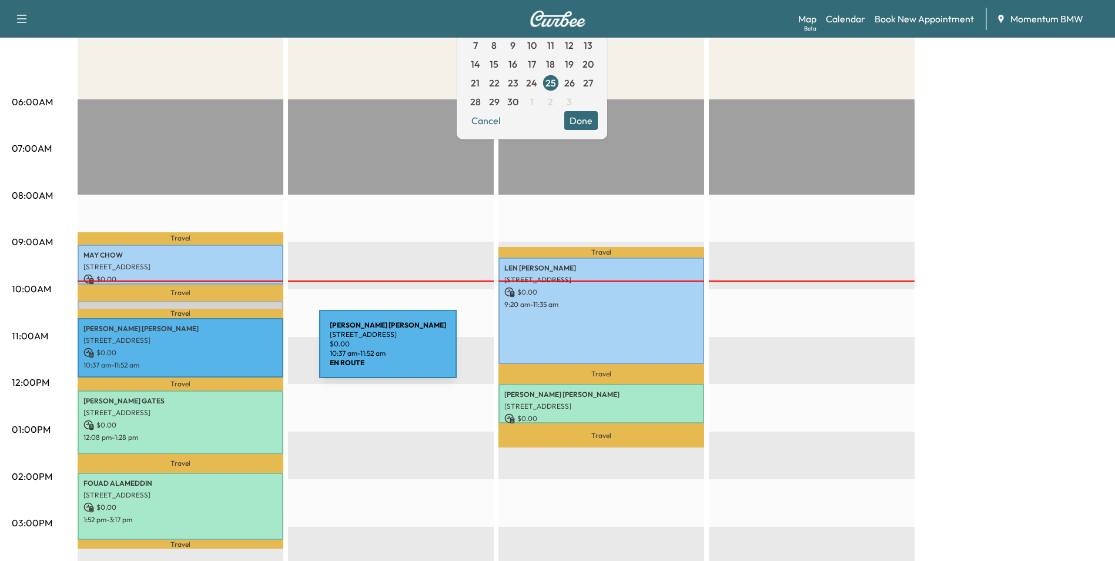
click at [231, 351] on p "$ 0.00" at bounding box center [180, 352] width 194 height 11
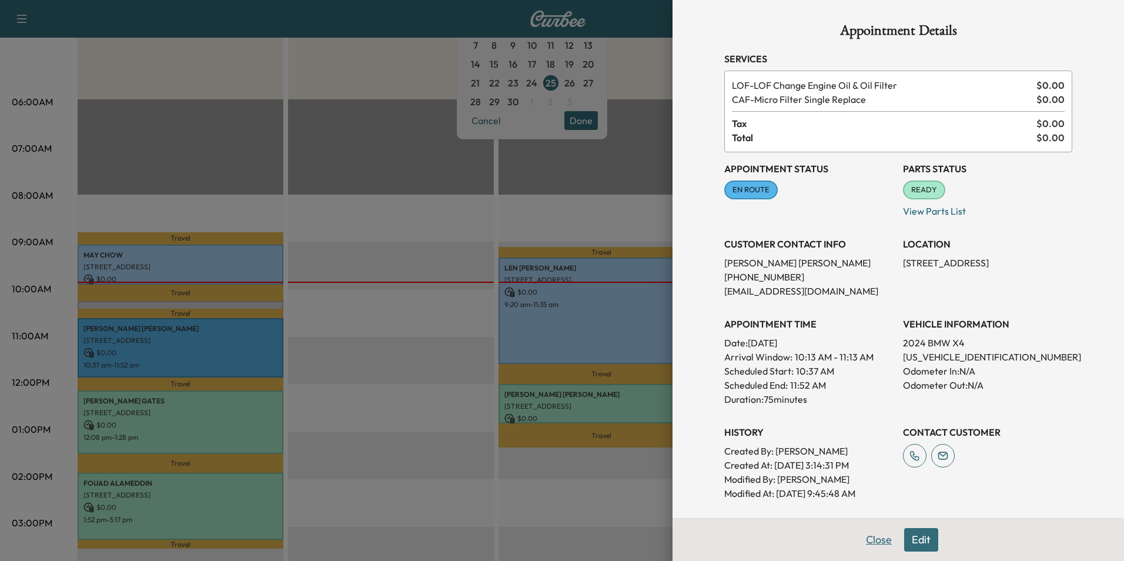
click at [875, 544] on button "Close" at bounding box center [878, 540] width 41 height 24
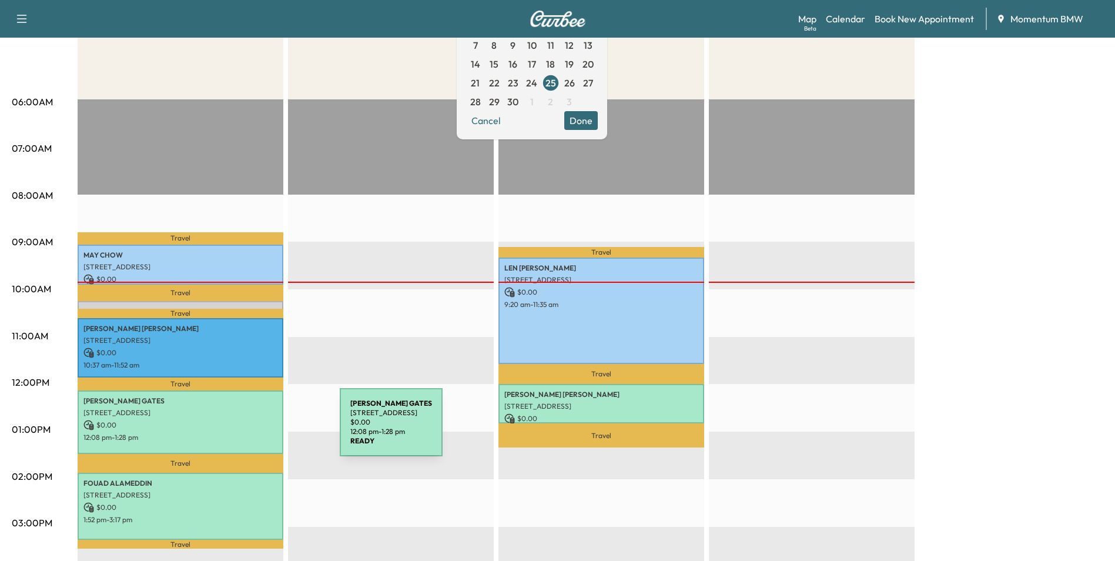
click at [252, 433] on p "12:08 pm - 1:28 pm" at bounding box center [180, 437] width 194 height 9
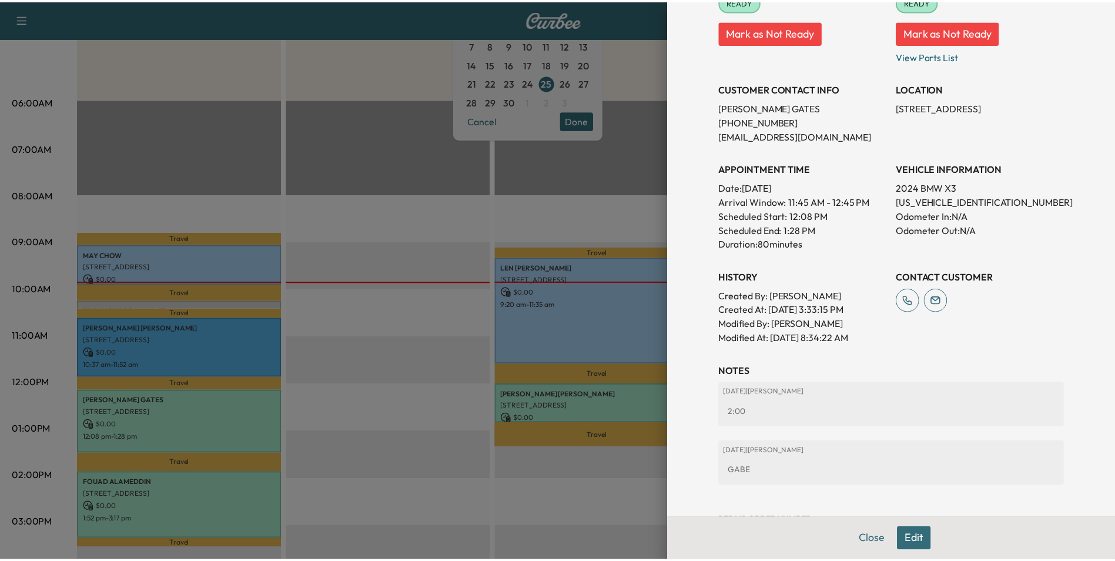
scroll to position [222, 0]
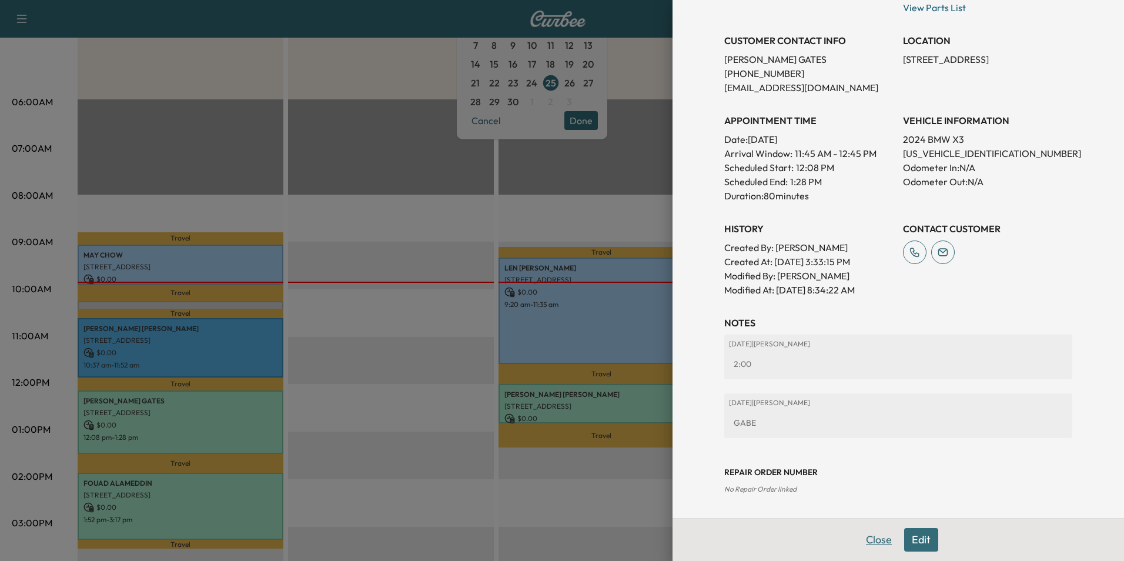
click at [877, 539] on button "Close" at bounding box center [878, 540] width 41 height 24
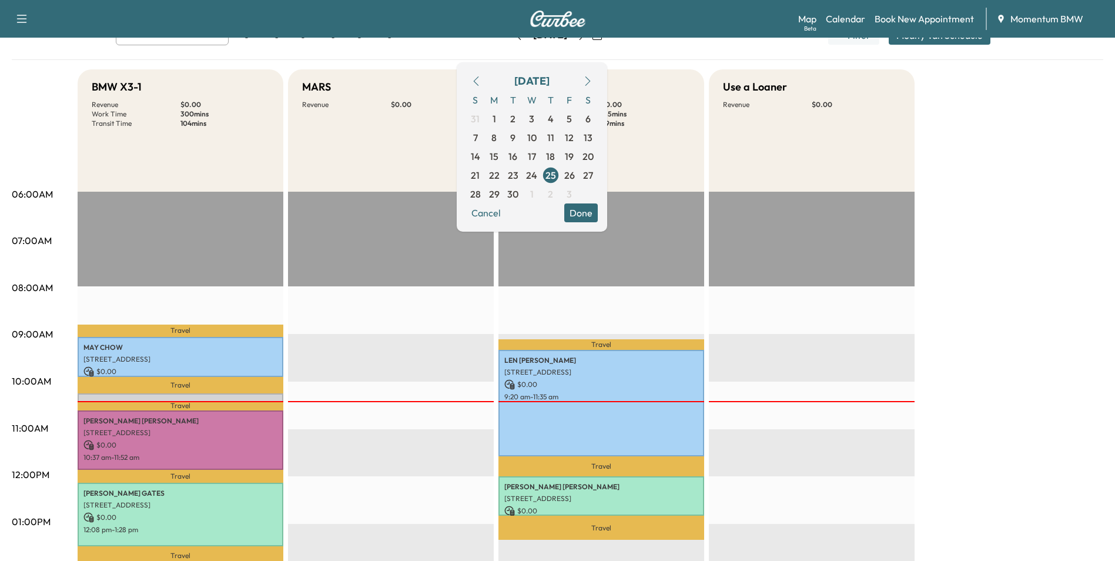
scroll to position [0, 0]
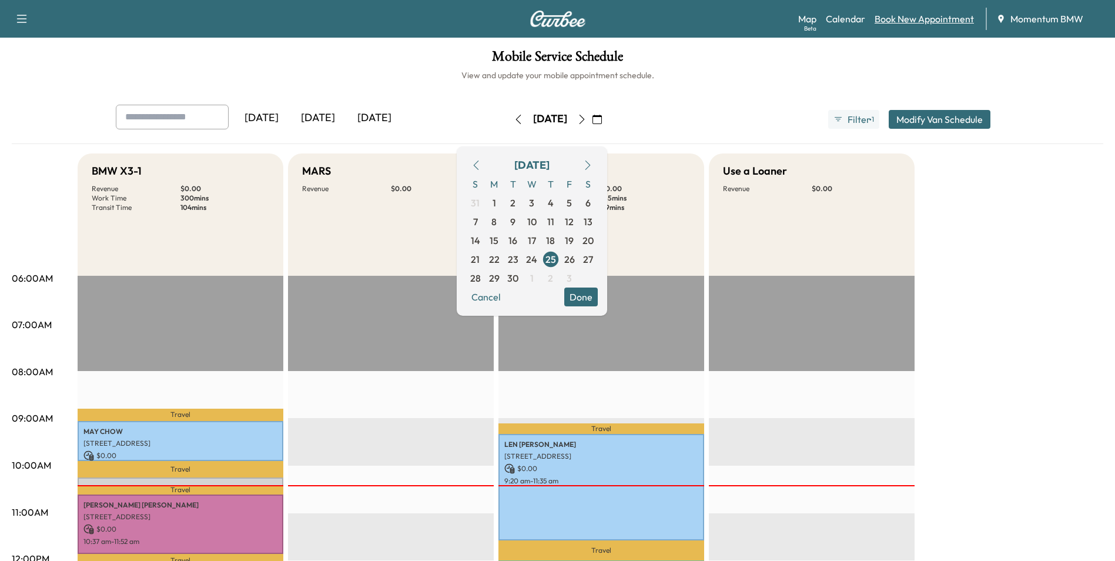
click at [922, 21] on link "Book New Appointment" at bounding box center [924, 19] width 99 height 14
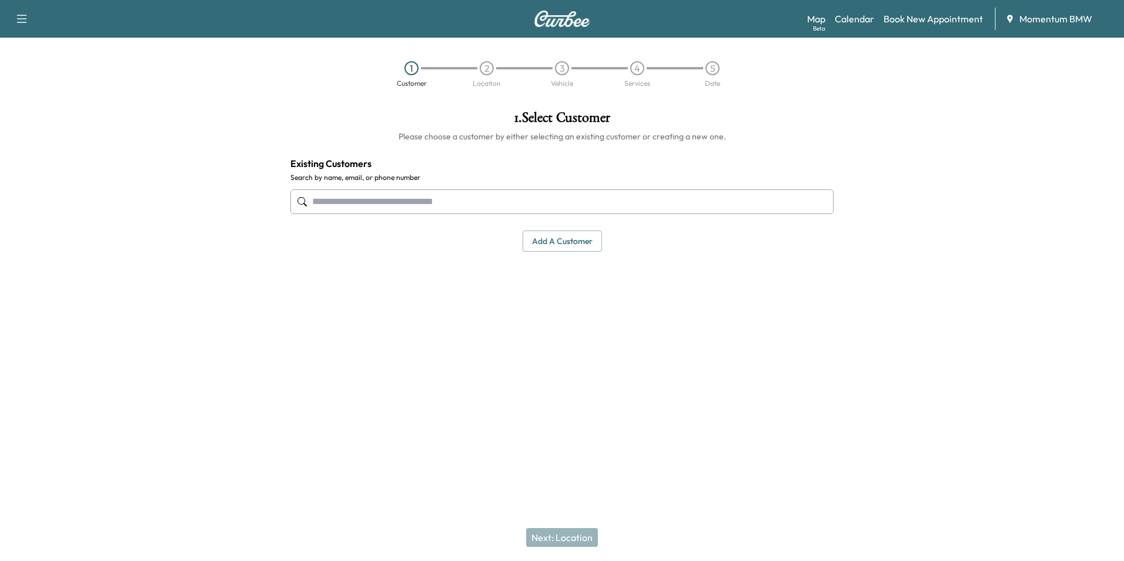
click at [396, 208] on input "text" at bounding box center [561, 201] width 543 height 25
type input "**********"
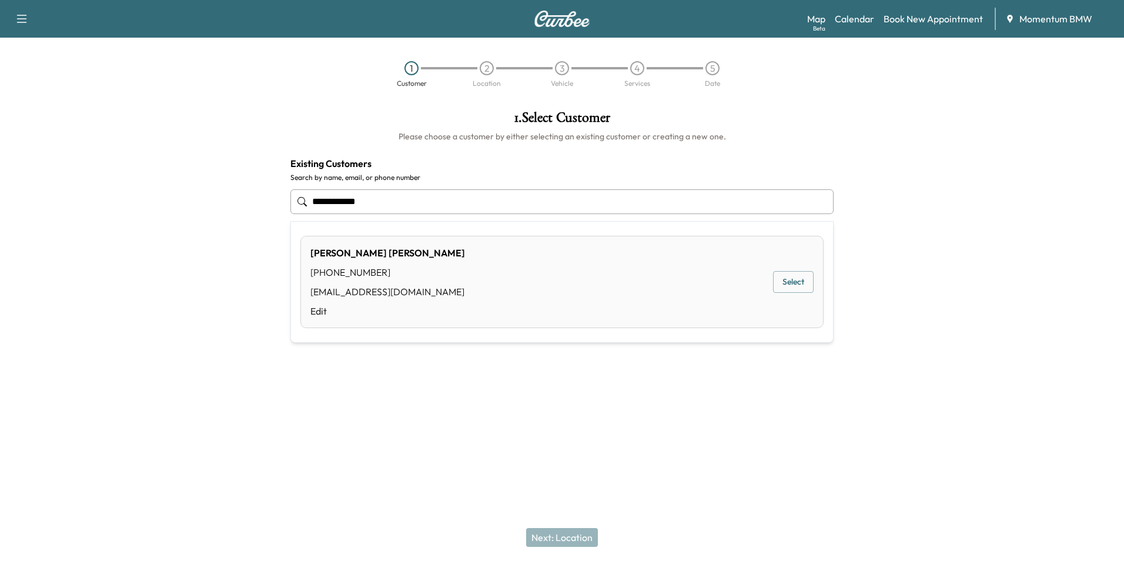
drag, startPoint x: 378, startPoint y: 207, endPoint x: 264, endPoint y: 200, distance: 114.3
click at [264, 200] on div "**********" at bounding box center [562, 241] width 1124 height 280
click at [805, 281] on button "Select" at bounding box center [793, 282] width 41 height 22
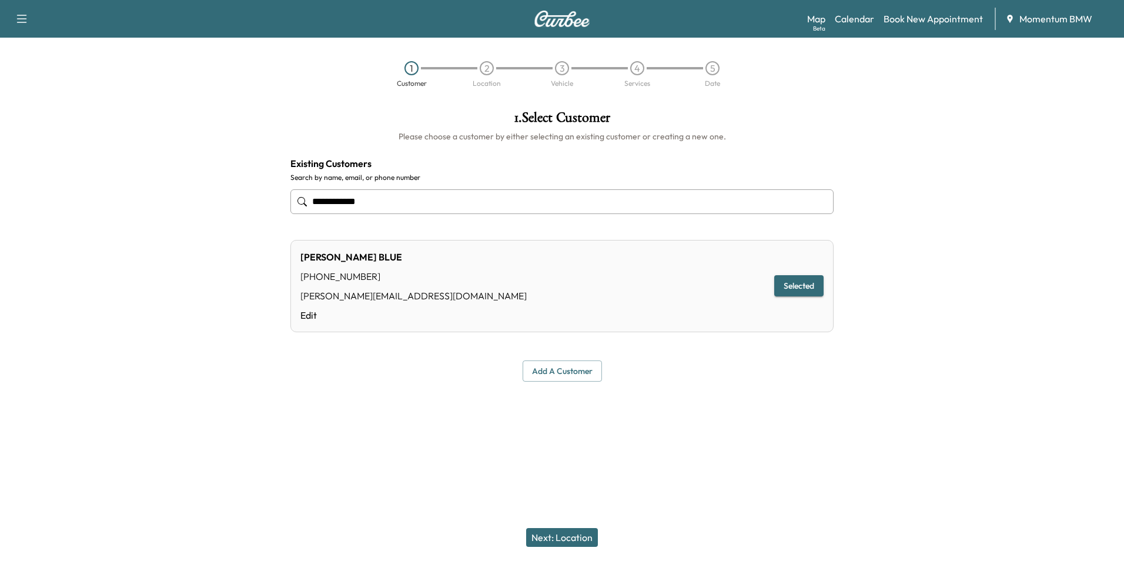
type input "**********"
click at [586, 535] on button "Next: Location" at bounding box center [562, 537] width 72 height 19
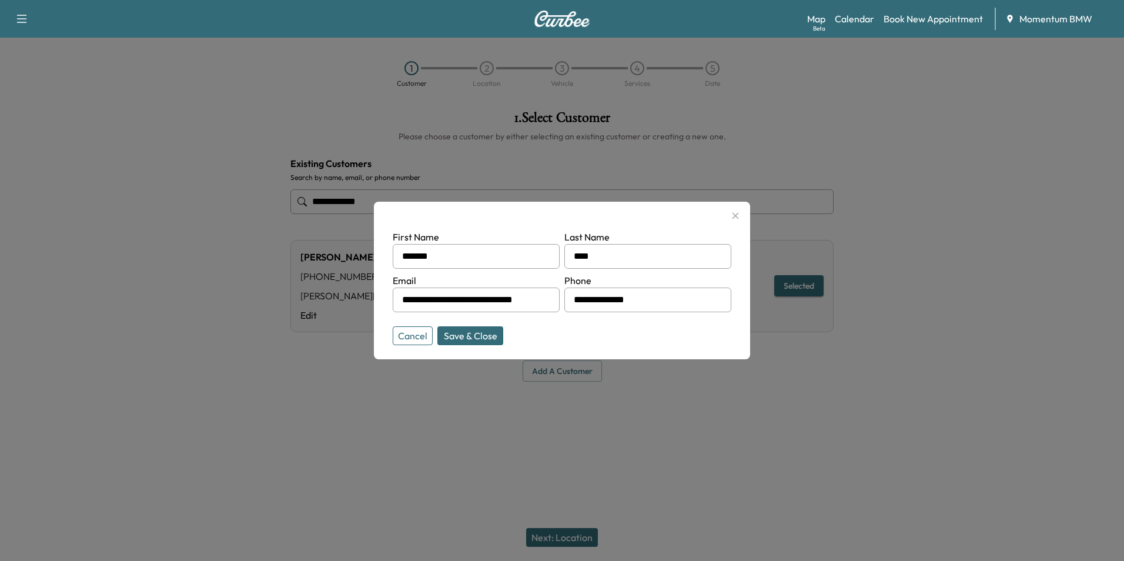
click at [480, 342] on button "Save & Close" at bounding box center [470, 335] width 66 height 19
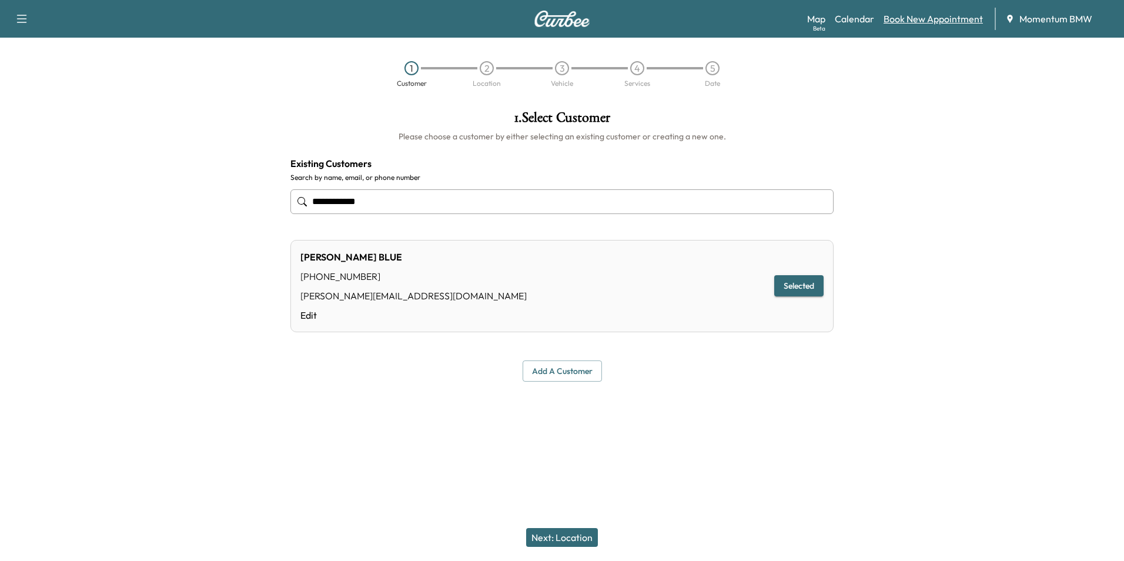
click at [946, 21] on link "Book New Appointment" at bounding box center [933, 19] width 99 height 14
click at [557, 373] on button "Add a customer" at bounding box center [562, 371] width 79 height 22
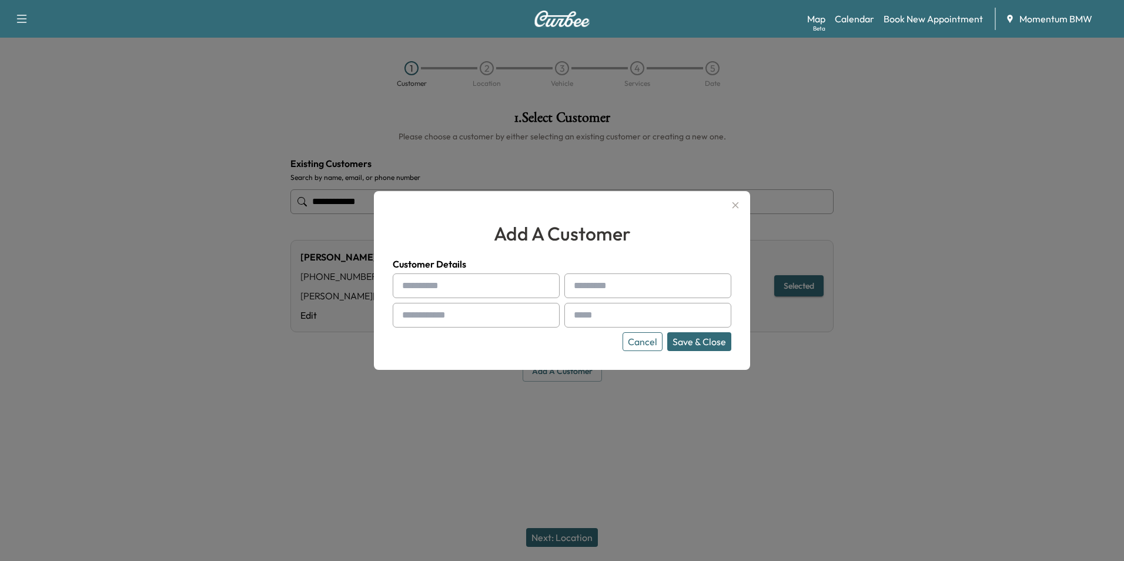
drag, startPoint x: 467, startPoint y: 286, endPoint x: 454, endPoint y: 279, distance: 15.0
click at [467, 286] on input "text" at bounding box center [476, 285] width 167 height 25
type input "*****"
click at [637, 290] on input "text" at bounding box center [647, 285] width 167 height 25
type input "*****"
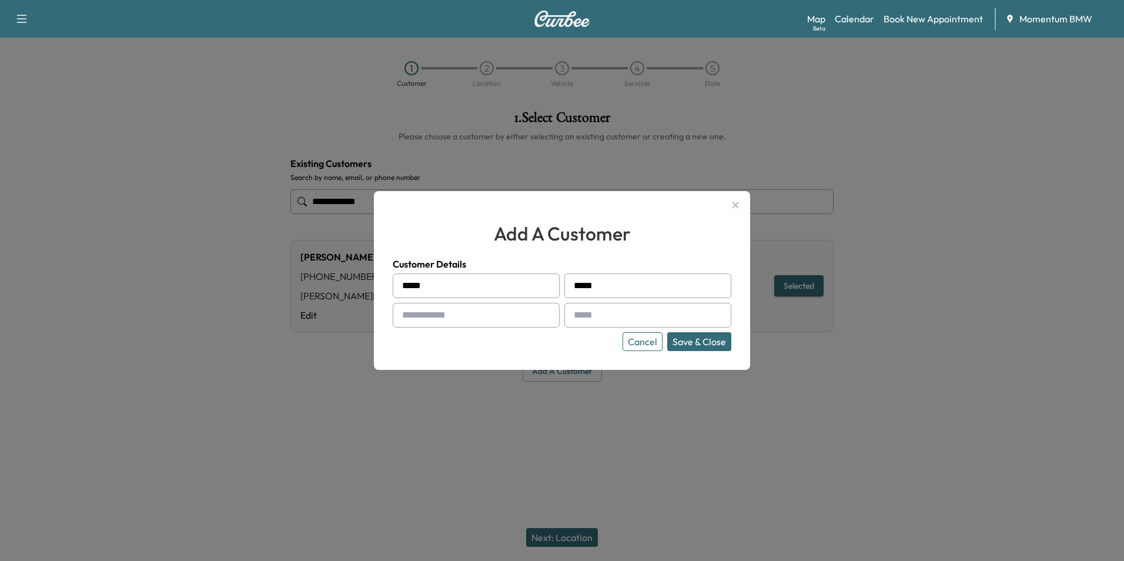
click at [513, 319] on input "text" at bounding box center [476, 315] width 167 height 25
type input "**********"
click at [653, 317] on input "text" at bounding box center [647, 315] width 167 height 25
type input "**********"
click at [701, 339] on button "Save & Close" at bounding box center [699, 341] width 64 height 19
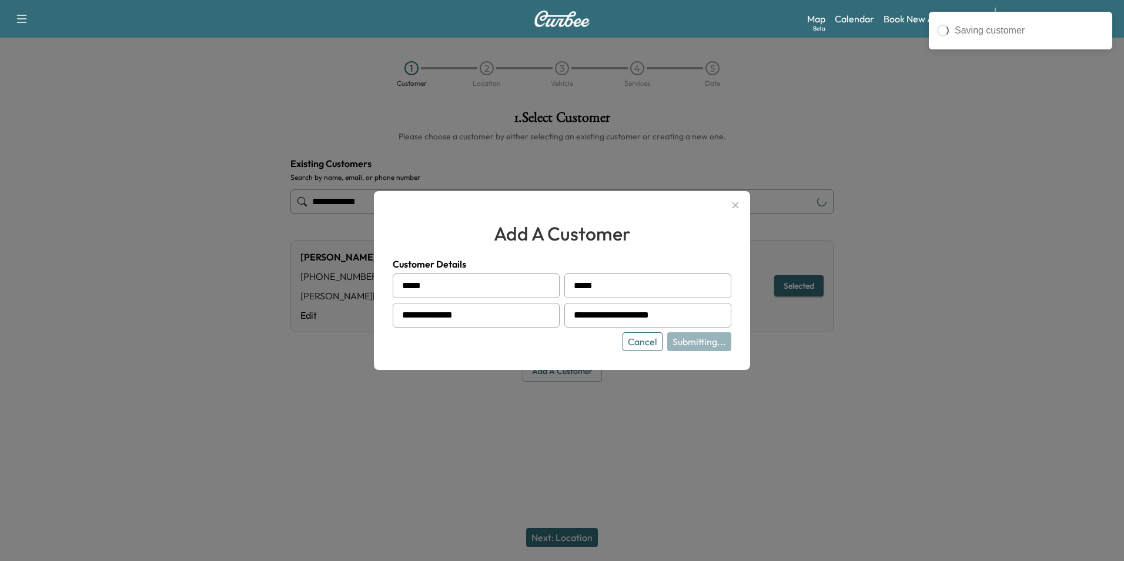
type input "**********"
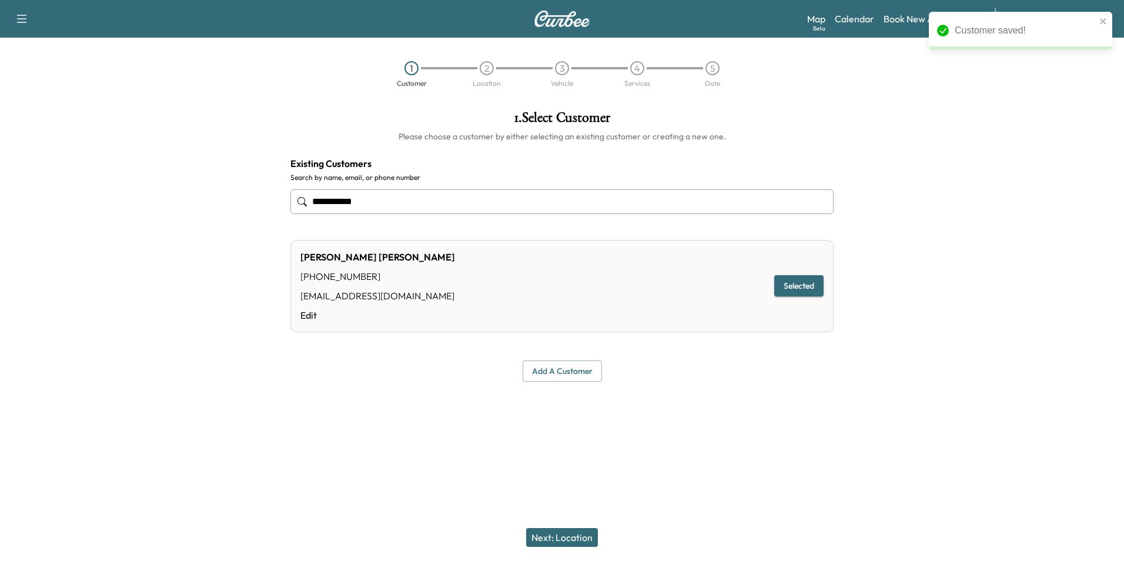
click at [573, 539] on button "Next: Location" at bounding box center [562, 537] width 72 height 19
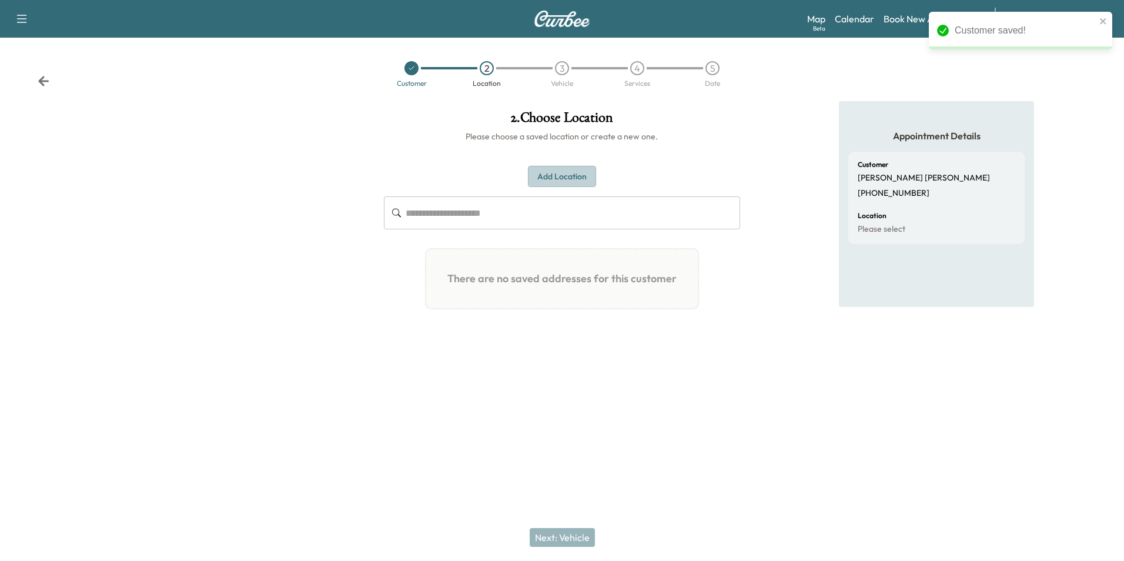
click at [574, 180] on button "Add Location" at bounding box center [562, 177] width 68 height 22
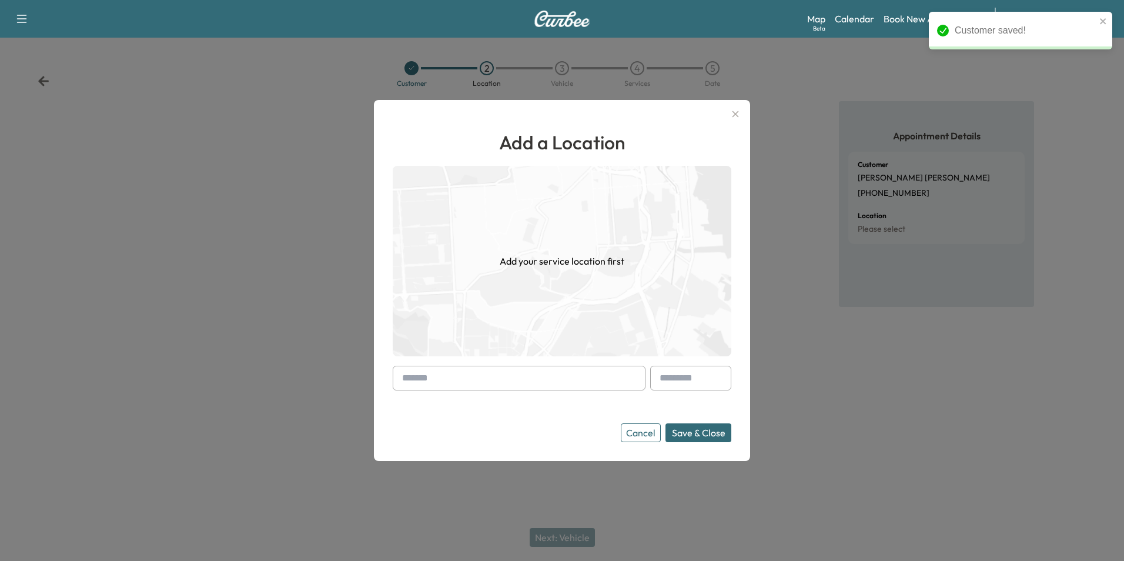
click at [530, 378] on input "text" at bounding box center [519, 378] width 253 height 25
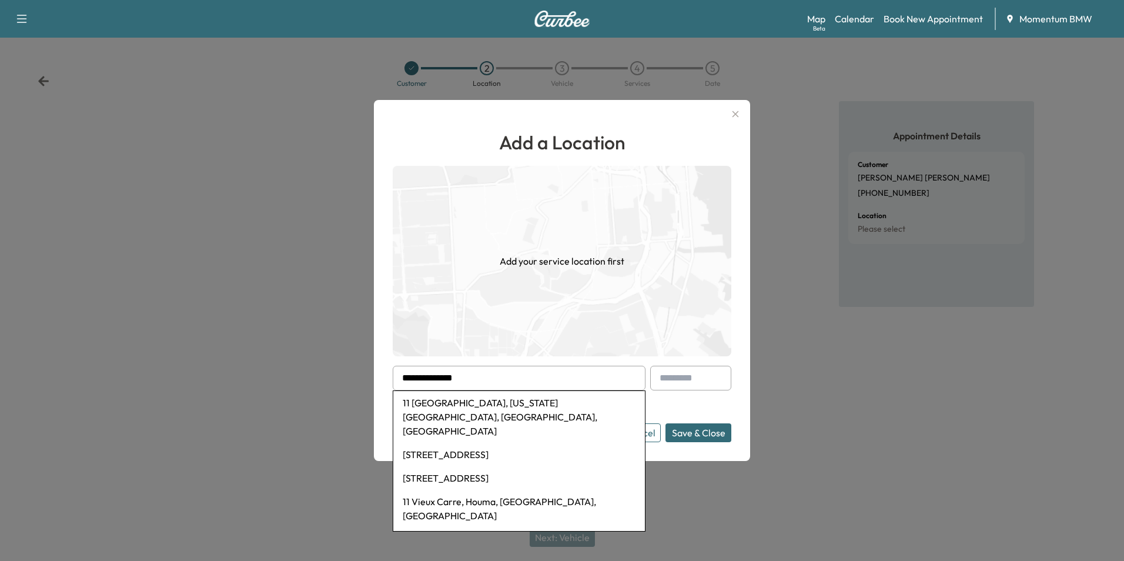
click at [525, 406] on li "11 [GEOGRAPHIC_DATA], [US_STATE][GEOGRAPHIC_DATA], [GEOGRAPHIC_DATA], [GEOGRAPH…" at bounding box center [519, 417] width 252 height 52
type input "**********"
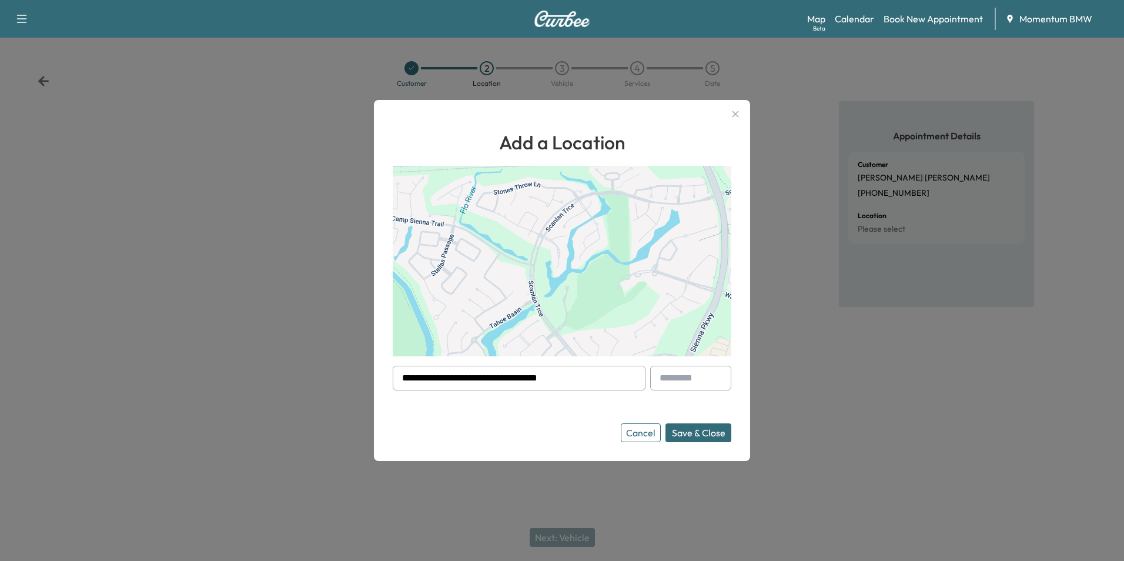
click at [704, 436] on button "Save & Close" at bounding box center [698, 432] width 66 height 19
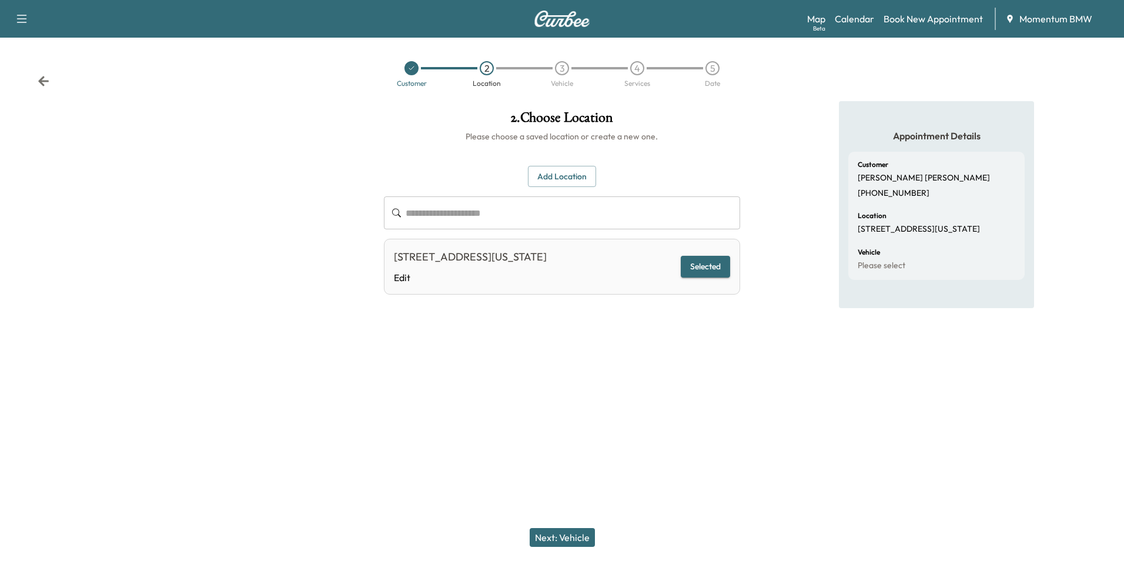
click at [573, 534] on button "Next: Vehicle" at bounding box center [562, 537] width 65 height 19
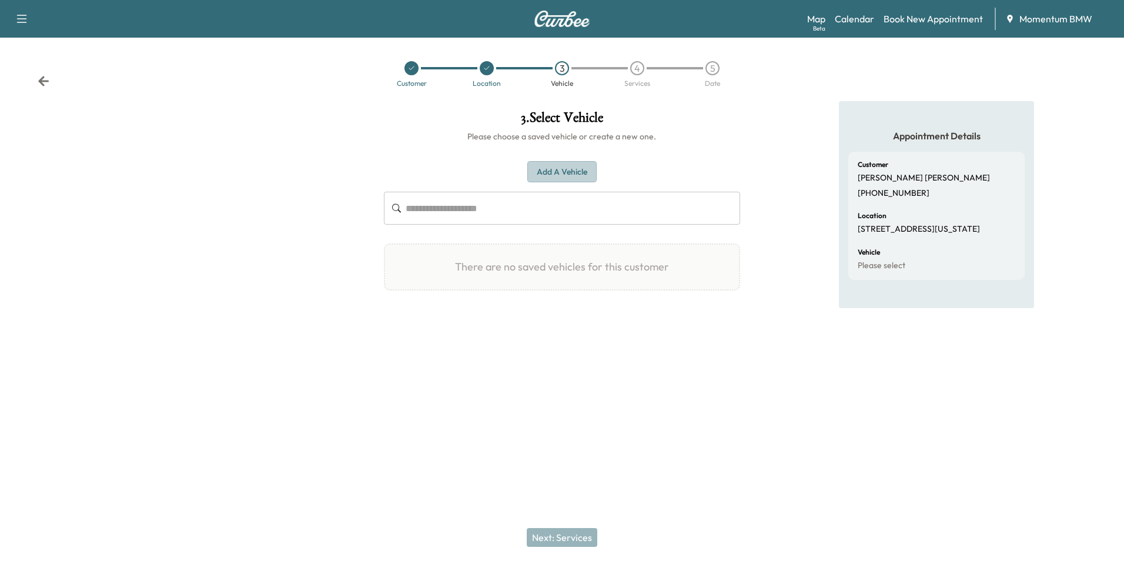
click at [577, 172] on button "Add a Vehicle" at bounding box center [561, 172] width 69 height 22
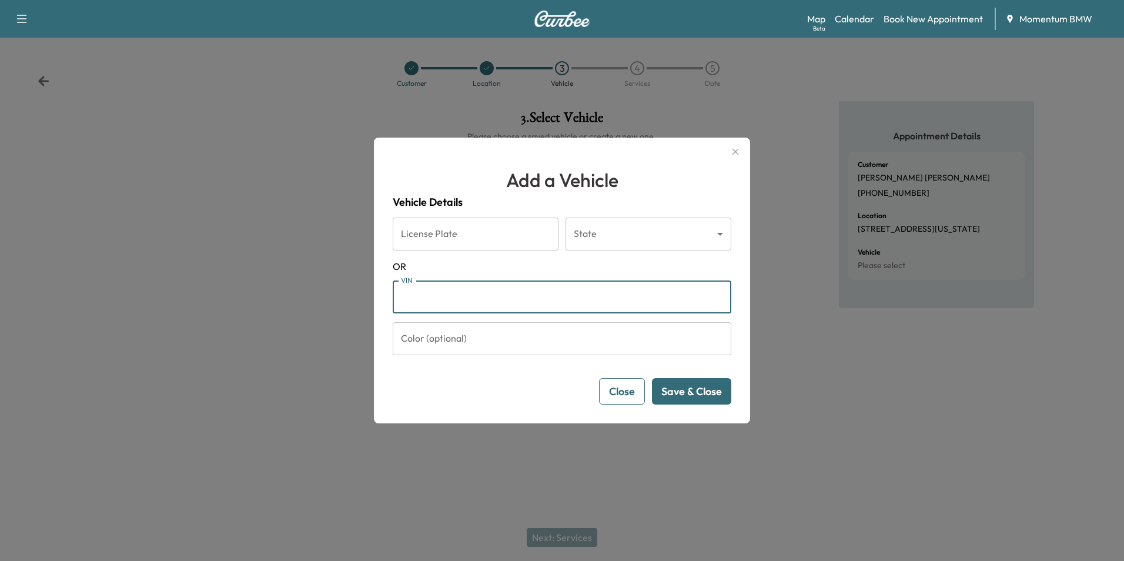
paste input "**********"
type input "**********"
click at [700, 395] on button "Save & Close" at bounding box center [691, 391] width 79 height 26
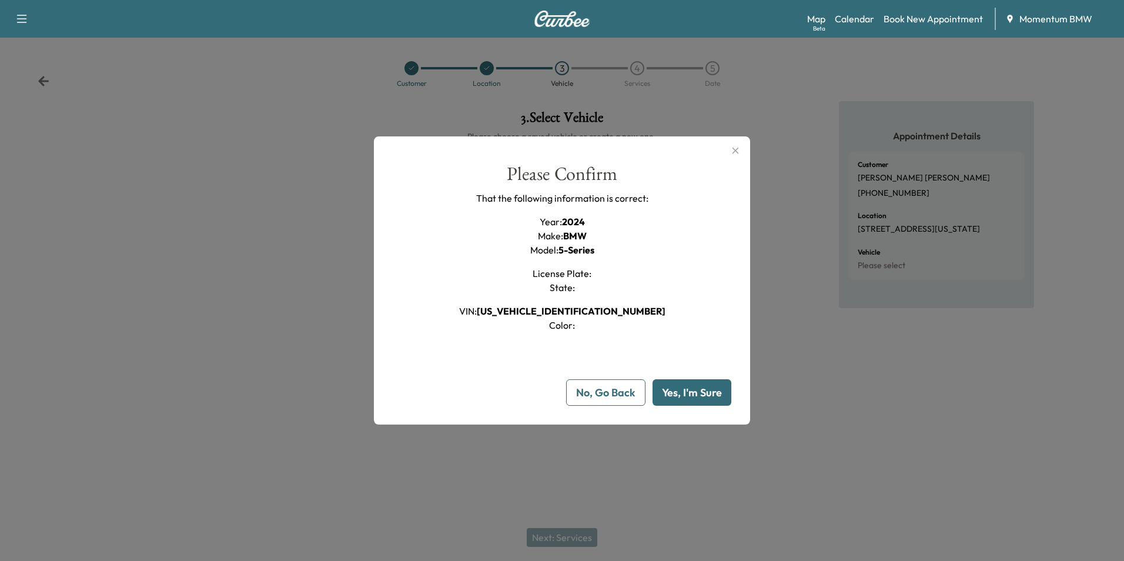
click at [719, 396] on button "Yes, I'm Sure" at bounding box center [692, 392] width 79 height 26
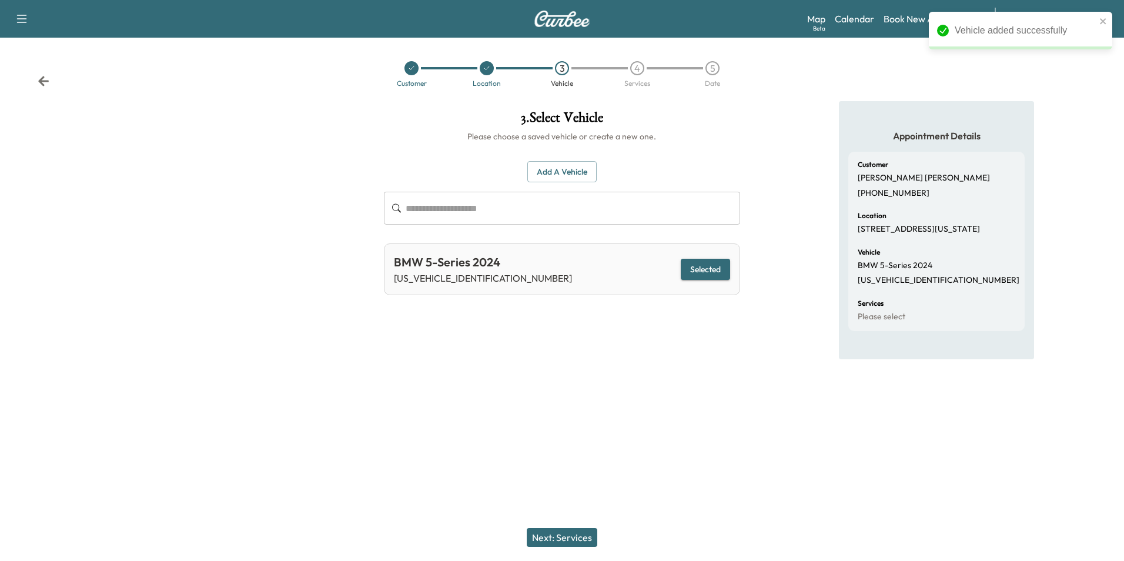
drag, startPoint x: 576, startPoint y: 532, endPoint x: 584, endPoint y: 532, distance: 8.2
click at [576, 532] on button "Next: Services" at bounding box center [562, 537] width 71 height 19
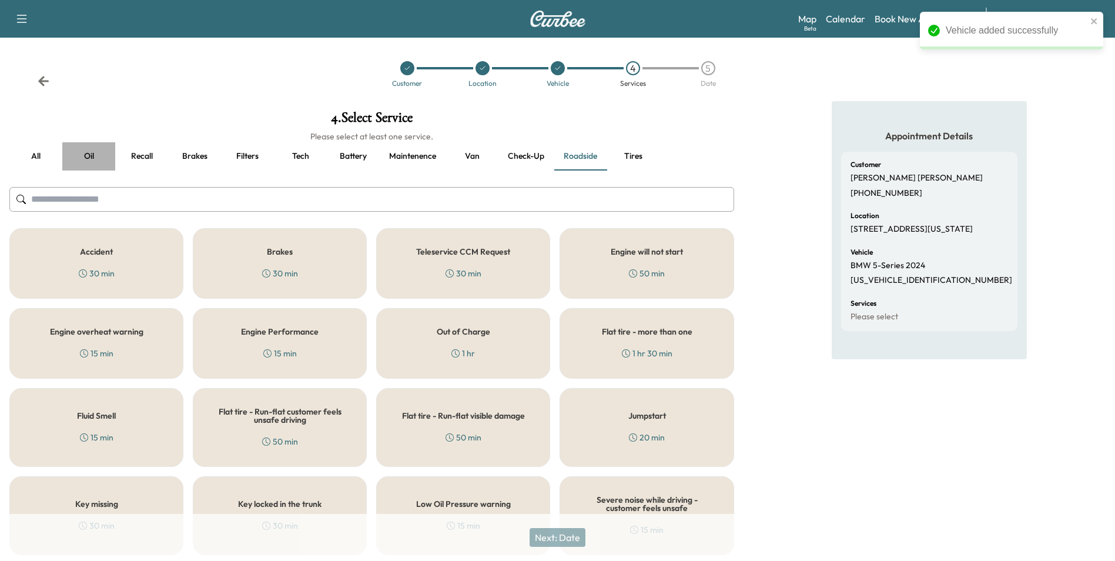
click at [85, 159] on button "Oil" at bounding box center [88, 156] width 53 height 28
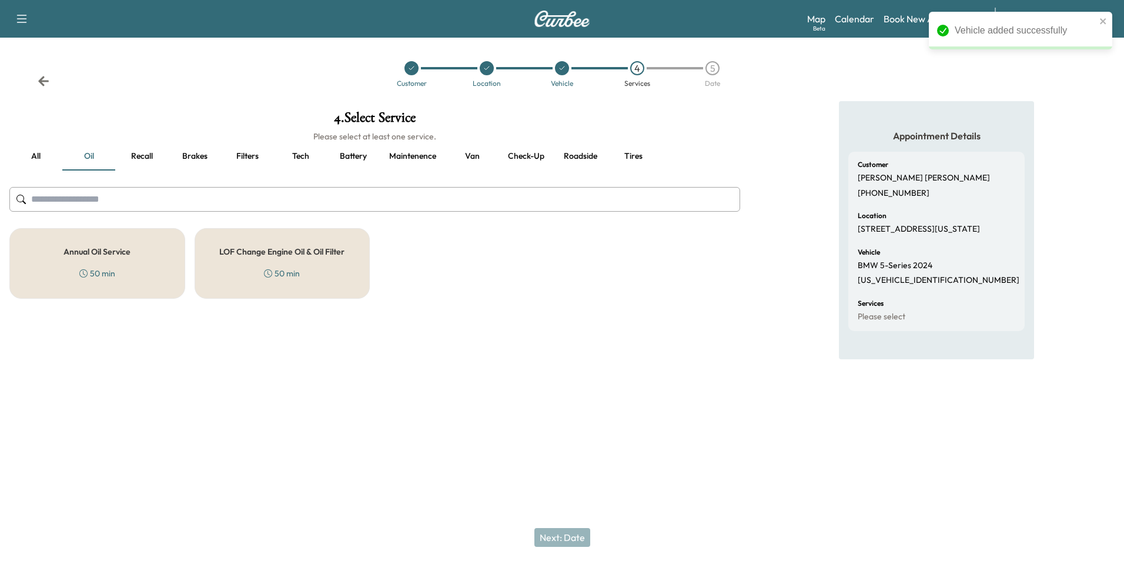
click at [102, 252] on h5 "Annual Oil Service" at bounding box center [96, 251] width 67 height 8
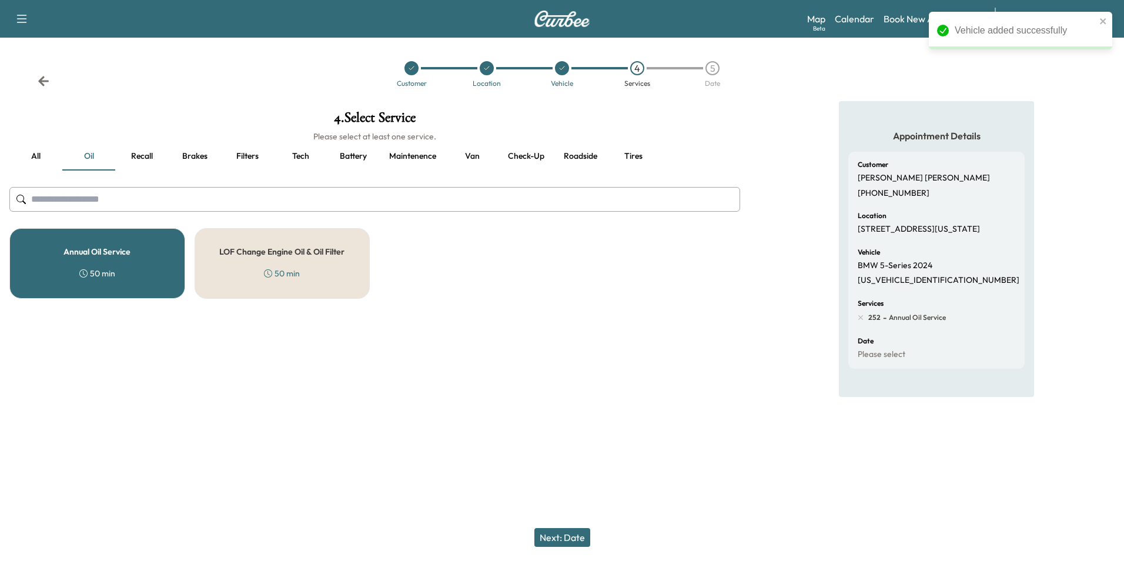
click at [254, 154] on button "Filters" at bounding box center [247, 156] width 53 height 28
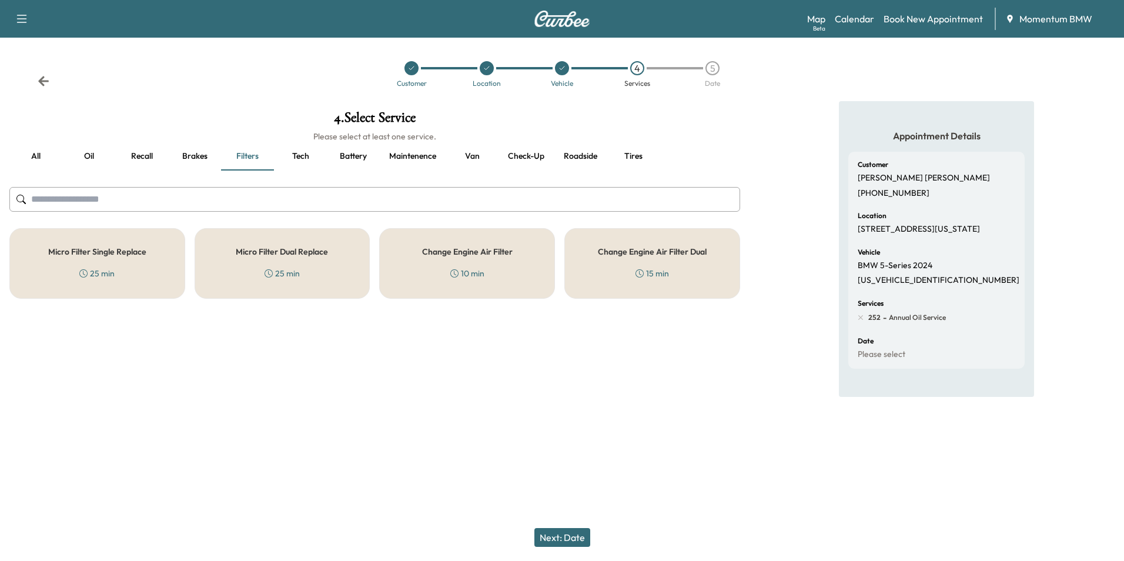
drag, startPoint x: 111, startPoint y: 253, endPoint x: 189, endPoint y: 286, distance: 84.8
click at [111, 253] on h5 "Micro Filter Single Replace" at bounding box center [97, 251] width 98 height 8
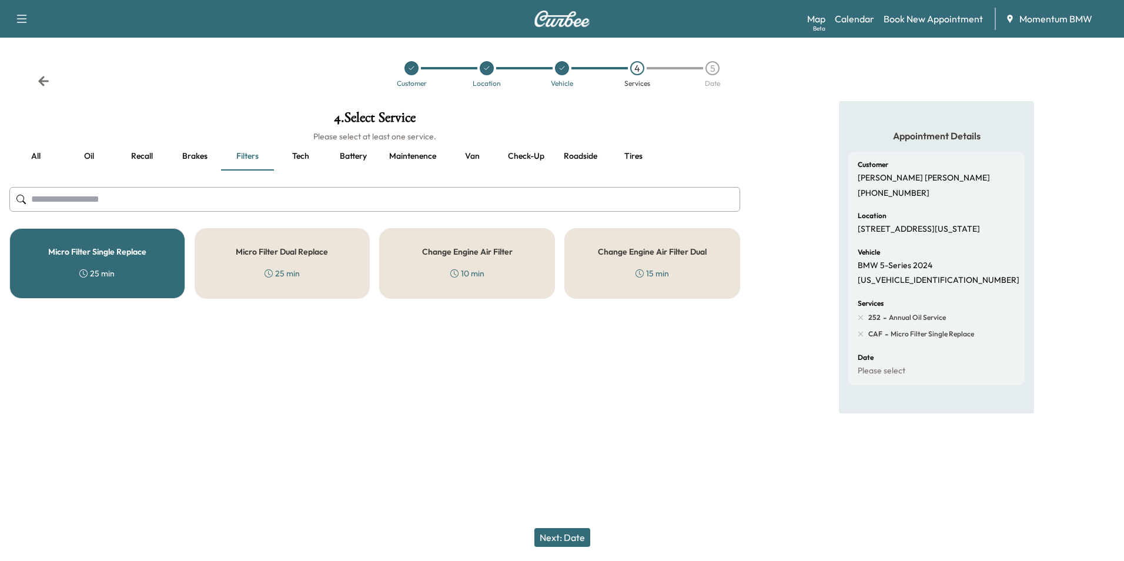
click at [562, 536] on button "Next: Date" at bounding box center [562, 537] width 56 height 19
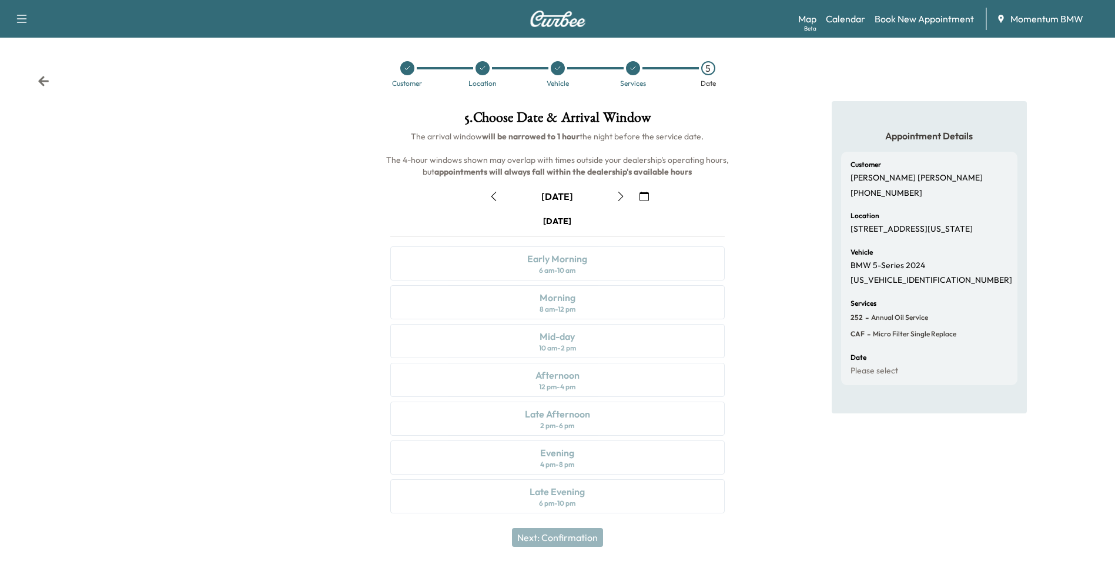
click at [44, 82] on icon at bounding box center [43, 81] width 11 height 10
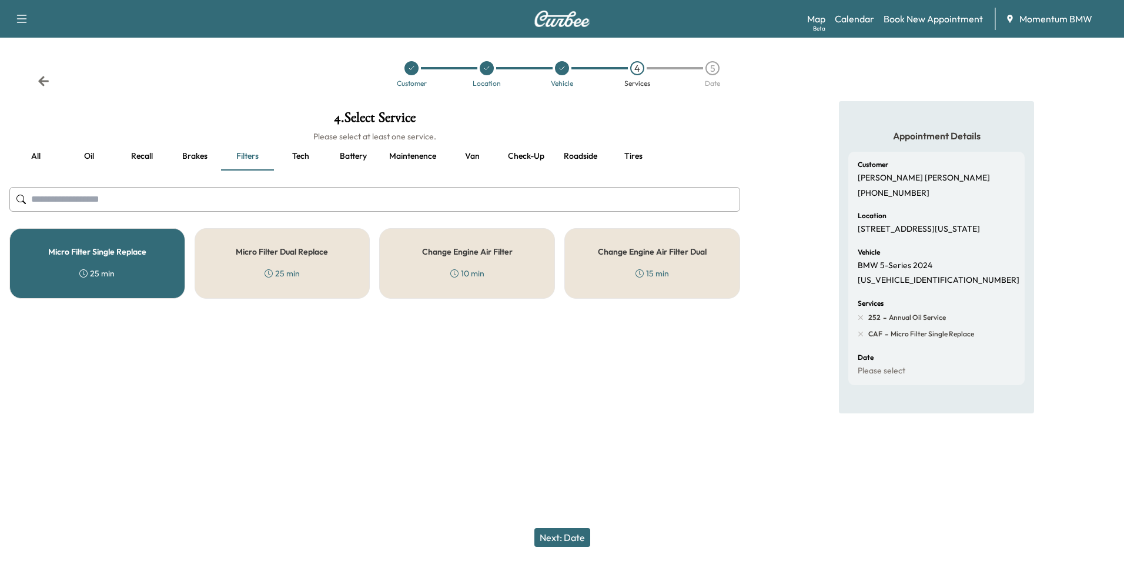
click at [469, 156] on button "Van" at bounding box center [472, 156] width 53 height 28
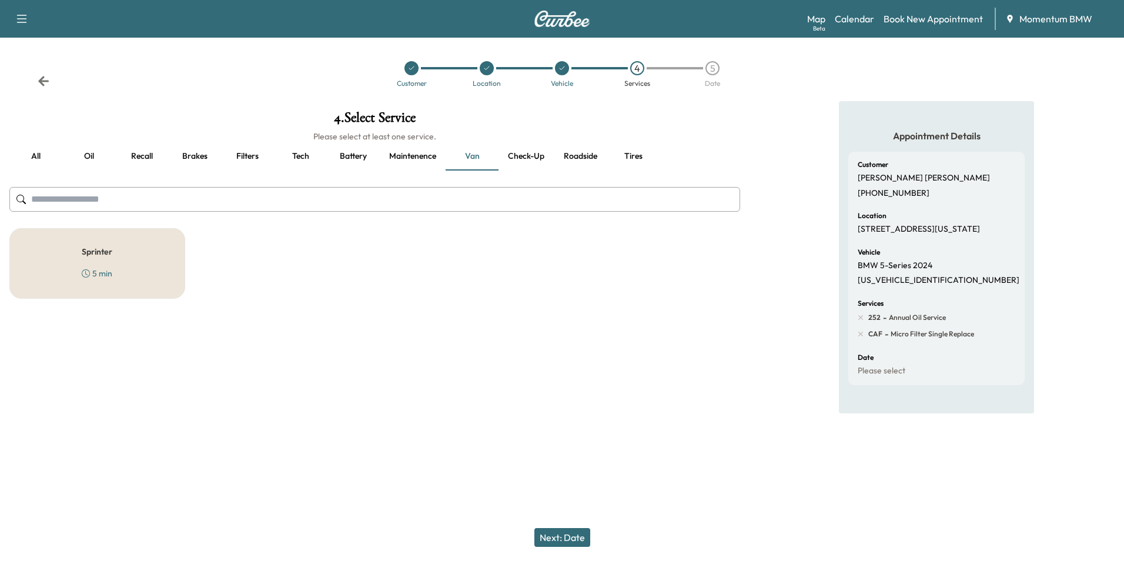
click at [569, 537] on button "Next: Date" at bounding box center [562, 537] width 56 height 19
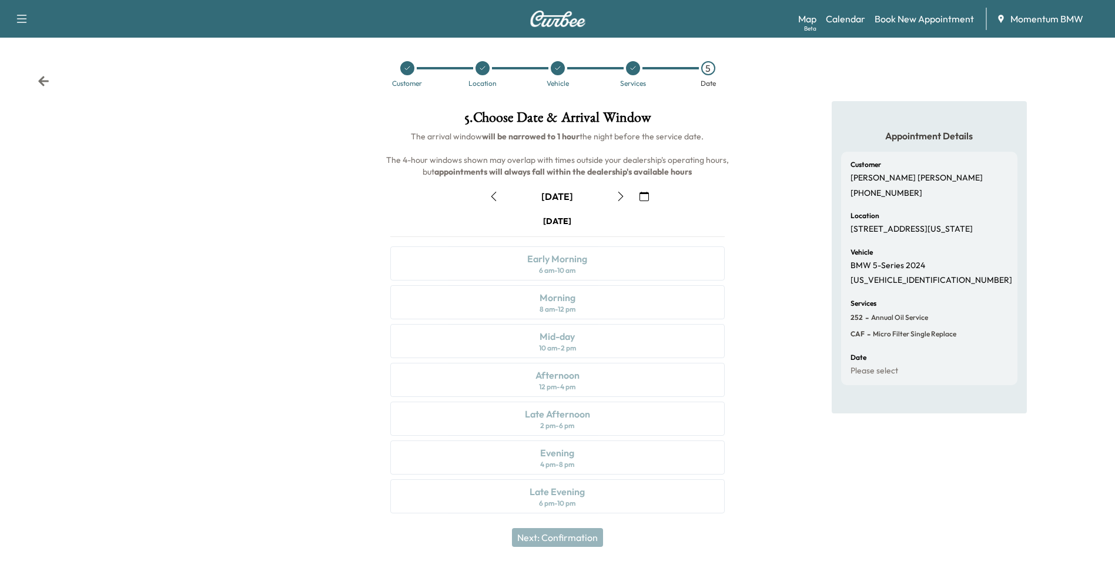
click at [42, 80] on icon at bounding box center [44, 81] width 12 height 12
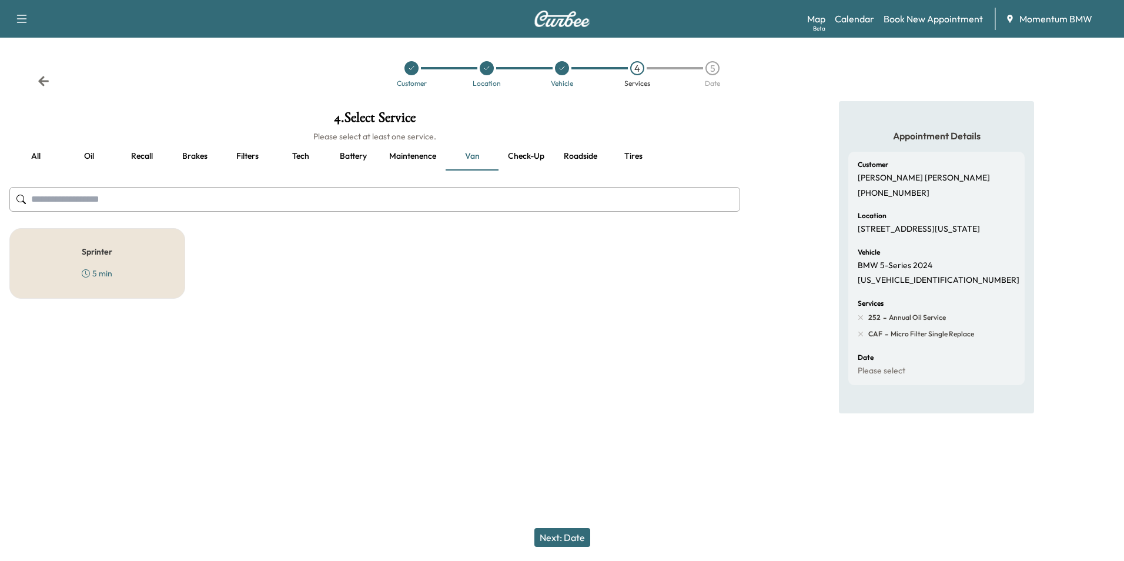
click at [576, 153] on button "Roadside" at bounding box center [580, 156] width 53 height 28
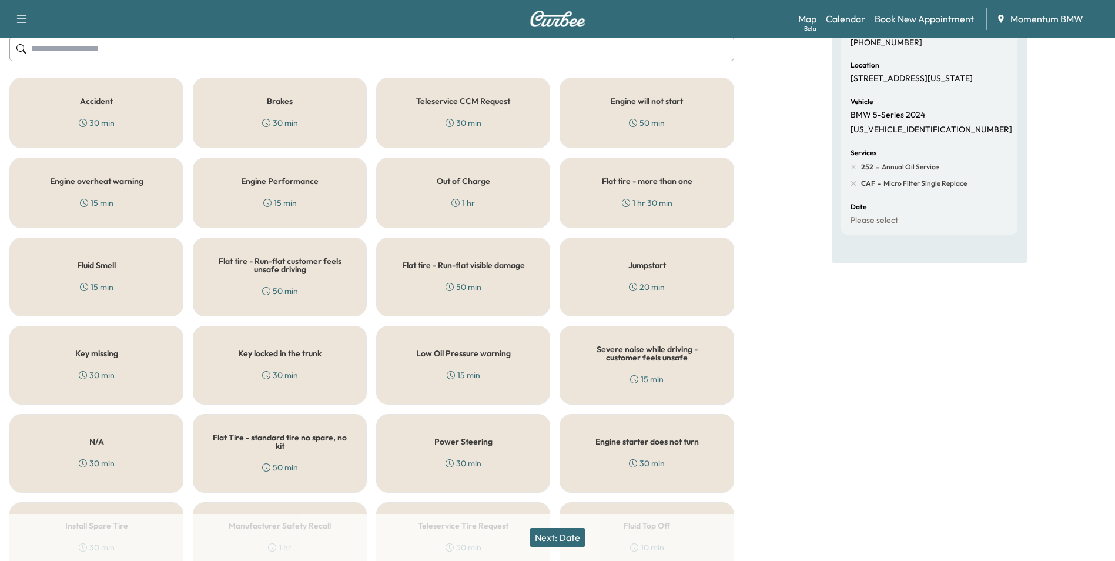
scroll to position [176, 0]
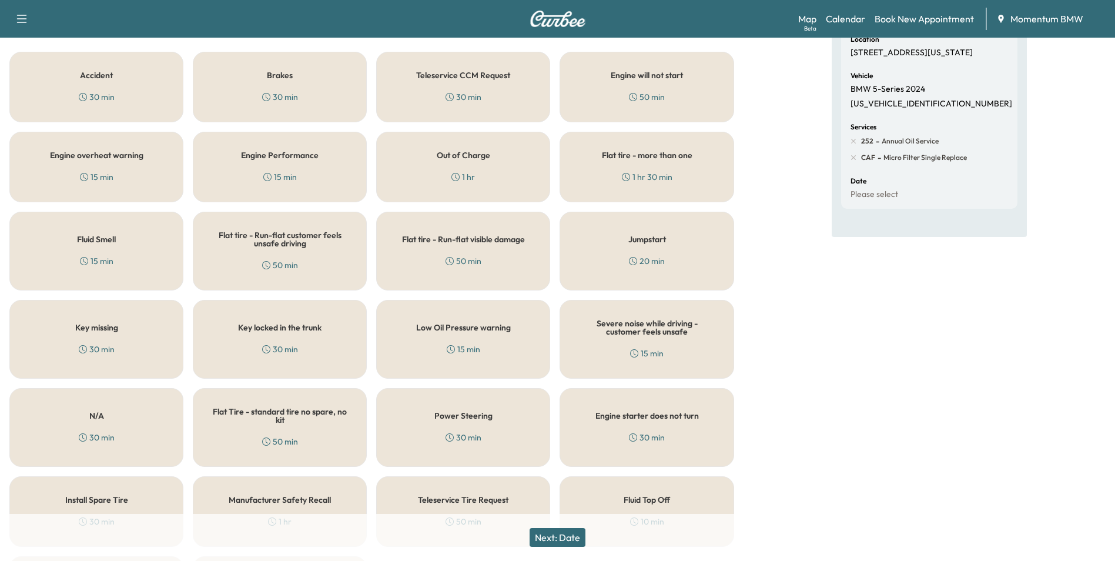
click at [128, 424] on div "N/A 30 min" at bounding box center [96, 427] width 174 height 79
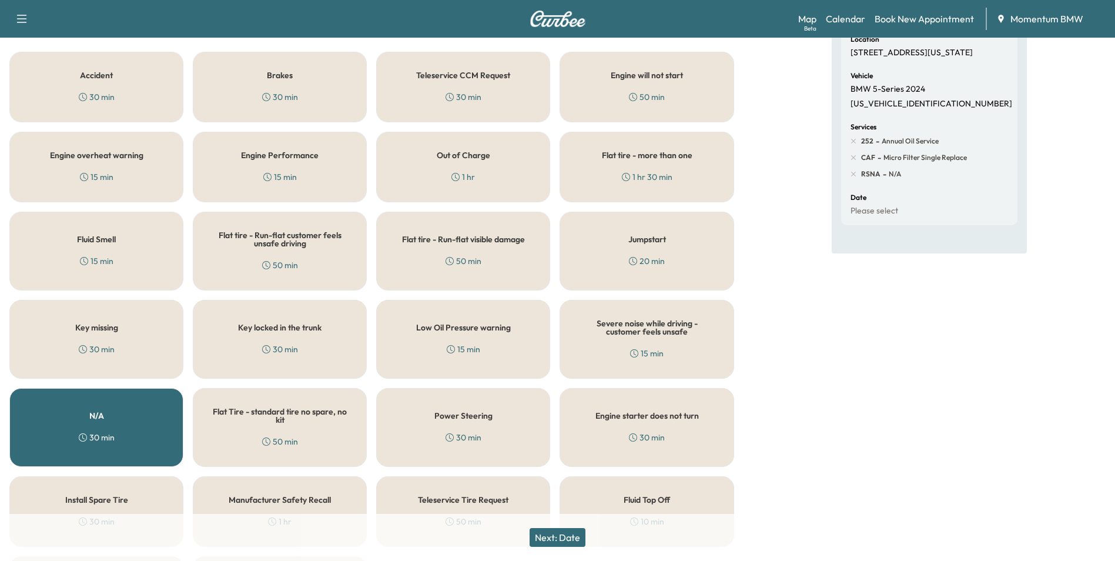
click at [577, 536] on button "Next: Date" at bounding box center [558, 537] width 56 height 19
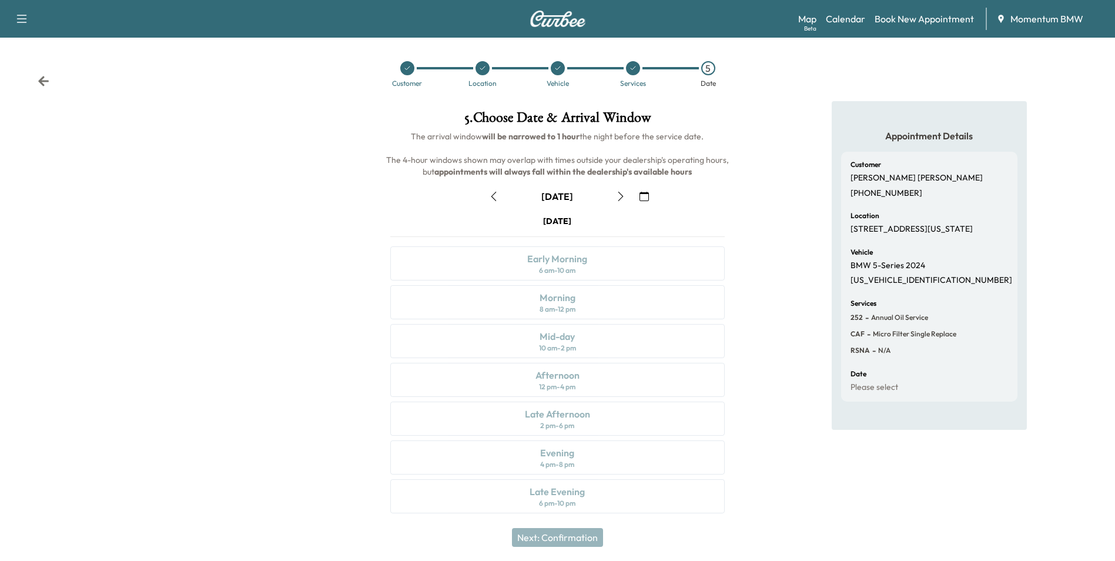
click at [42, 79] on icon at bounding box center [43, 81] width 11 height 10
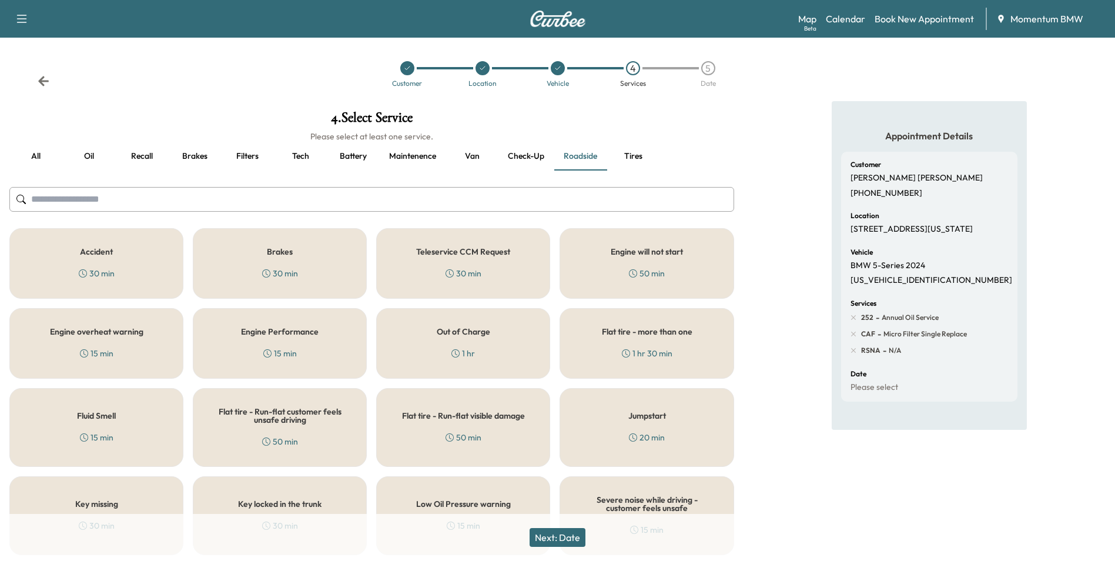
click at [42, 80] on icon at bounding box center [43, 81] width 11 height 10
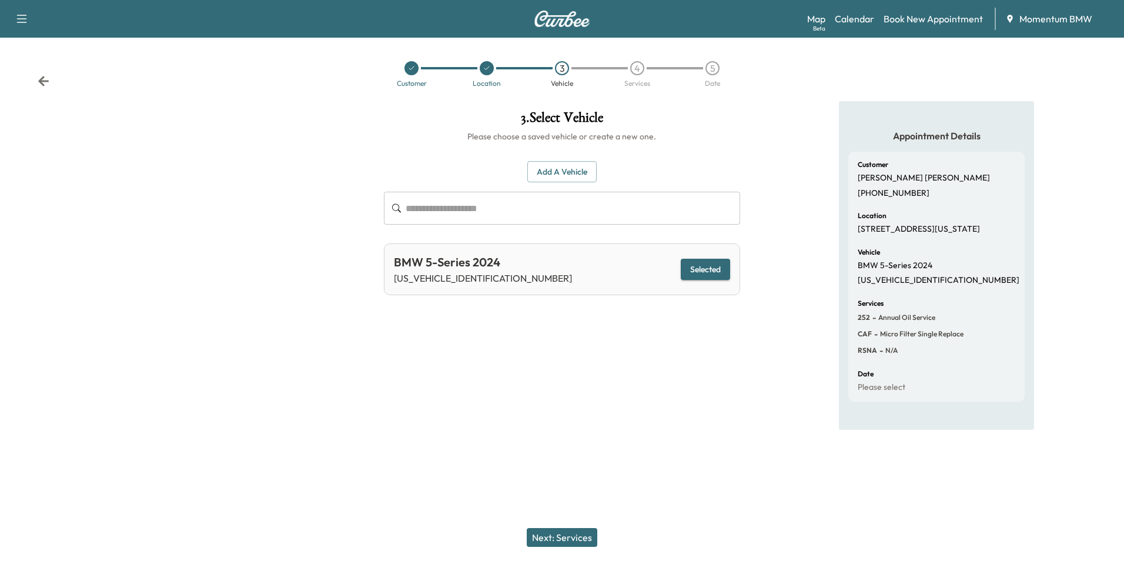
click at [582, 533] on button "Next: Services" at bounding box center [562, 537] width 71 height 19
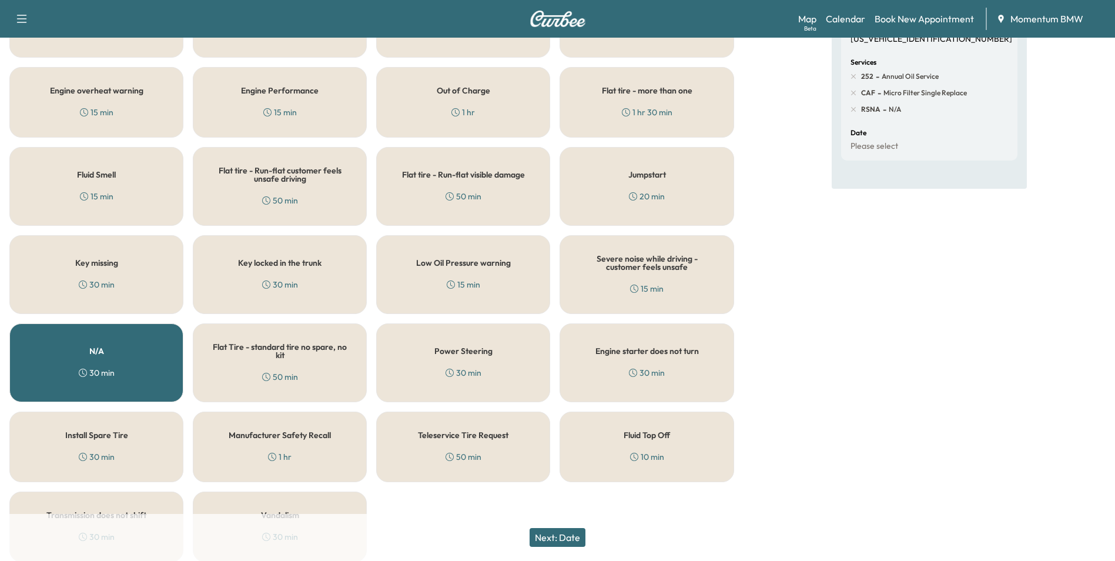
scroll to position [289, 0]
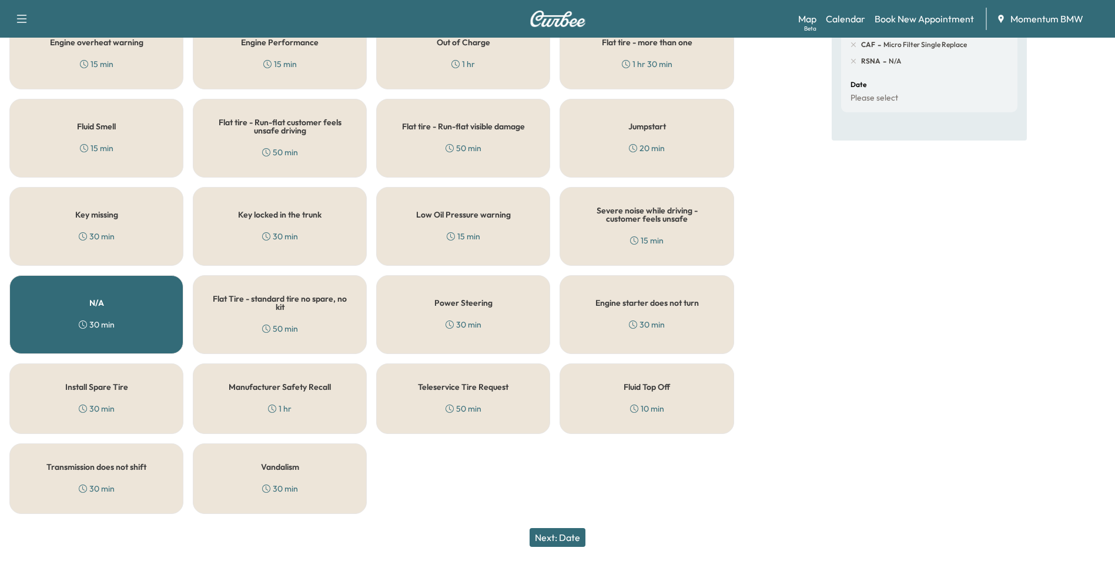
click at [661, 400] on div "Fluid Top Off 10 min" at bounding box center [647, 398] width 174 height 71
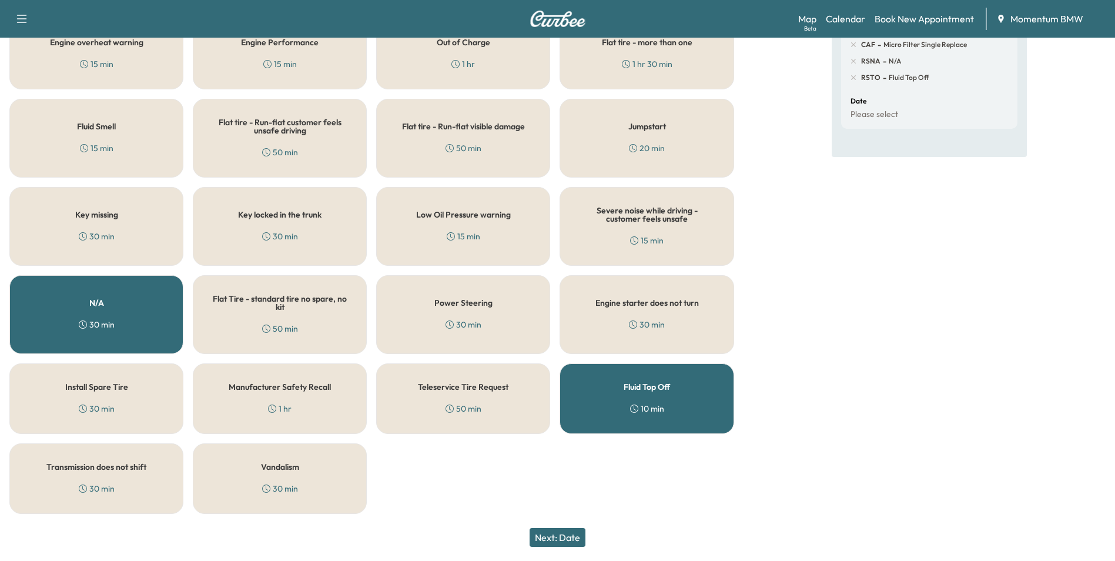
click at [564, 539] on button "Next: Date" at bounding box center [558, 537] width 56 height 19
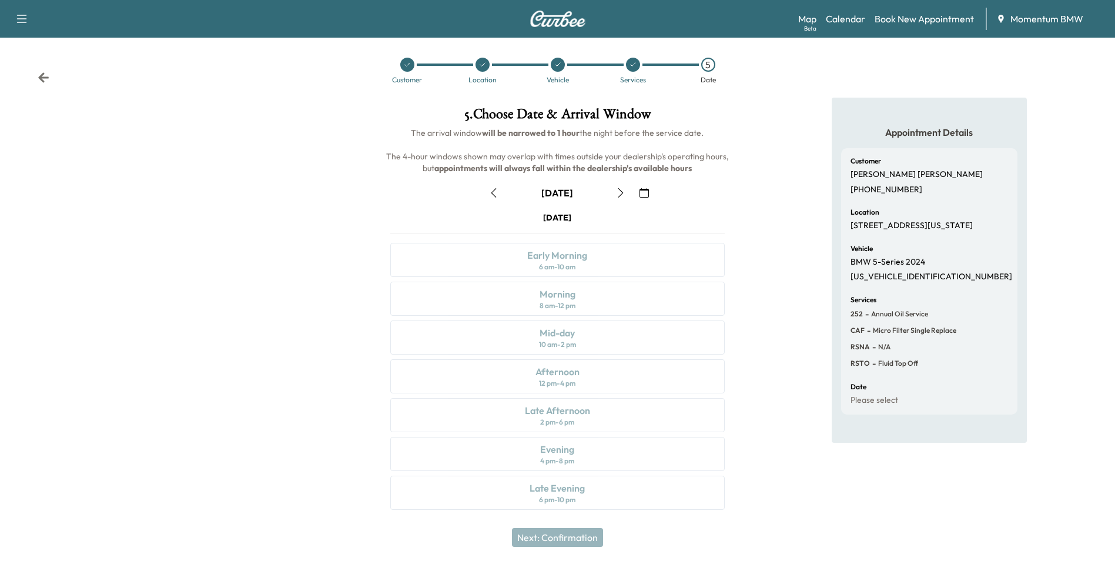
scroll to position [4, 0]
click at [909, 16] on link "Book New Appointment" at bounding box center [924, 19] width 99 height 14
click at [934, 18] on link "Book New Appointment" at bounding box center [924, 19] width 99 height 14
click at [850, 22] on link "Calendar" at bounding box center [845, 19] width 39 height 14
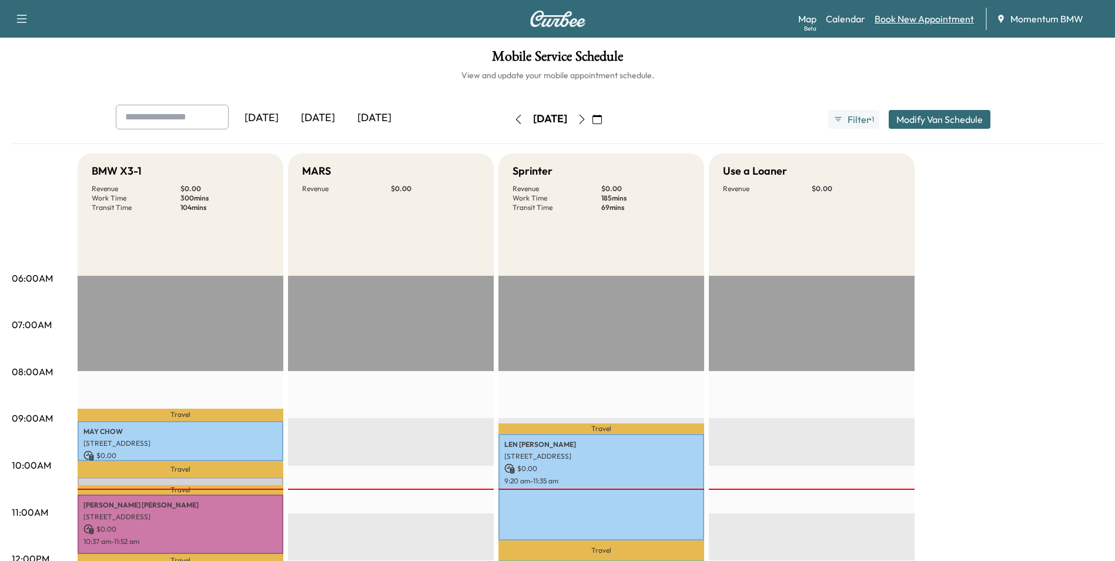
click at [922, 20] on link "Book New Appointment" at bounding box center [924, 19] width 99 height 14
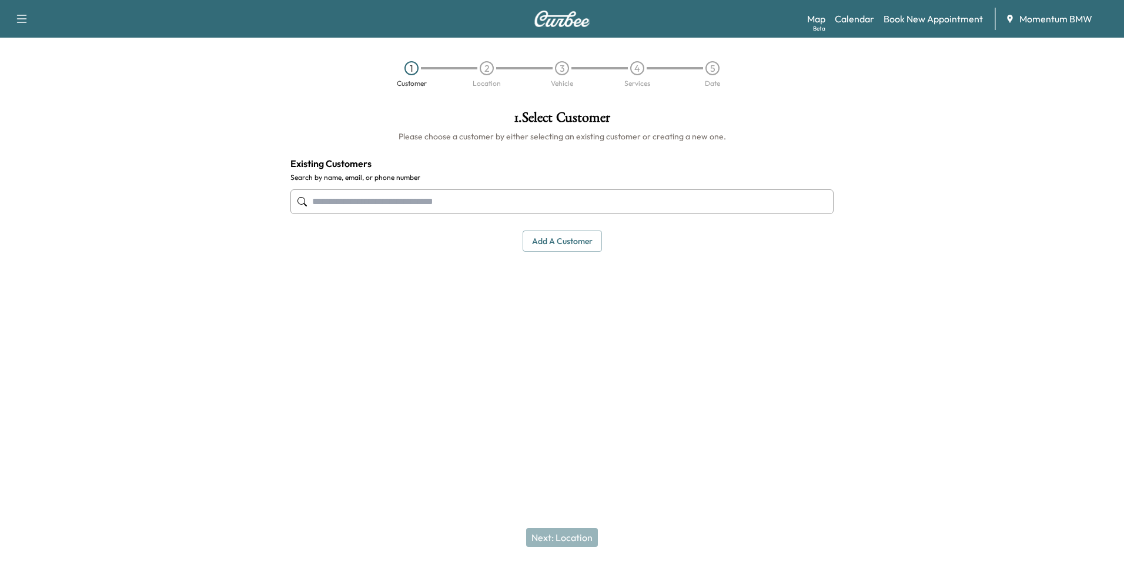
click at [472, 203] on input "text" at bounding box center [561, 201] width 543 height 25
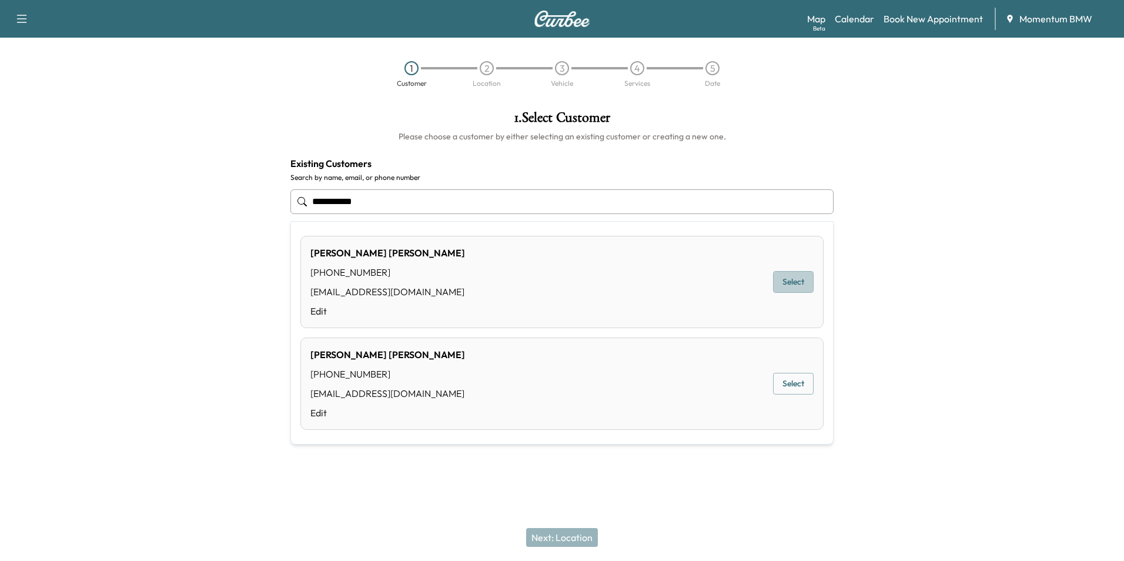
click at [795, 280] on button "Select" at bounding box center [793, 282] width 41 height 22
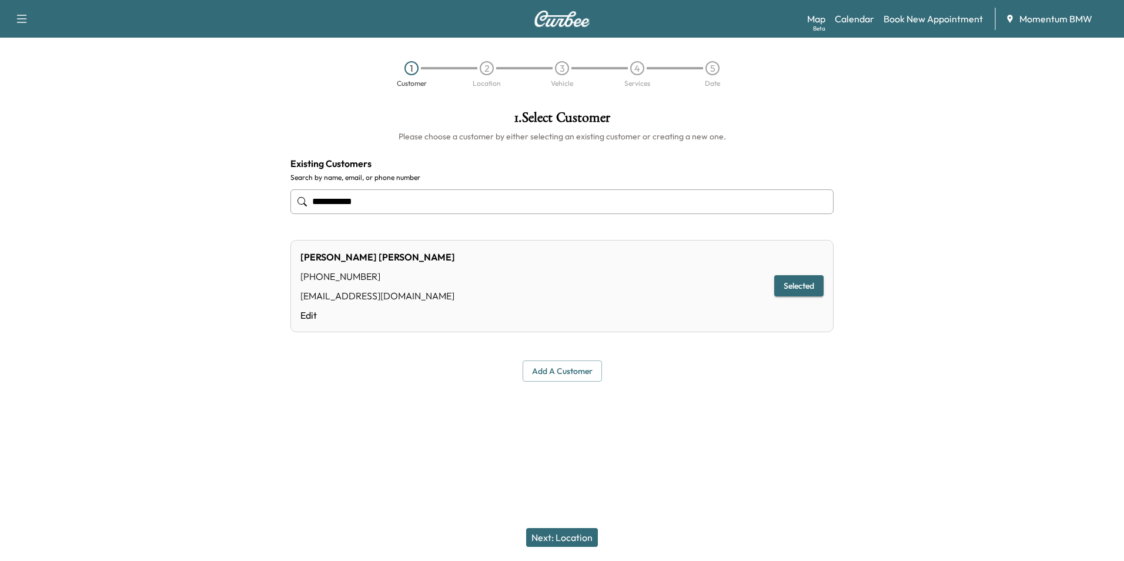
type input "**********"
click at [805, 285] on button "Selected" at bounding box center [798, 286] width 49 height 22
click at [581, 535] on button "Next: Location" at bounding box center [562, 537] width 72 height 19
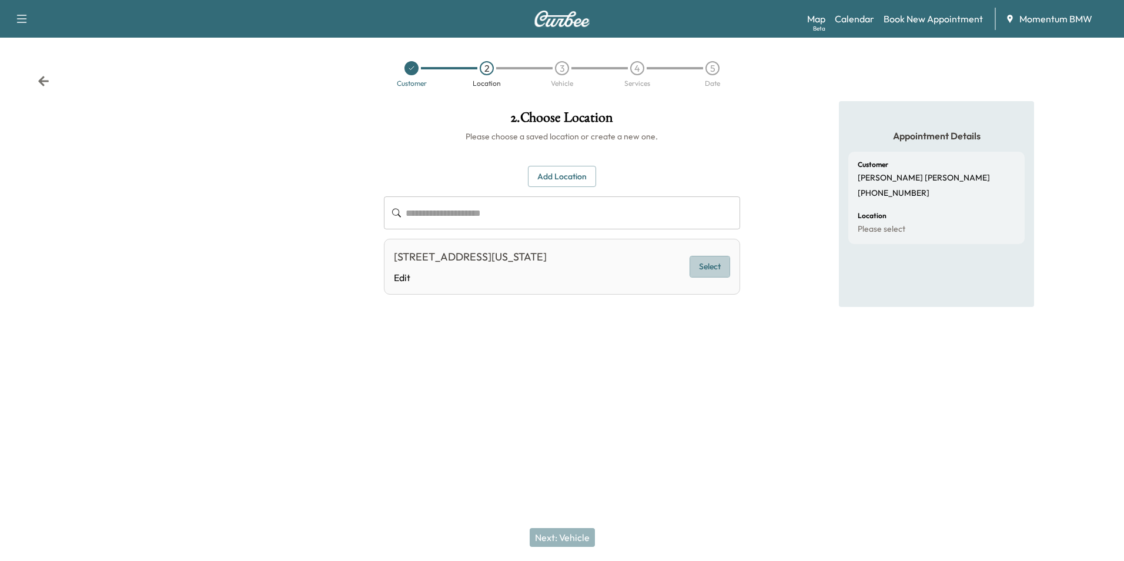
click at [710, 268] on button "Select" at bounding box center [710, 267] width 41 height 22
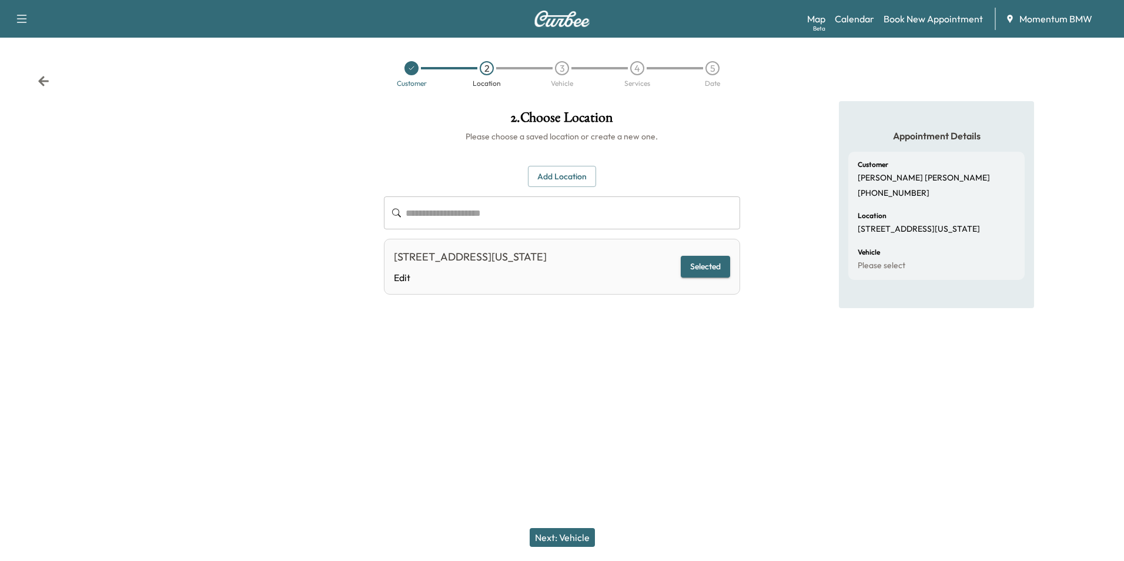
drag, startPoint x: 574, startPoint y: 538, endPoint x: 612, endPoint y: 534, distance: 38.4
click at [575, 538] on button "Next: Vehicle" at bounding box center [562, 537] width 65 height 19
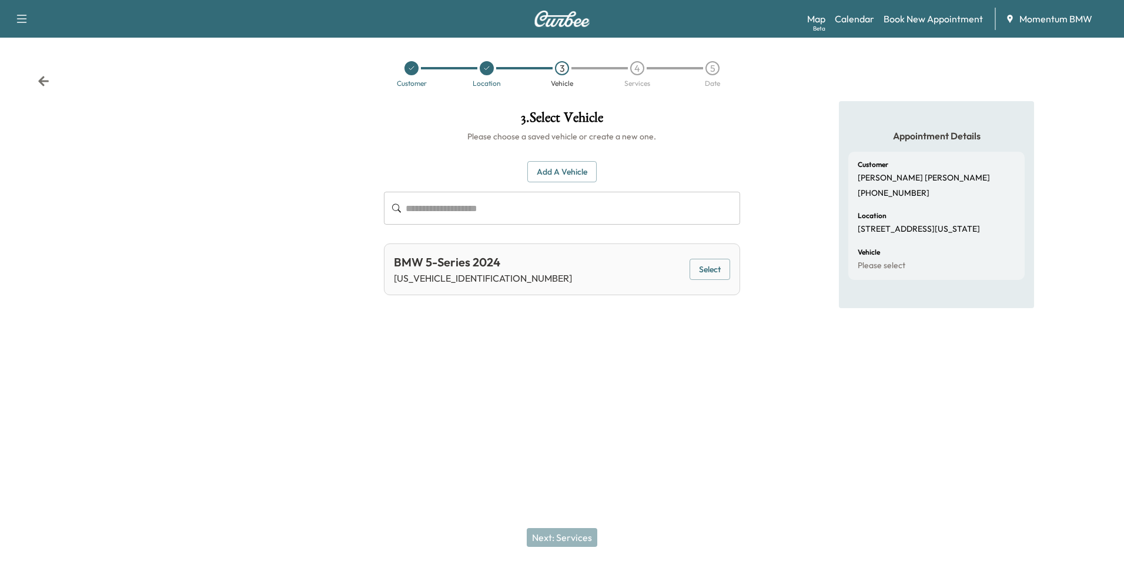
click at [720, 270] on button "Select" at bounding box center [710, 270] width 41 height 22
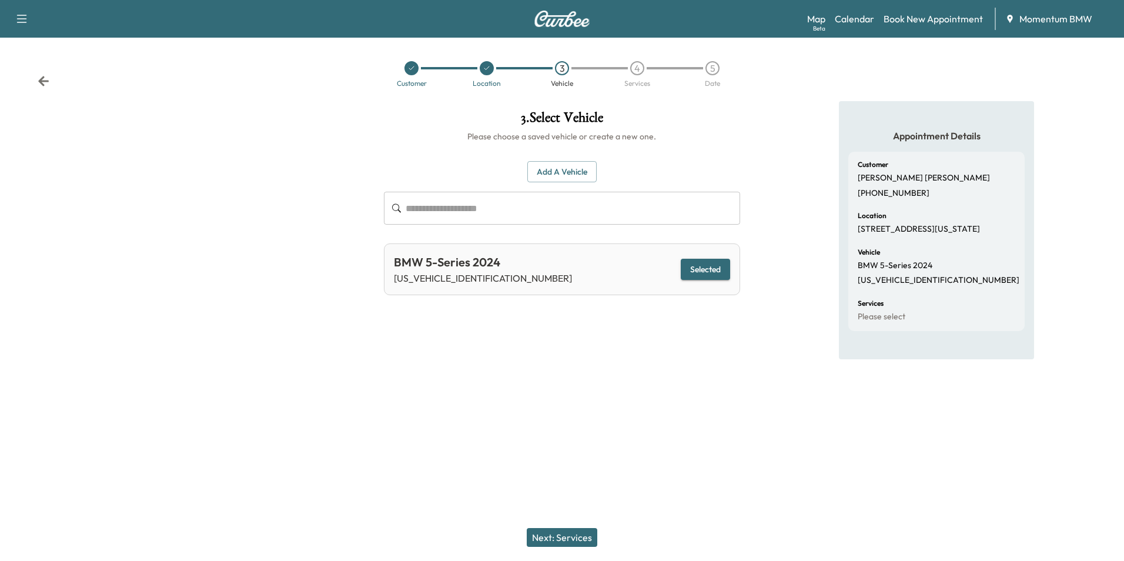
click at [581, 536] on button "Next: Services" at bounding box center [562, 537] width 71 height 19
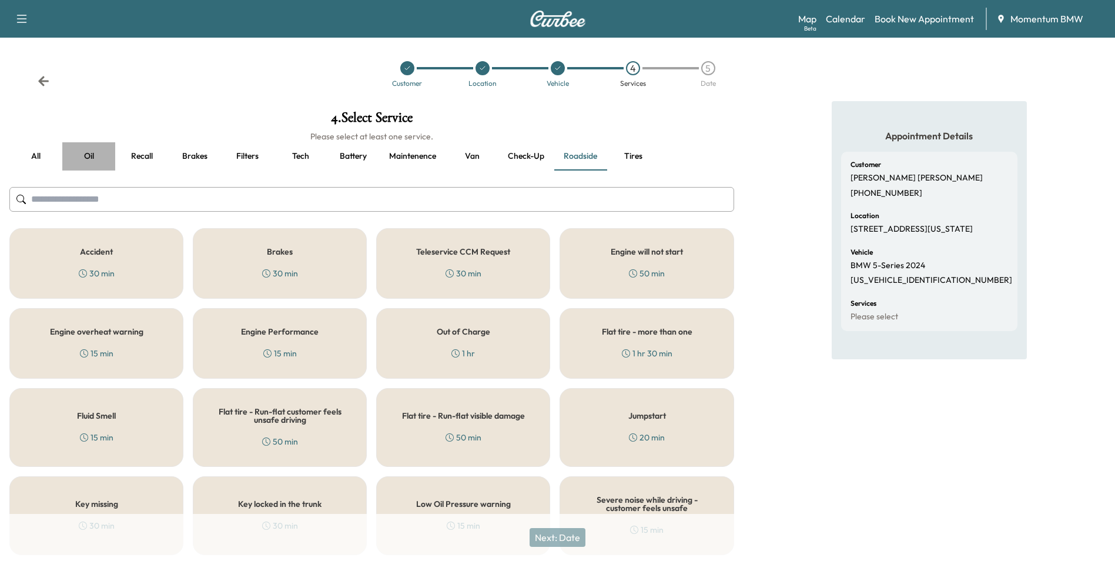
click at [85, 160] on button "Oil" at bounding box center [88, 156] width 53 height 28
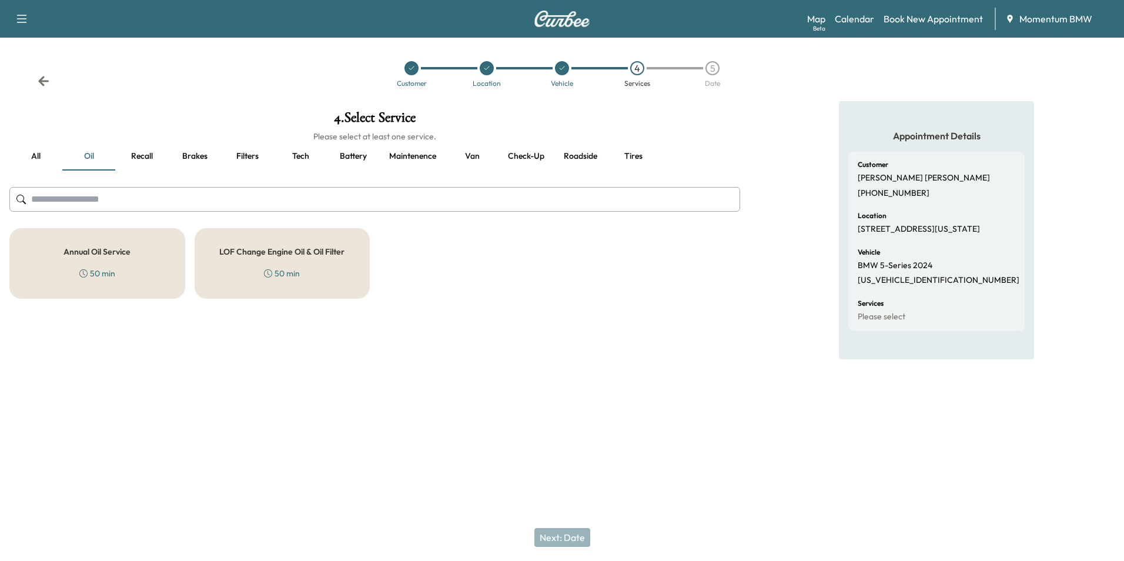
click at [115, 255] on h5 "Annual Oil Service" at bounding box center [96, 251] width 67 height 8
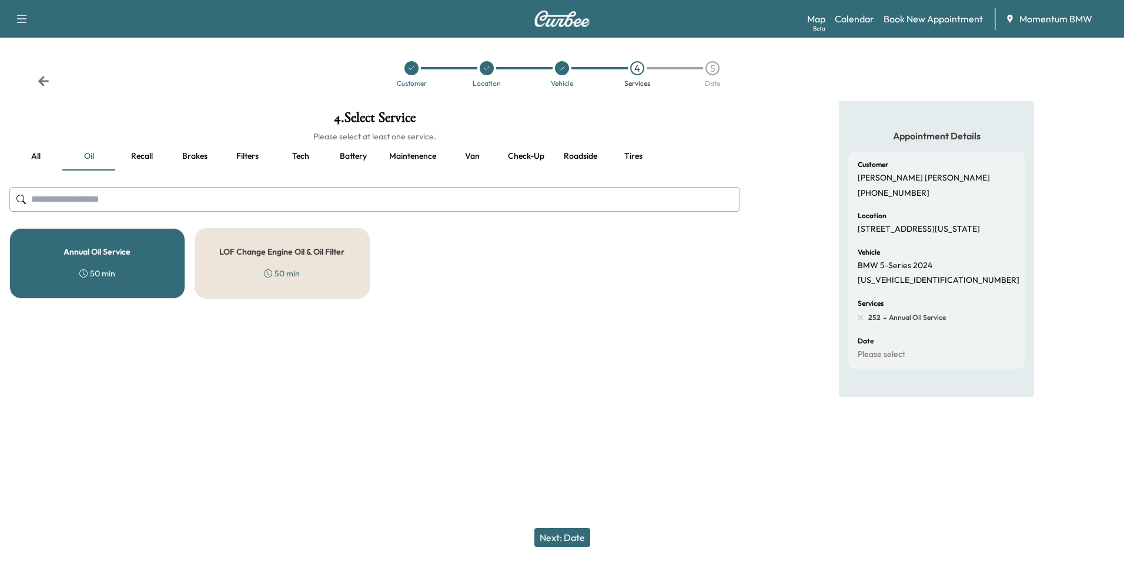
click at [253, 157] on button "Filters" at bounding box center [247, 156] width 53 height 28
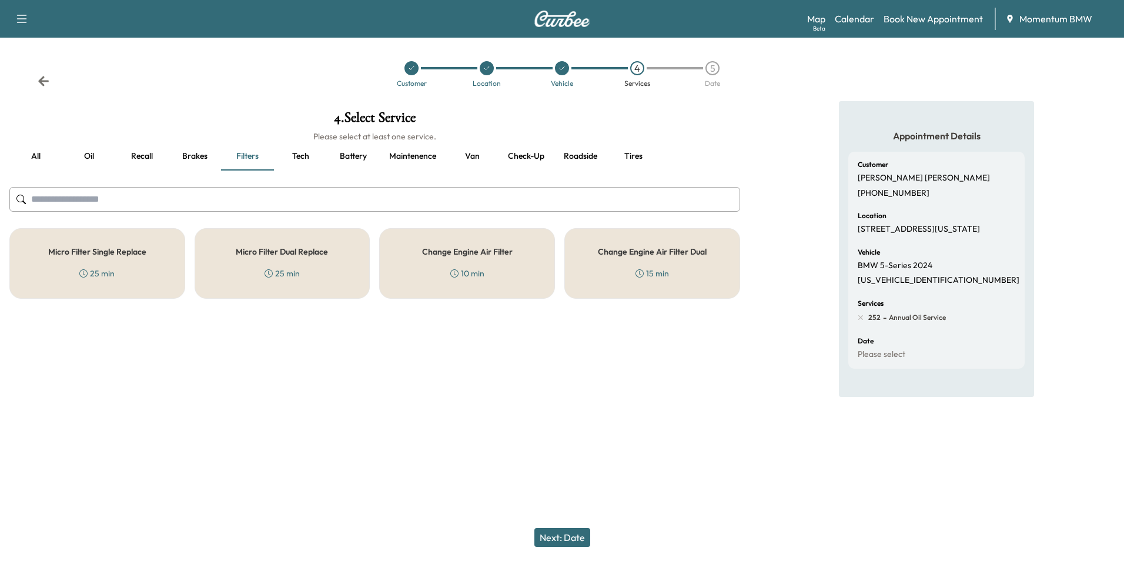
drag, startPoint x: 115, startPoint y: 253, endPoint x: 131, endPoint y: 256, distance: 16.3
click at [116, 253] on h5 "Micro Filter Single Replace" at bounding box center [97, 251] width 98 height 8
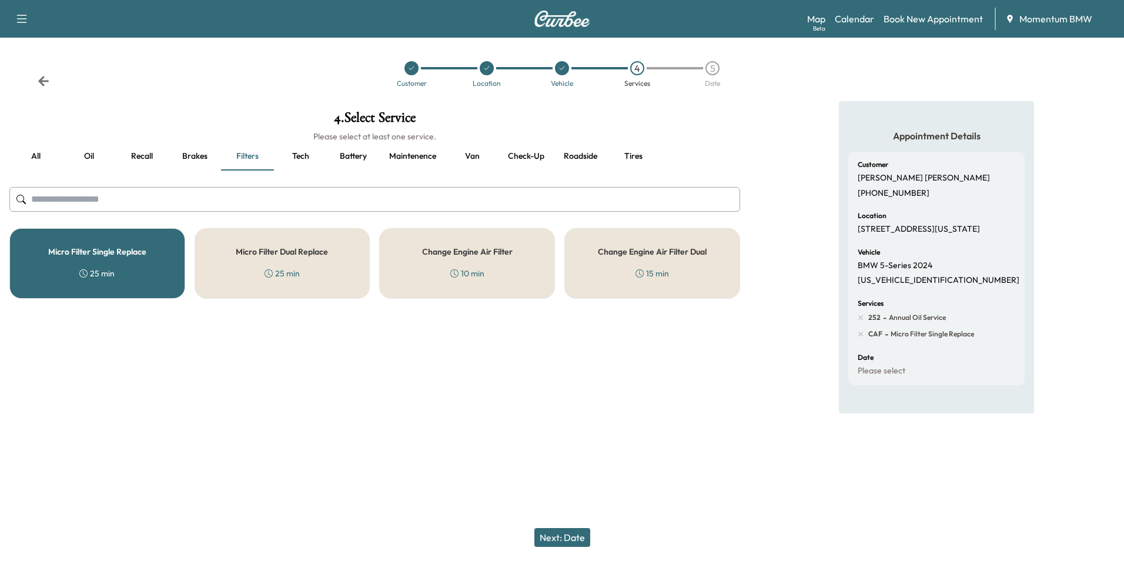
click at [575, 540] on button "Next: Date" at bounding box center [562, 537] width 56 height 19
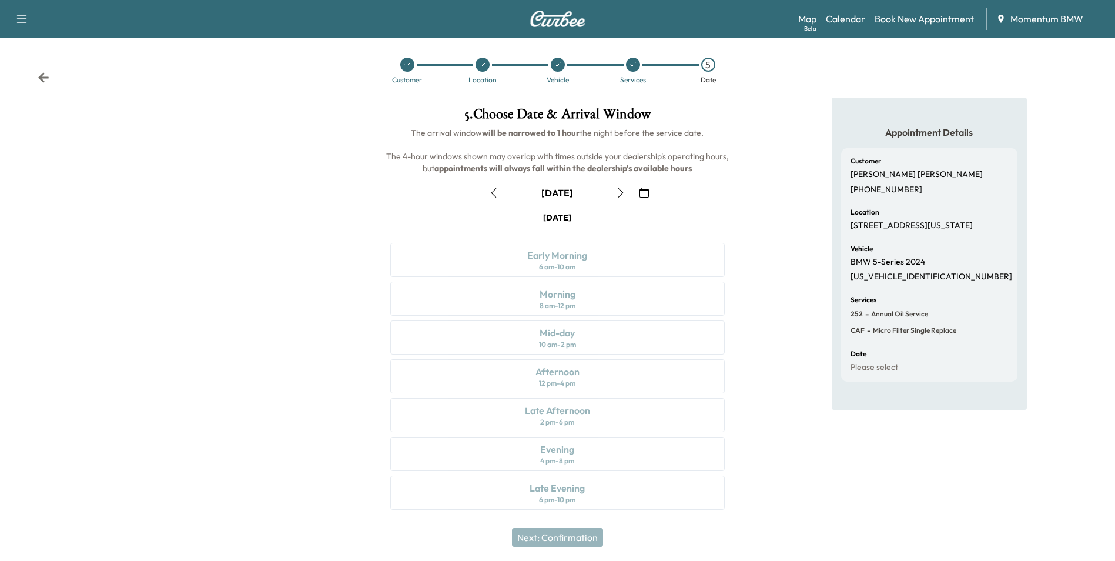
scroll to position [4, 0]
click at [922, 19] on link "Book New Appointment" at bounding box center [924, 19] width 99 height 14
click at [841, 17] on link "Calendar" at bounding box center [845, 19] width 39 height 14
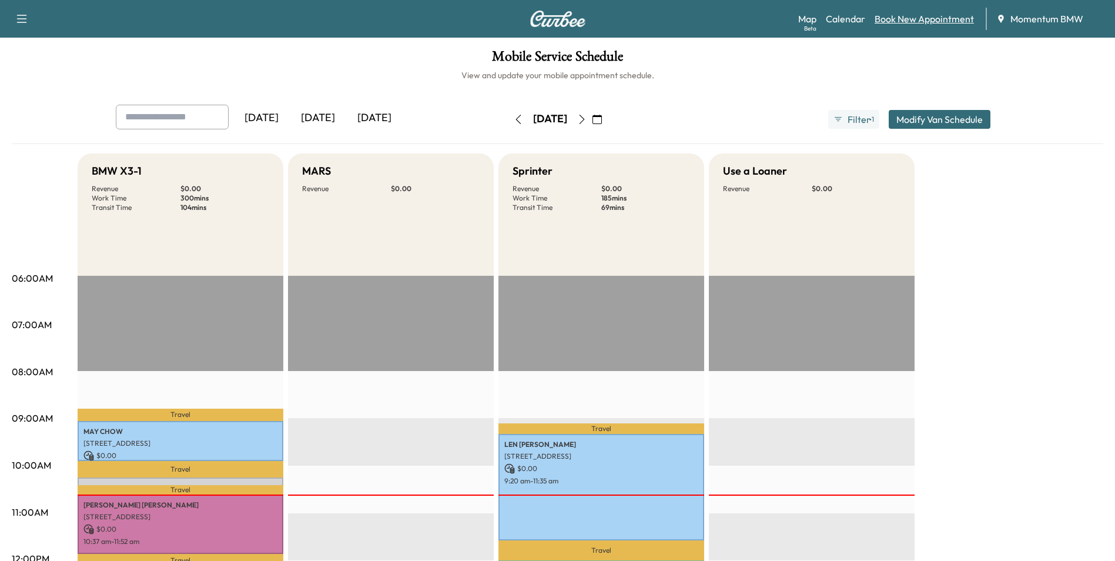
click at [928, 19] on link "Book New Appointment" at bounding box center [924, 19] width 99 height 14
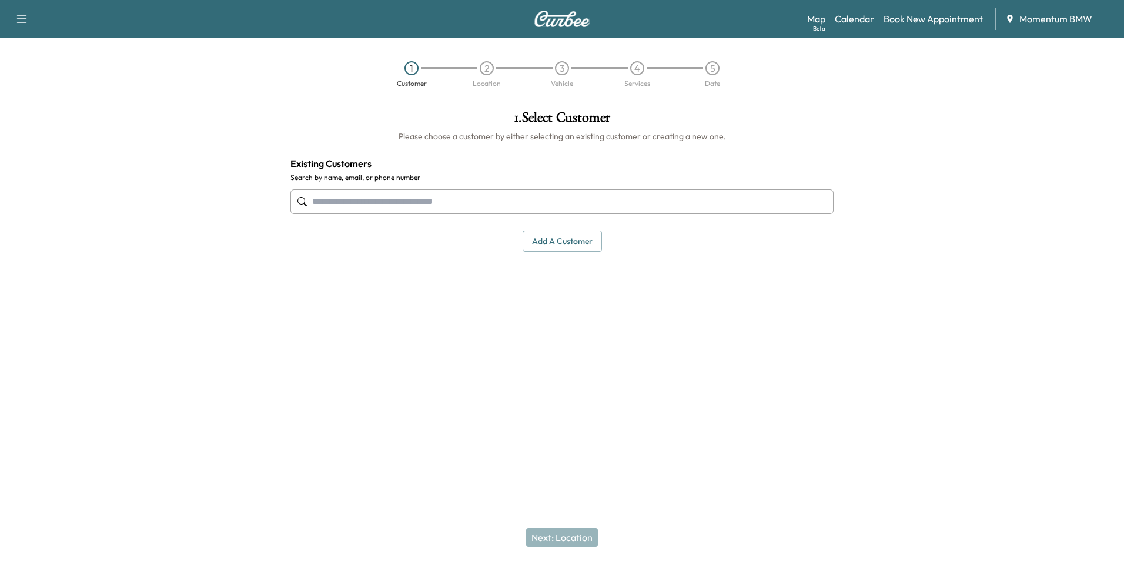
click at [426, 205] on input "text" at bounding box center [561, 201] width 543 height 25
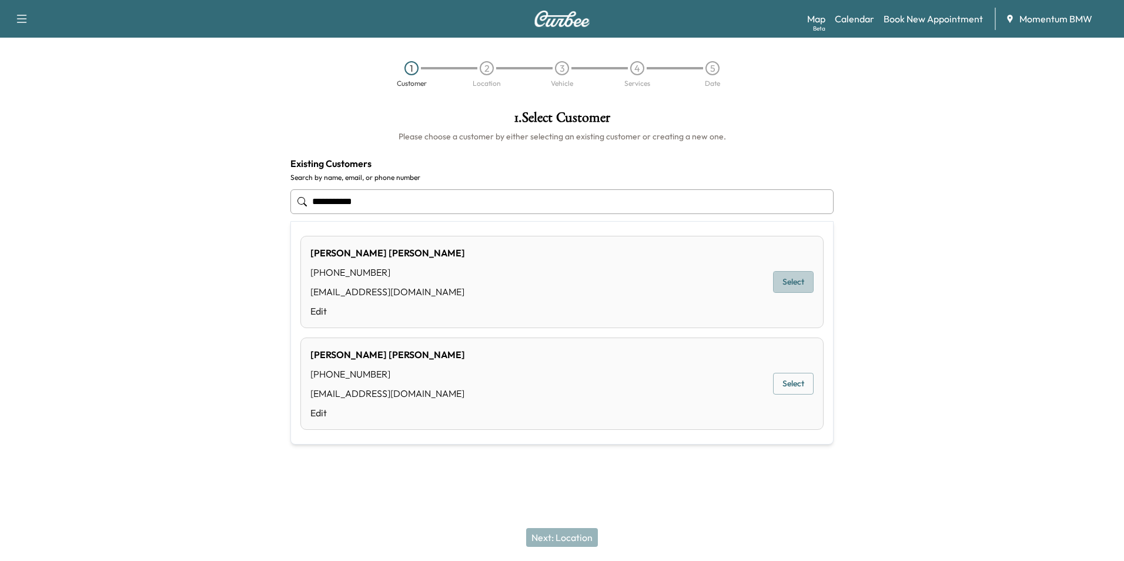
click at [800, 280] on button "Select" at bounding box center [793, 282] width 41 height 22
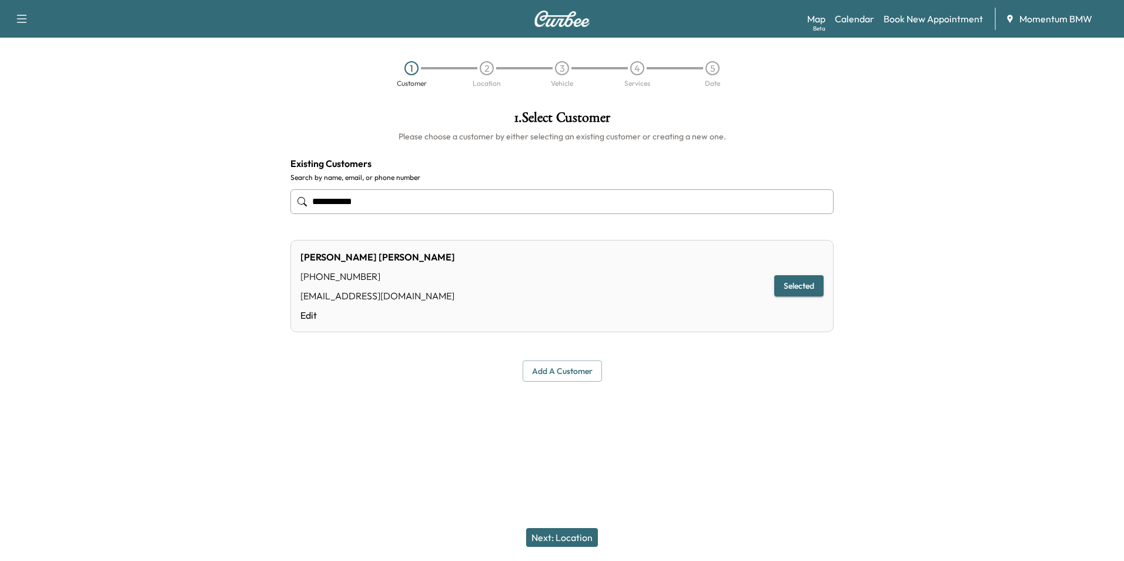
type input "**********"
click at [578, 536] on button "Next: Location" at bounding box center [562, 537] width 72 height 19
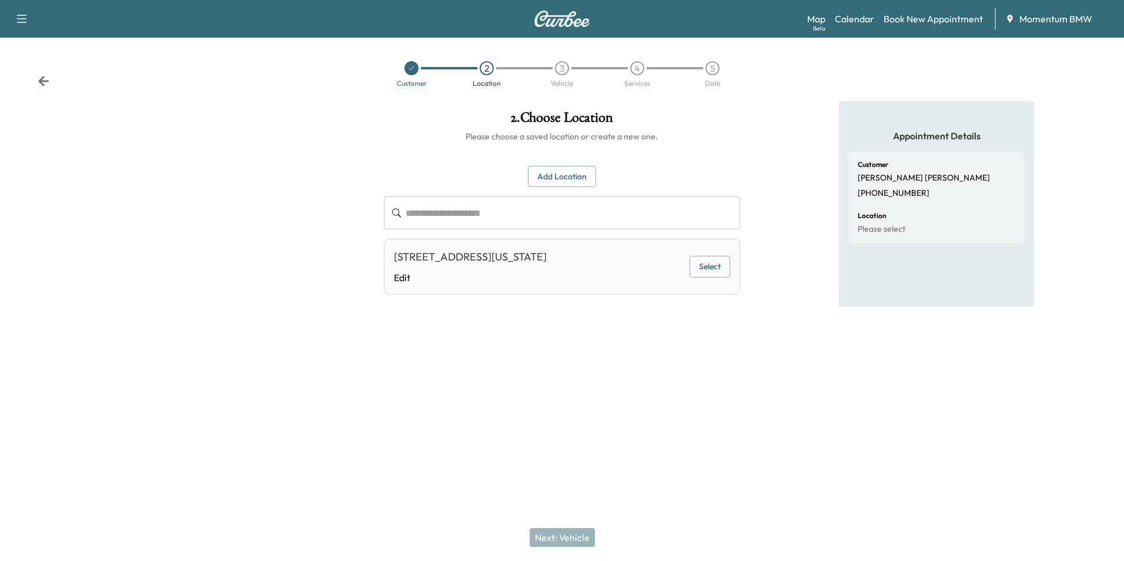
click at [715, 272] on button "Select" at bounding box center [710, 267] width 41 height 22
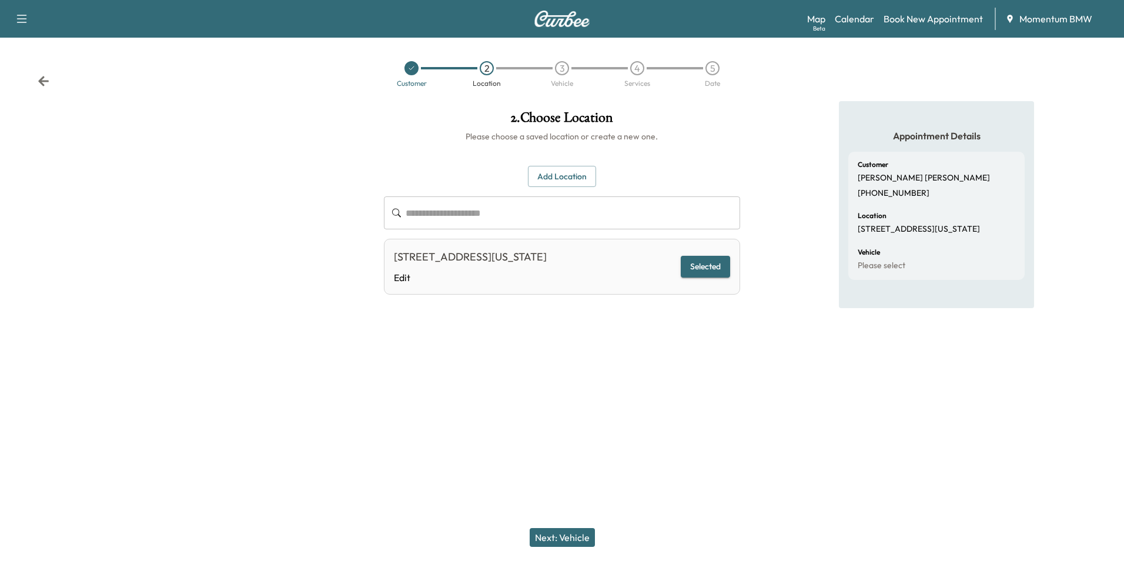
click at [558, 536] on button "Next: Vehicle" at bounding box center [562, 537] width 65 height 19
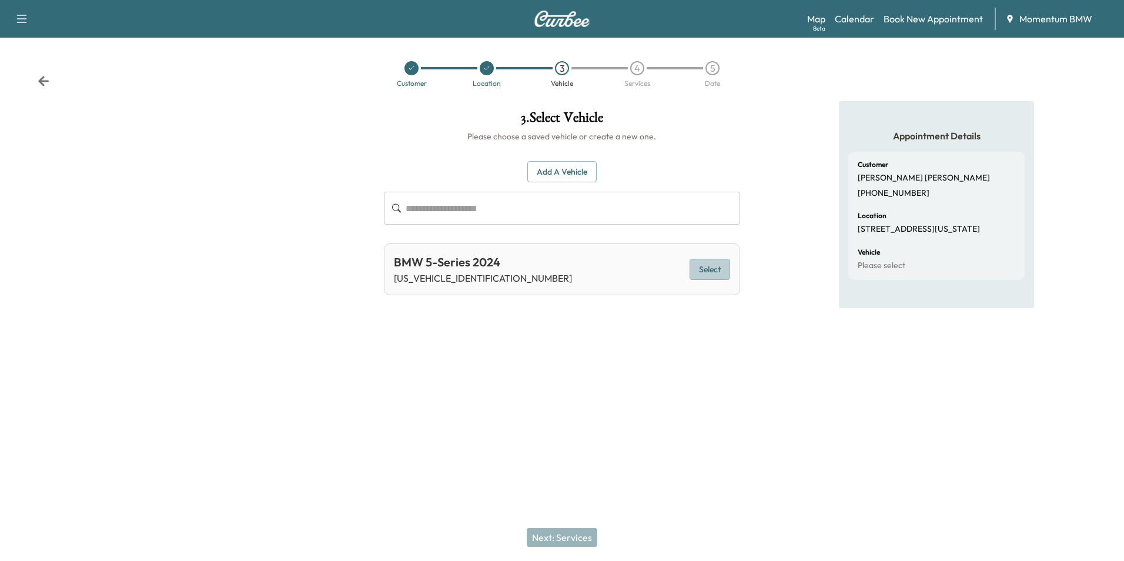
click at [716, 272] on button "Select" at bounding box center [710, 270] width 41 height 22
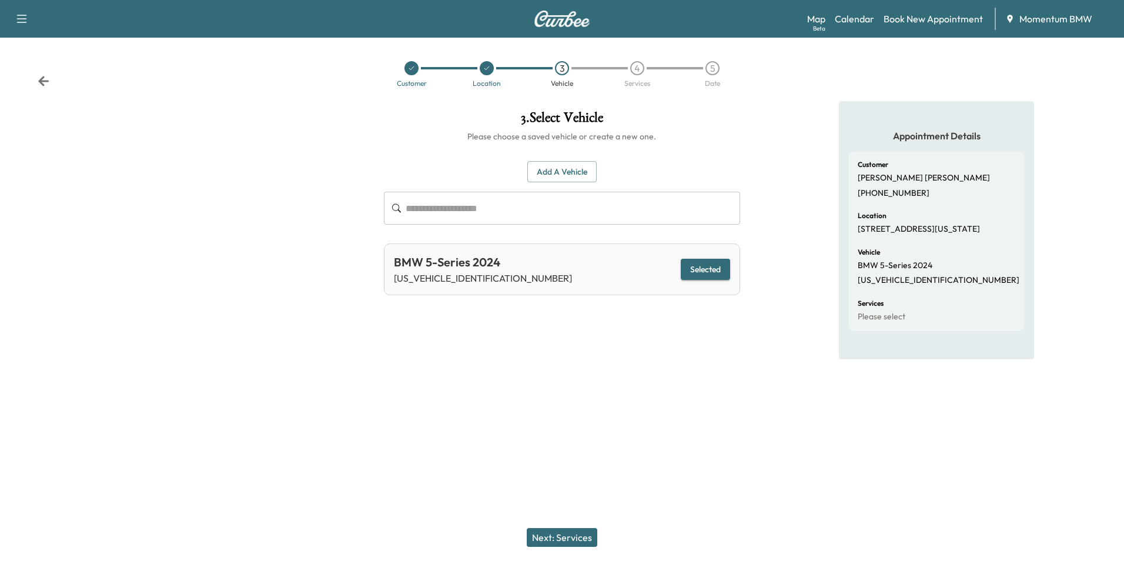
click at [577, 540] on button "Next: Services" at bounding box center [562, 537] width 71 height 19
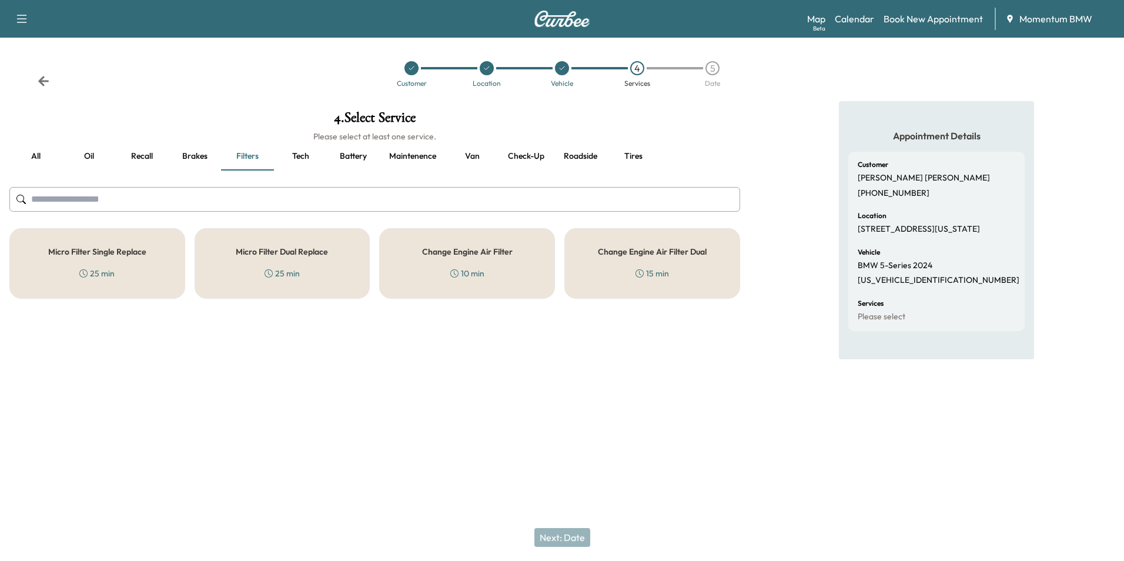
click at [587, 156] on button "Roadside" at bounding box center [580, 156] width 53 height 28
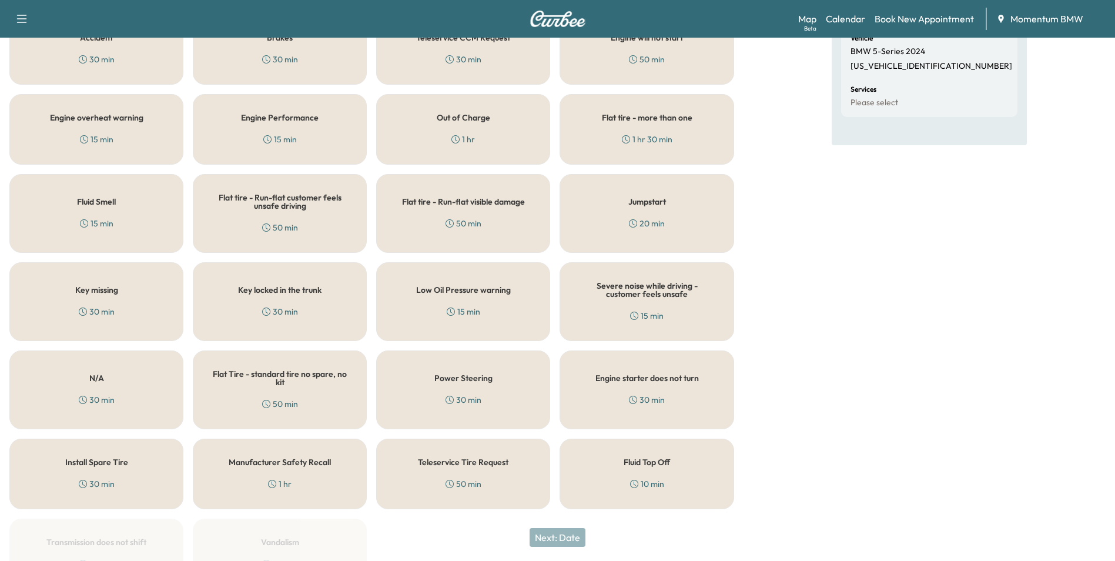
scroll to position [235, 0]
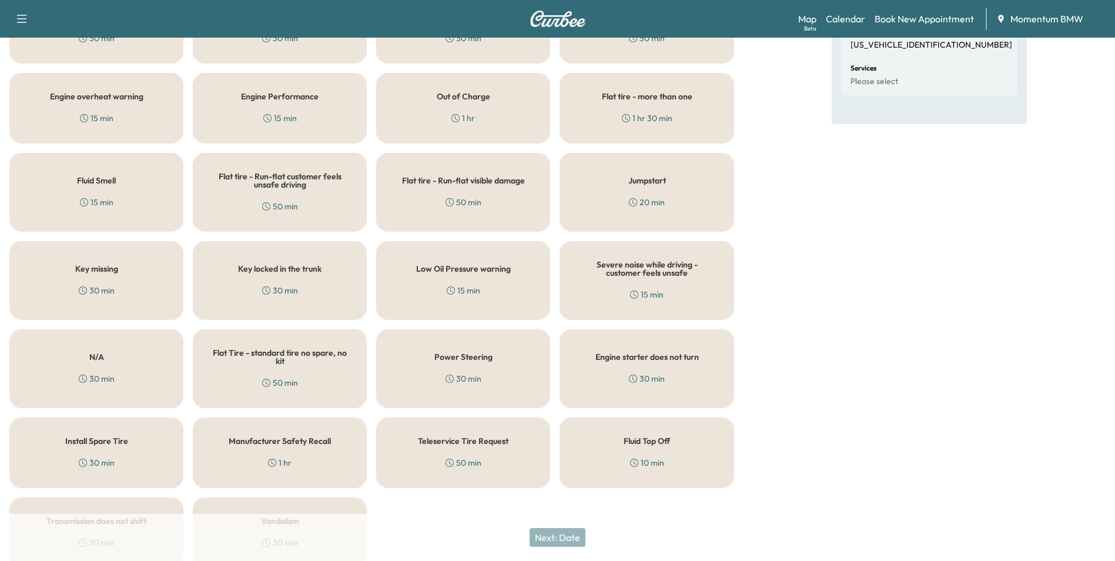
click at [653, 437] on h5 "Fluid Top Off" at bounding box center [647, 441] width 46 height 8
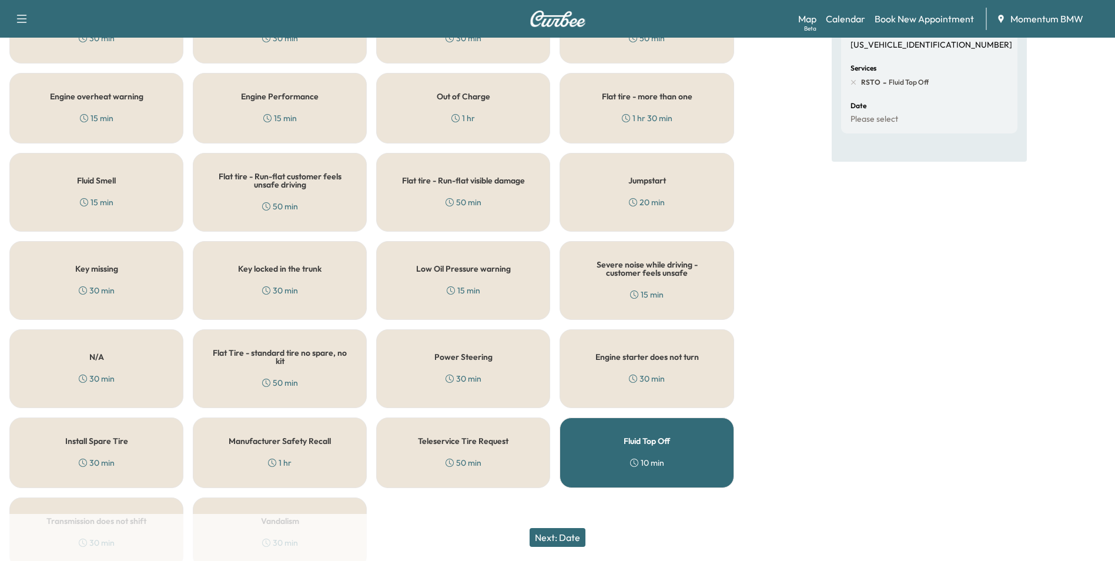
click at [568, 539] on button "Next: Date" at bounding box center [558, 537] width 56 height 19
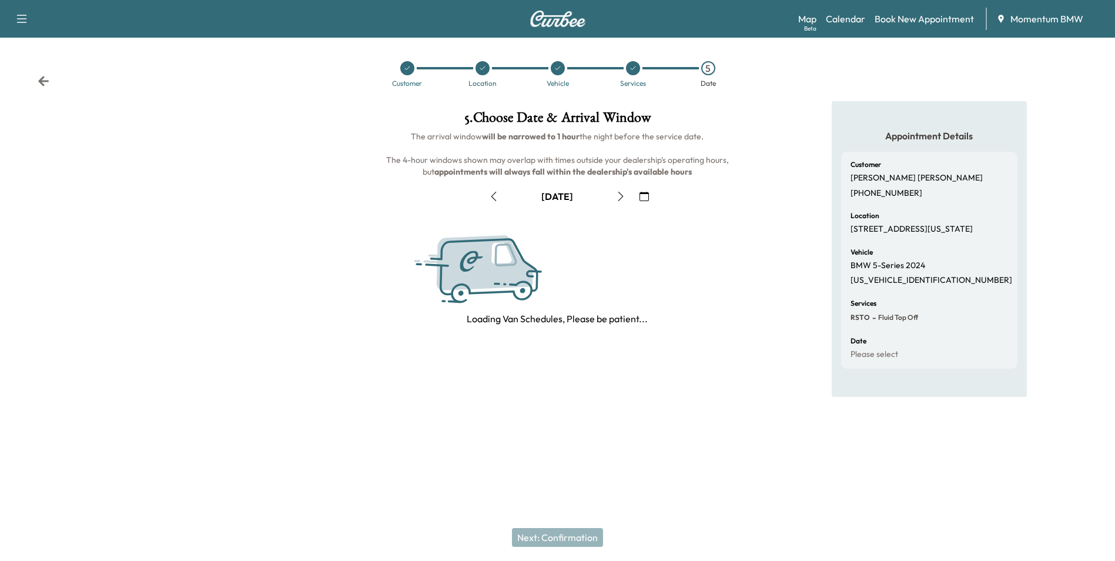
scroll to position [0, 0]
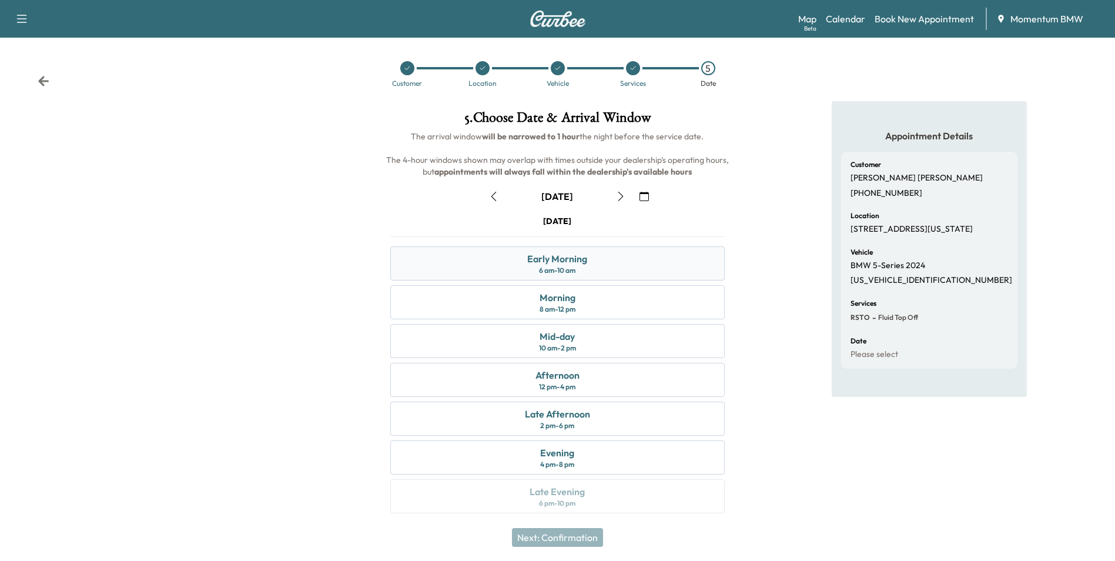
click at [630, 265] on div "Early Morning 6 am - 10 am" at bounding box center [557, 263] width 334 height 34
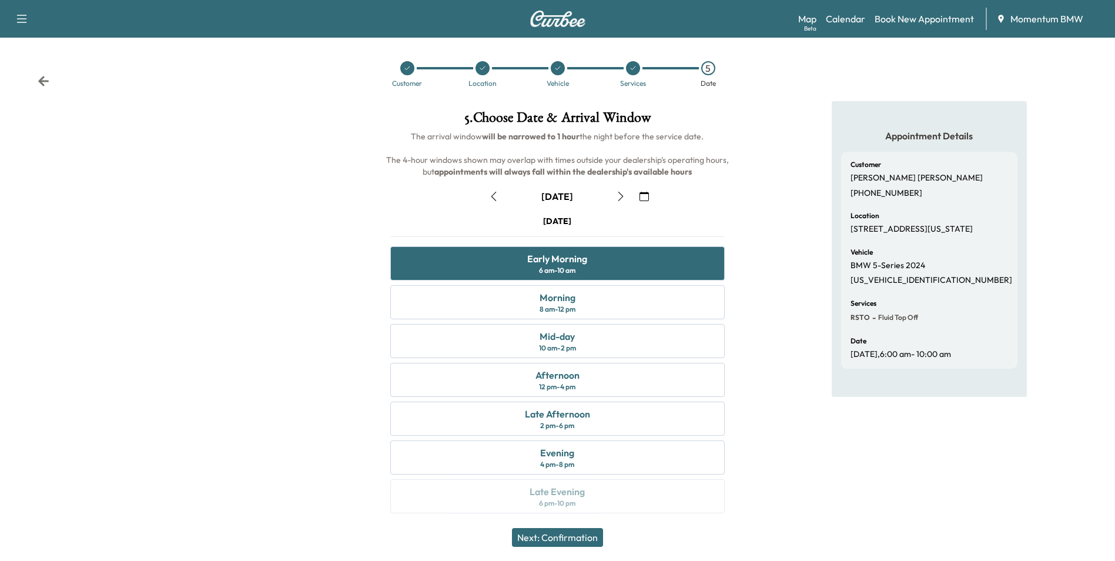
click at [552, 533] on button "Next: Confirmation" at bounding box center [557, 537] width 91 height 19
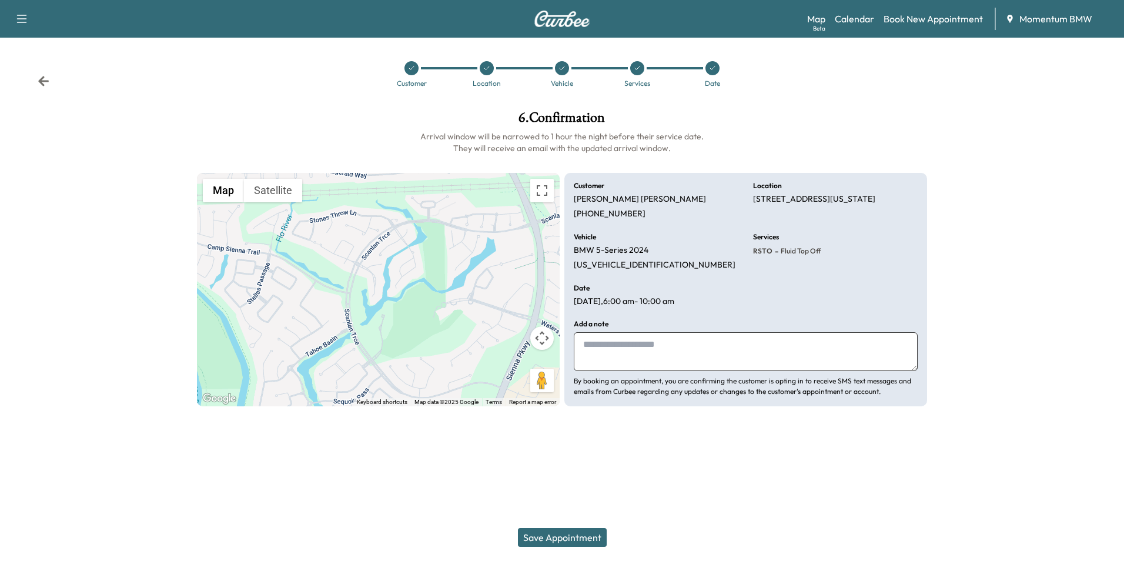
click at [675, 351] on textarea at bounding box center [746, 351] width 344 height 39
type textarea "**********"
click at [571, 538] on button "Save Appointment" at bounding box center [562, 537] width 89 height 19
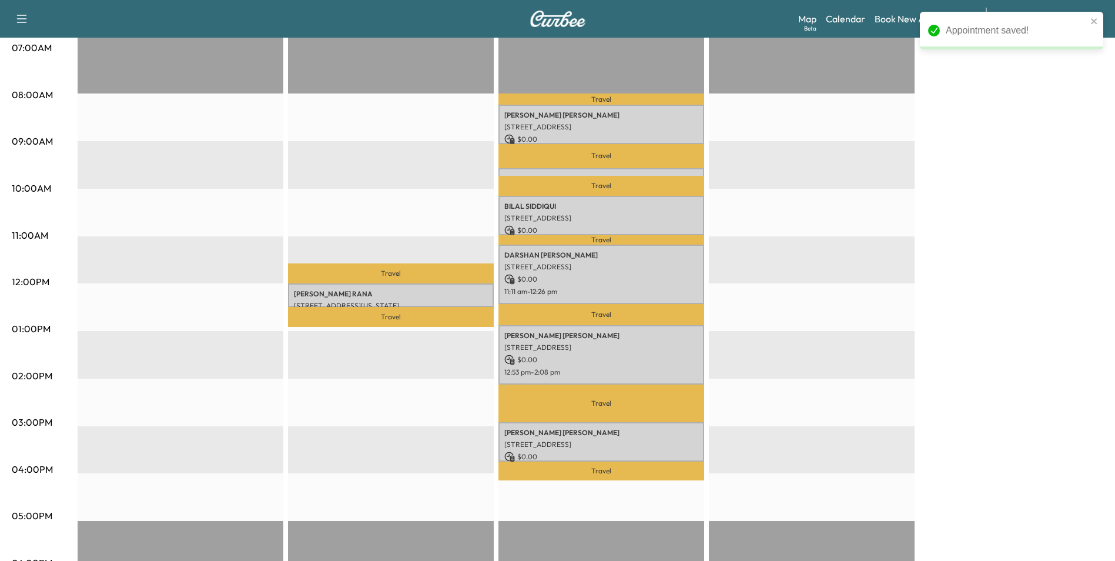
scroll to position [294, 0]
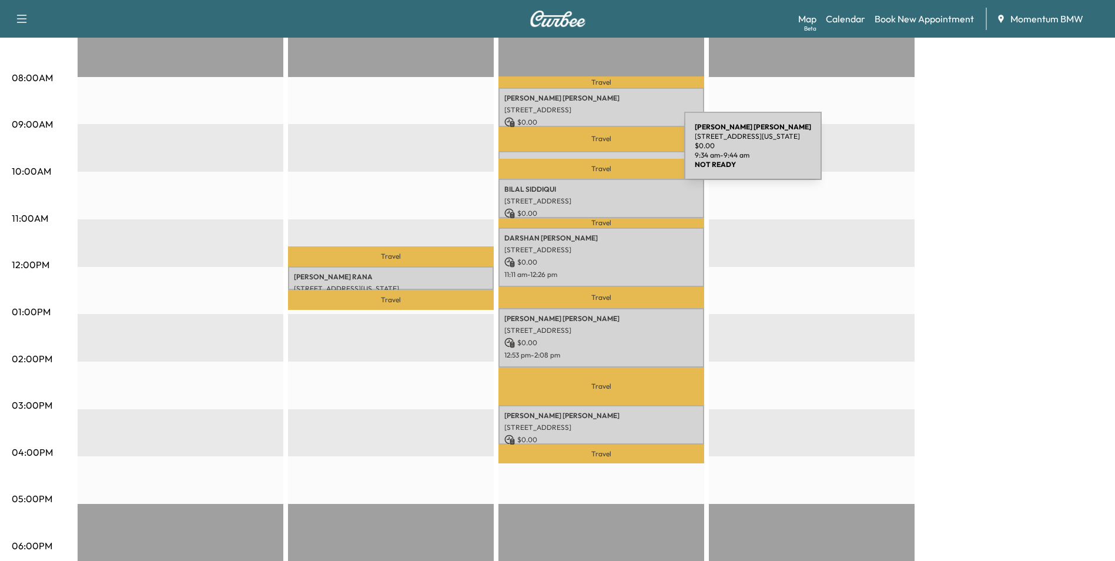
click at [596, 153] on div "[PERSON_NAME] 11 [GEOGRAPHIC_DATA], [US_STATE][GEOGRAPHIC_DATA], [GEOGRAPHIC_DA…" at bounding box center [602, 157] width 206 height 12
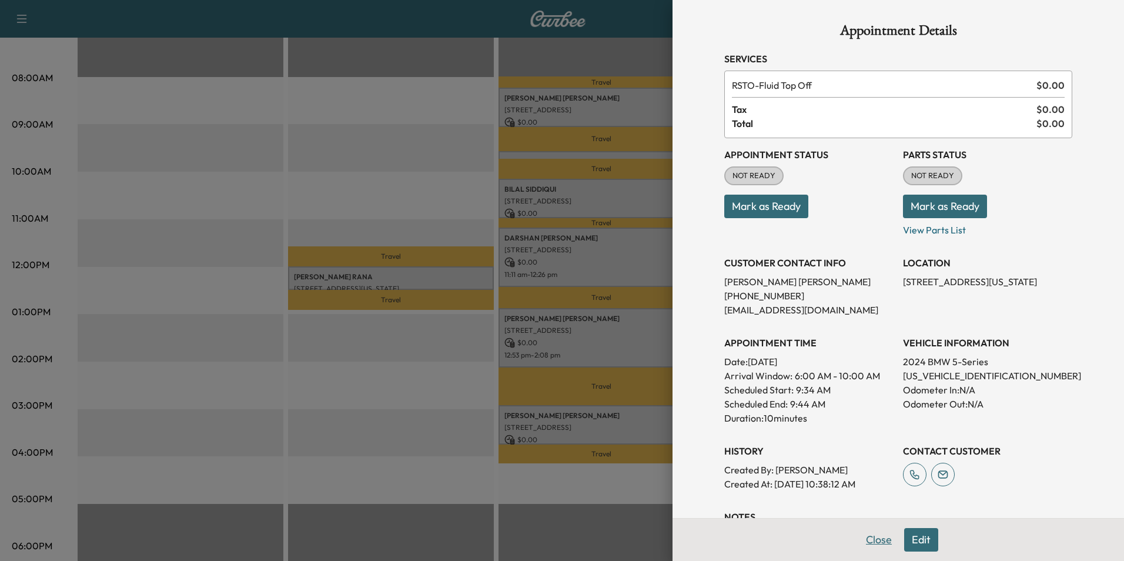
click at [874, 538] on button "Close" at bounding box center [878, 540] width 41 height 24
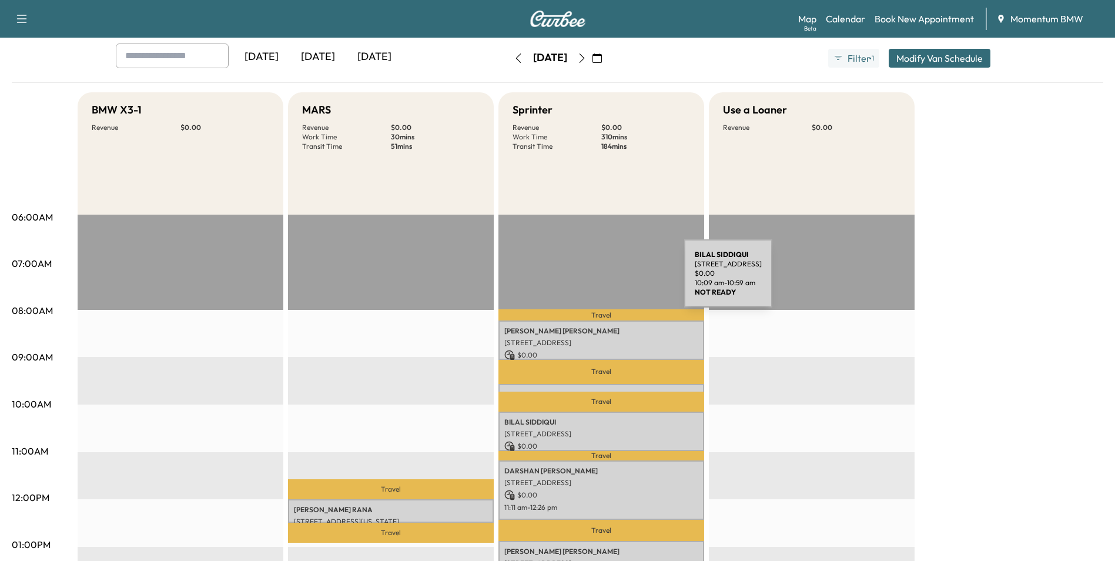
scroll to position [59, 0]
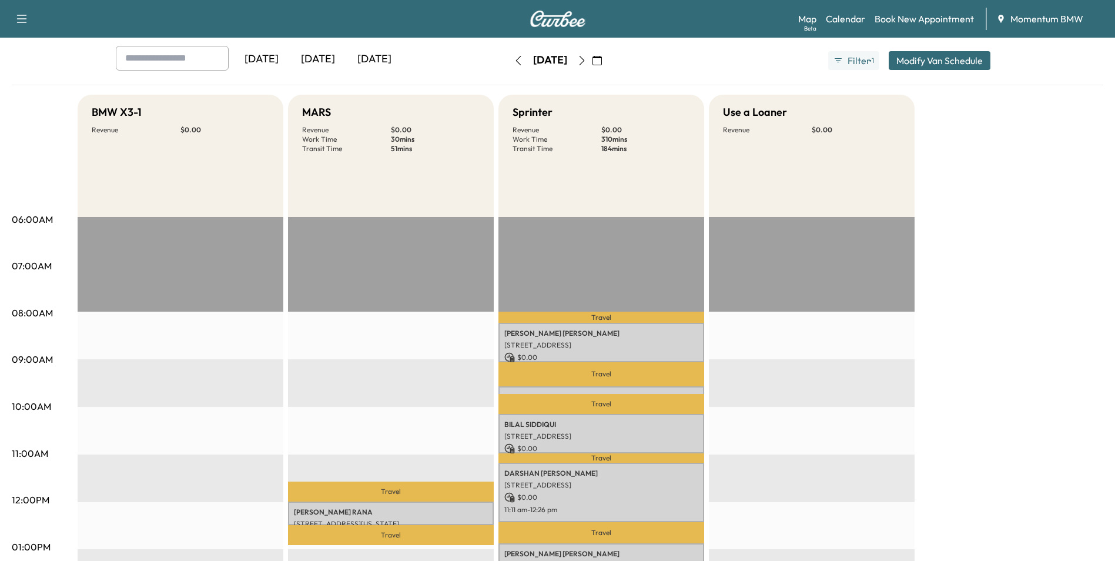
click at [514, 62] on icon "button" at bounding box center [518, 60] width 9 height 9
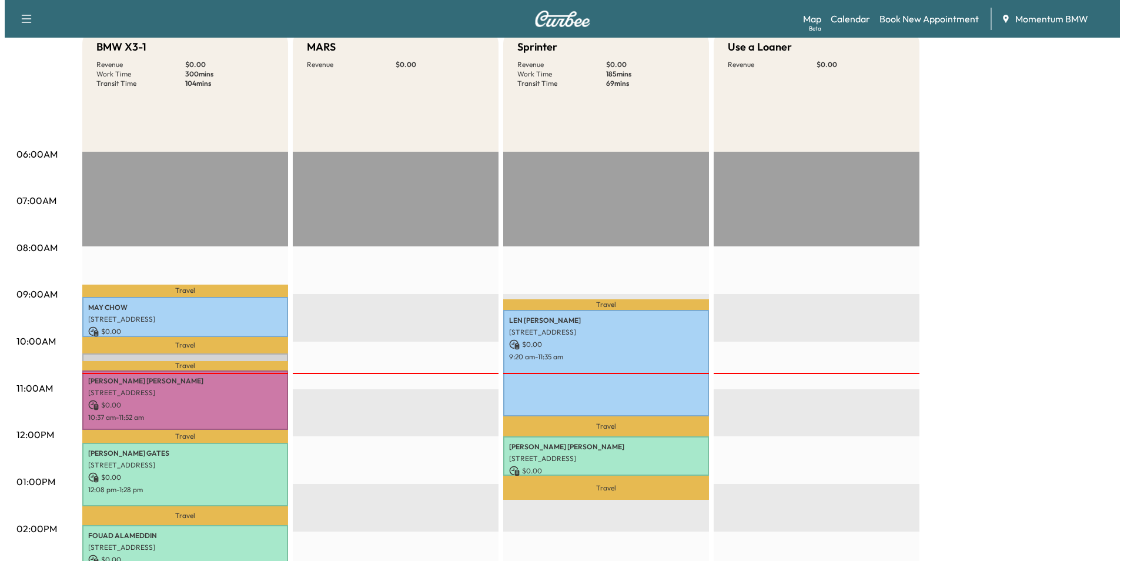
scroll to position [176, 0]
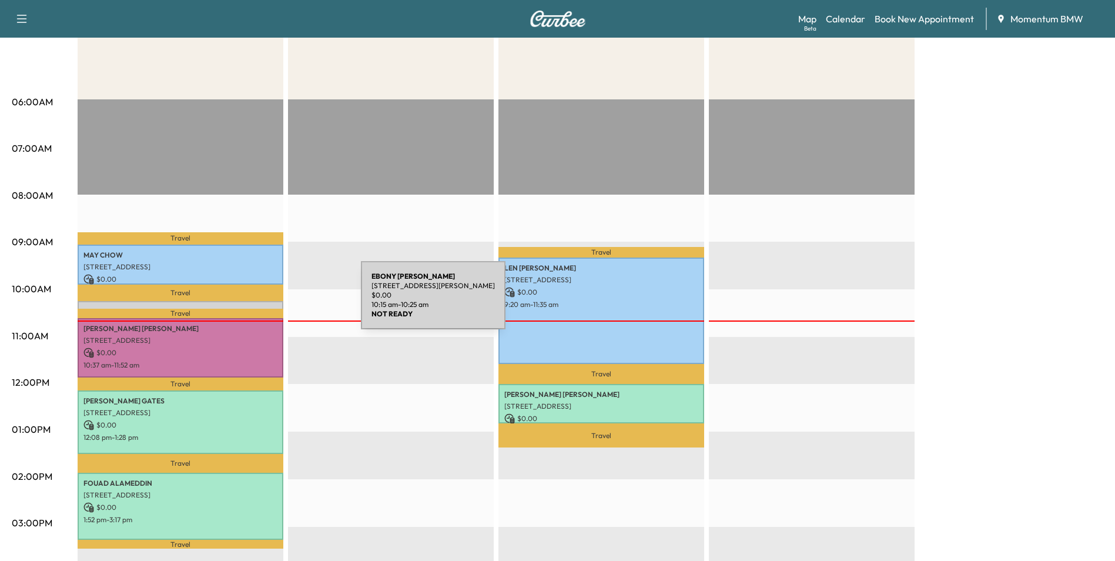
click at [273, 302] on div "[PERSON_NAME] [STREET_ADDRESS][PERSON_NAME] $ 0.00 10:15 am - 10:25 am" at bounding box center [181, 307] width 206 height 12
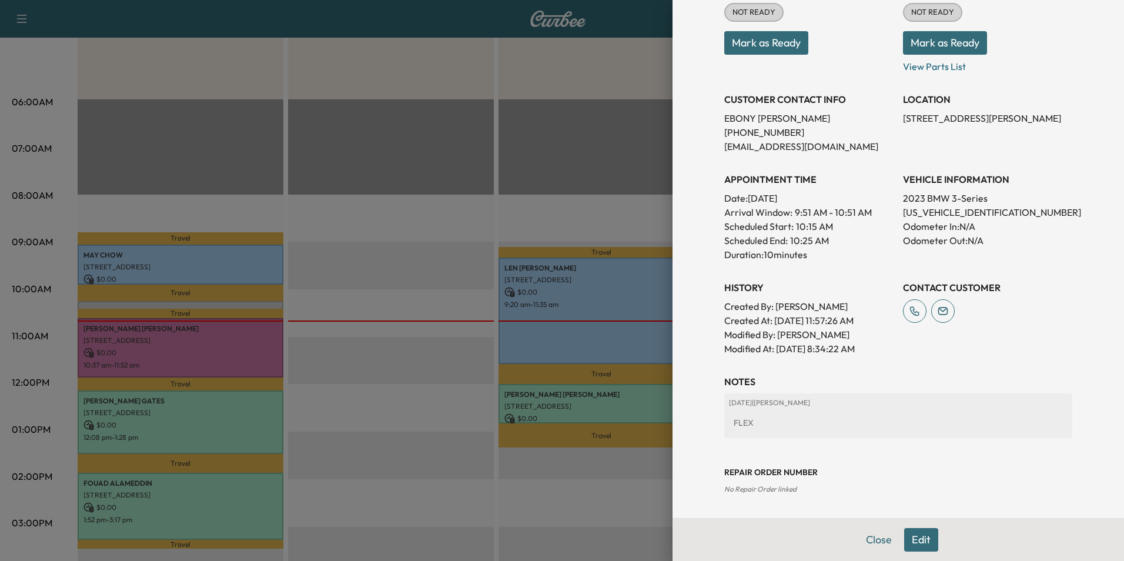
scroll to position [0, 0]
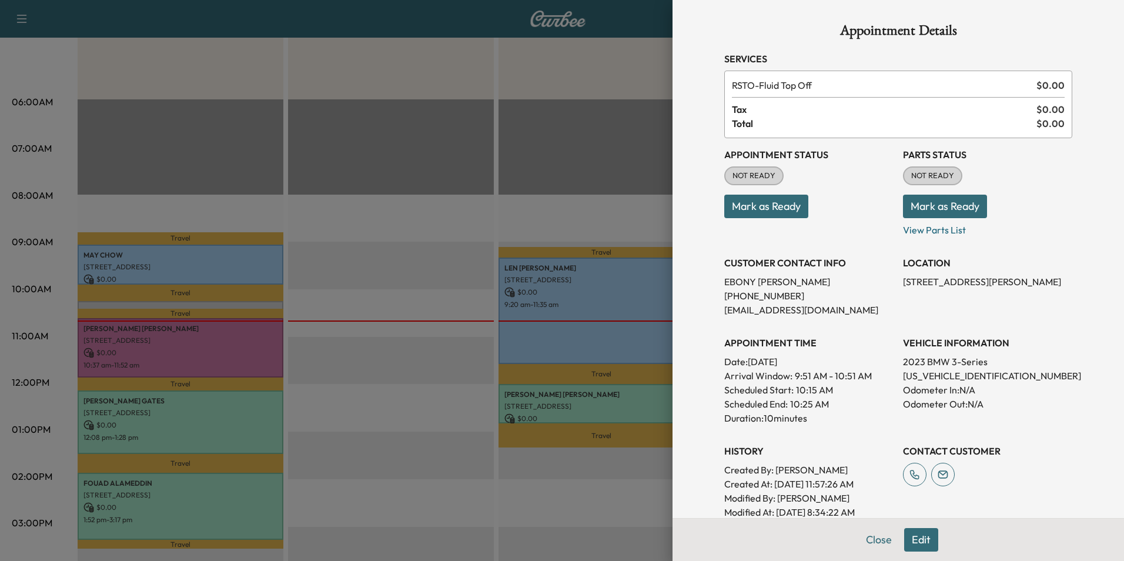
click at [916, 542] on button "Edit" at bounding box center [921, 540] width 34 height 24
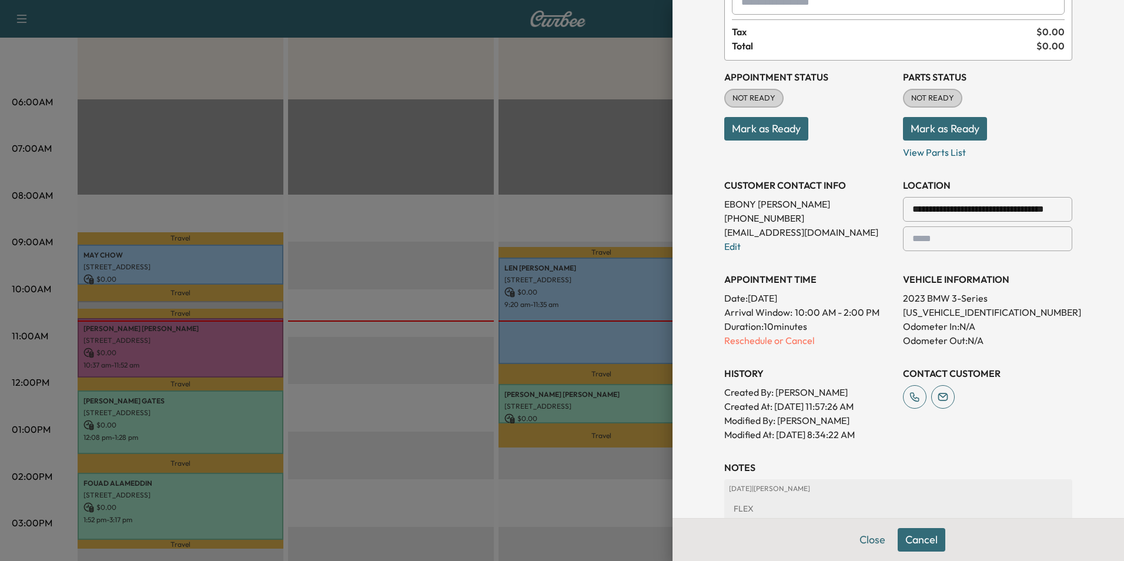
scroll to position [118, 0]
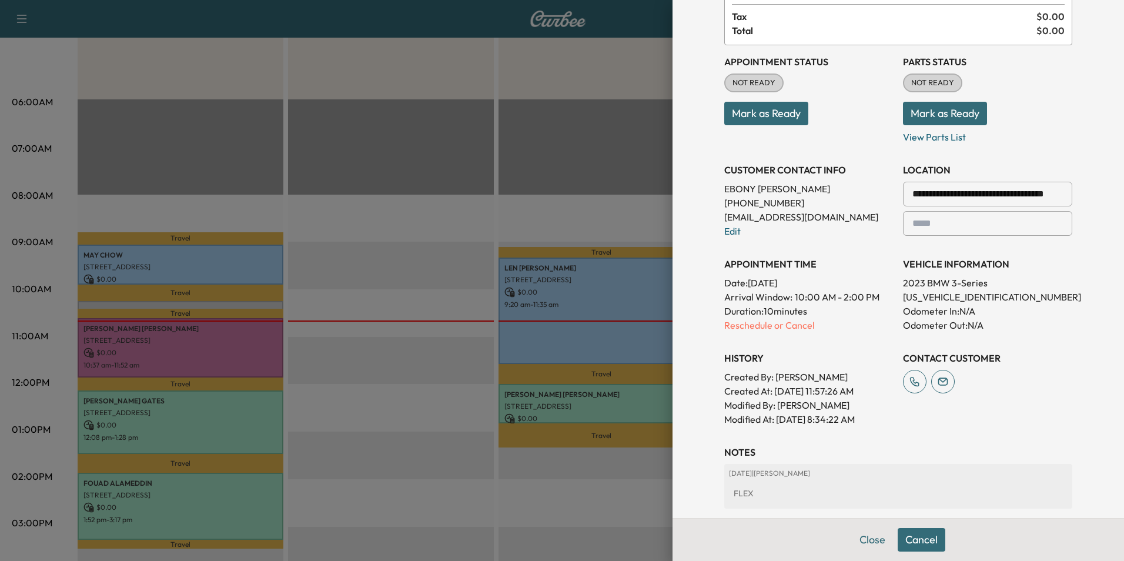
click at [782, 323] on p "Reschedule or Cancel" at bounding box center [808, 325] width 169 height 14
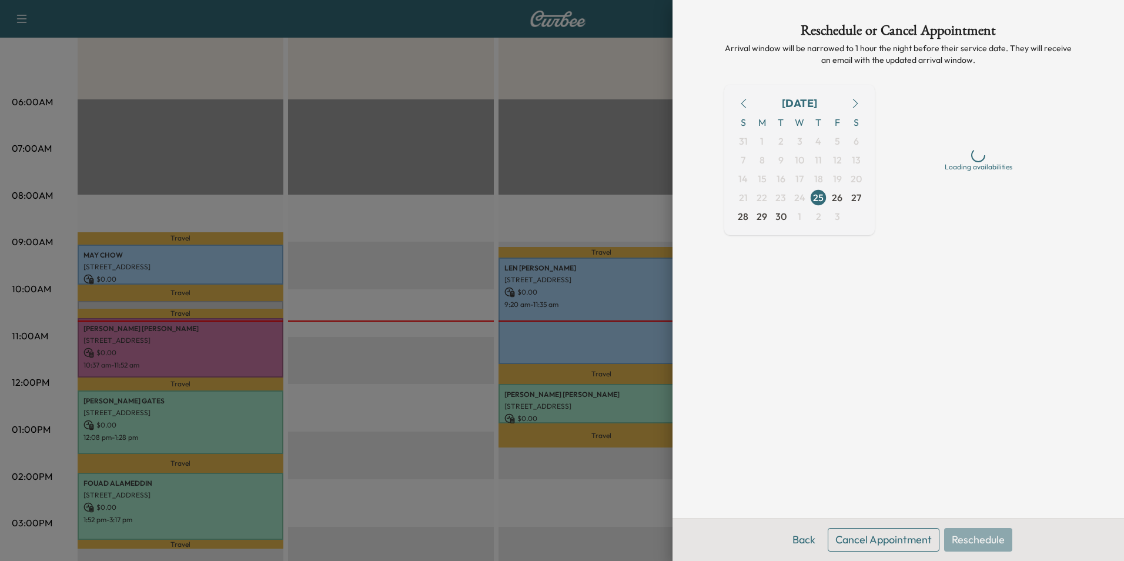
scroll to position [0, 0]
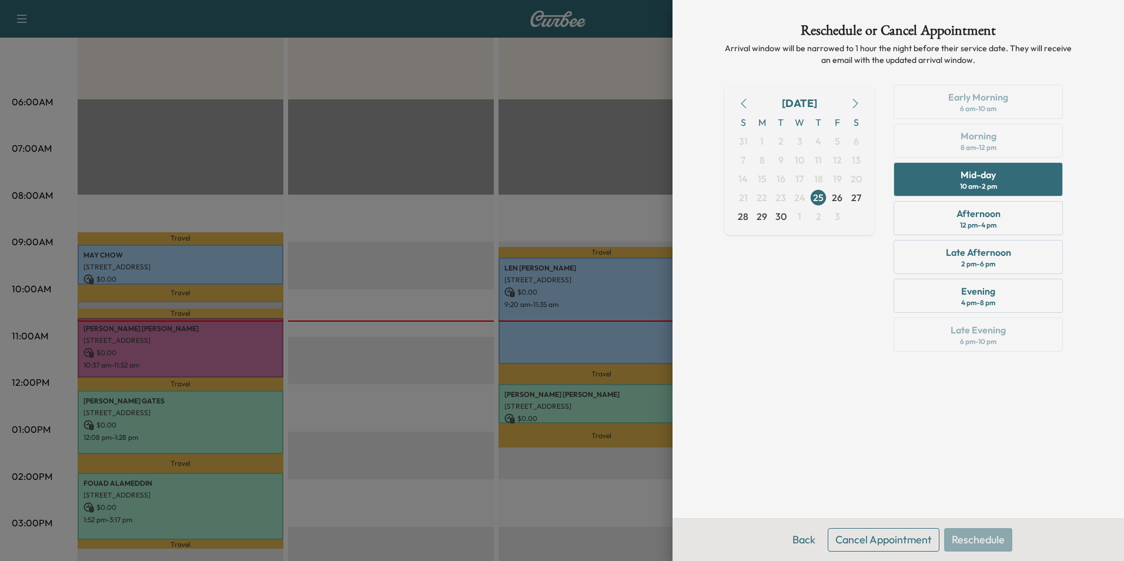
click at [905, 543] on button "Cancel Appointment" at bounding box center [884, 540] width 112 height 24
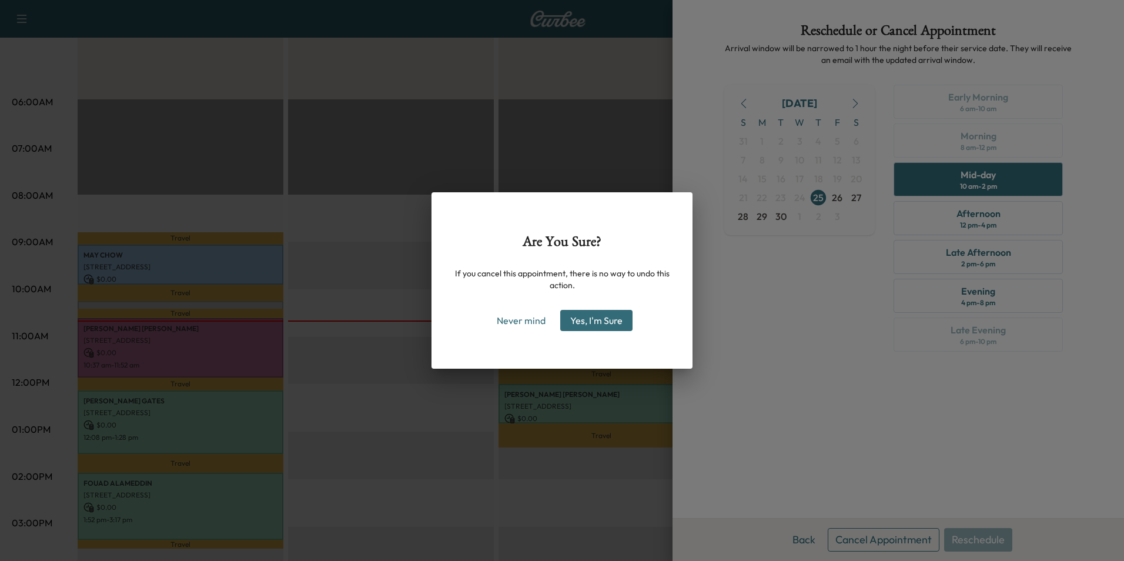
click at [612, 316] on button "Yes, I'm Sure" at bounding box center [596, 320] width 72 height 21
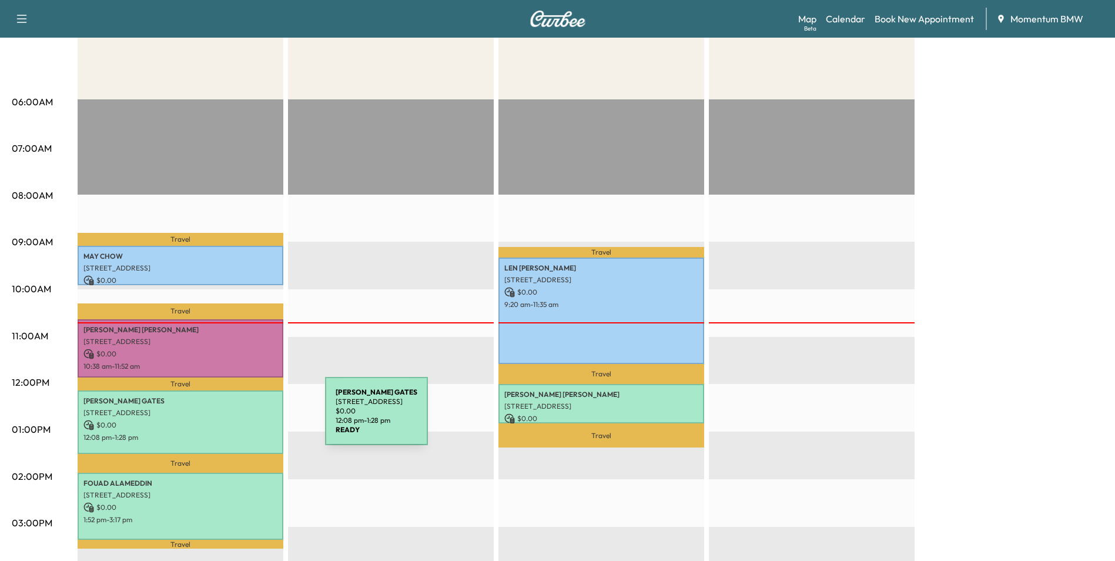
click at [237, 420] on p "$ 0.00" at bounding box center [180, 425] width 194 height 11
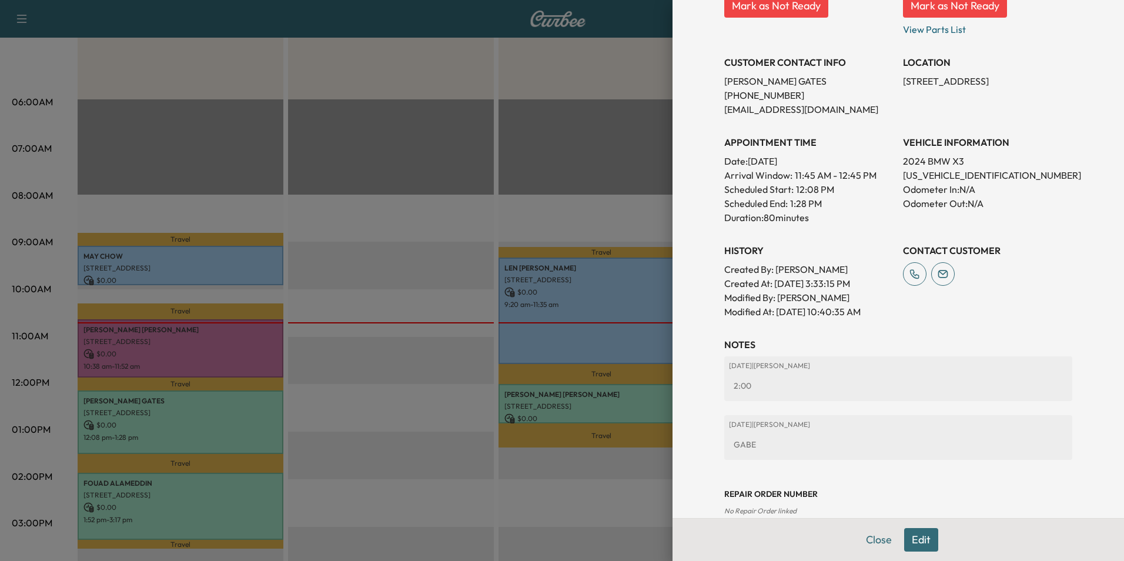
scroll to position [222, 0]
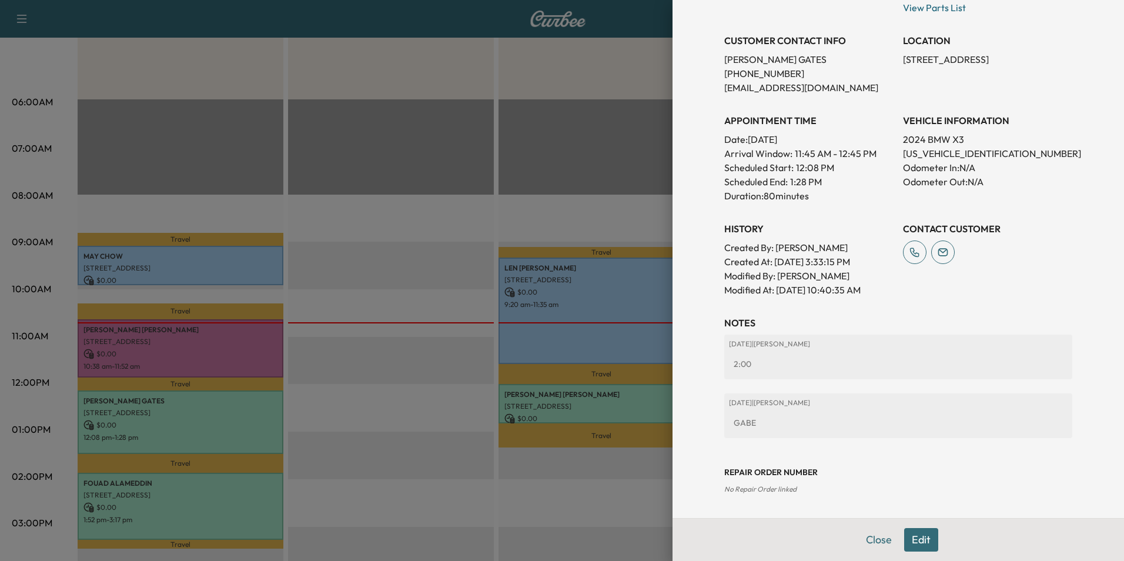
drag, startPoint x: 875, startPoint y: 536, endPoint x: 851, endPoint y: 528, distance: 25.8
click at [875, 537] on button "Close" at bounding box center [878, 540] width 41 height 24
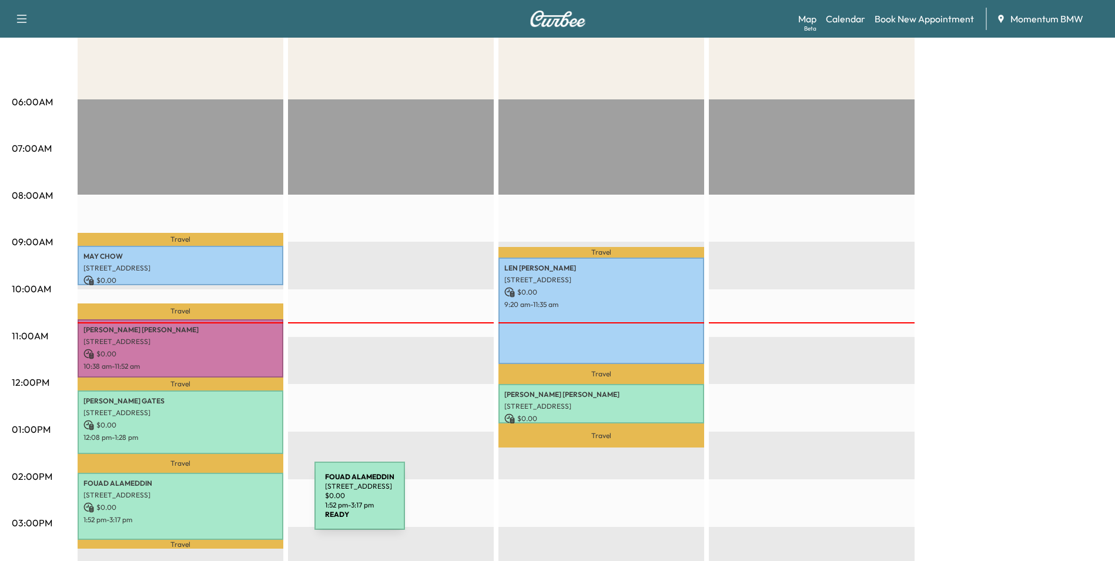
click at [226, 503] on p "$ 0.00" at bounding box center [180, 507] width 194 height 11
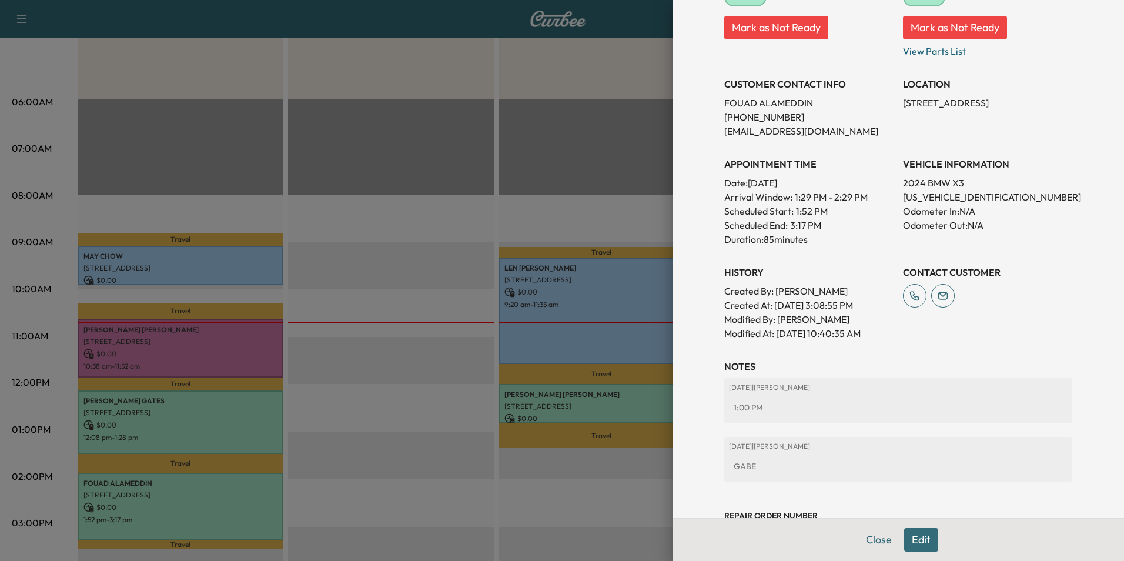
scroll to position [236, 0]
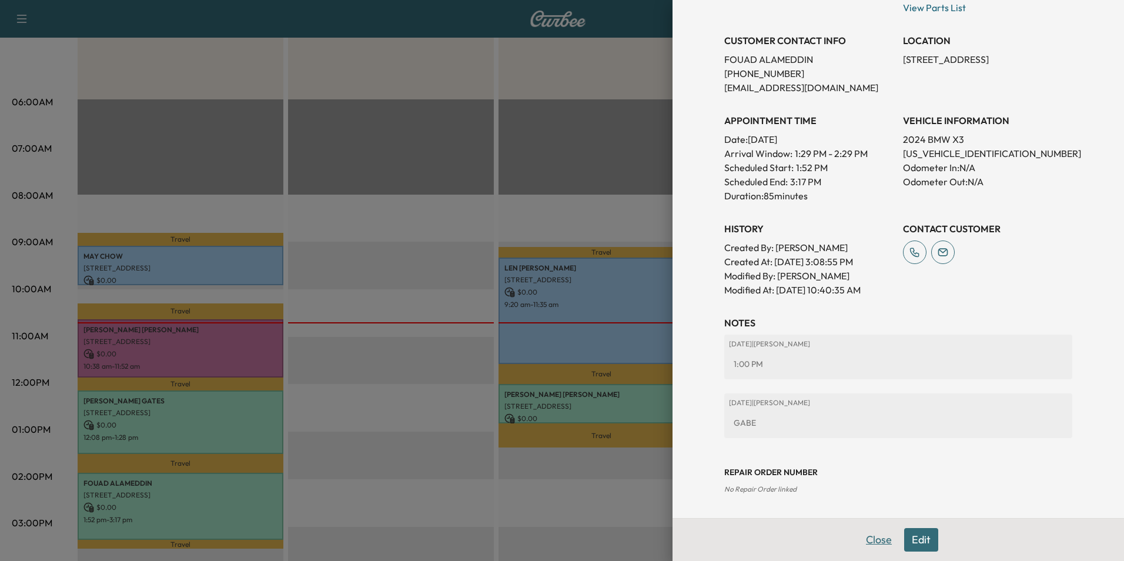
click at [869, 537] on button "Close" at bounding box center [878, 540] width 41 height 24
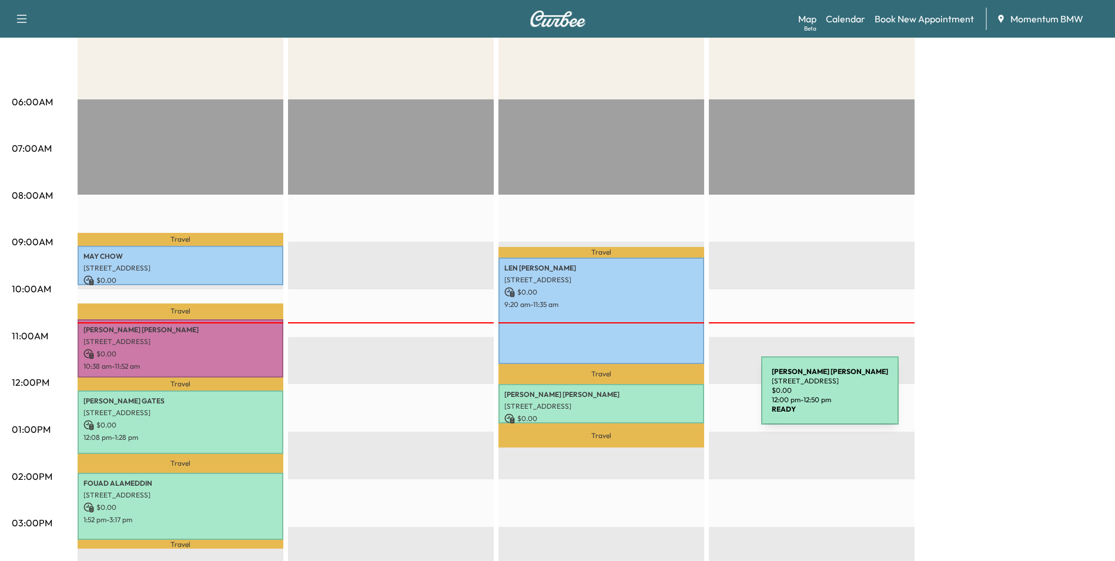
click at [673, 397] on div "[PERSON_NAME] [STREET_ADDRESS][PERSON_NAME] $ 0.00 12:00 pm - 12:50 pm" at bounding box center [602, 403] width 206 height 39
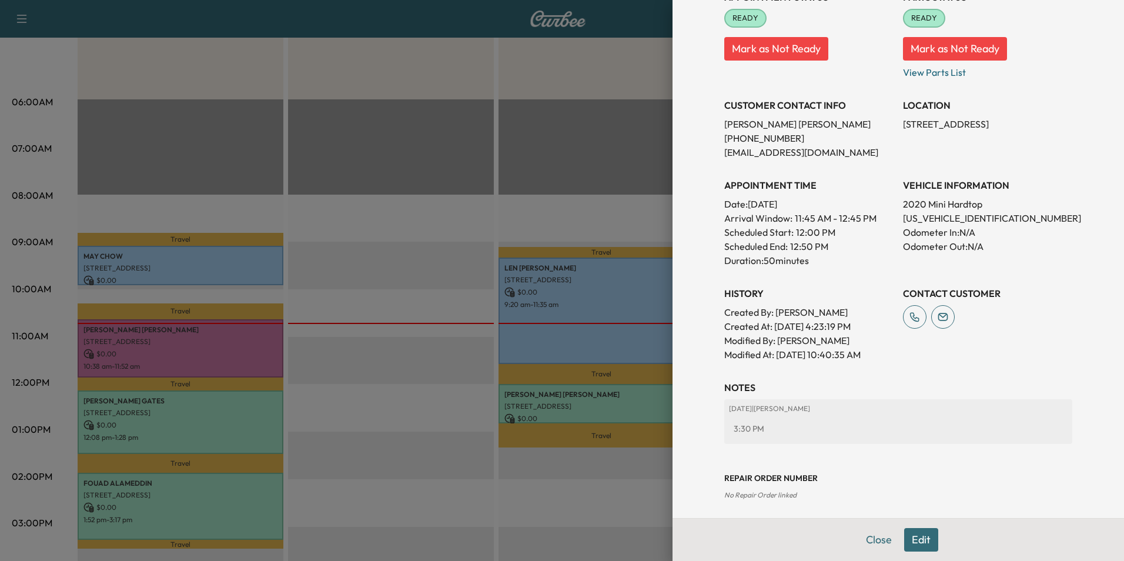
scroll to position [163, 0]
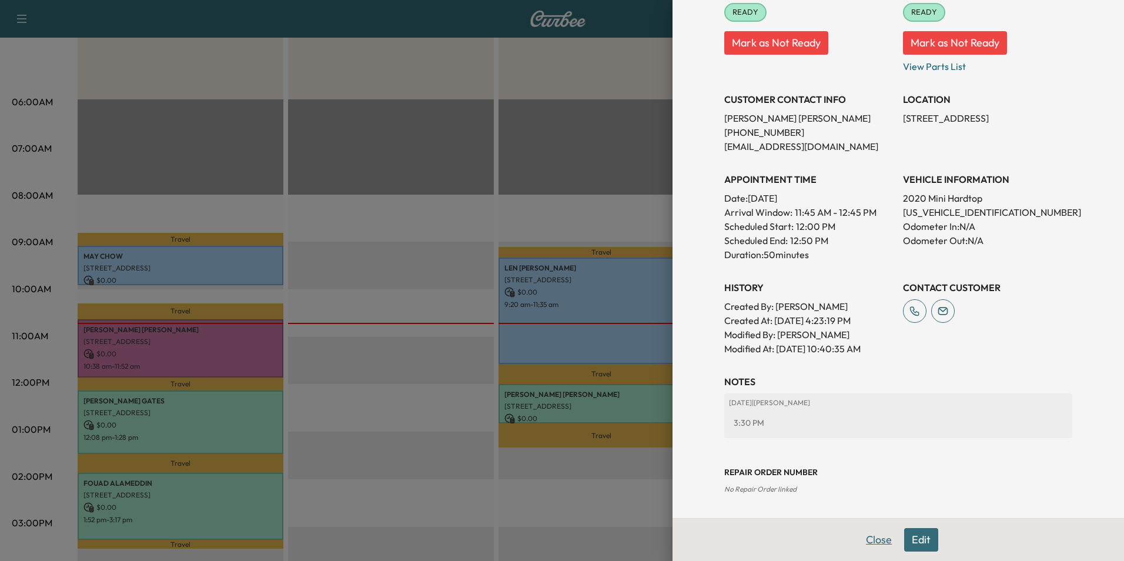
click at [860, 538] on button "Close" at bounding box center [878, 540] width 41 height 24
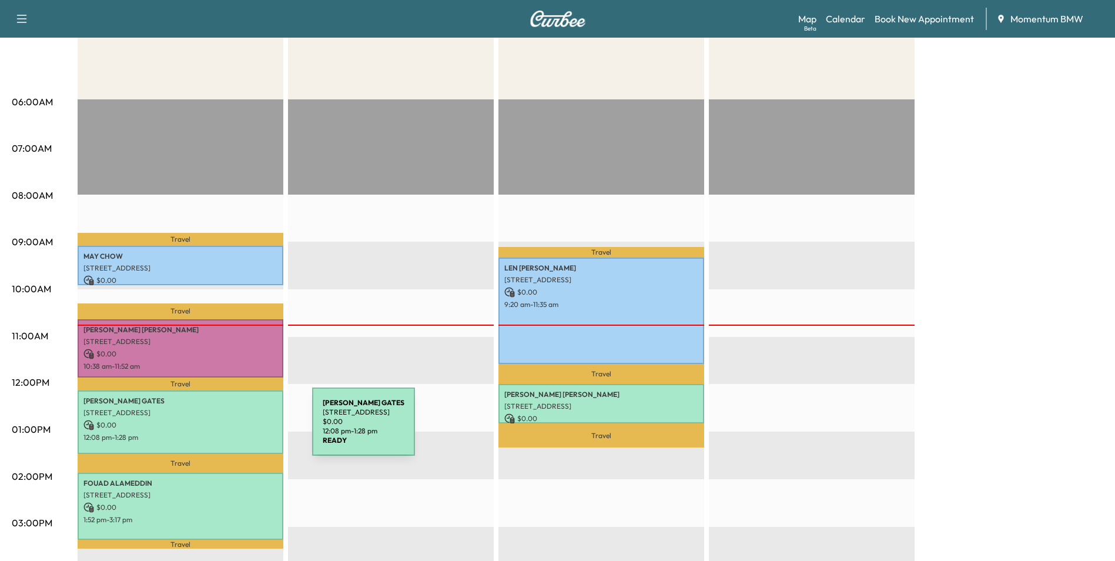
click at [224, 429] on div "[PERSON_NAME] [STREET_ADDRESS] $ 0.00 12:08 pm - 1:28 pm" at bounding box center [181, 421] width 206 height 63
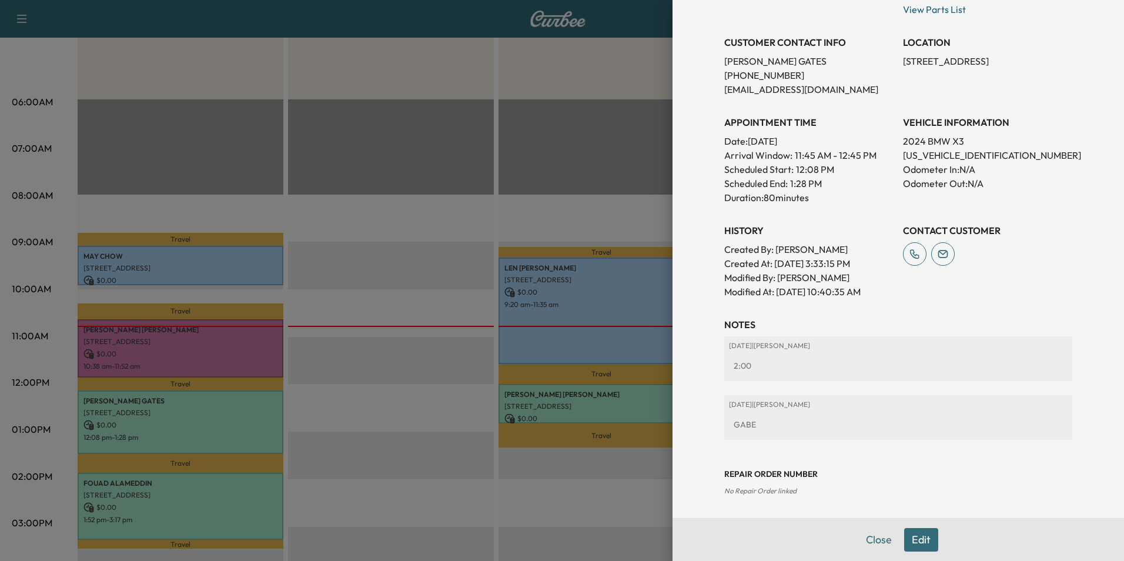
scroll to position [222, 0]
click at [870, 543] on button "Close" at bounding box center [878, 540] width 41 height 24
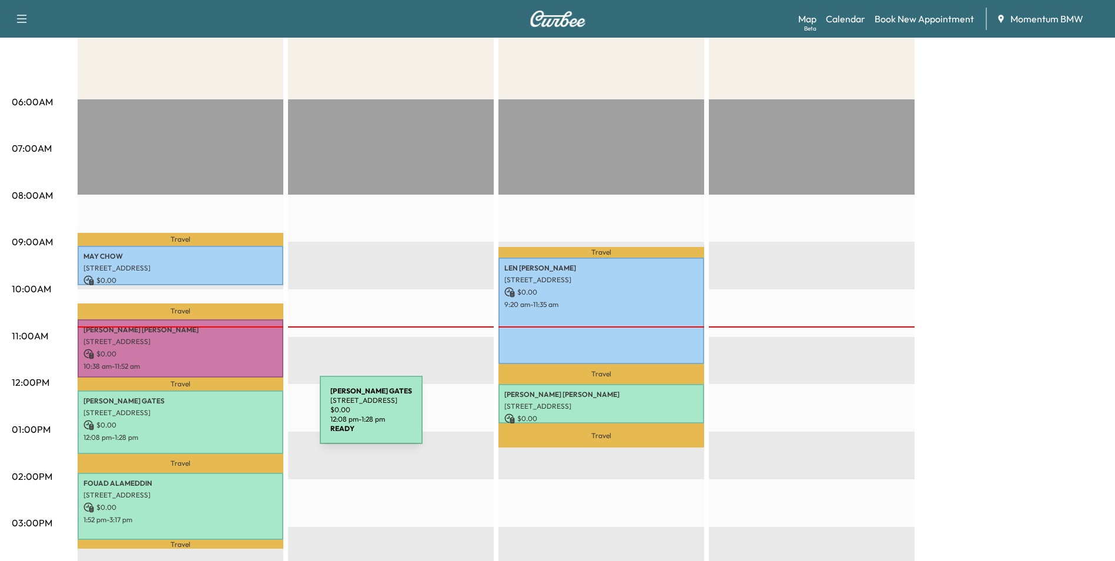
click at [232, 420] on p "$ 0.00" at bounding box center [180, 425] width 194 height 11
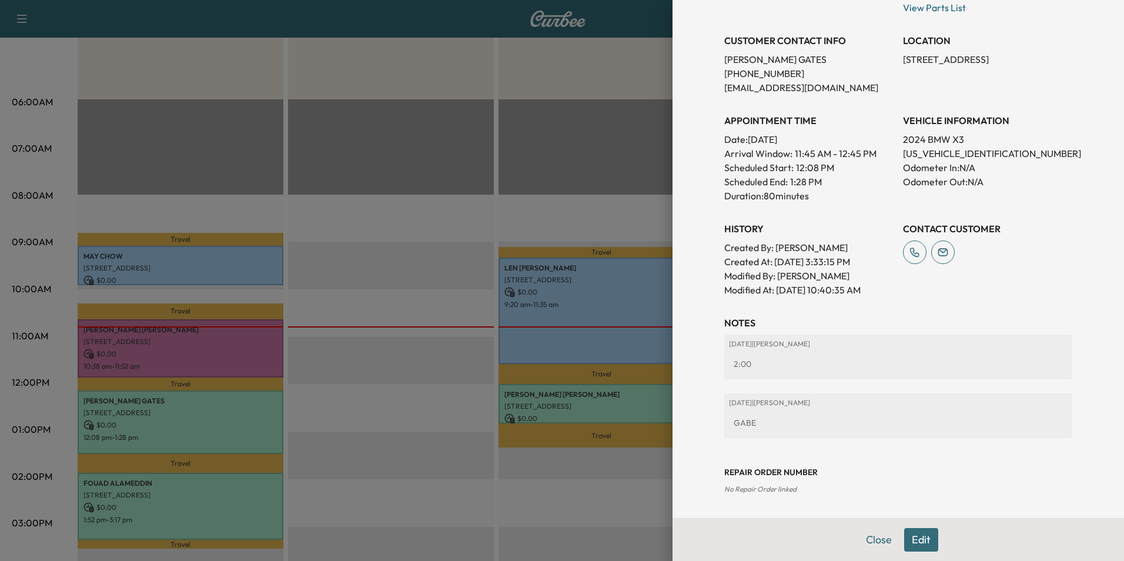
click at [912, 546] on button "Edit" at bounding box center [921, 540] width 34 height 24
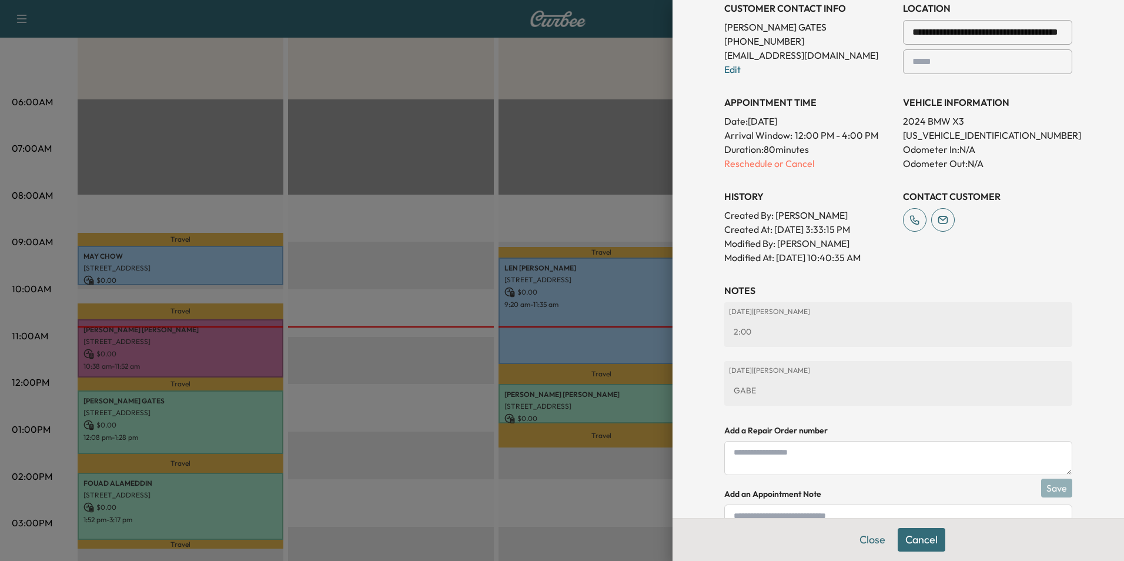
scroll to position [346, 0]
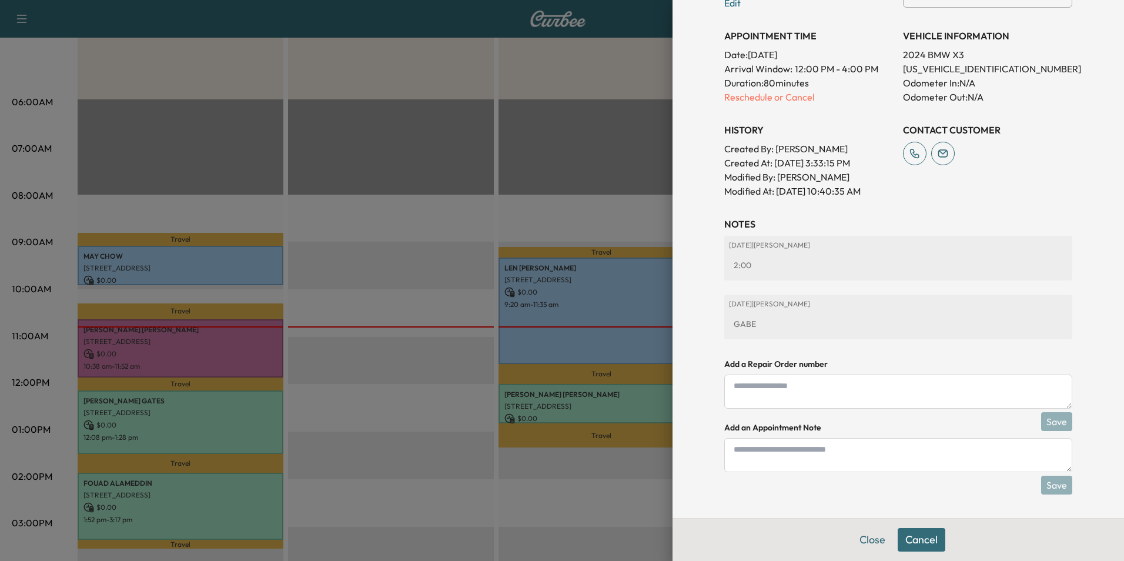
click at [849, 460] on textarea at bounding box center [898, 455] width 348 height 34
type textarea "**********"
click at [1050, 483] on button "Save" at bounding box center [1056, 485] width 31 height 19
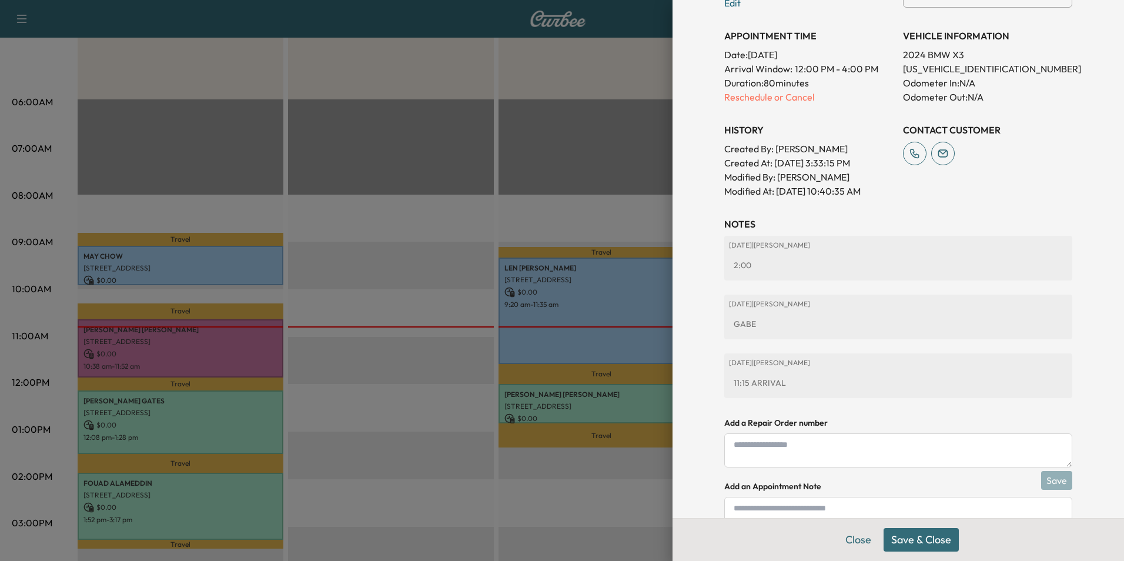
click at [932, 541] on button "Save & Close" at bounding box center [921, 540] width 75 height 24
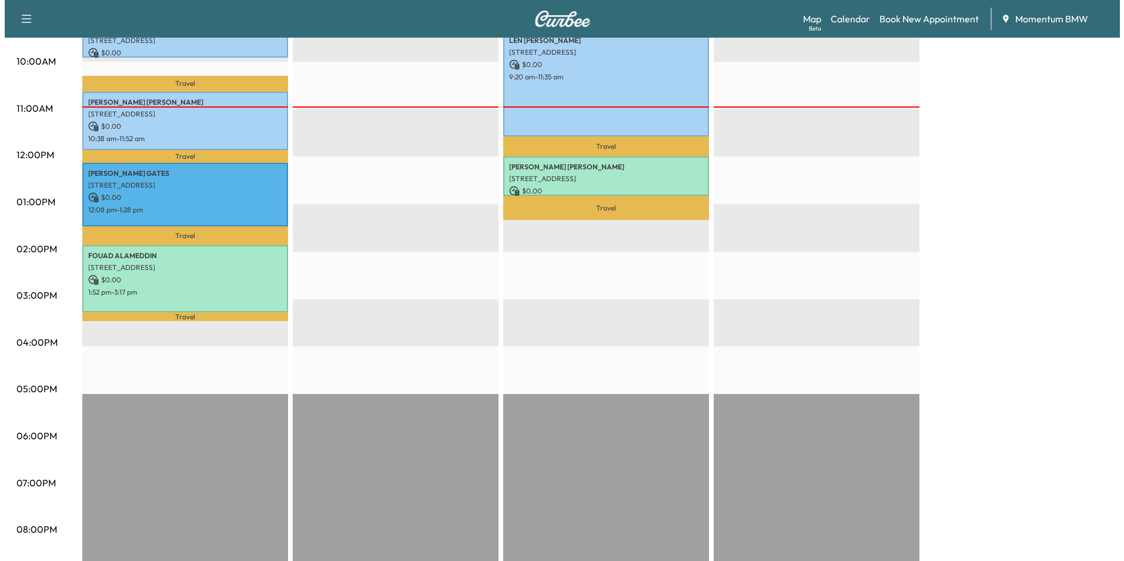
scroll to position [412, 0]
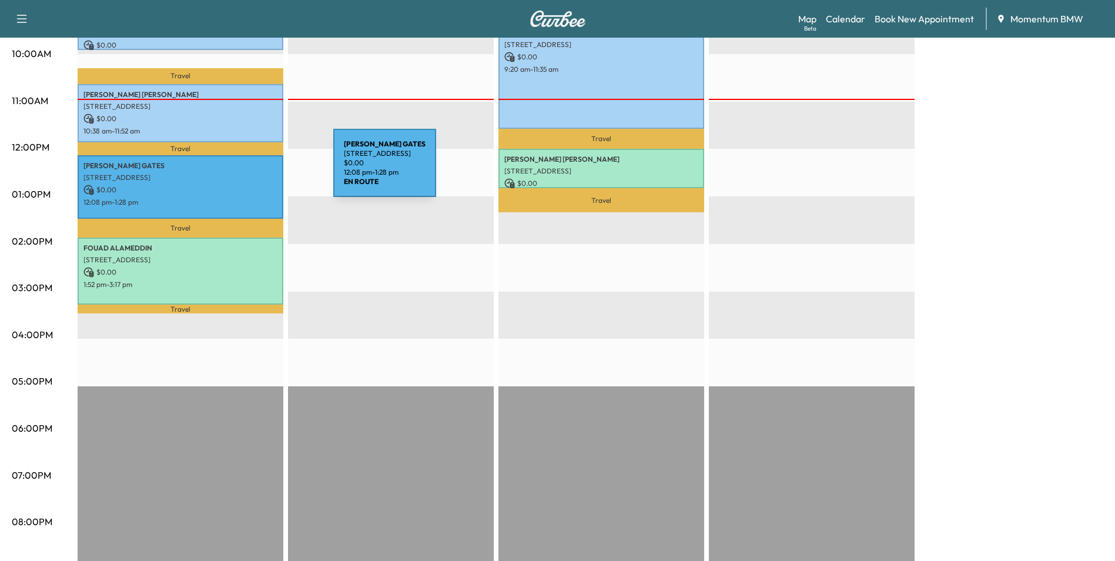
click at [245, 173] on p "[STREET_ADDRESS]" at bounding box center [180, 177] width 194 height 9
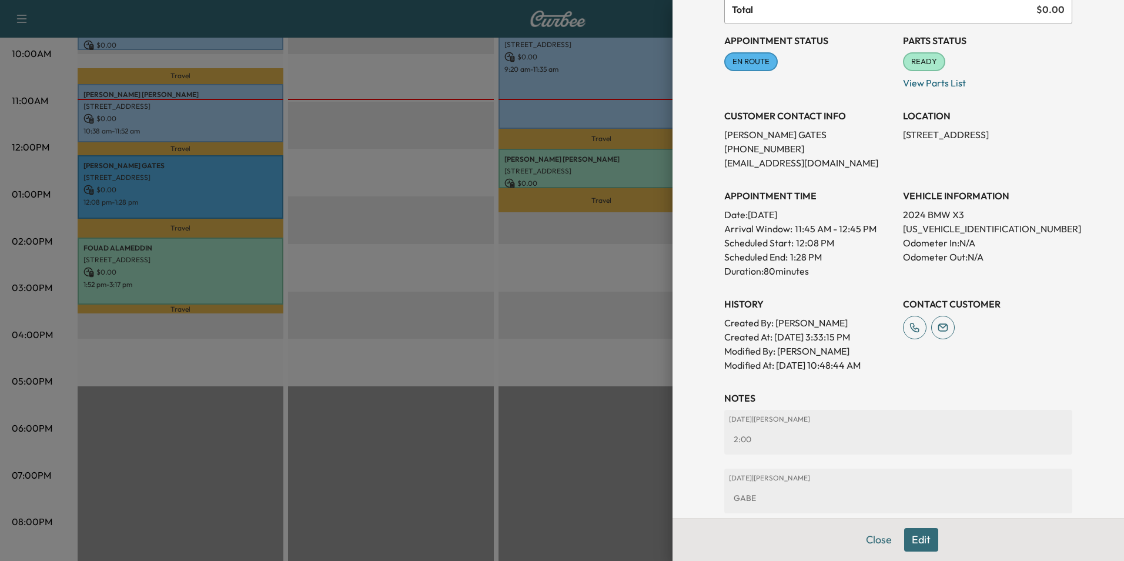
scroll to position [118, 0]
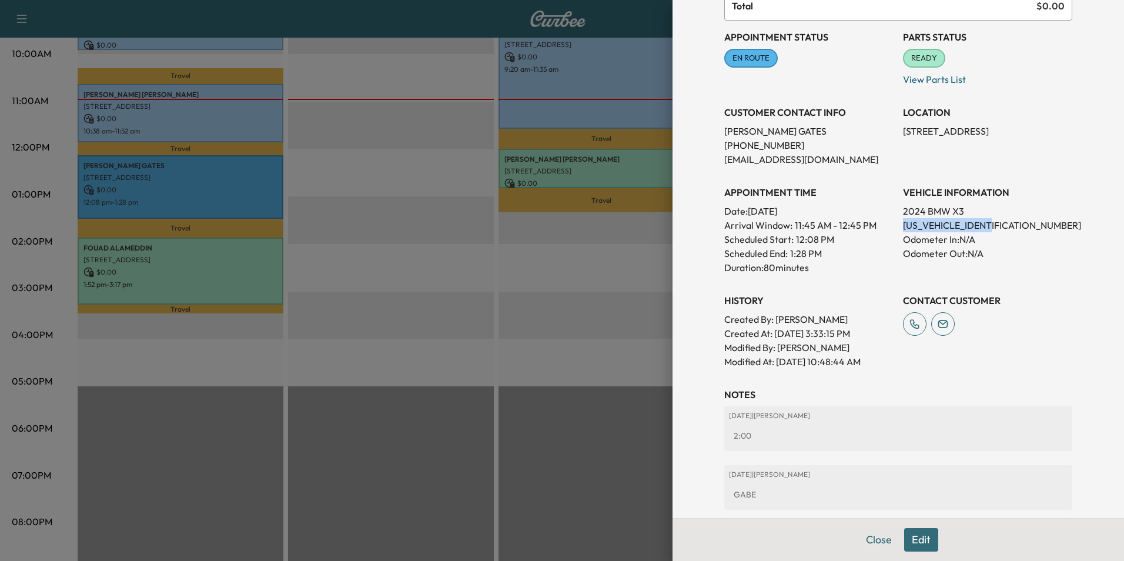
drag, startPoint x: 997, startPoint y: 224, endPoint x: 898, endPoint y: 227, distance: 99.4
click at [903, 227] on p "[US_VEHICLE_IDENTIFICATION_NUMBER]" at bounding box center [987, 225] width 169 height 14
drag, startPoint x: 898, startPoint y: 227, endPoint x: 962, endPoint y: 225, distance: 64.1
copy p "[US_VEHICLE_IDENTIFICATION_NUMBER]"
click at [876, 537] on button "Close" at bounding box center [878, 540] width 41 height 24
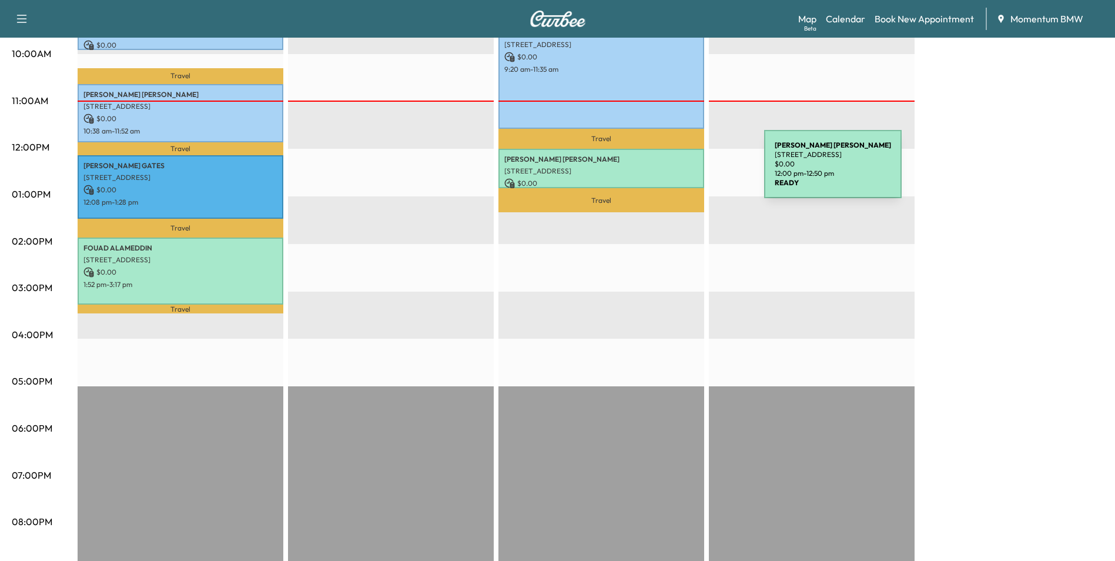
click at [676, 171] on p "[STREET_ADDRESS]" at bounding box center [601, 170] width 194 height 9
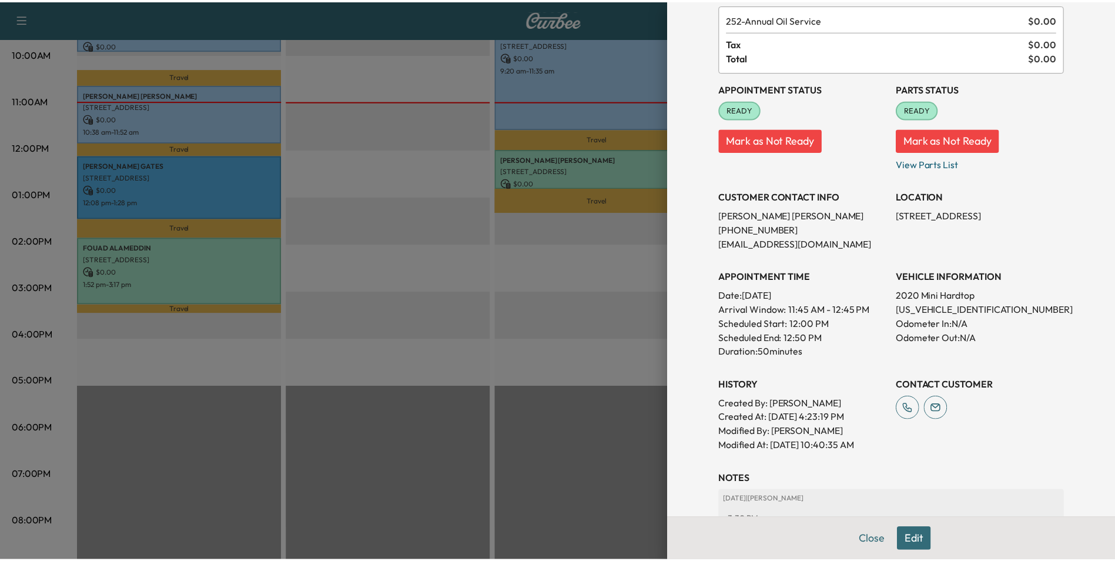
scroll to position [163, 0]
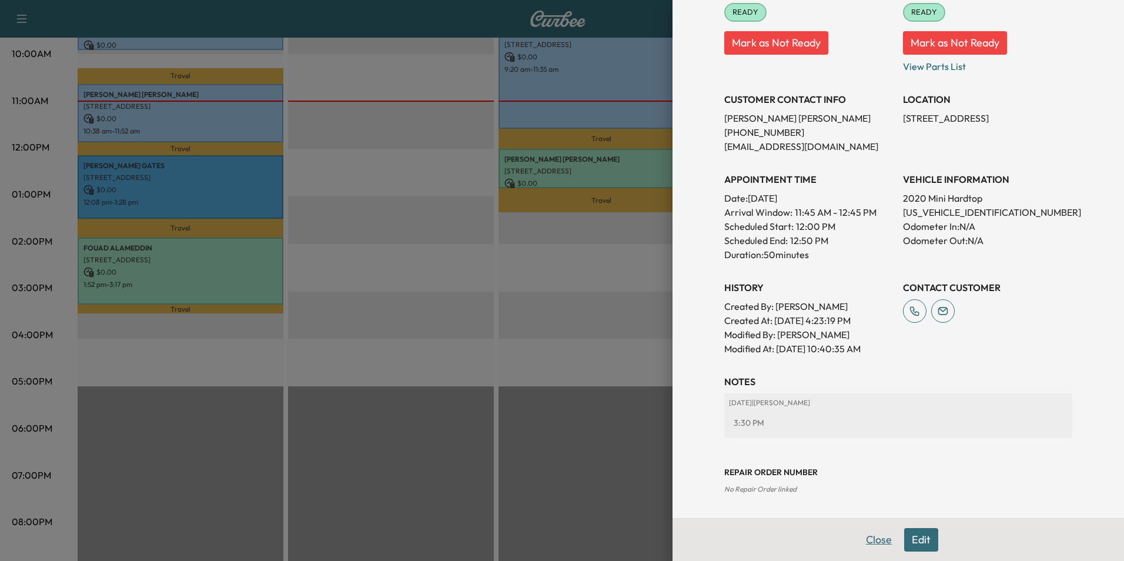
click at [869, 540] on button "Close" at bounding box center [878, 540] width 41 height 24
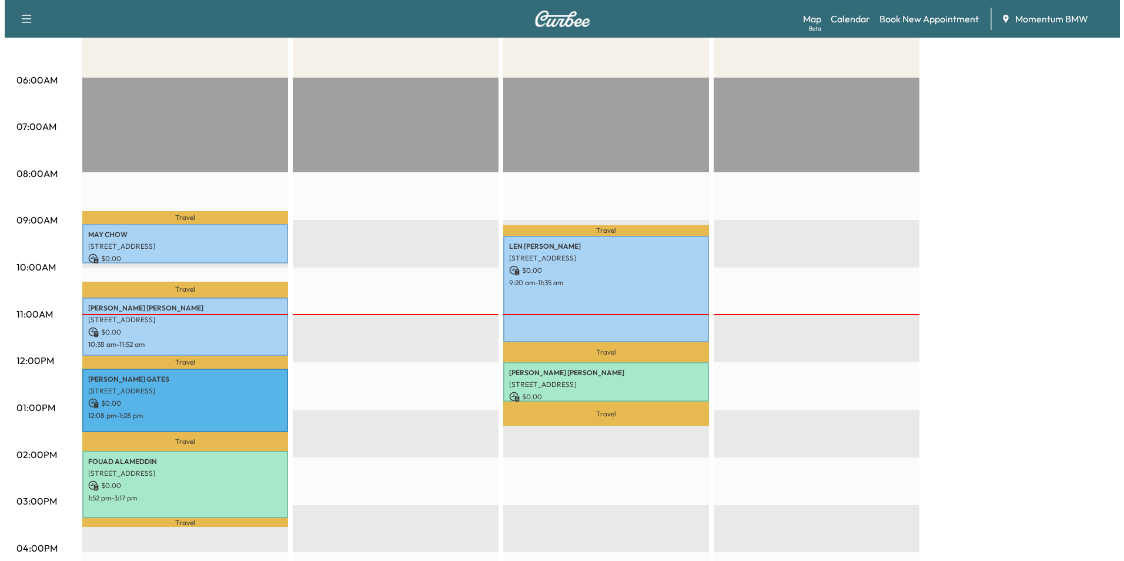
scroll to position [235, 0]
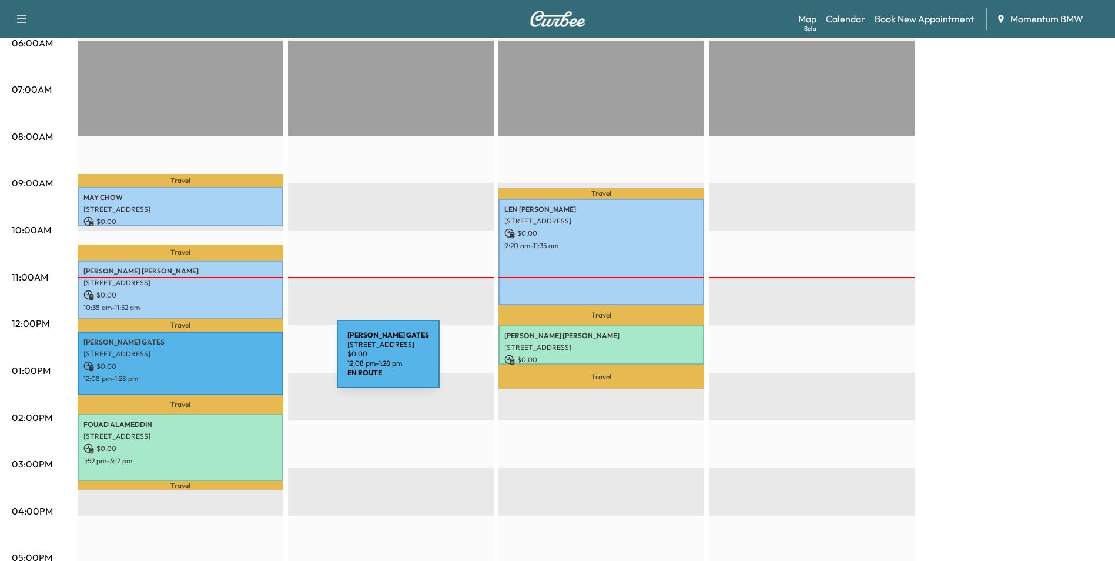
click at [249, 361] on p "$ 0.00" at bounding box center [180, 366] width 194 height 11
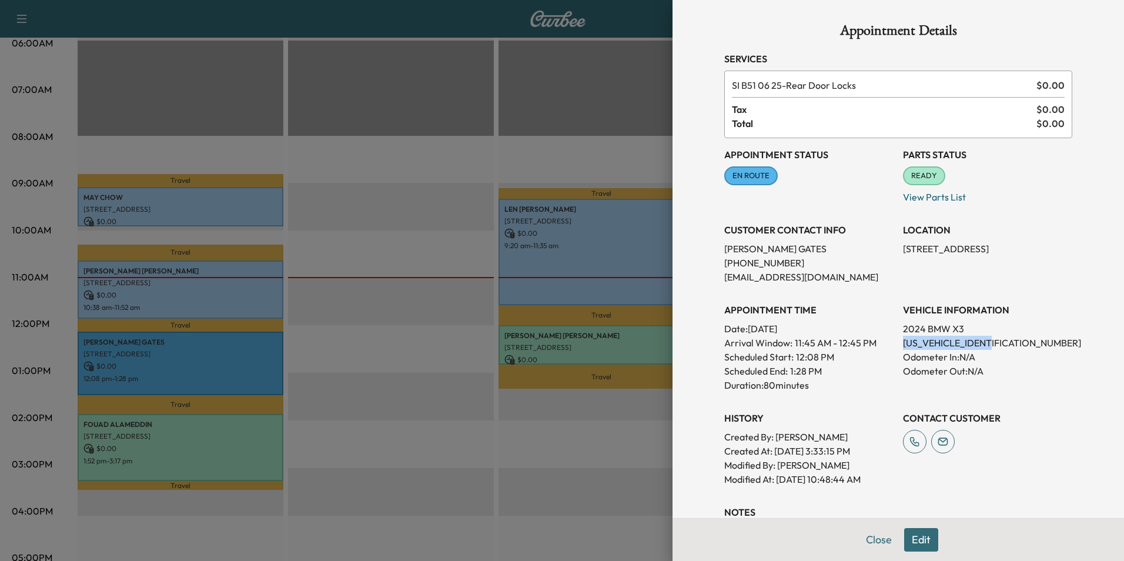
drag, startPoint x: 996, startPoint y: 343, endPoint x: 896, endPoint y: 343, distance: 99.9
click at [903, 343] on p "[US_VEHICLE_IDENTIFICATION_NUMBER]" at bounding box center [987, 343] width 169 height 14
drag, startPoint x: 896, startPoint y: 343, endPoint x: 965, endPoint y: 343, distance: 68.8
copy p "[US_VEHICLE_IDENTIFICATION_NUMBER]"
drag, startPoint x: 976, startPoint y: 247, endPoint x: 895, endPoint y: 249, distance: 81.7
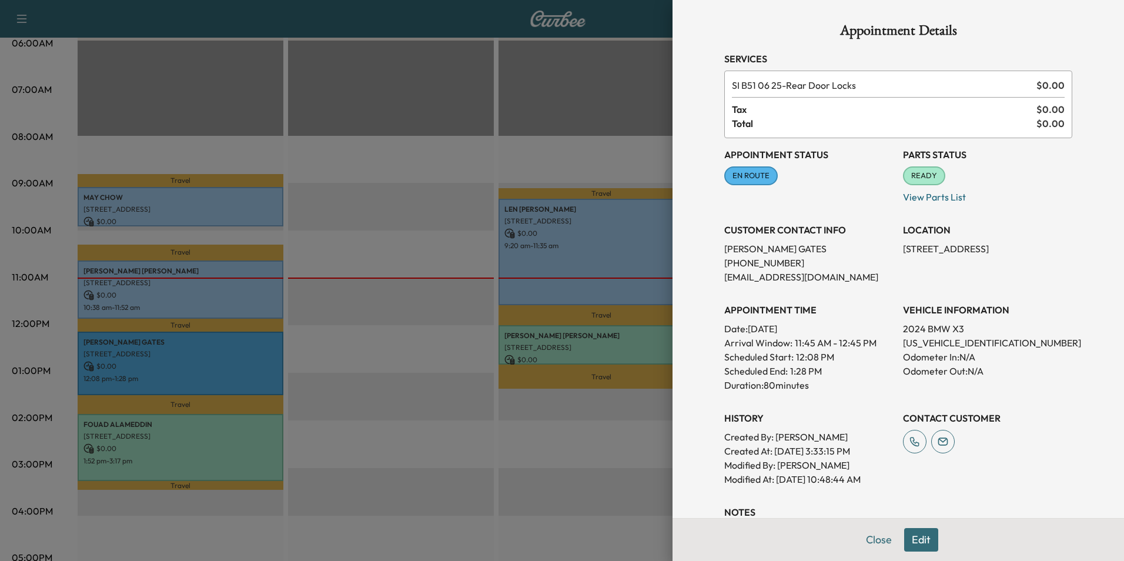
click at [903, 249] on p "[STREET_ADDRESS]" at bounding box center [987, 249] width 169 height 14
drag, startPoint x: 895, startPoint y: 249, endPoint x: 951, endPoint y: 249, distance: 56.4
copy p "[STREET_ADDRESS]"
click at [866, 536] on button "Close" at bounding box center [878, 540] width 41 height 24
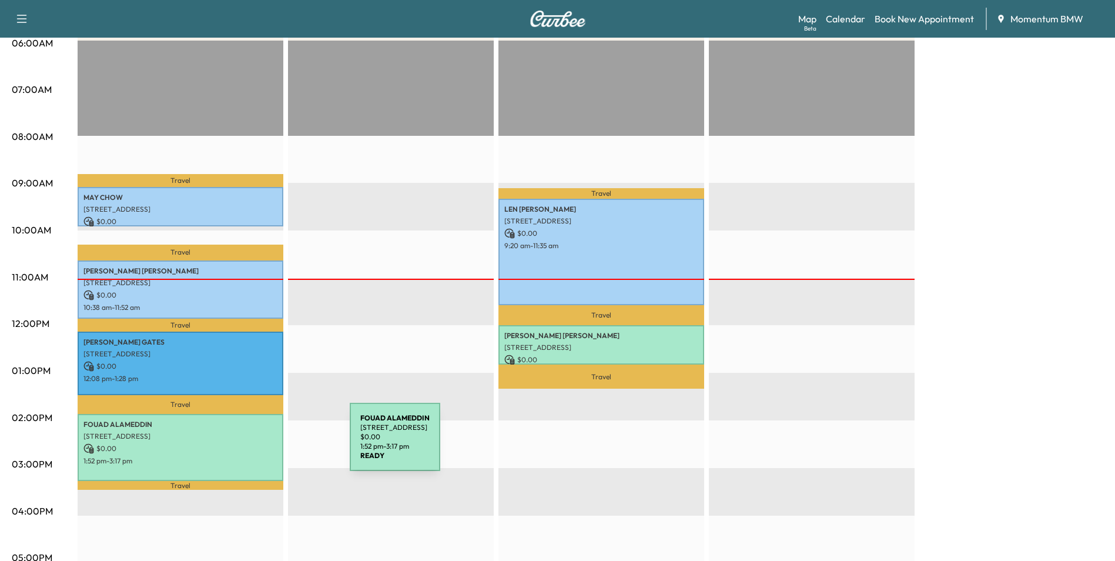
click at [262, 444] on p "$ 0.00" at bounding box center [180, 448] width 194 height 11
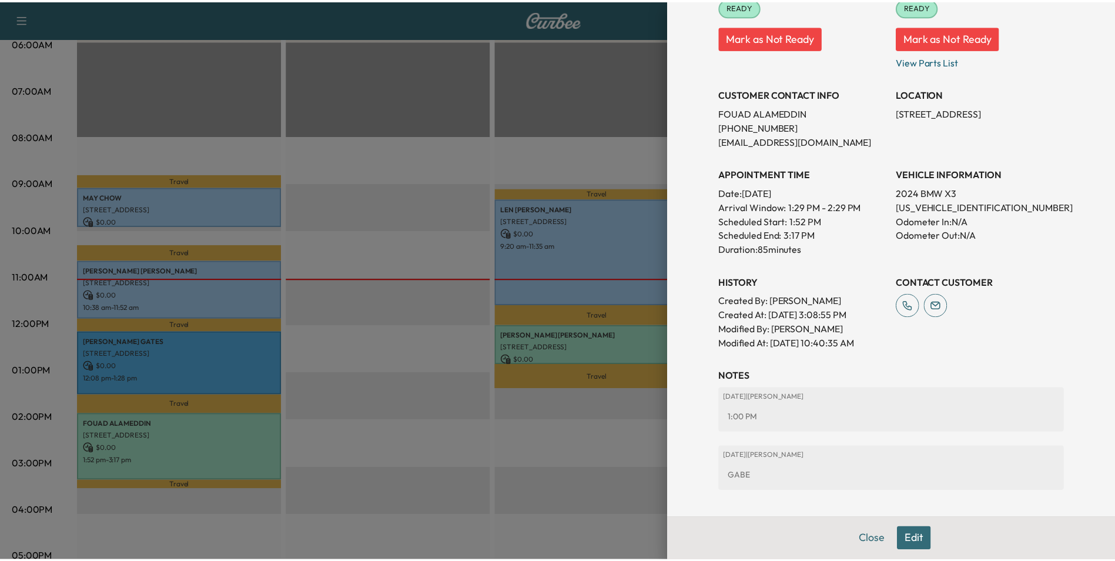
scroll to position [236, 0]
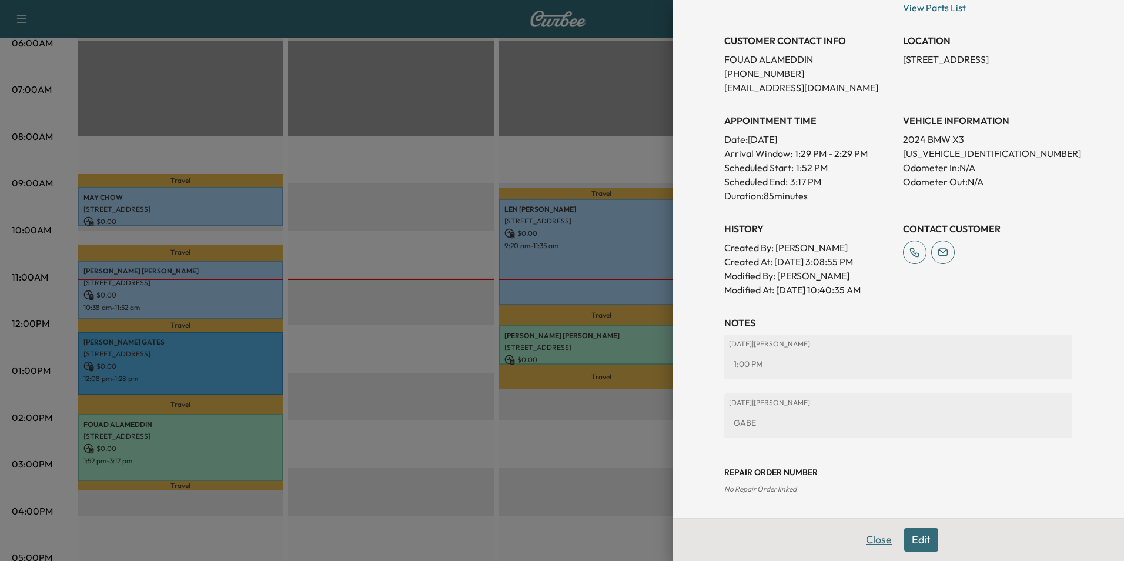
click at [868, 537] on button "Close" at bounding box center [878, 540] width 41 height 24
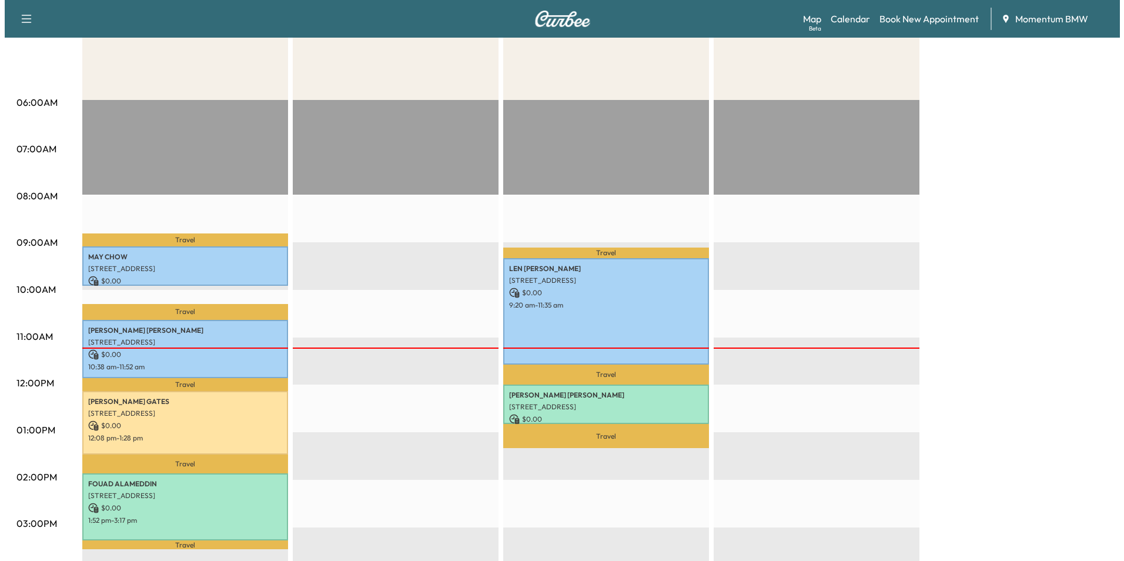
scroll to position [0, 0]
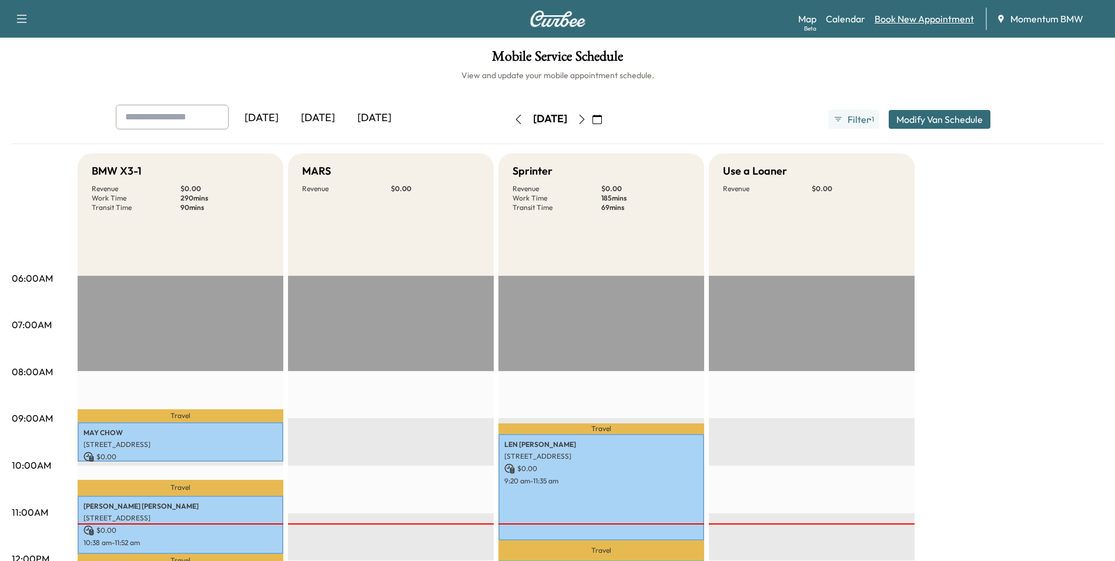
click at [937, 19] on link "Book New Appointment" at bounding box center [924, 19] width 99 height 14
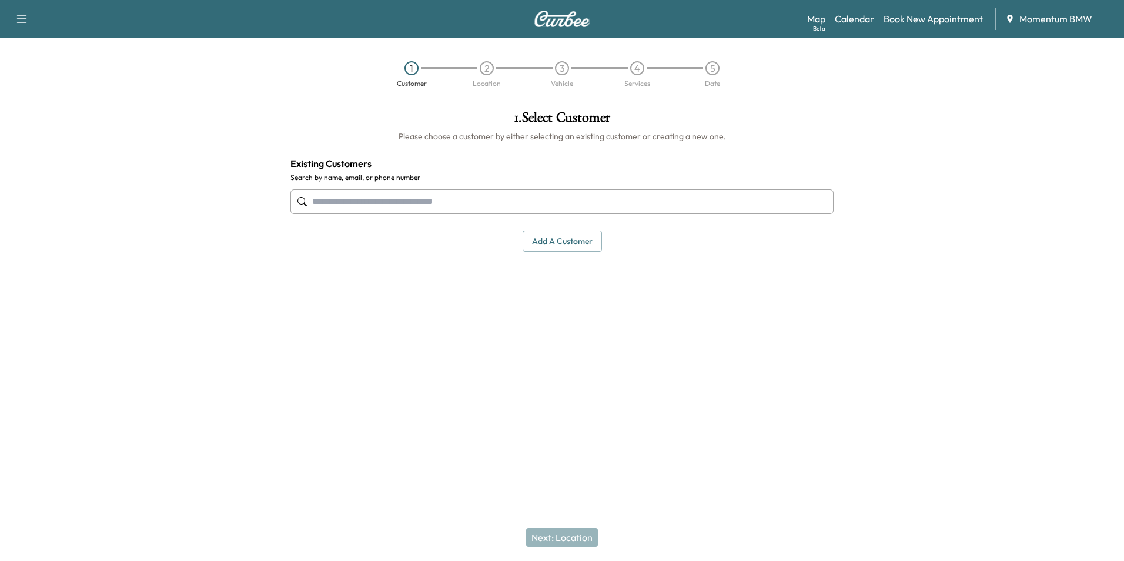
click at [543, 210] on input "text" at bounding box center [561, 201] width 543 height 25
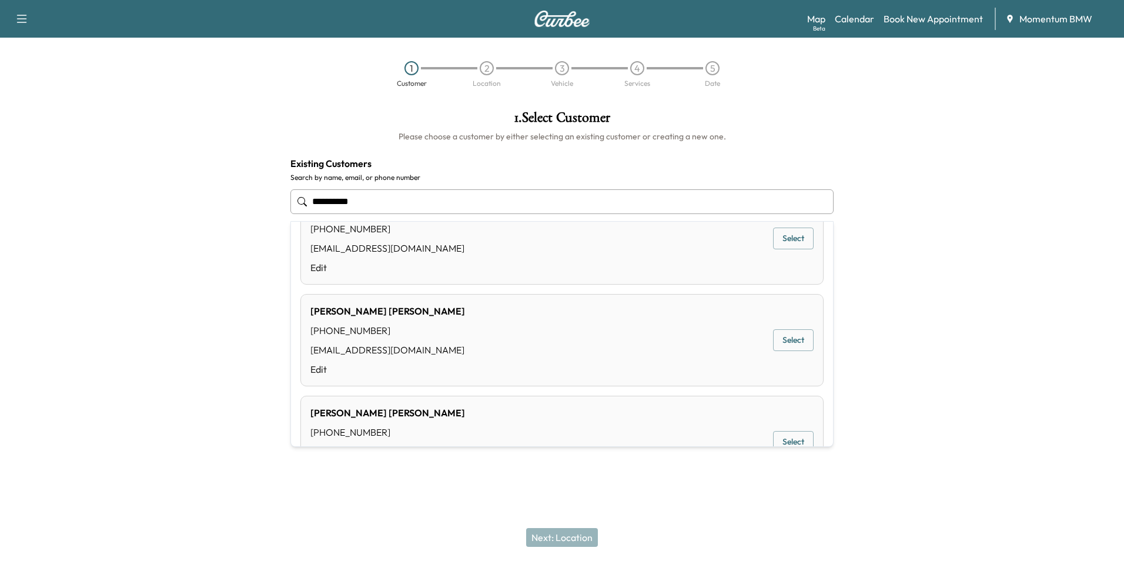
scroll to position [99, 0]
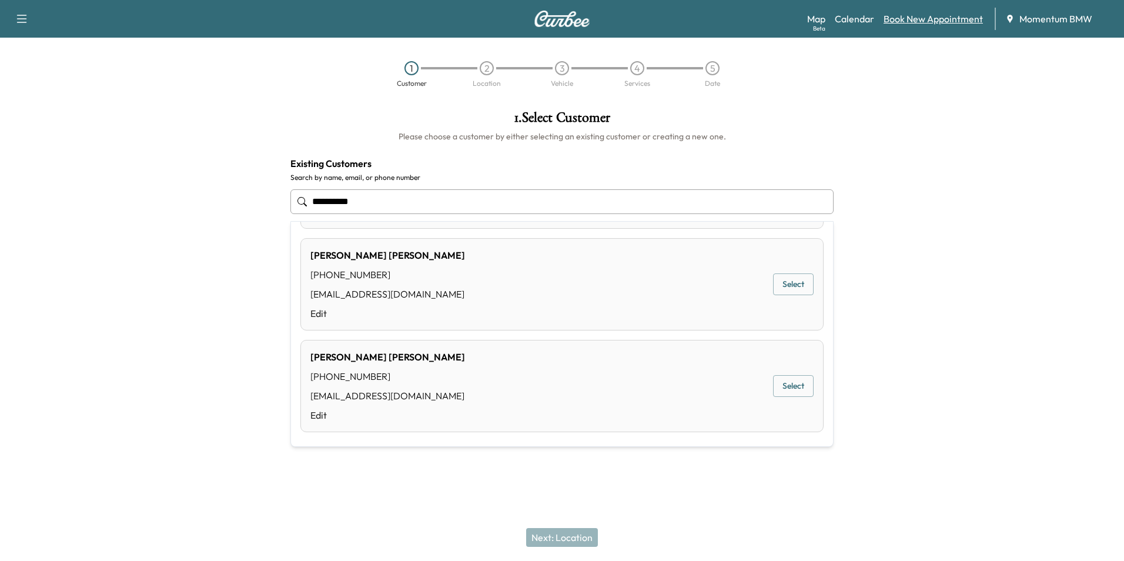
type input "**********"
click at [939, 20] on link "Book New Appointment" at bounding box center [933, 19] width 99 height 14
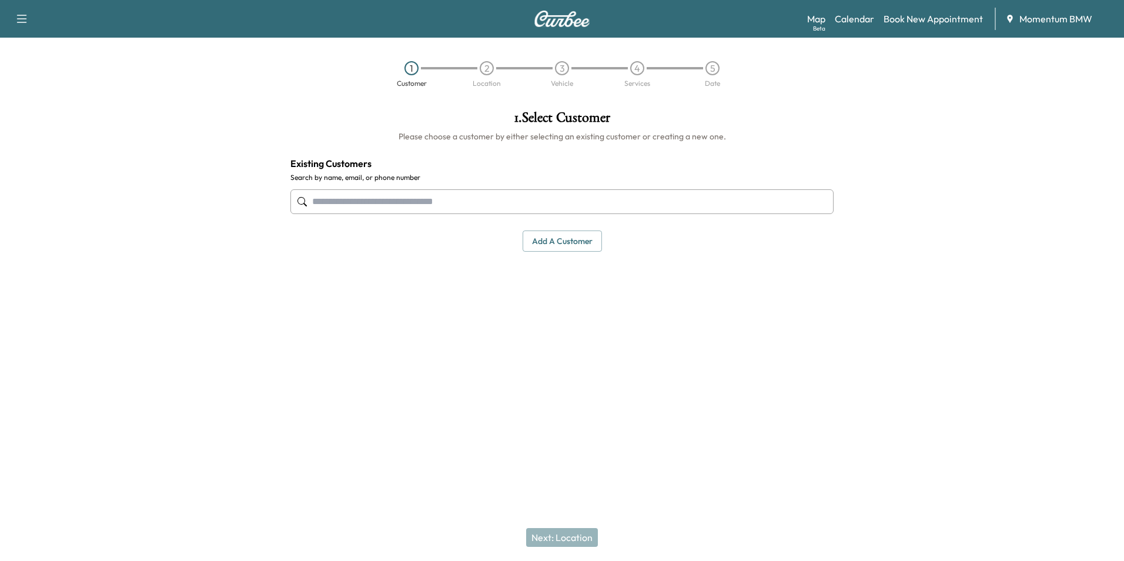
click at [547, 244] on button "Add a customer" at bounding box center [562, 241] width 79 height 22
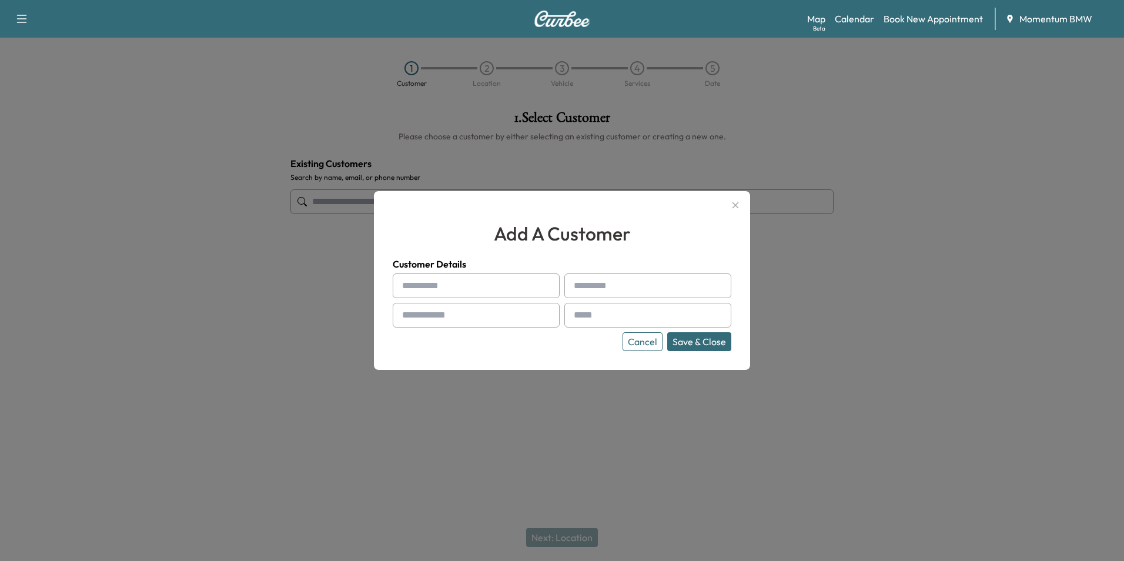
click at [517, 286] on input "text" at bounding box center [476, 285] width 167 height 25
type input "****"
type input "********"
type input "**********"
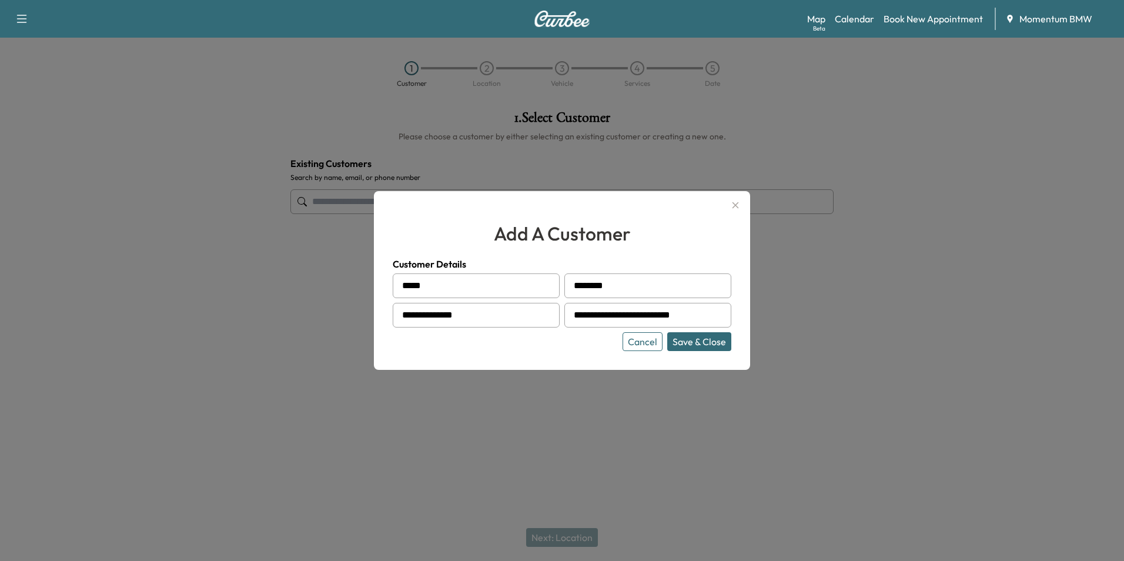
type input "**********"
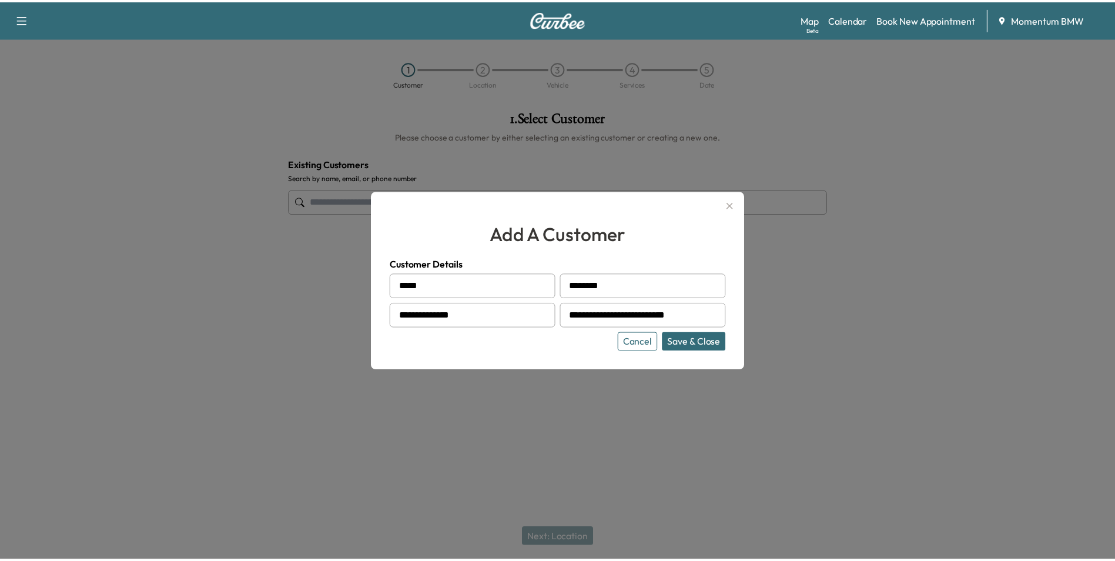
scroll to position [0, 0]
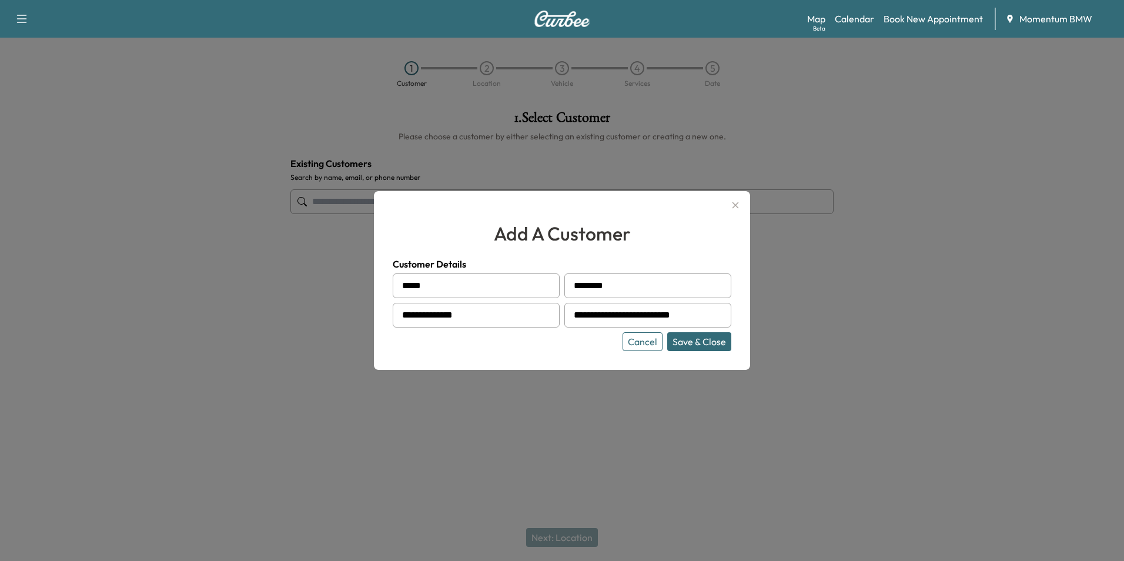
click at [715, 341] on button "Save & Close" at bounding box center [699, 341] width 64 height 19
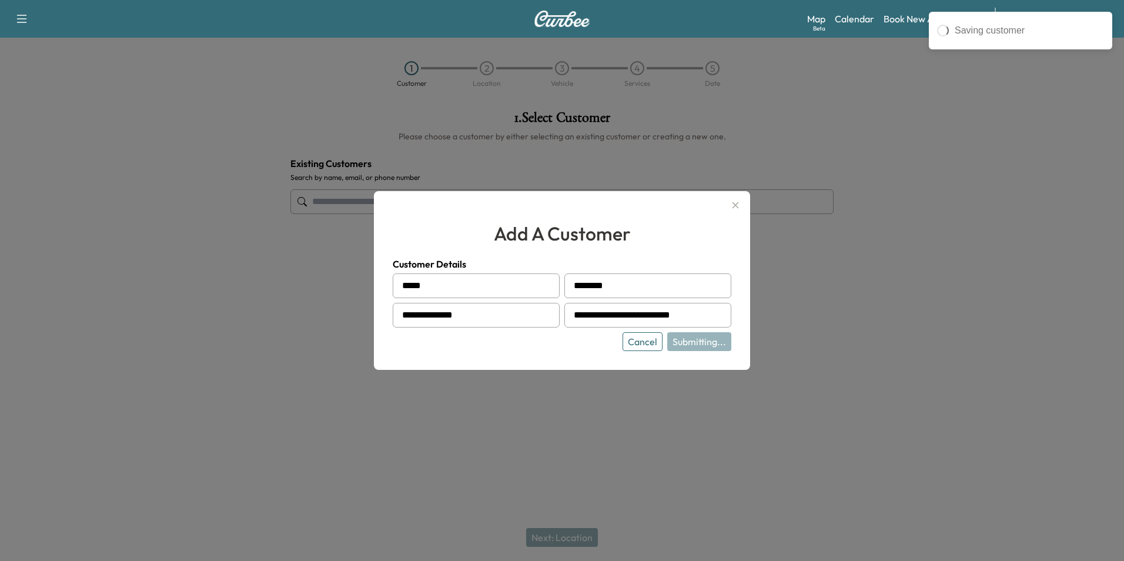
type input "**********"
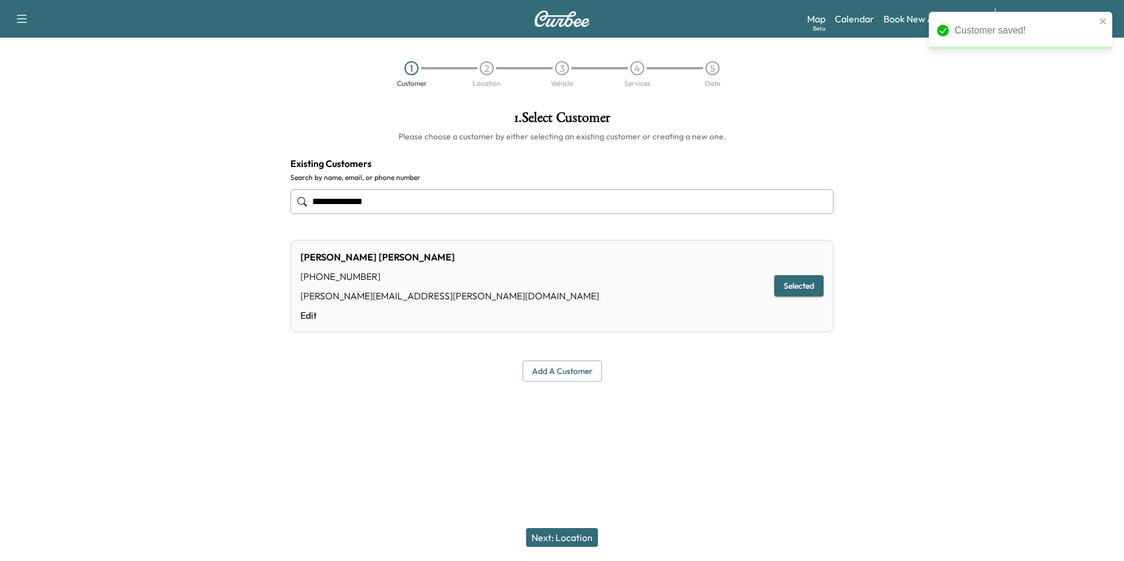
click at [564, 535] on button "Next: Location" at bounding box center [562, 537] width 72 height 19
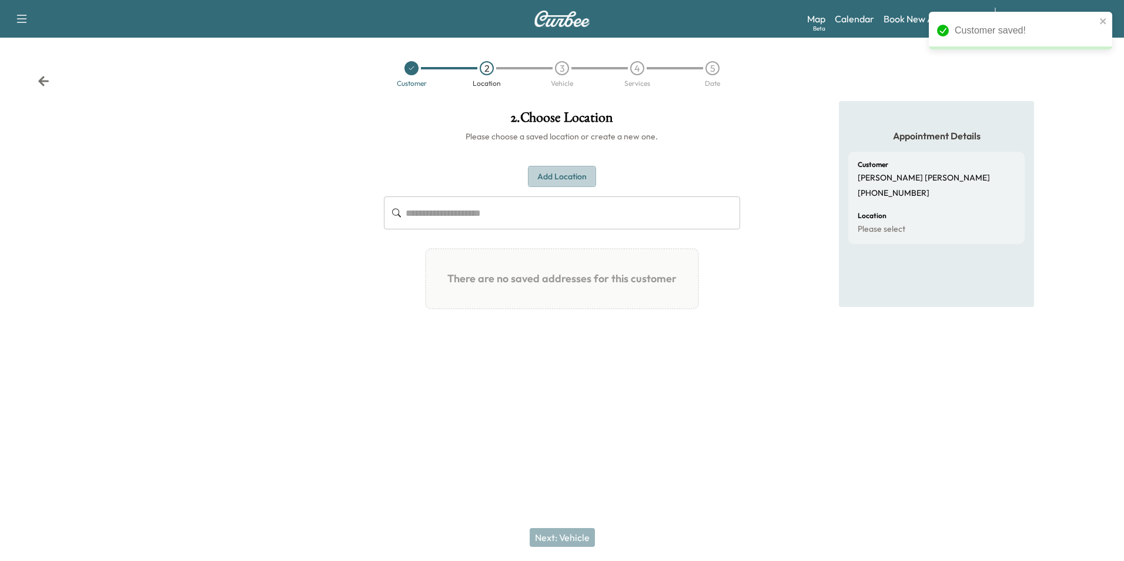
click at [566, 173] on button "Add Location" at bounding box center [562, 177] width 68 height 22
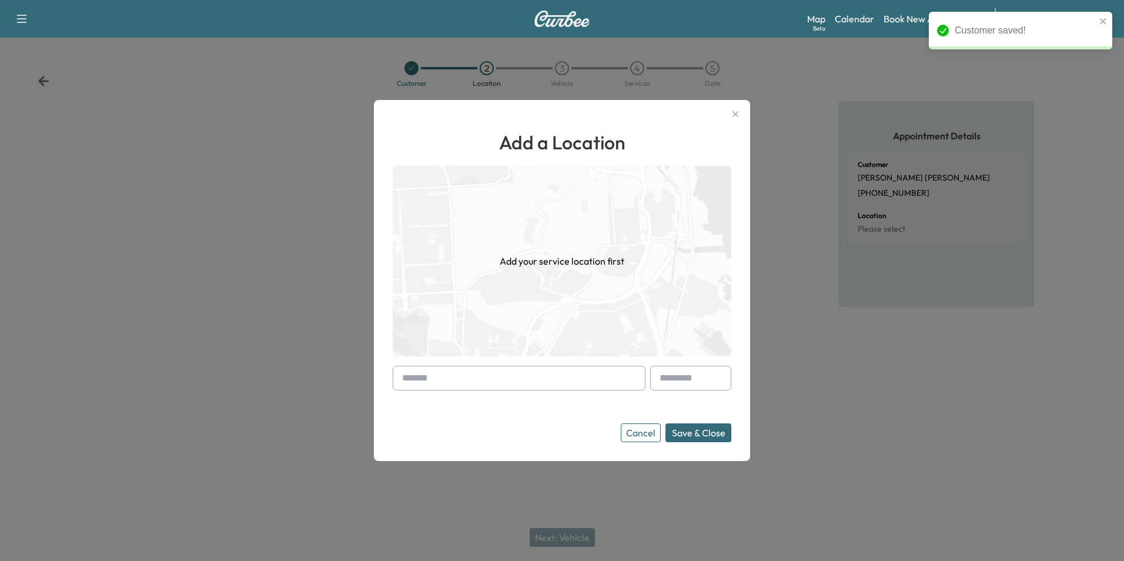
click at [501, 379] on input "text" at bounding box center [519, 378] width 253 height 25
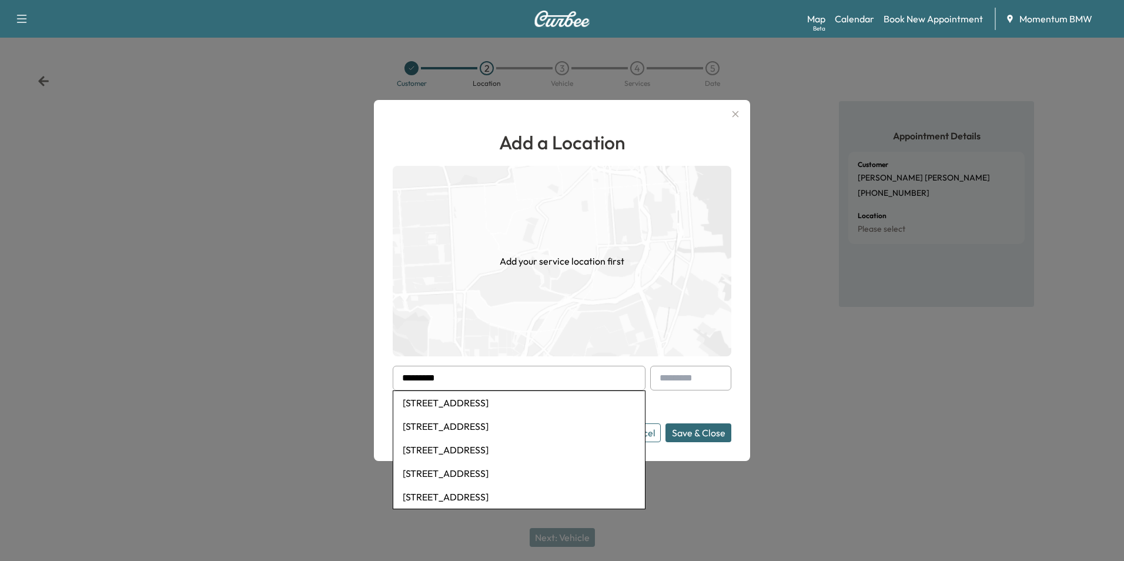
click at [484, 410] on li "[STREET_ADDRESS]" at bounding box center [519, 403] width 252 height 24
type input "**********"
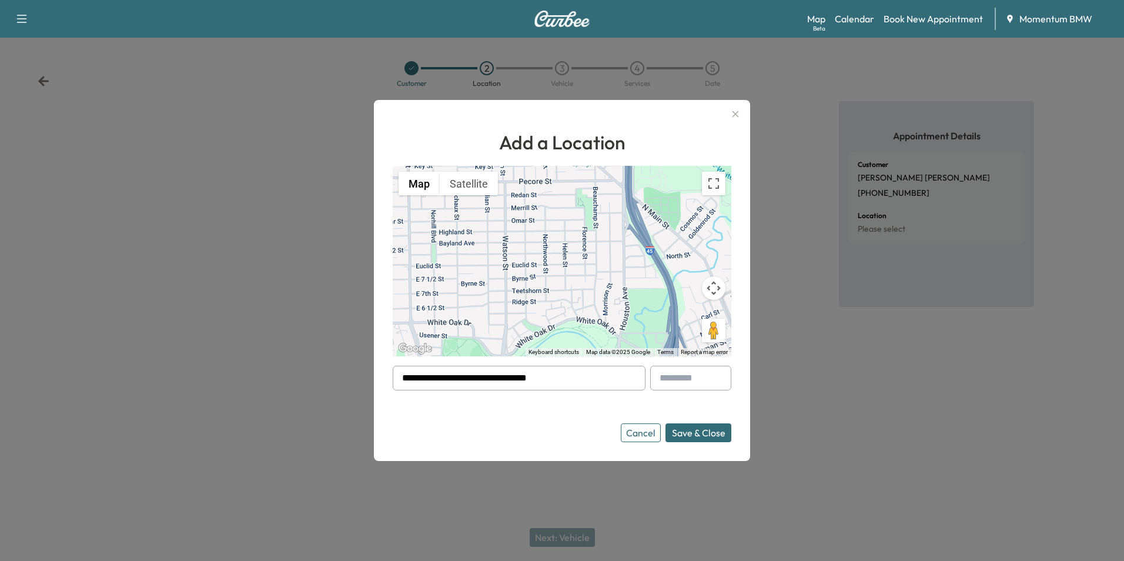
click at [699, 431] on button "Save & Close" at bounding box center [698, 432] width 66 height 19
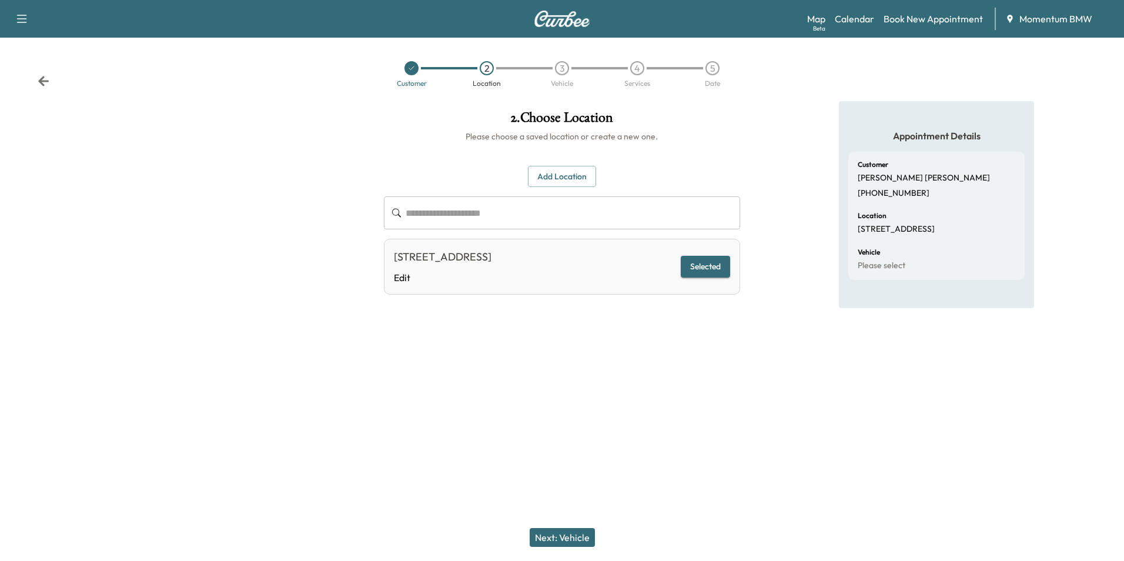
click at [558, 541] on button "Next: Vehicle" at bounding box center [562, 537] width 65 height 19
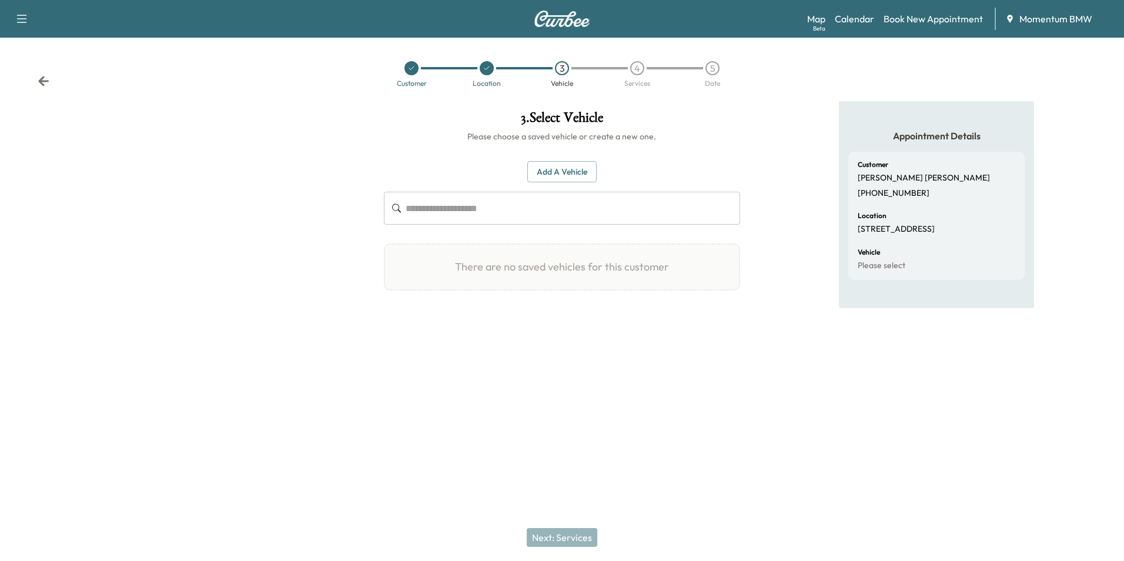
click at [567, 170] on button "Add a Vehicle" at bounding box center [561, 172] width 69 height 22
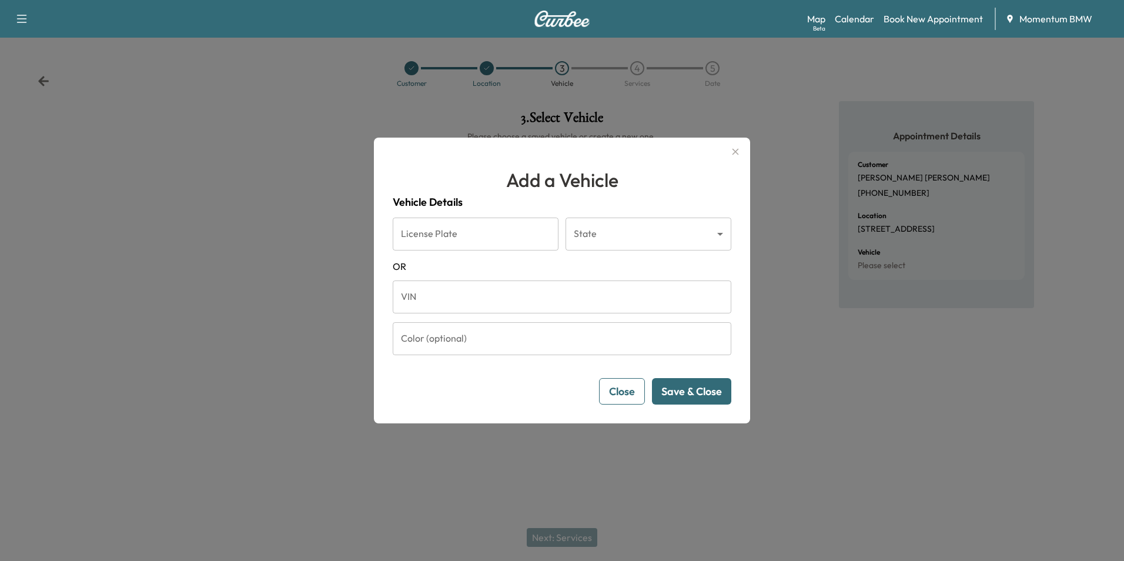
drag, startPoint x: 537, startPoint y: 292, endPoint x: 534, endPoint y: 283, distance: 8.7
paste input "**********"
type input "**********"
click at [706, 396] on button "Save & Close" at bounding box center [691, 391] width 79 height 26
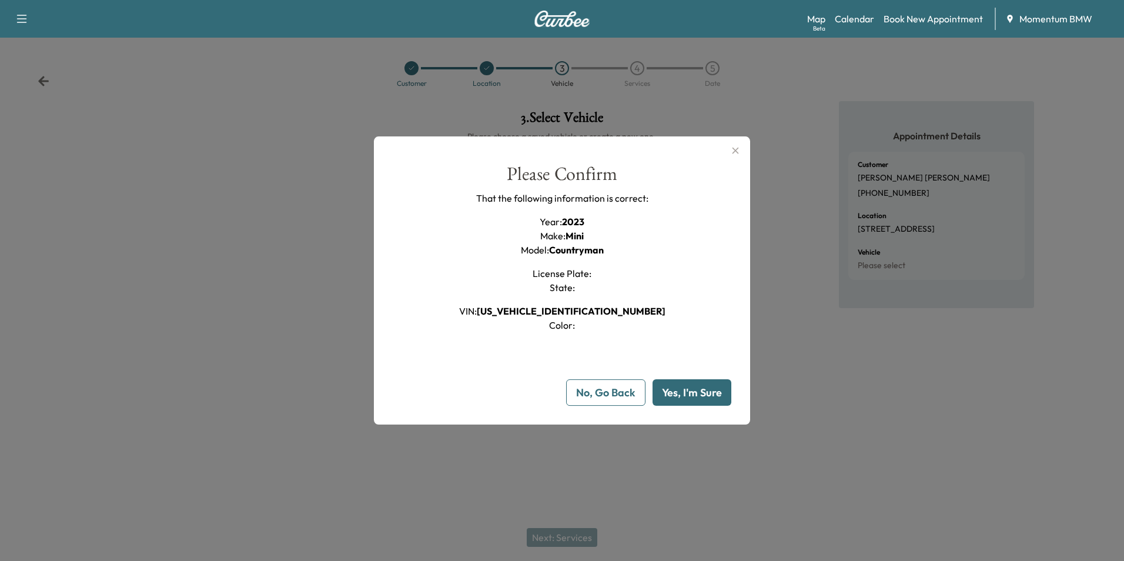
click at [698, 393] on button "Yes, I'm Sure" at bounding box center [692, 392] width 79 height 26
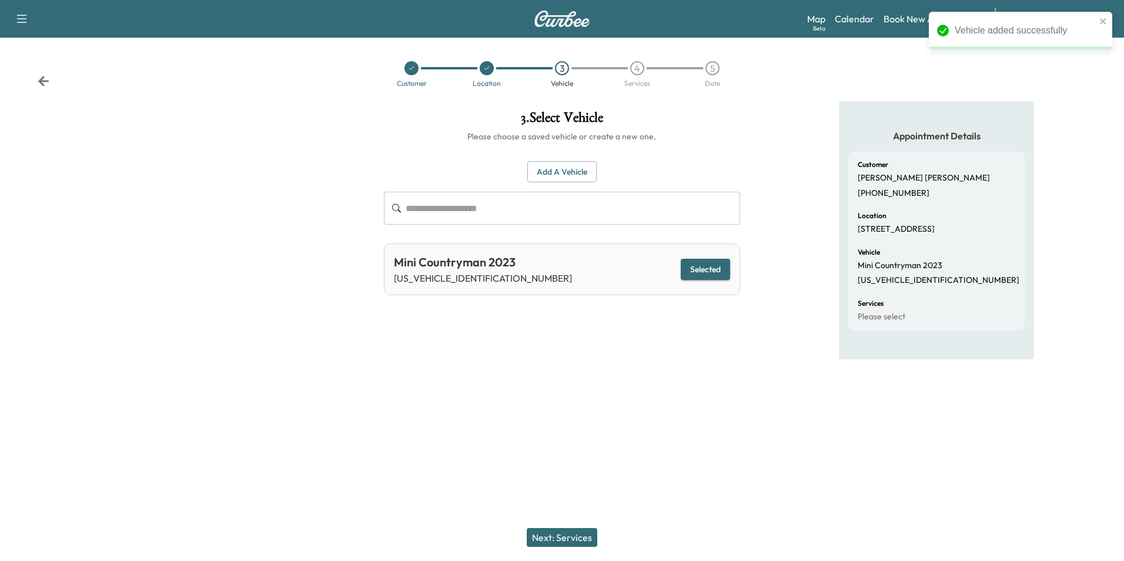
click at [578, 541] on button "Next: Services" at bounding box center [562, 537] width 71 height 19
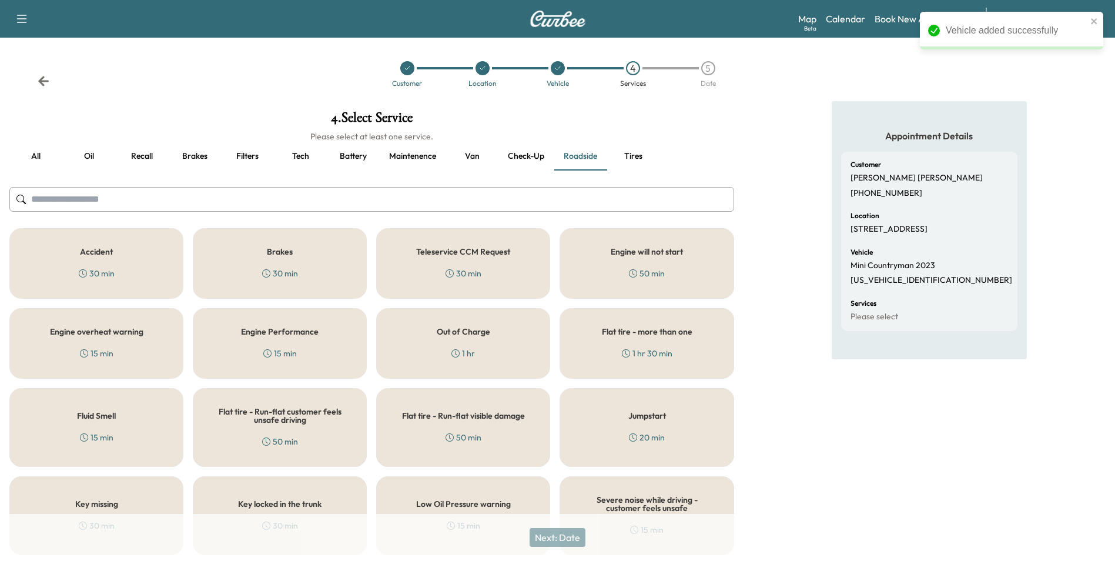
click at [94, 156] on button "Oil" at bounding box center [88, 156] width 53 height 28
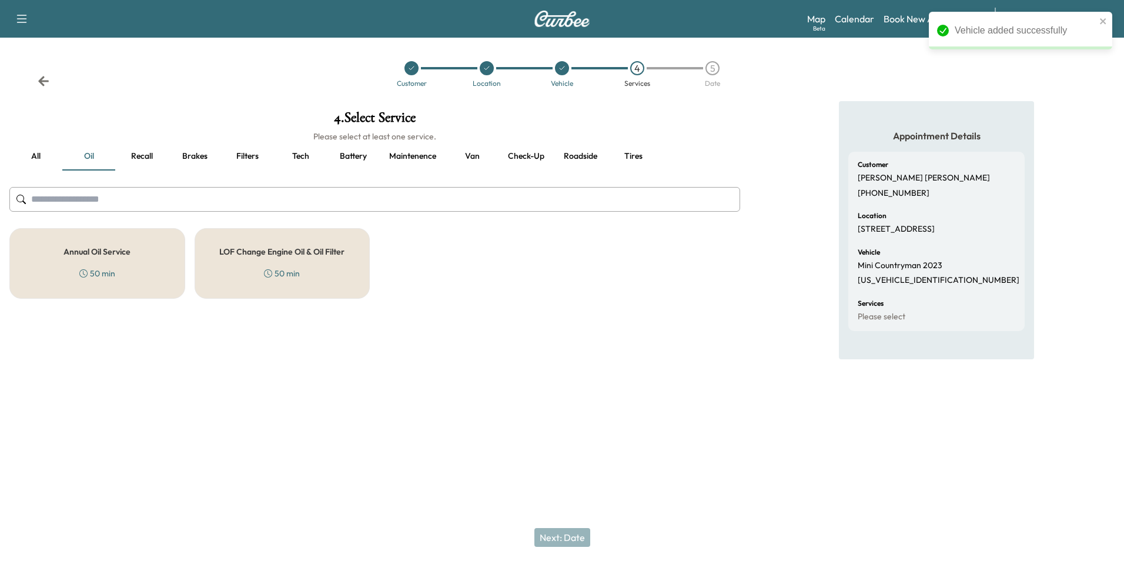
click at [118, 254] on h5 "Annual Oil Service" at bounding box center [96, 251] width 67 height 8
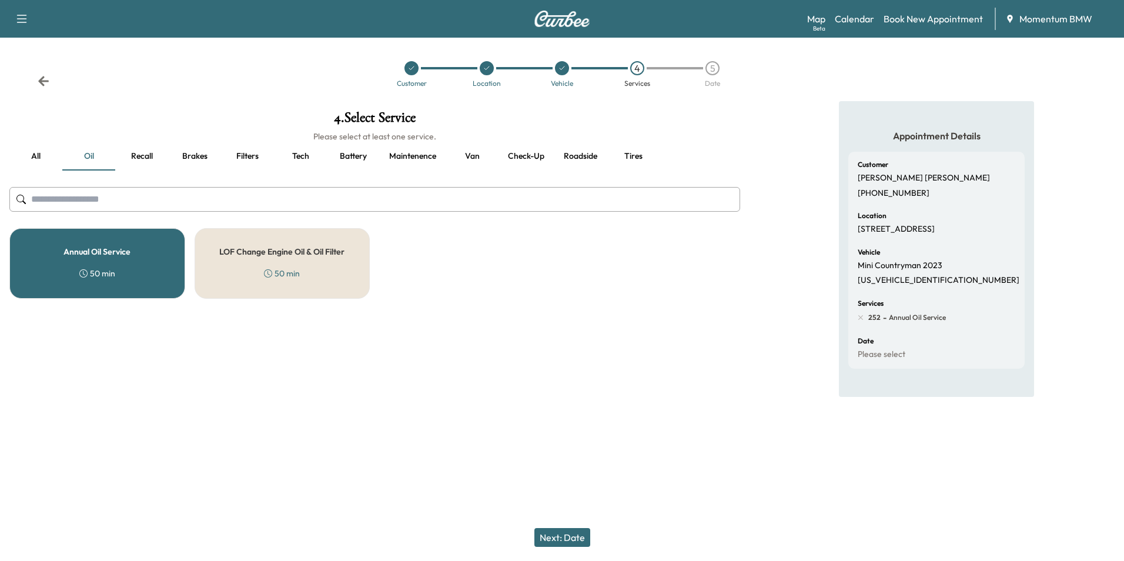
click at [574, 538] on button "Next: Date" at bounding box center [562, 537] width 56 height 19
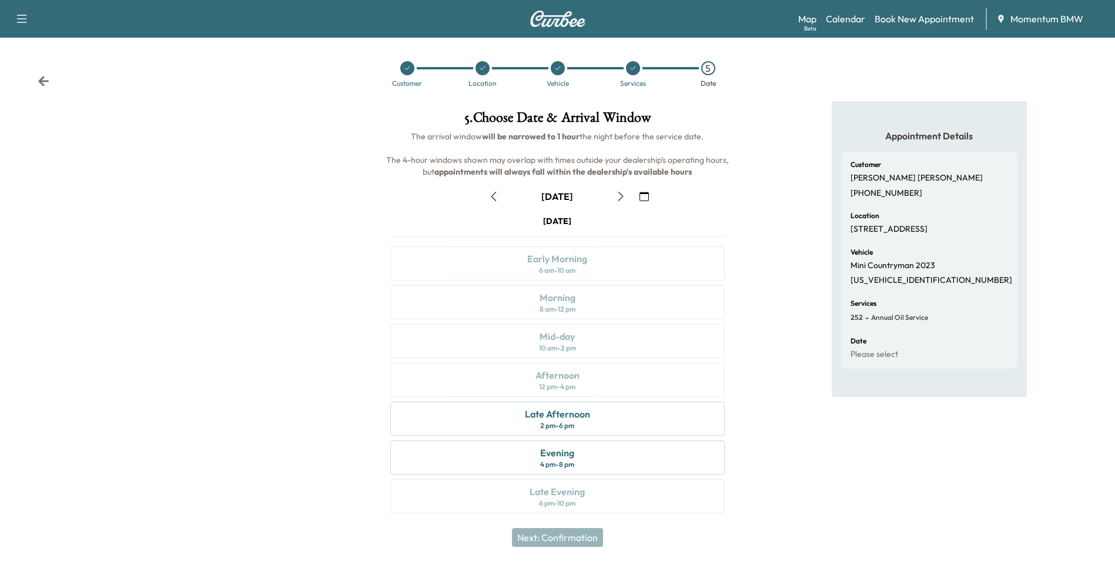
click at [644, 195] on icon "button" at bounding box center [644, 196] width 9 height 9
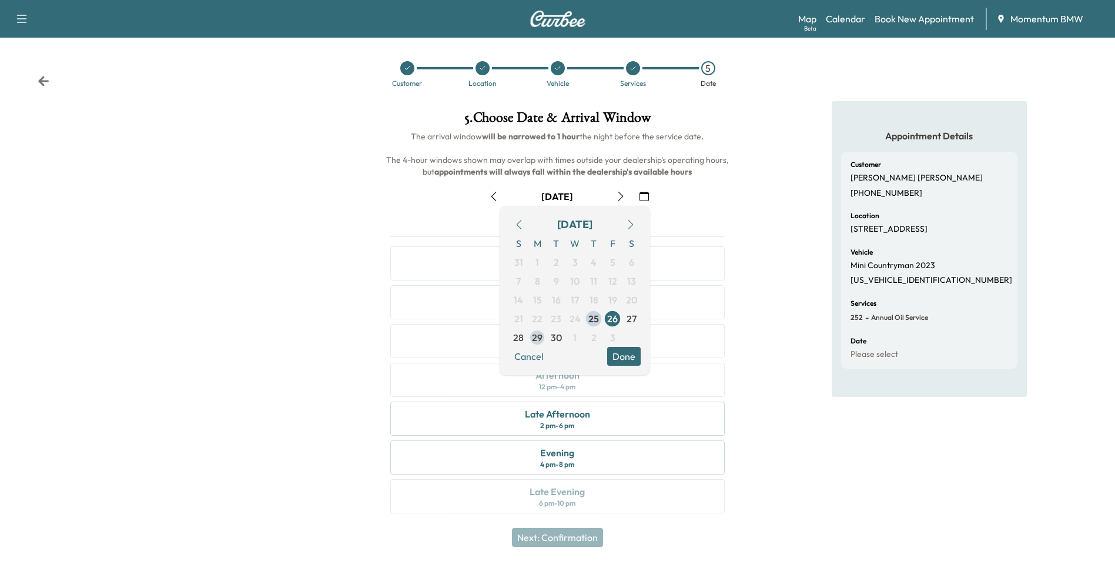
click at [541, 338] on span "29" at bounding box center [537, 337] width 11 height 14
click at [627, 353] on button "Done" at bounding box center [624, 356] width 34 height 19
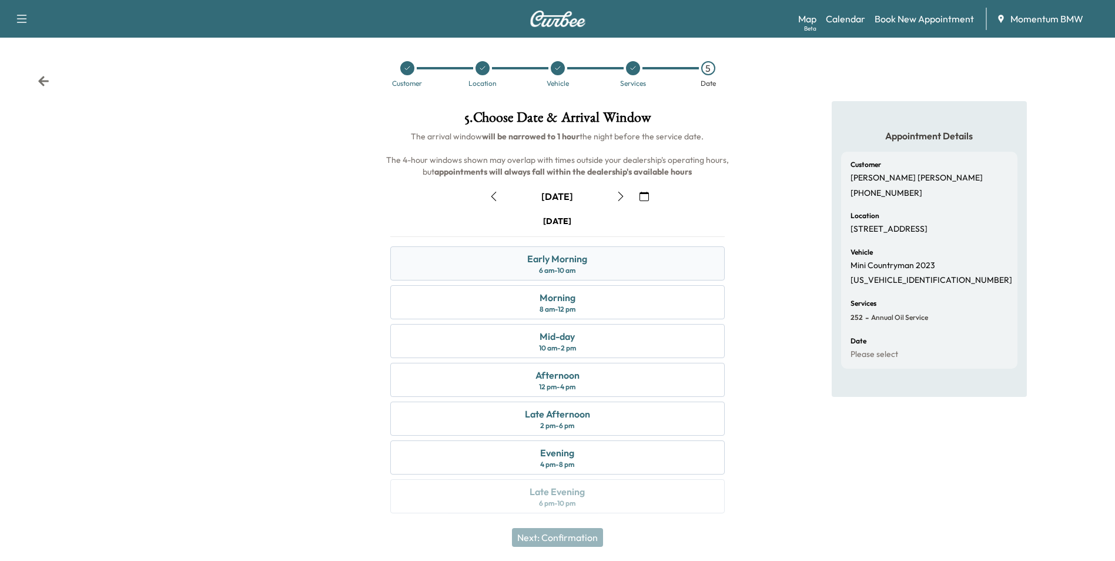
click at [620, 265] on div "Early Morning 6 am - 10 am" at bounding box center [557, 263] width 334 height 34
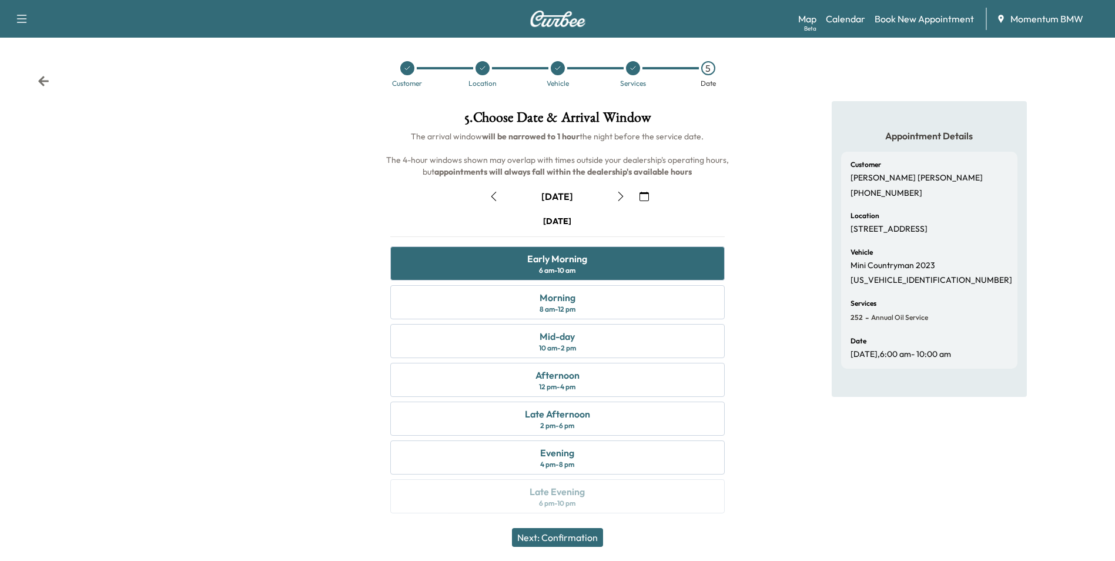
click at [577, 543] on button "Next: Confirmation" at bounding box center [557, 537] width 91 height 19
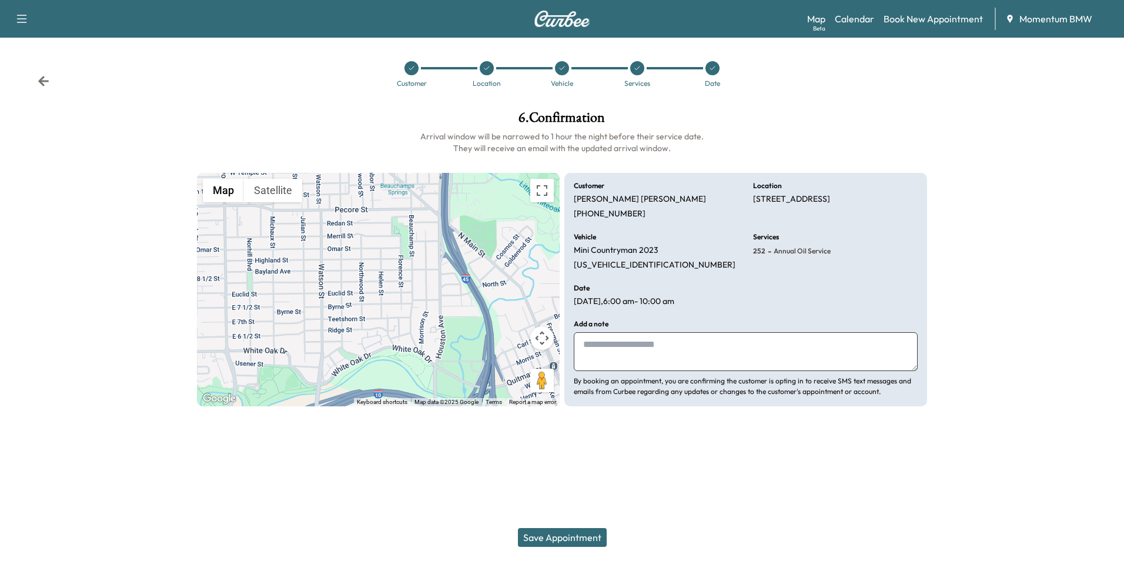
click at [682, 351] on textarea at bounding box center [746, 351] width 344 height 39
type textarea "****"
click at [579, 537] on button "Save Appointment" at bounding box center [562, 537] width 89 height 19
